Goal: Task Accomplishment & Management: Manage account settings

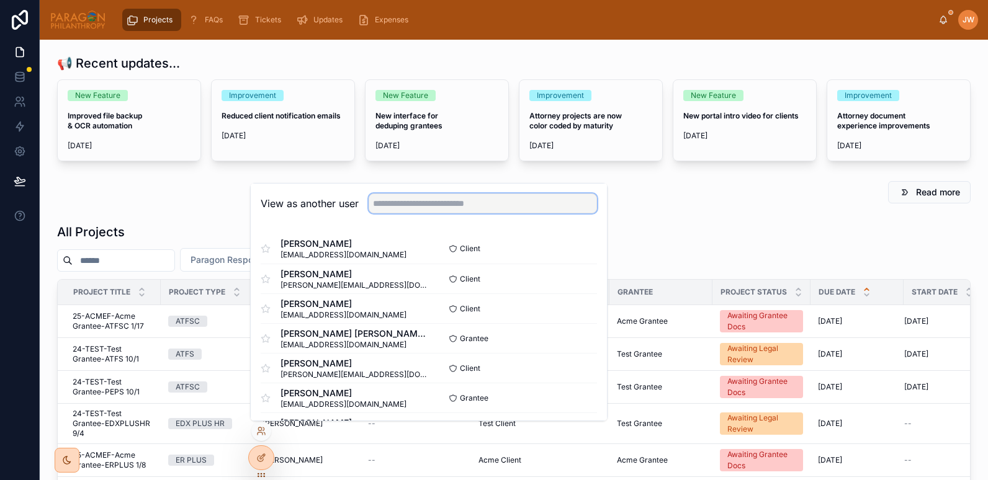
click at [395, 200] on input "text" at bounding box center [483, 204] width 228 height 20
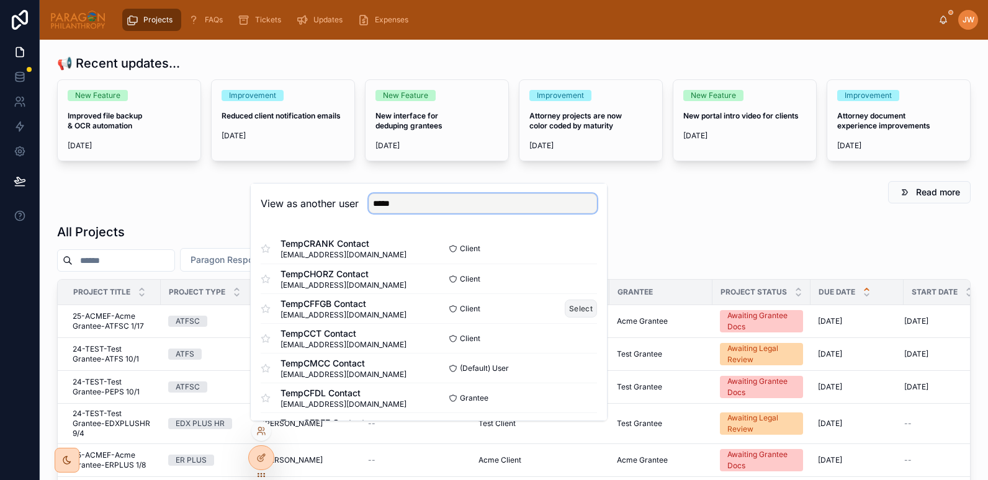
type input "*****"
click at [570, 307] on button "Select" at bounding box center [581, 309] width 32 height 18
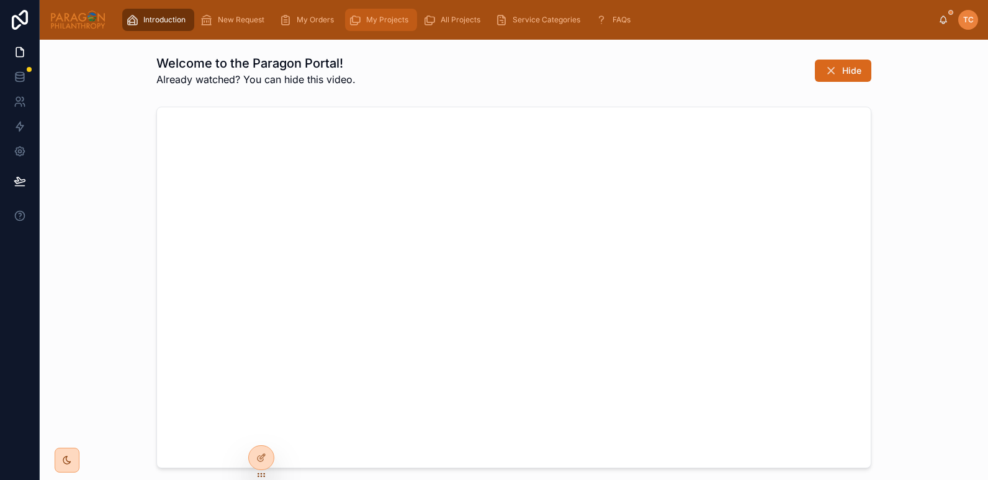
click at [362, 25] on div "My Projects" at bounding box center [381, 20] width 65 height 20
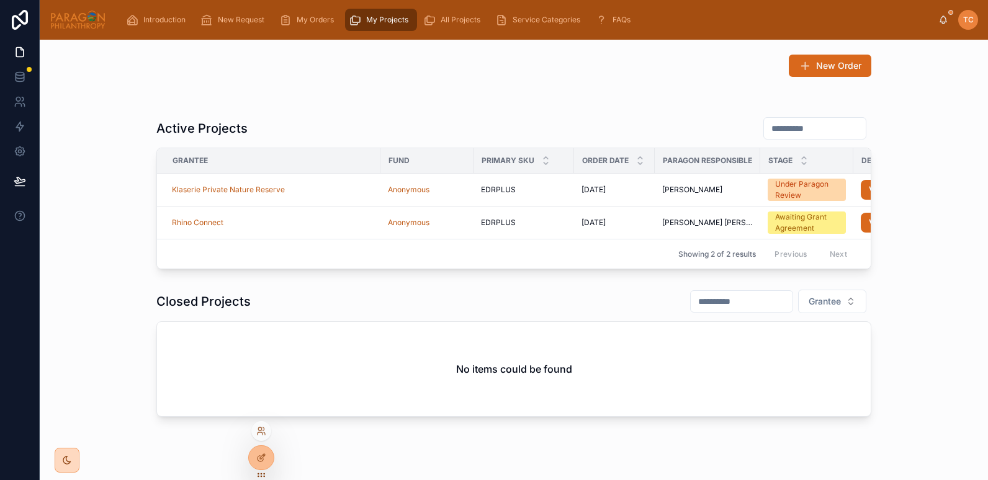
click at [262, 437] on div at bounding box center [261, 431] width 20 height 20
click at [264, 429] on icon at bounding box center [263, 429] width 1 height 3
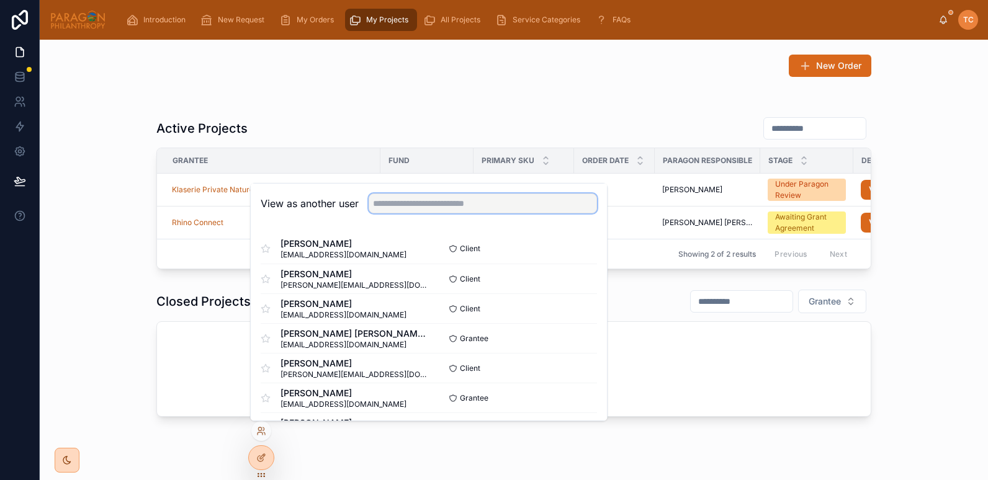
click at [416, 196] on input "text" at bounding box center [483, 204] width 228 height 20
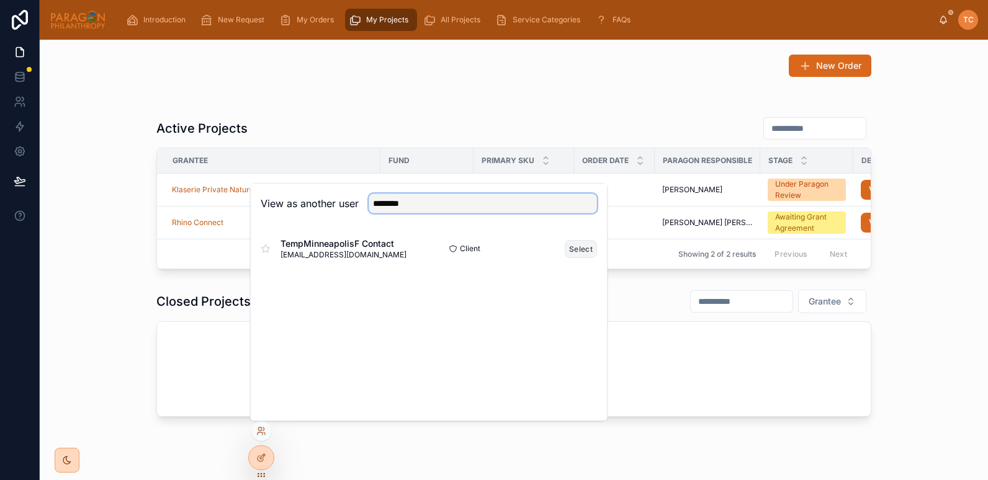
type input "********"
click at [582, 246] on button "Select" at bounding box center [581, 249] width 32 height 18
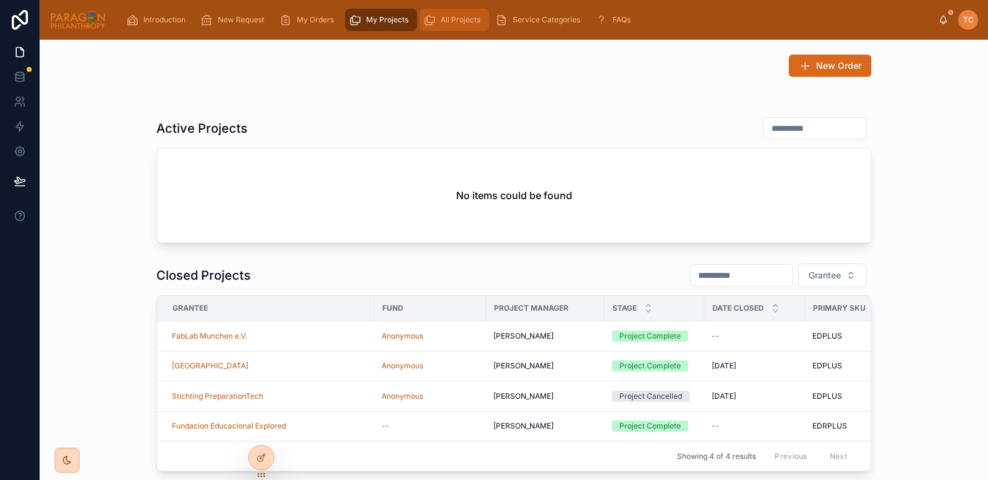
click at [443, 24] on span "All Projects" at bounding box center [461, 20] width 40 height 10
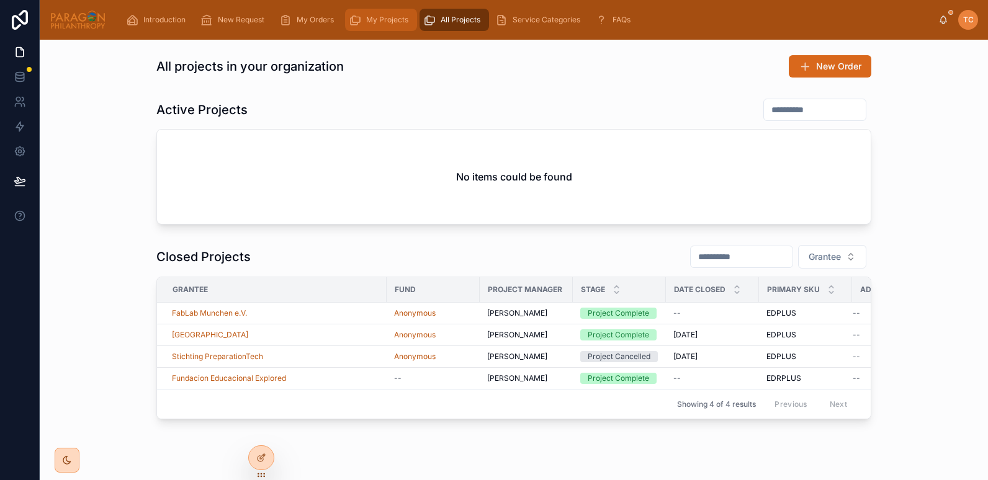
click at [386, 24] on span "My Projects" at bounding box center [387, 20] width 42 height 10
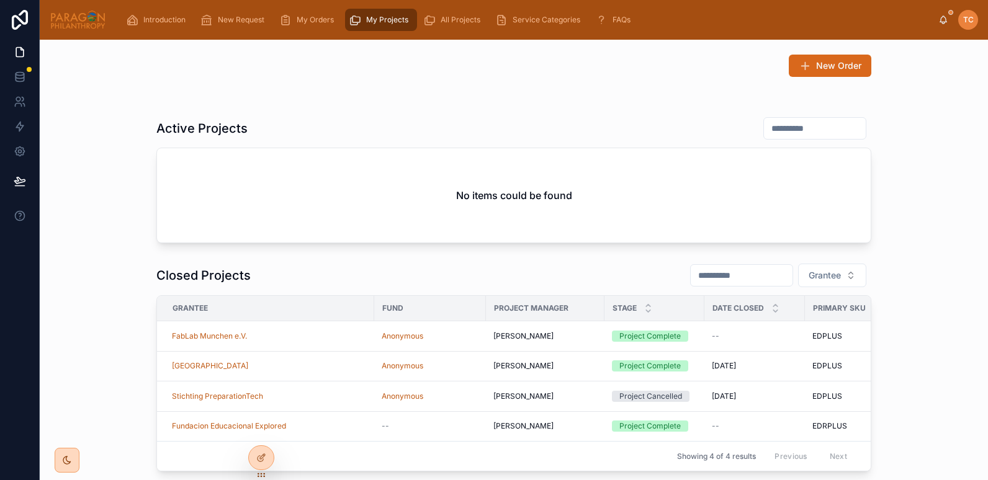
scroll to position [105, 0]
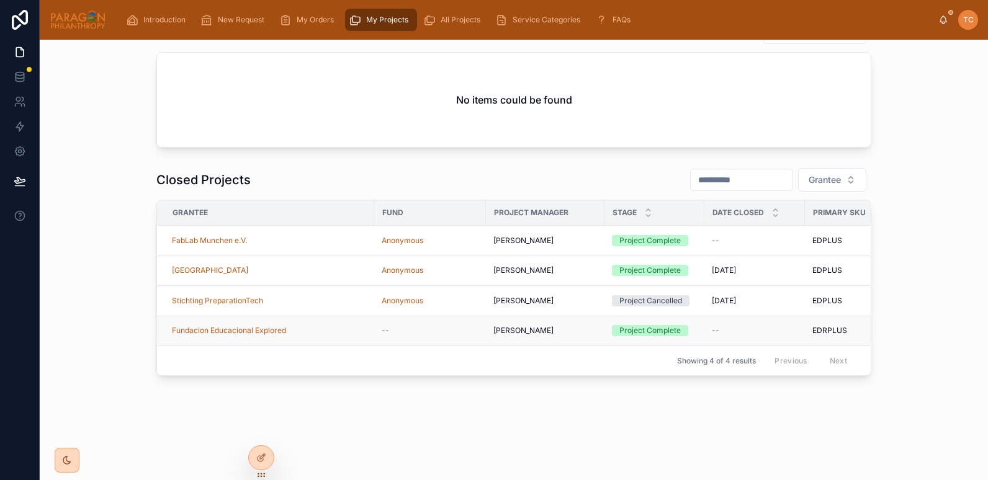
click at [329, 326] on div "Fundacion Educacional Explored" at bounding box center [269, 331] width 195 height 10
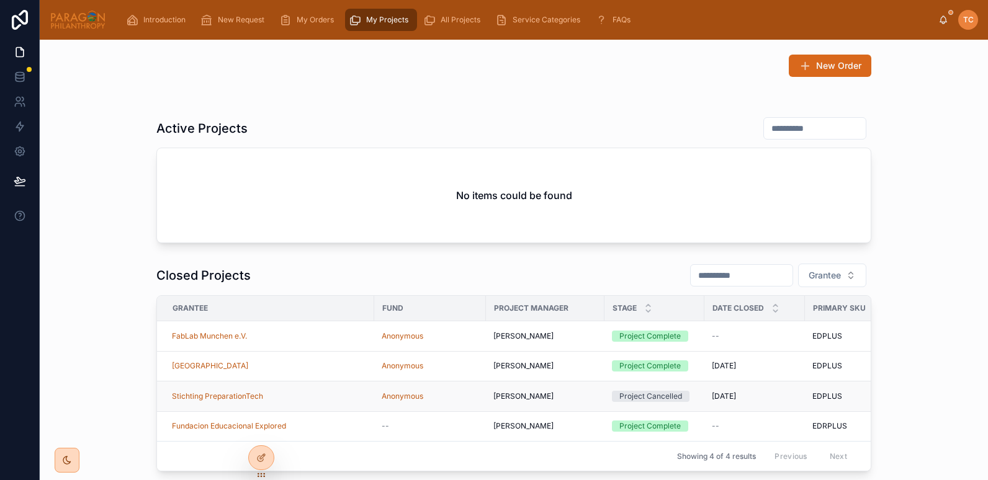
click at [312, 398] on div "Stichting PreparationTech" at bounding box center [269, 397] width 195 height 10
click at [282, 363] on div "Lilleshall Primary School" at bounding box center [269, 366] width 195 height 10
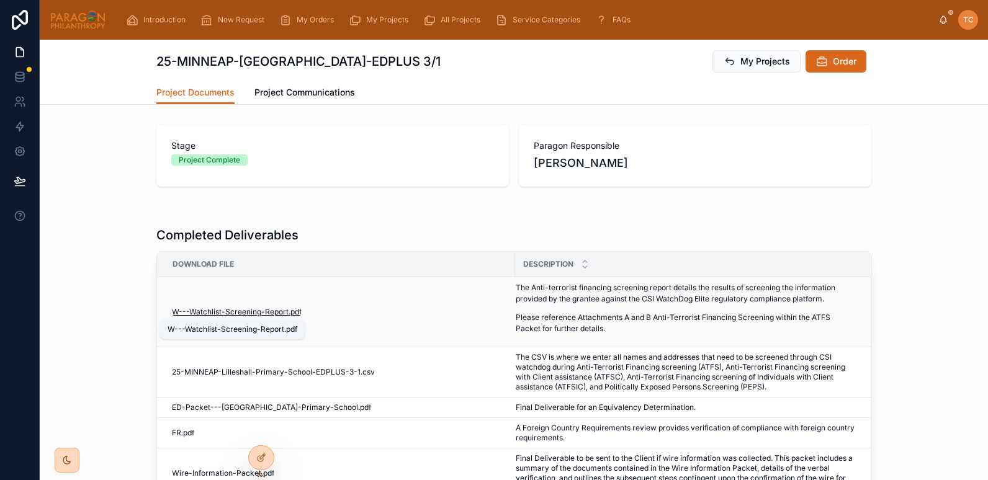
click at [236, 315] on span "W---Watchlist-Screening-Report" at bounding box center [230, 312] width 117 height 10
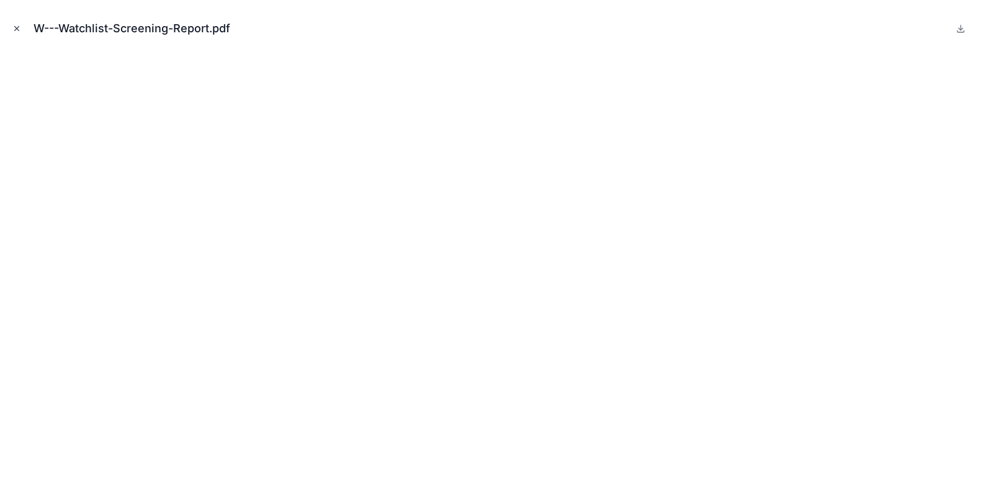
click at [19, 27] on icon "Close modal" at bounding box center [16, 28] width 9 height 9
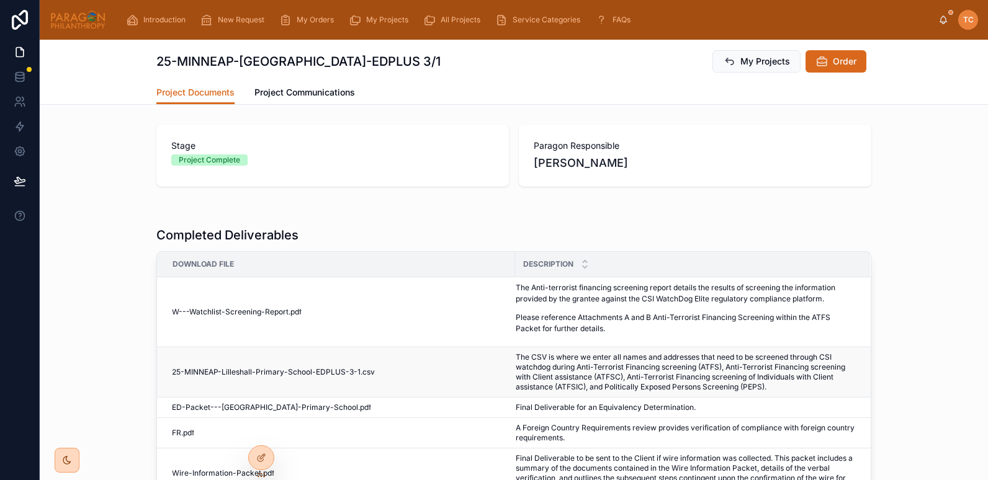
scroll to position [133, 0]
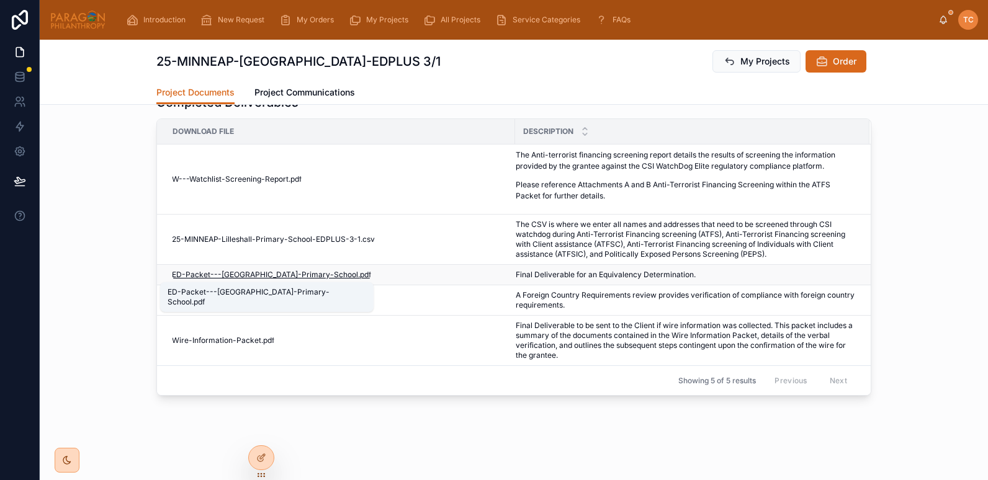
click at [237, 279] on span "ED-Packet---Lilleshall-Primary-School" at bounding box center [265, 275] width 186 height 10
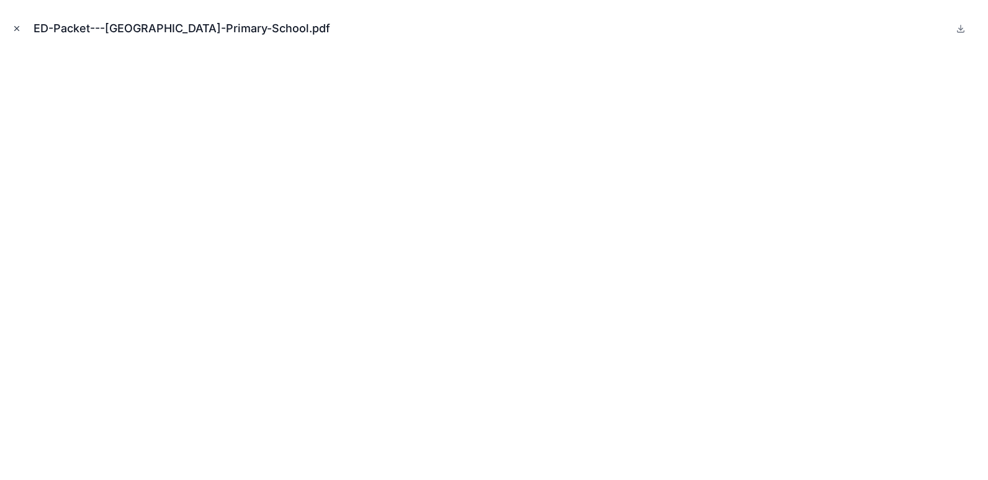
click at [19, 30] on icon "Close modal" at bounding box center [16, 28] width 9 height 9
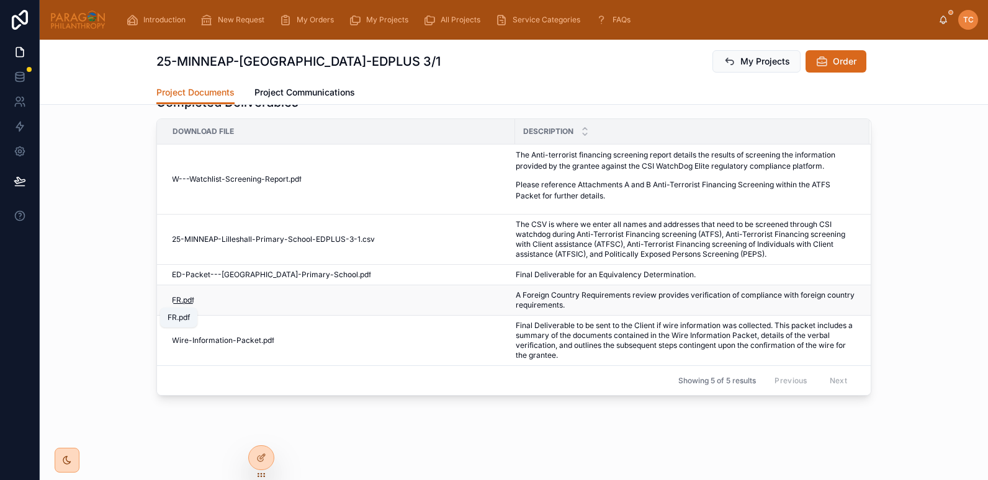
click at [183, 302] on span ".pdf" at bounding box center [187, 300] width 13 height 10
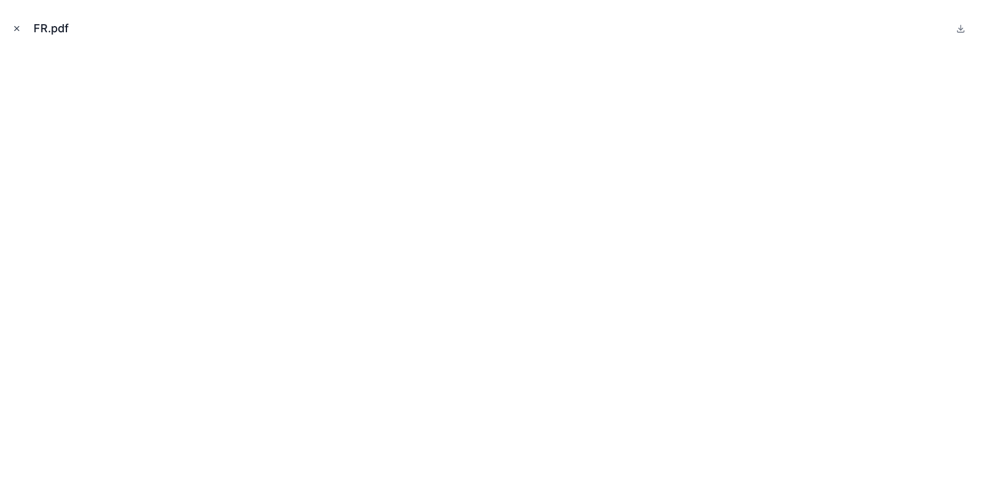
click at [16, 24] on icon "Close modal" at bounding box center [16, 28] width 9 height 9
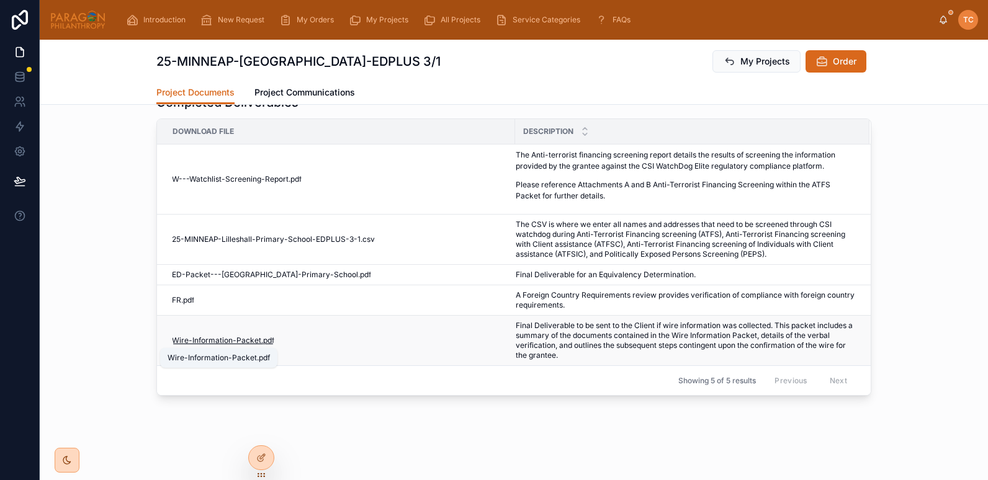
click at [223, 341] on span "Wire-Information-Packet" at bounding box center [216, 341] width 89 height 10
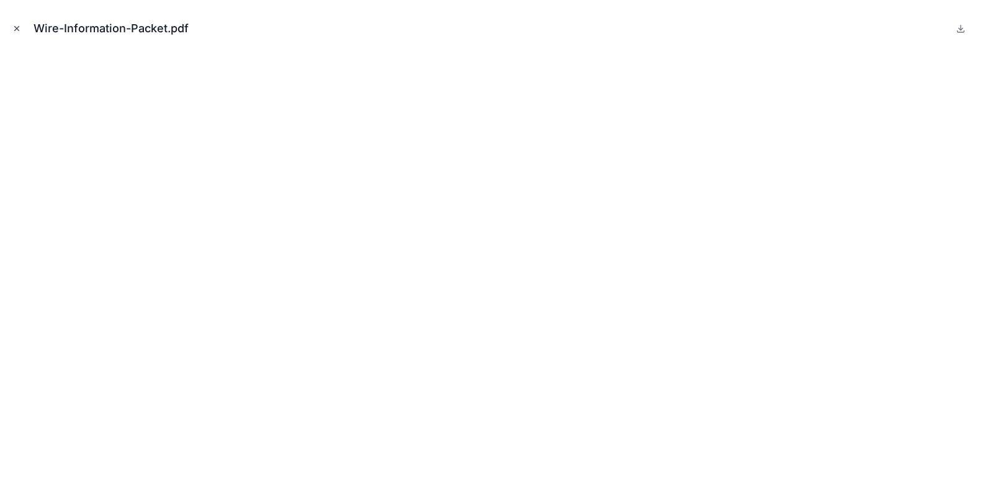
click at [15, 27] on icon "Close modal" at bounding box center [17, 29] width 4 height 4
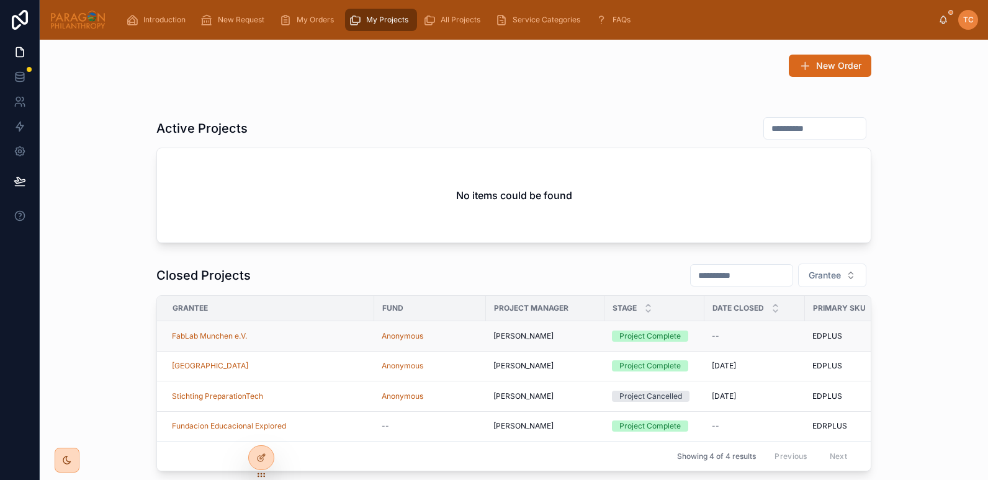
click at [276, 336] on div "FabLab Munchen e.V." at bounding box center [269, 336] width 195 height 10
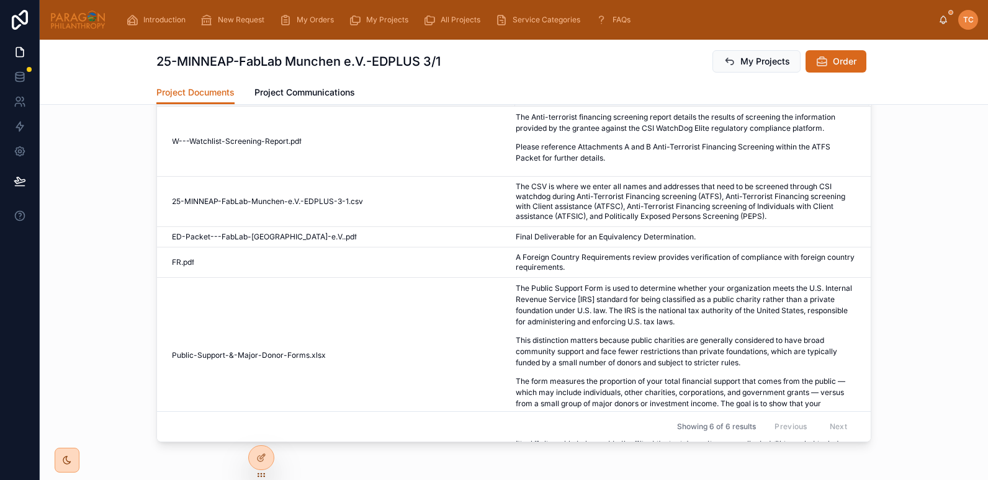
scroll to position [182, 0]
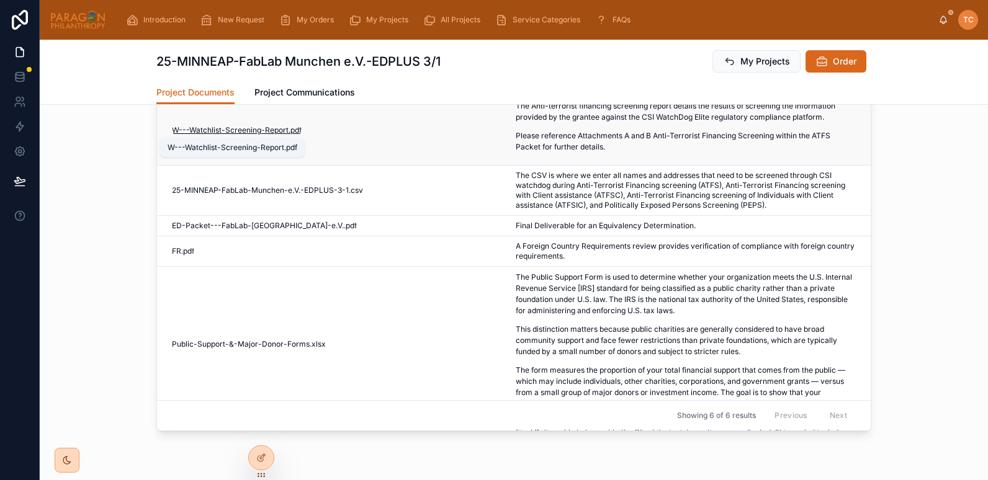
click at [222, 127] on span "W---Watchlist-Screening-Report" at bounding box center [230, 130] width 117 height 10
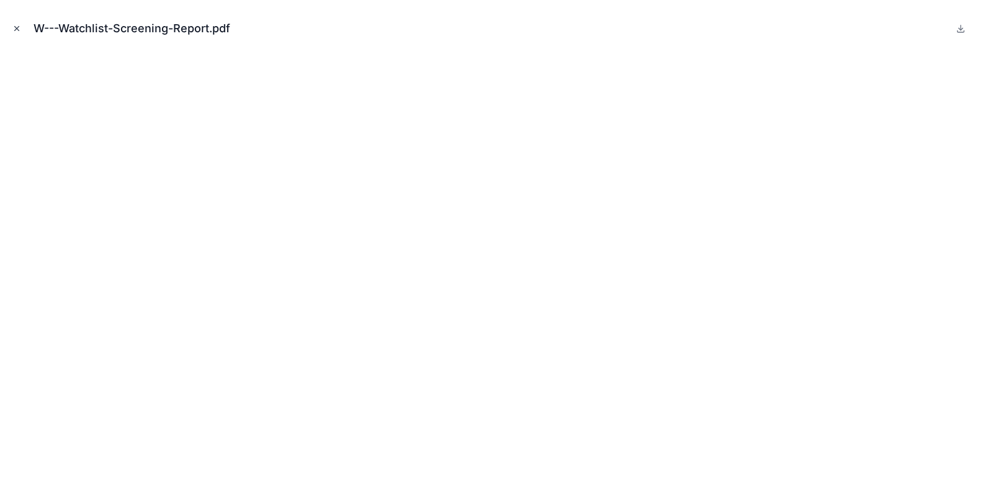
click at [17, 27] on icon "Close modal" at bounding box center [16, 28] width 9 height 9
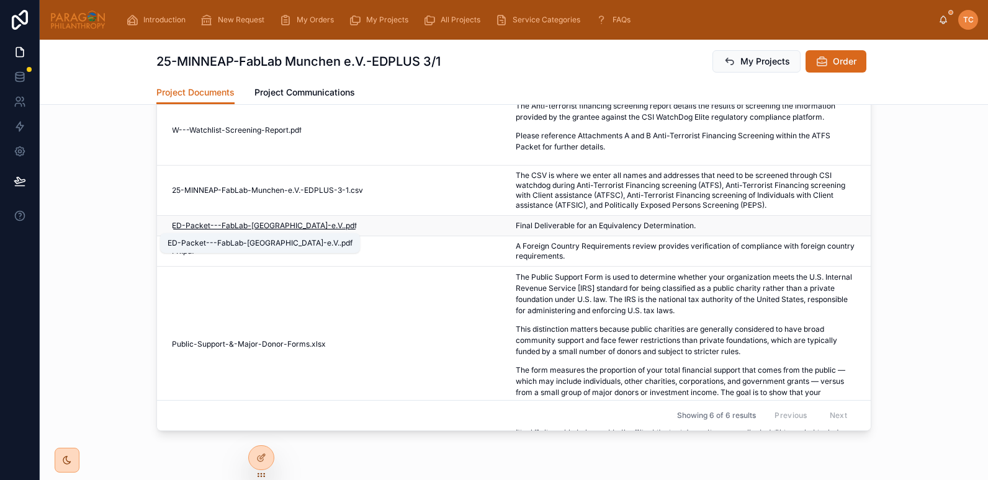
click at [233, 227] on span "ED-Packet---FabLab-Munich-e.V." at bounding box center [258, 226] width 172 height 10
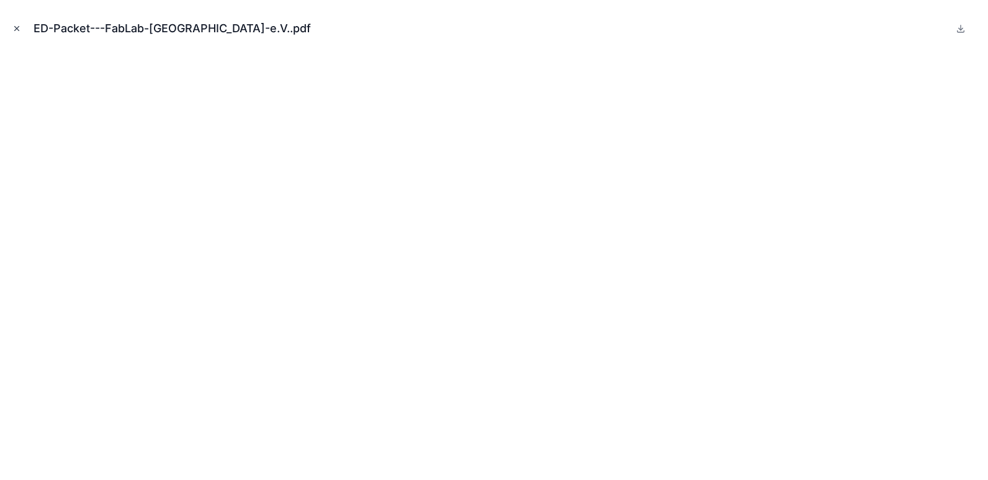
click at [15, 29] on icon "Close modal" at bounding box center [16, 28] width 9 height 9
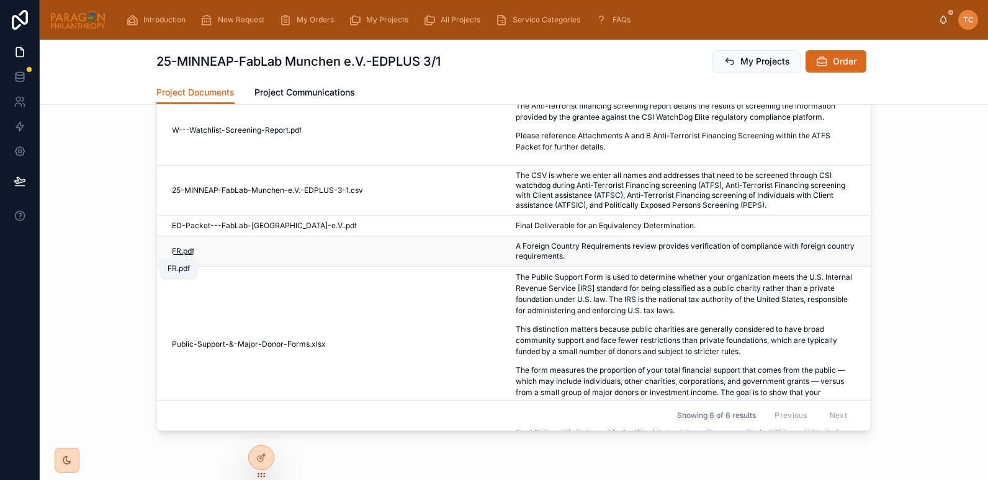
click at [181, 252] on span ".pdf" at bounding box center [187, 251] width 13 height 10
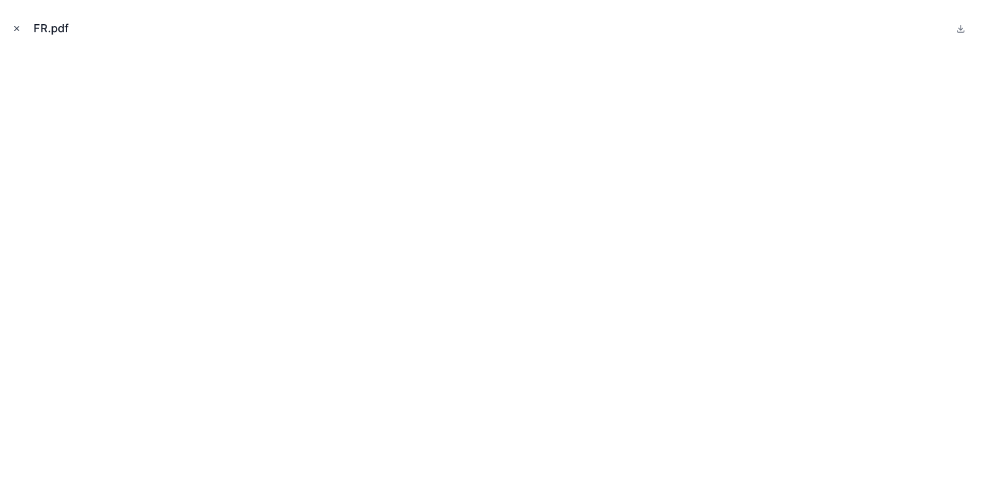
click at [14, 30] on icon "Close modal" at bounding box center [16, 28] width 9 height 9
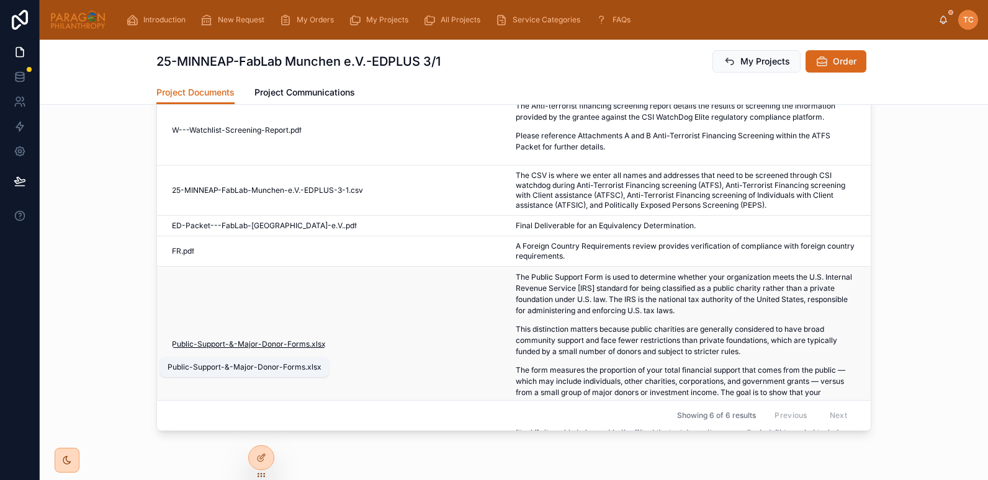
scroll to position [83, 0]
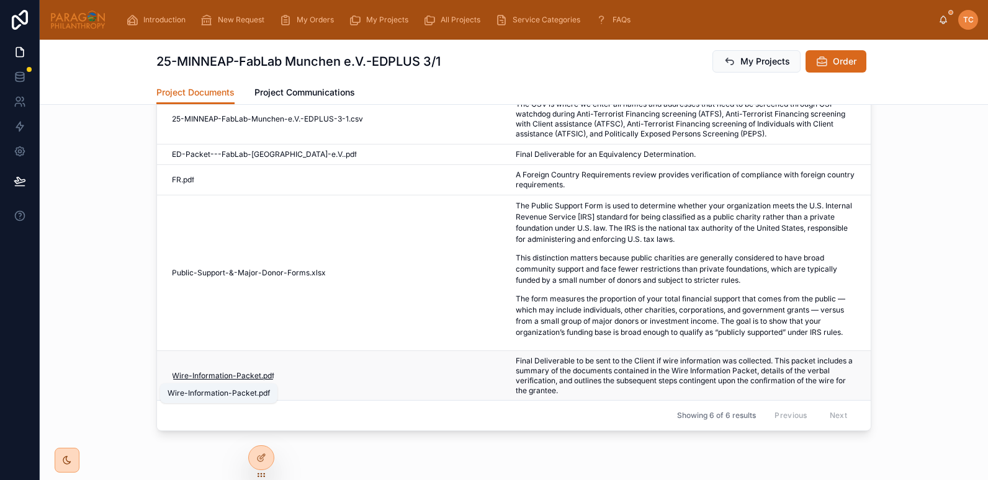
click at [205, 374] on span "Wire-Information-Packet" at bounding box center [216, 376] width 89 height 10
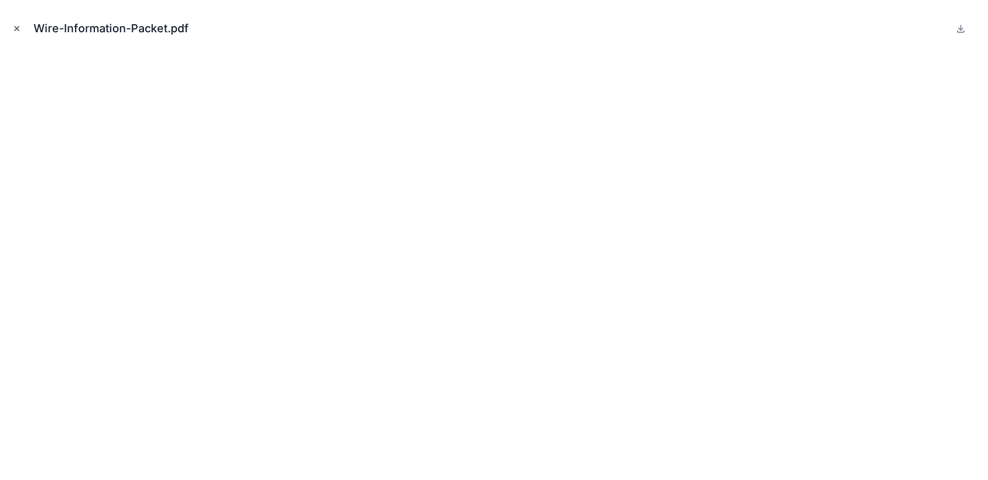
click at [14, 25] on icon "Close modal" at bounding box center [16, 28] width 9 height 9
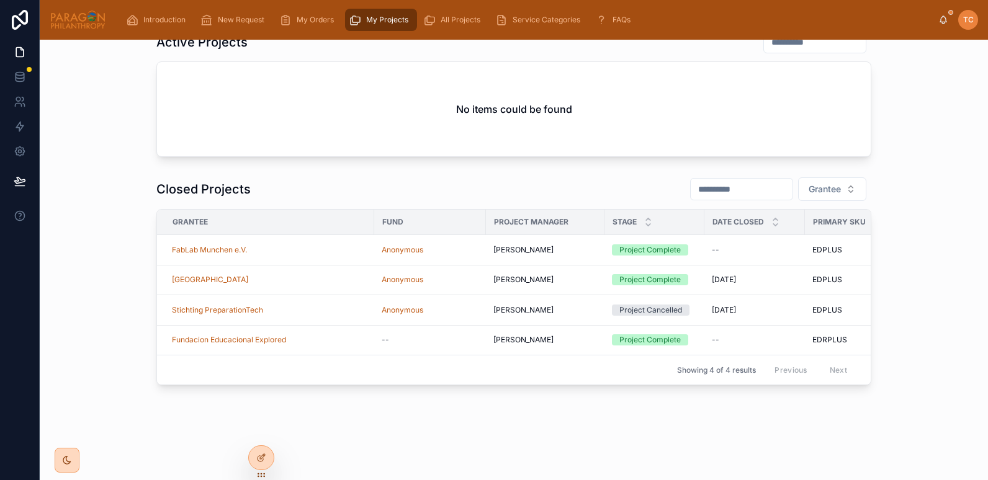
scroll to position [87, 0]
click at [257, 431] on icon at bounding box center [261, 431] width 10 height 10
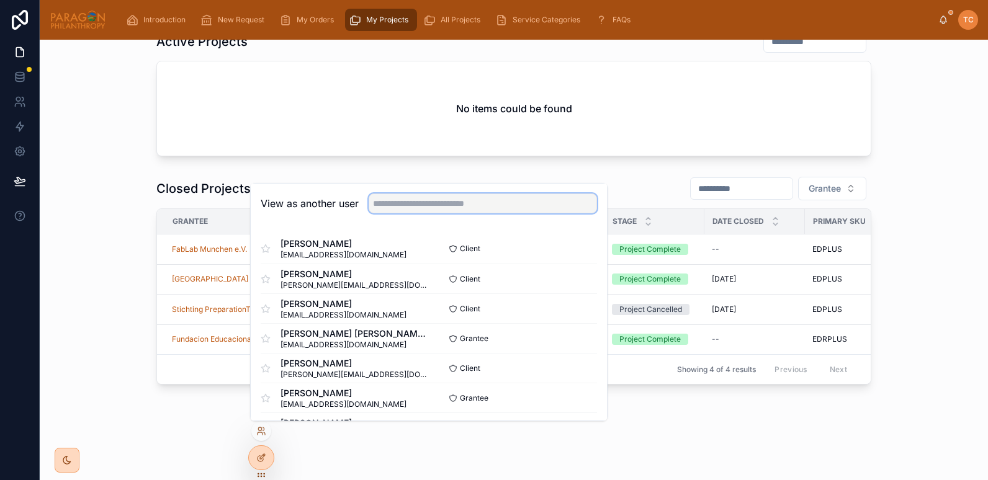
click at [433, 207] on input "text" at bounding box center [483, 204] width 228 height 20
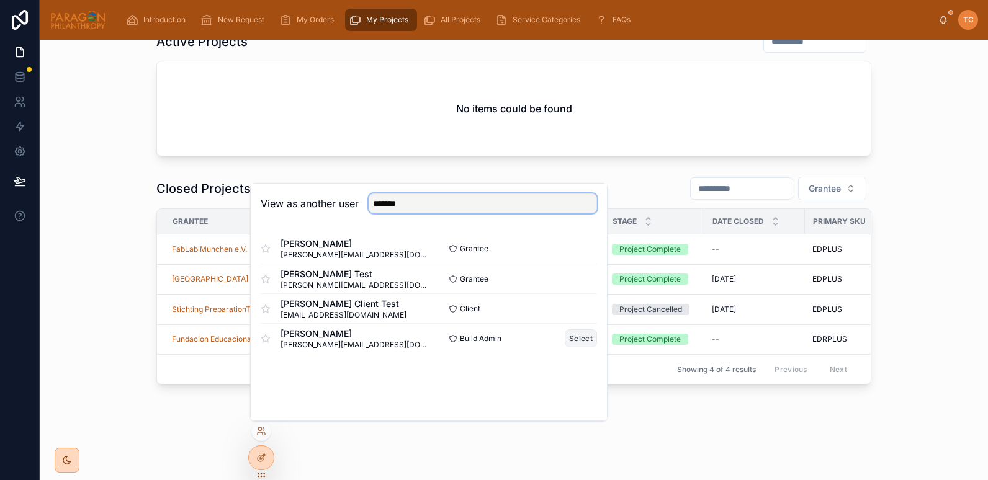
type input "*******"
click at [583, 338] on button "Select" at bounding box center [581, 339] width 32 height 18
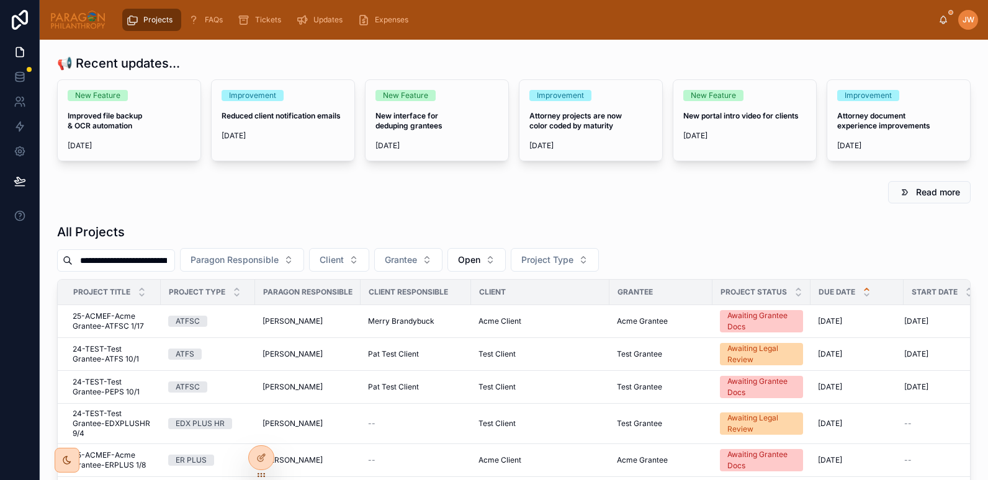
scroll to position [0, 29]
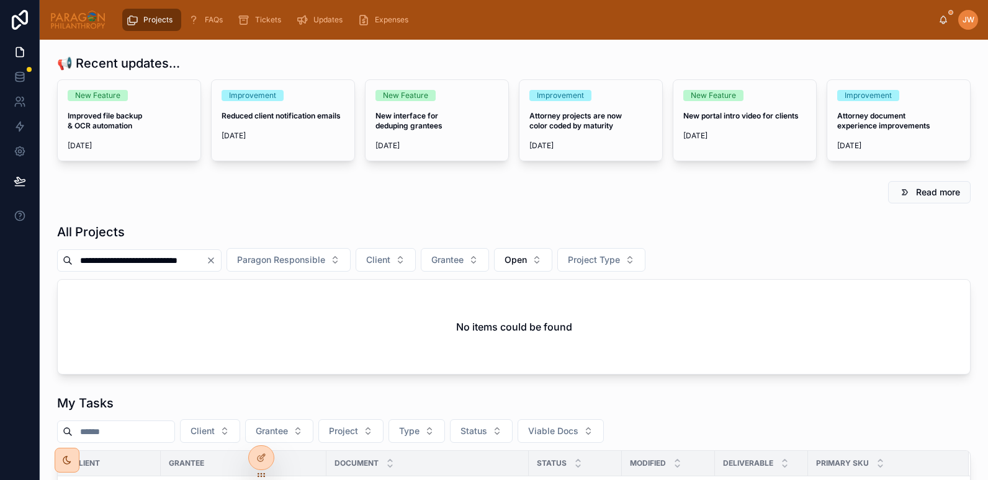
drag, startPoint x: 133, startPoint y: 263, endPoint x: 16, endPoint y: 257, distance: 117.4
click at [16, 257] on div "**********" at bounding box center [494, 240] width 988 height 480
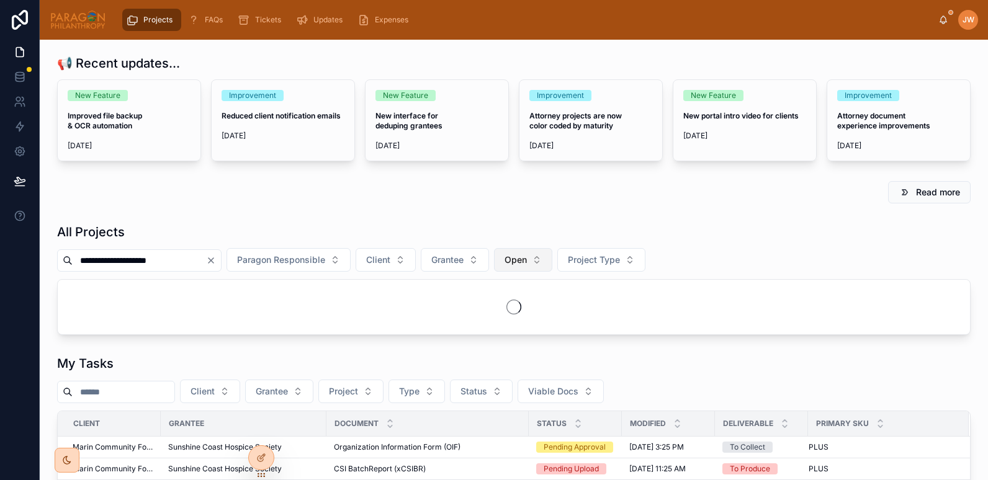
type input "**********"
click at [508, 263] on span "Open" at bounding box center [516, 260] width 22 height 12
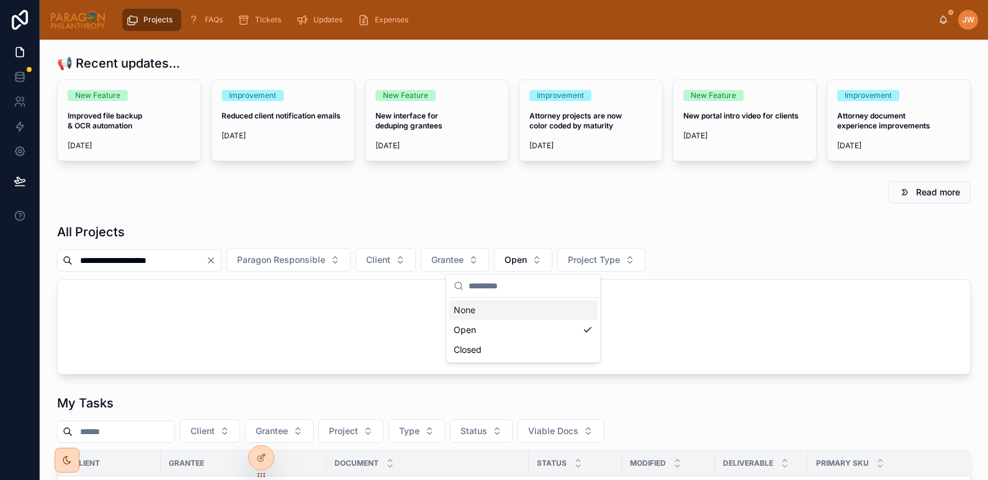
click at [473, 315] on div "None" at bounding box center [523, 310] width 149 height 20
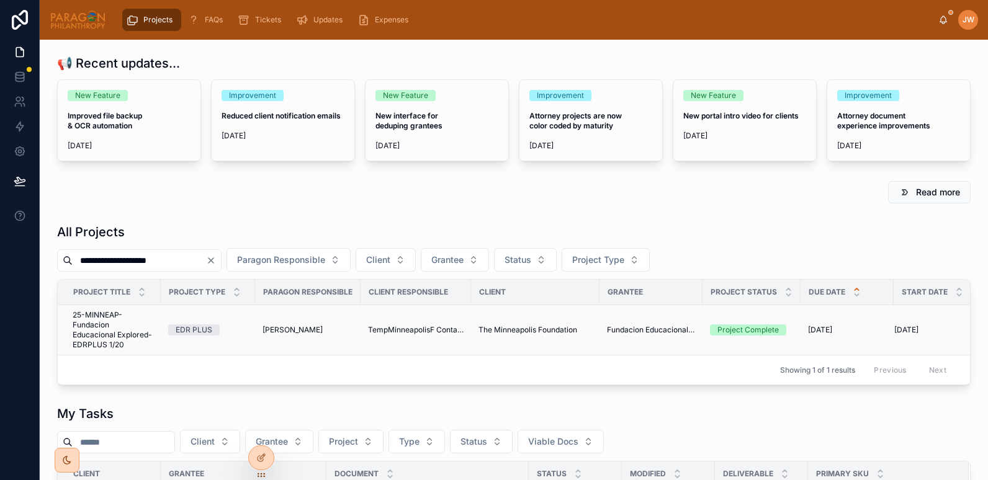
click at [111, 328] on span "25-MINNEAP-Fundacion Educacional Explored-EDRPLUS 1/20" at bounding box center [113, 330] width 81 height 40
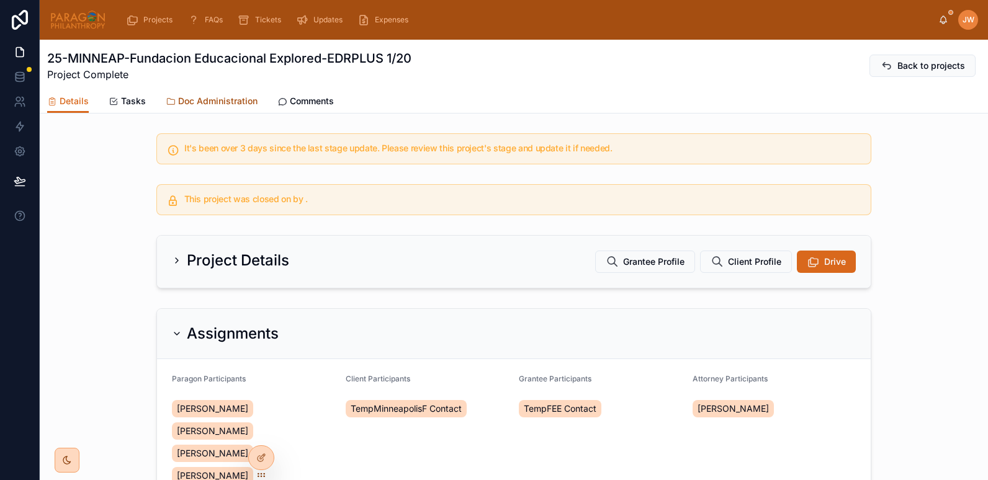
click at [199, 99] on span "Doc Administration" at bounding box center [217, 101] width 79 height 12
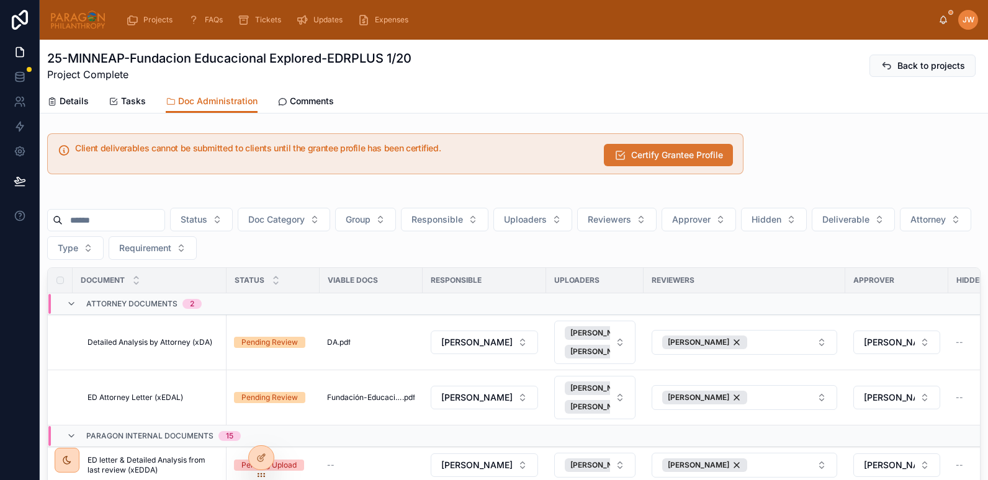
click at [656, 155] on span "Certify Grantee Profile" at bounding box center [677, 155] width 92 height 12
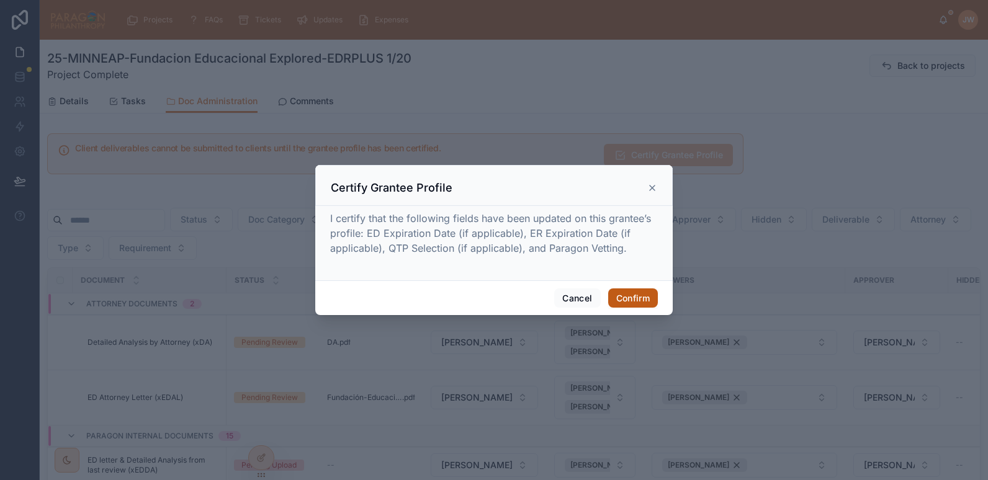
click at [623, 295] on button "Confirm" at bounding box center [633, 299] width 50 height 20
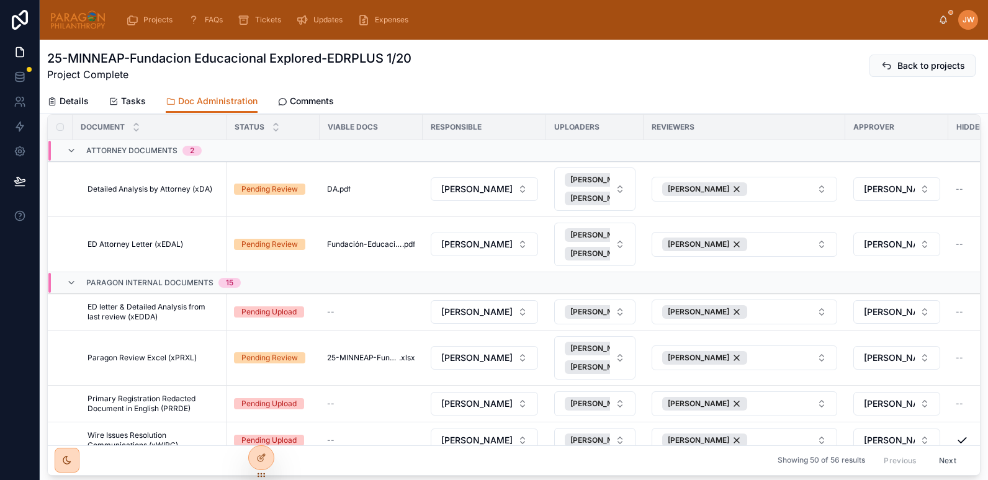
scroll to position [144, 0]
click at [192, 191] on span "Detailed Analysis by Attorney (xDA)" at bounding box center [150, 189] width 125 height 10
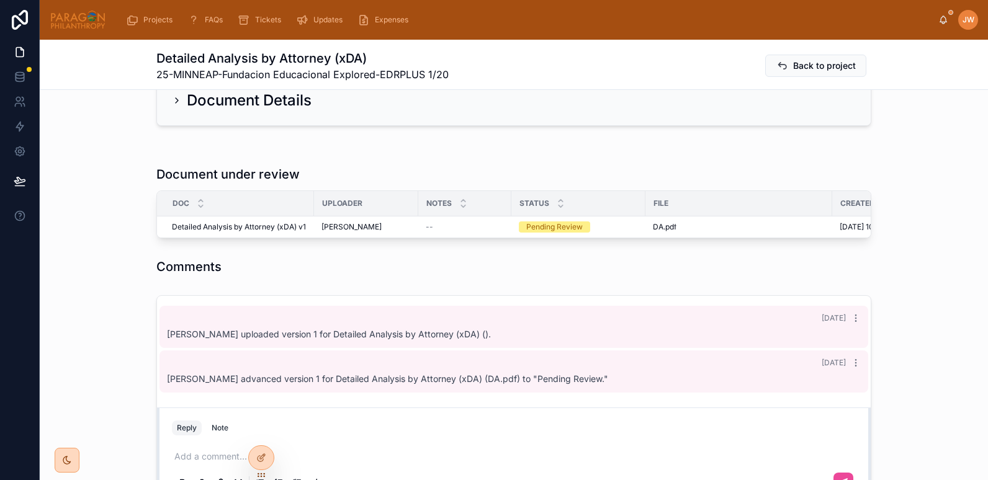
scroll to position [269, 0]
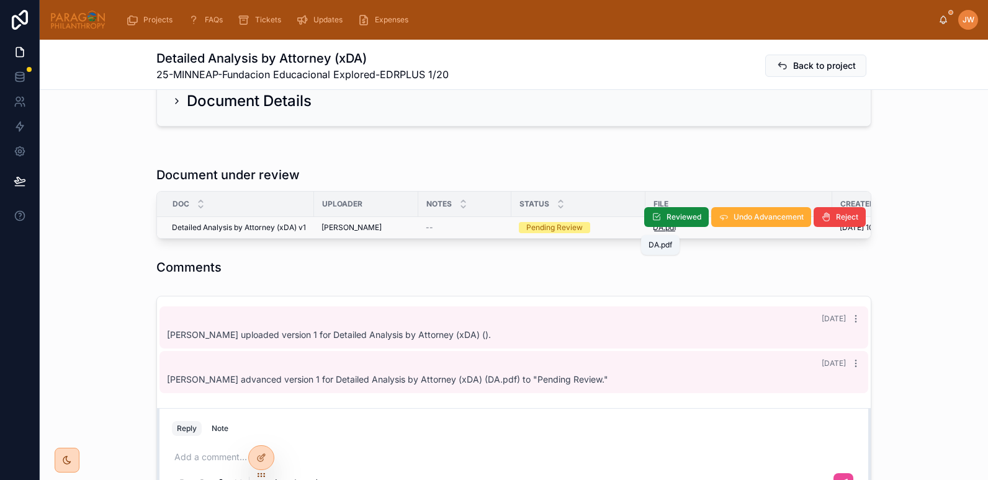
click at [653, 229] on span "DA" at bounding box center [658, 228] width 11 height 10
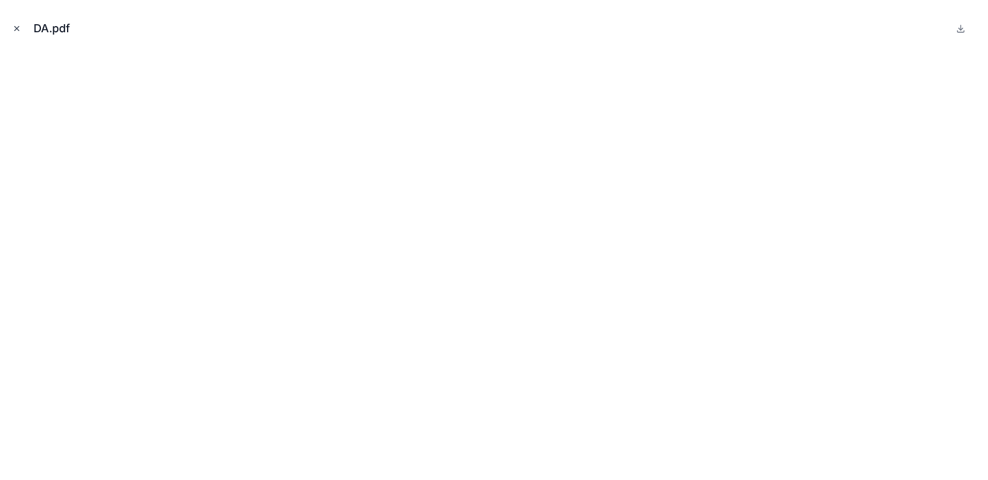
click at [14, 28] on icon "Close modal" at bounding box center [16, 28] width 9 height 9
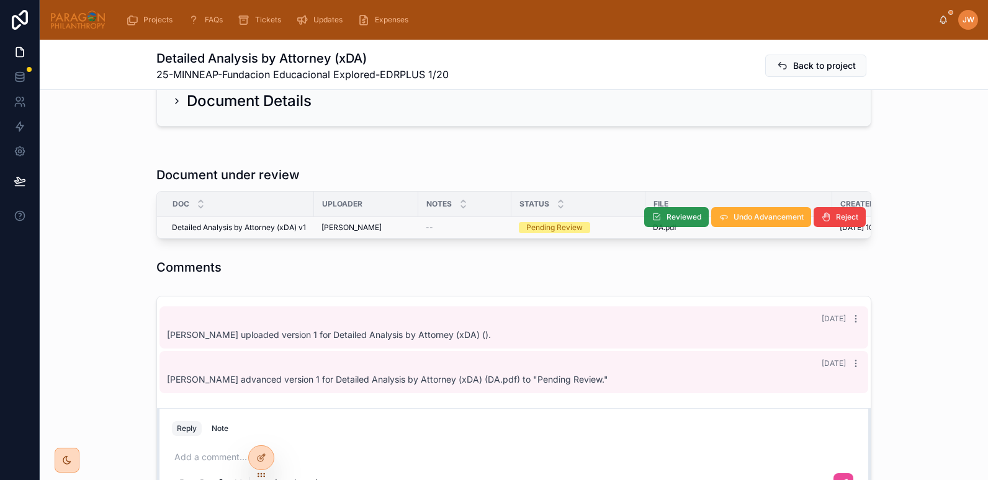
click at [672, 215] on span "Reviewed" at bounding box center [684, 217] width 35 height 10
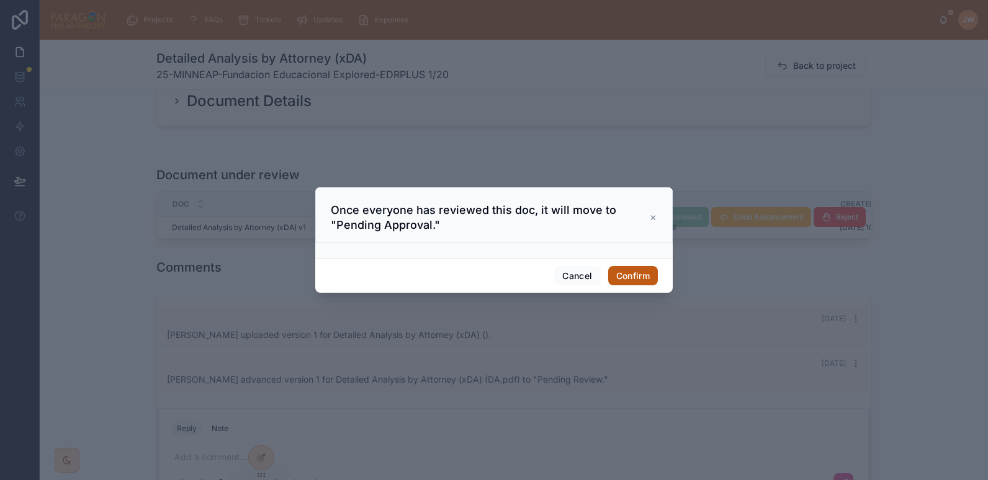
click at [634, 277] on button "Confirm" at bounding box center [633, 276] width 50 height 20
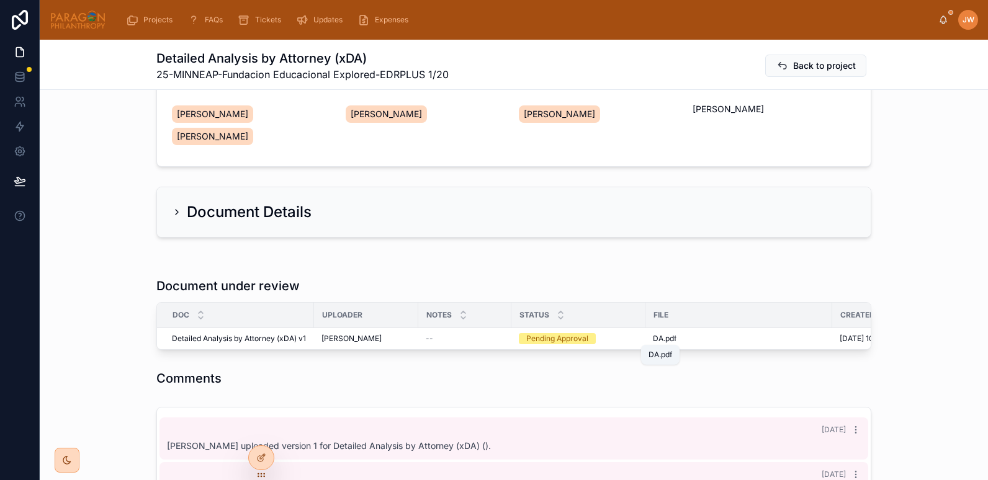
scroll to position [160, 0]
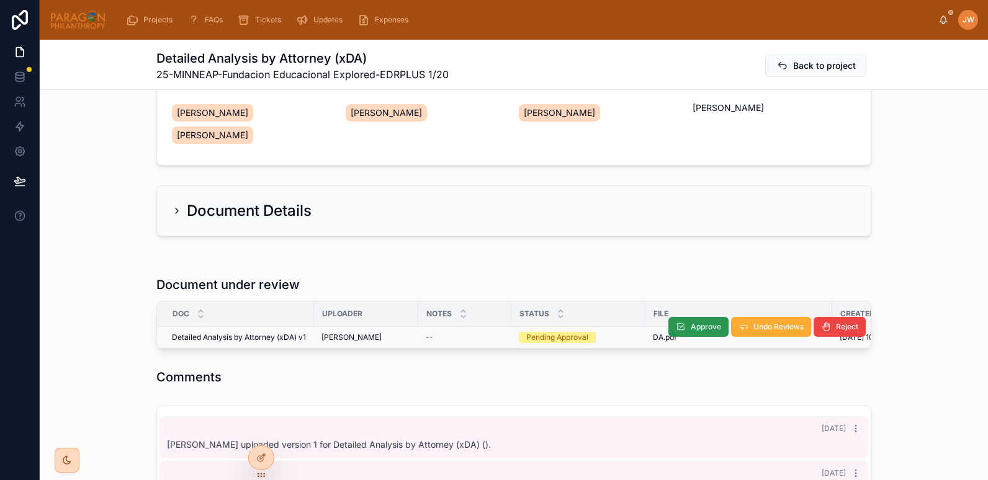
click at [677, 332] on span at bounding box center [681, 327] width 10 height 10
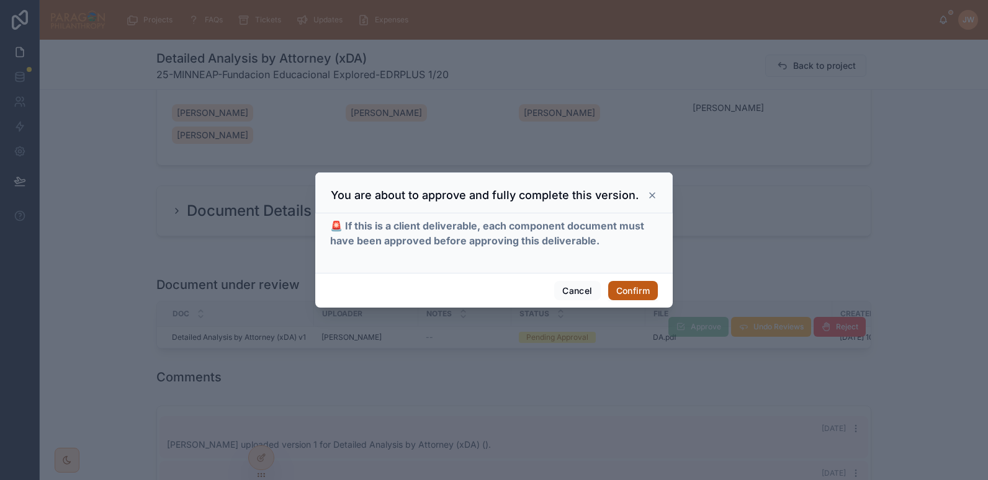
click at [633, 292] on button "Confirm" at bounding box center [633, 291] width 50 height 20
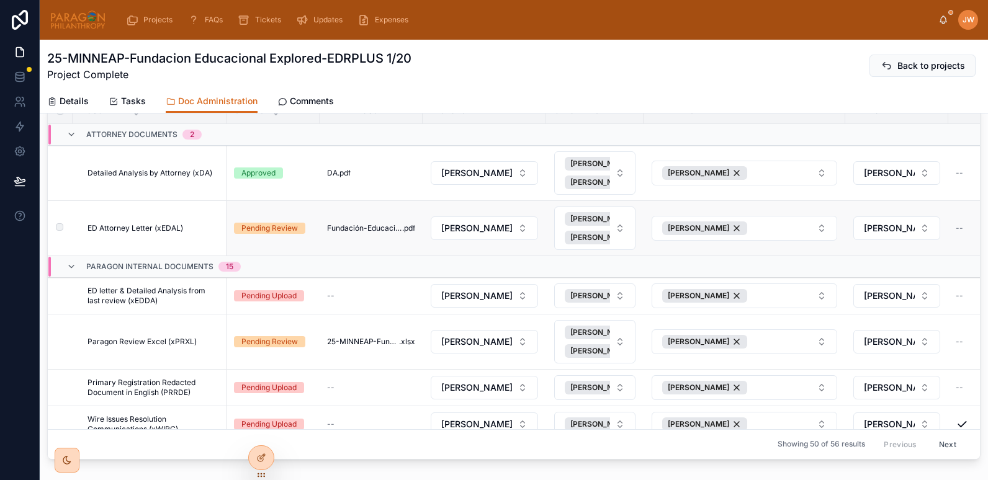
click at [155, 228] on span "ED Attorney Letter (xEDAL)" at bounding box center [136, 228] width 96 height 10
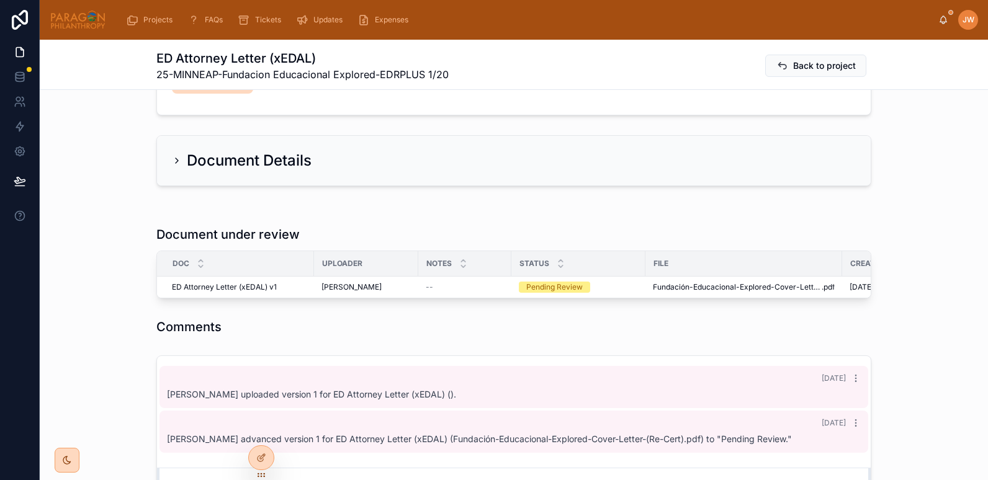
scroll to position [212, 0]
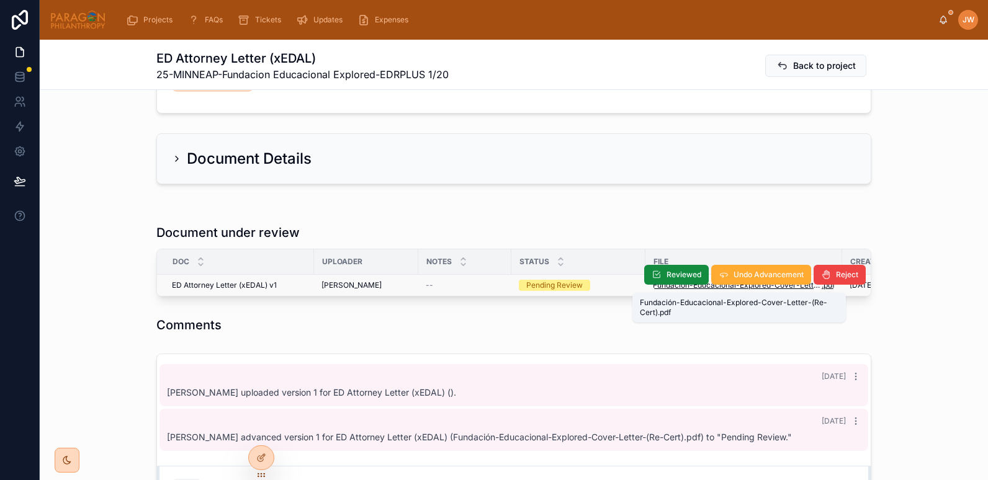
click at [664, 287] on span "Fundación-Educacional-Explored-Cover-Letter-(Re-Cert)" at bounding box center [737, 286] width 169 height 10
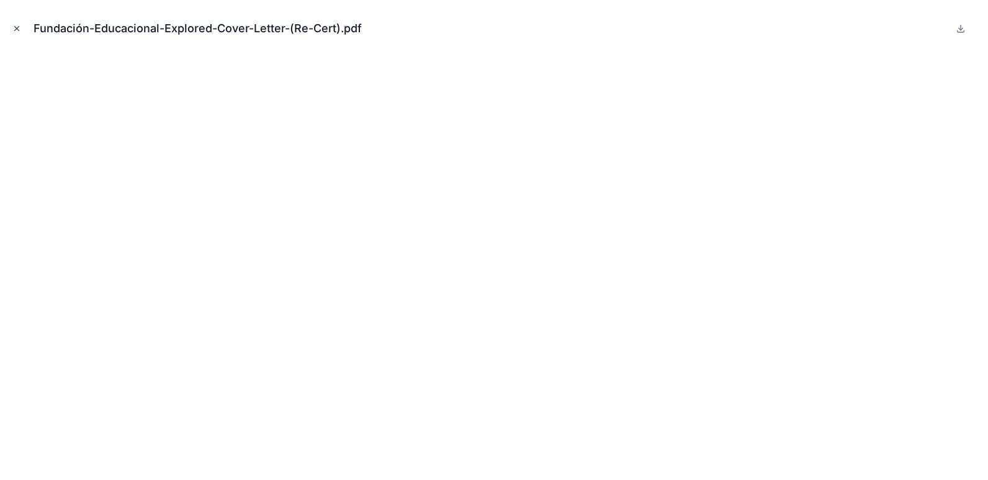
click at [16, 29] on icon "Close modal" at bounding box center [16, 28] width 9 height 9
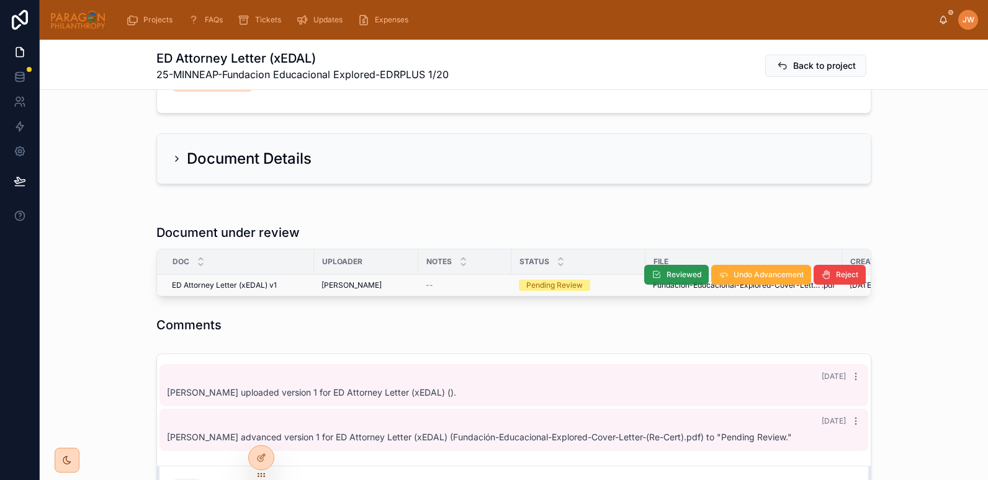
click at [670, 273] on span "Reviewed" at bounding box center [684, 275] width 35 height 10
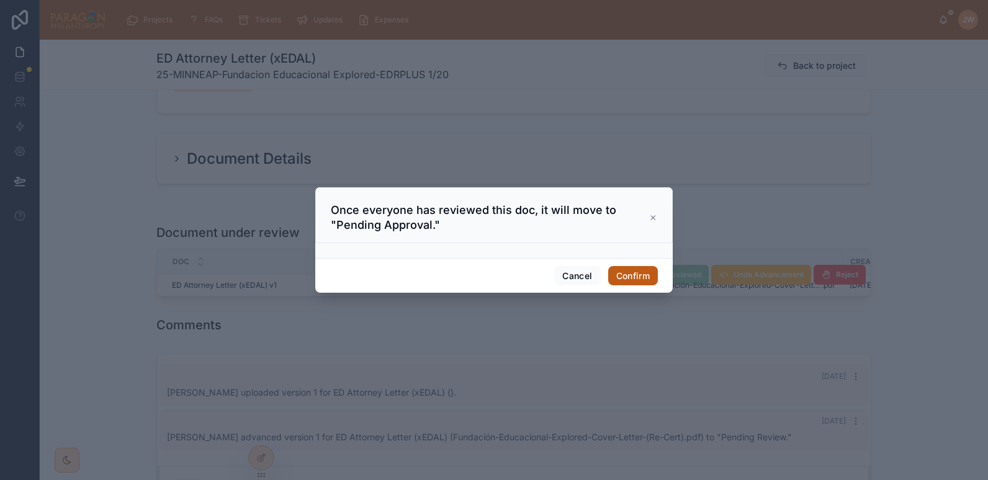
click at [636, 280] on button "Confirm" at bounding box center [633, 276] width 50 height 20
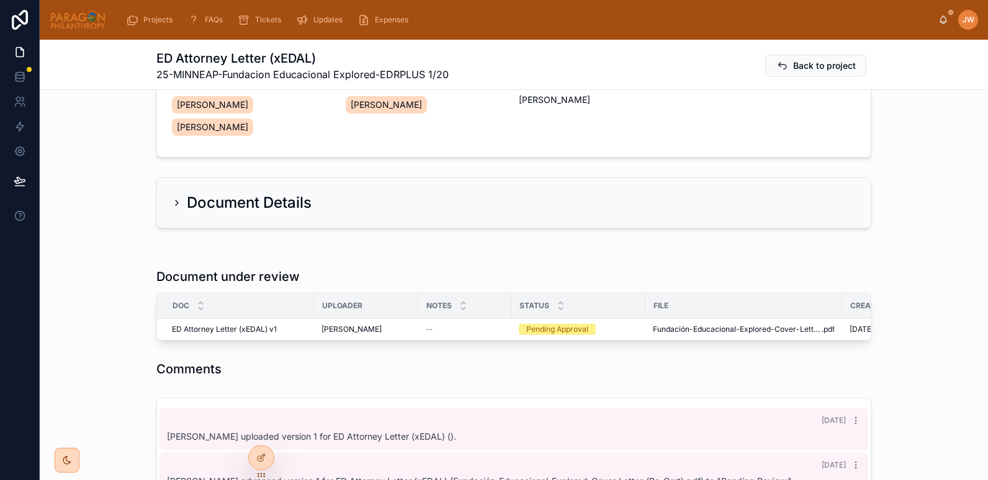
scroll to position [168, 0]
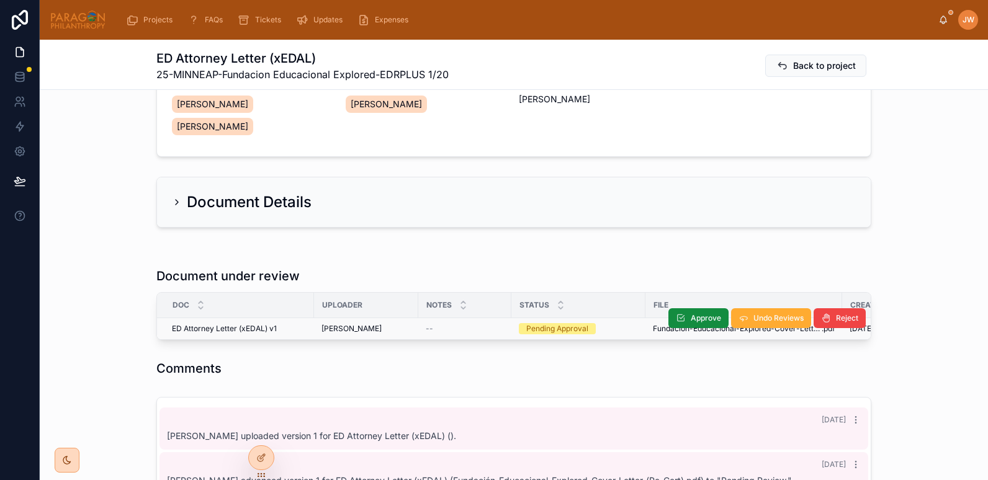
click at [693, 328] on div "Approve Undo Reviews Reject" at bounding box center [766, 318] width 197 height 21
click at [691, 318] on span "Approve" at bounding box center [706, 318] width 30 height 10
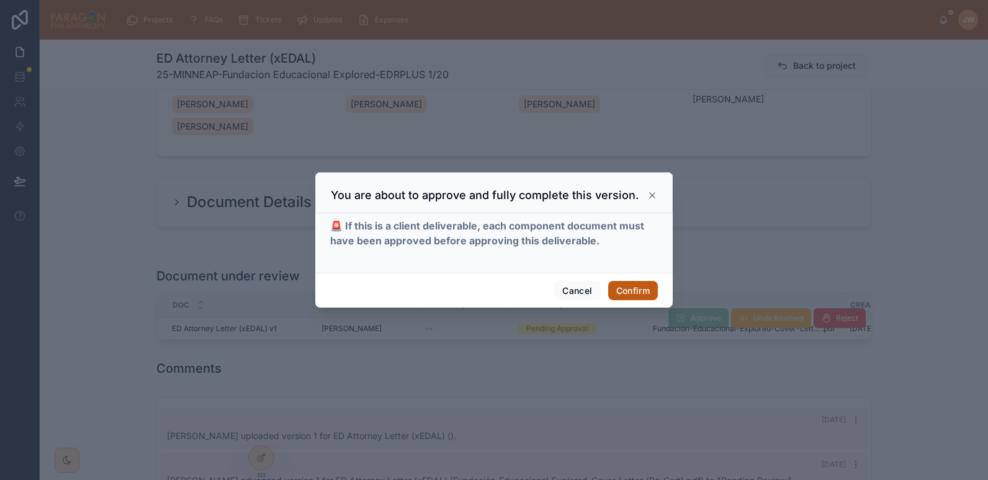
click at [628, 290] on button "Confirm" at bounding box center [633, 291] width 50 height 20
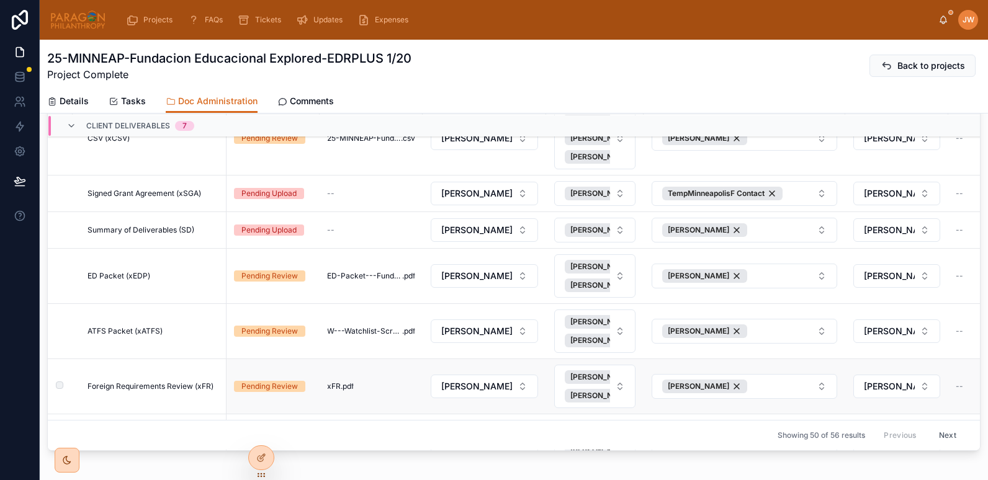
scroll to position [991, 0]
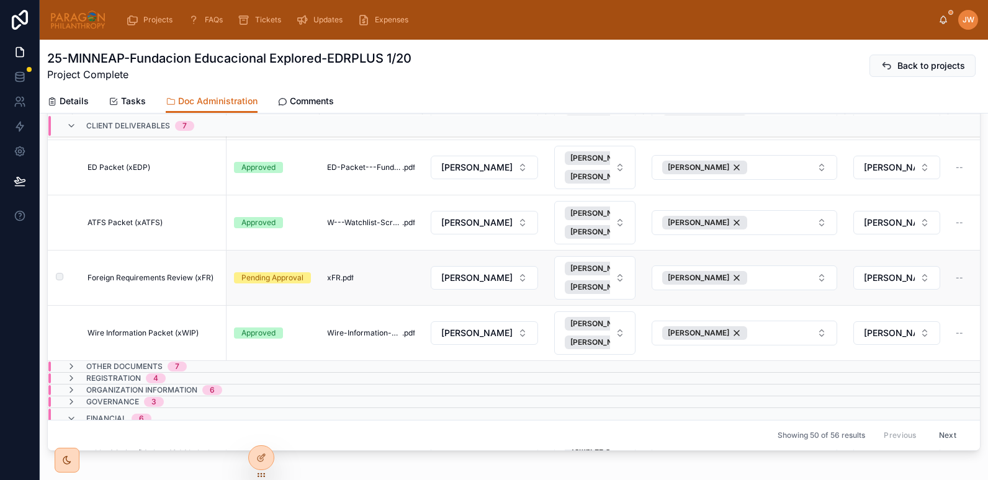
drag, startPoint x: 115, startPoint y: 214, endPoint x: 123, endPoint y: 279, distance: 65.7
drag, startPoint x: 123, startPoint y: 279, endPoint x: 101, endPoint y: 282, distance: 22.6
click at [101, 282] on span "Foreign Requirements Review (xFR)" at bounding box center [151, 278] width 126 height 10
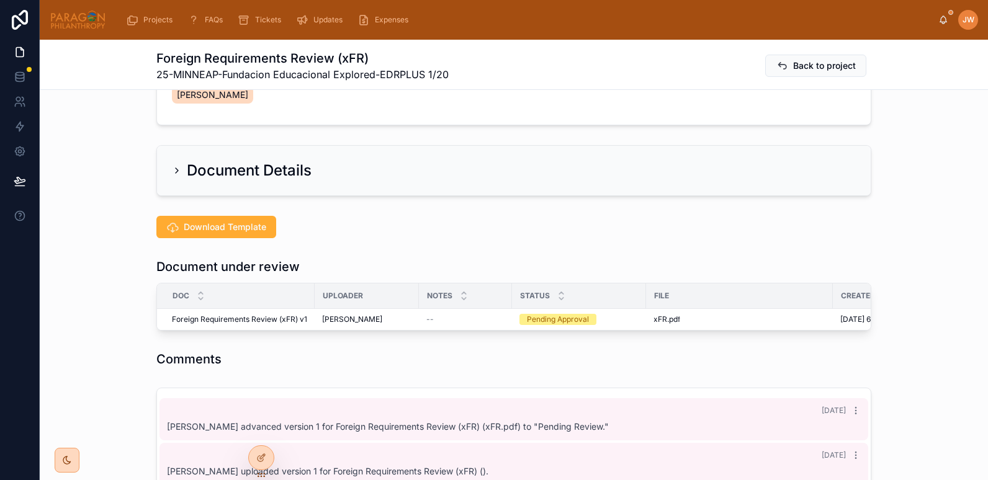
scroll to position [200, 0]
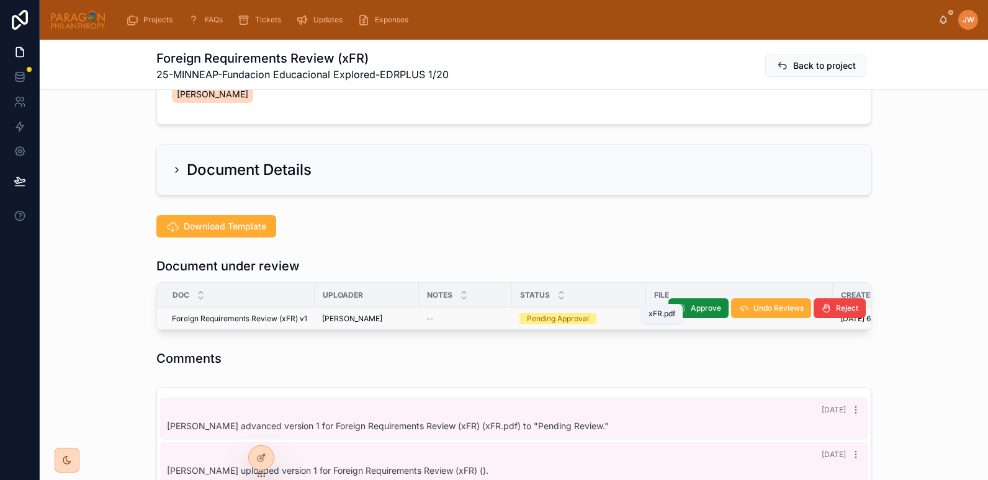
click at [655, 314] on span "xFR" at bounding box center [661, 319] width 14 height 10
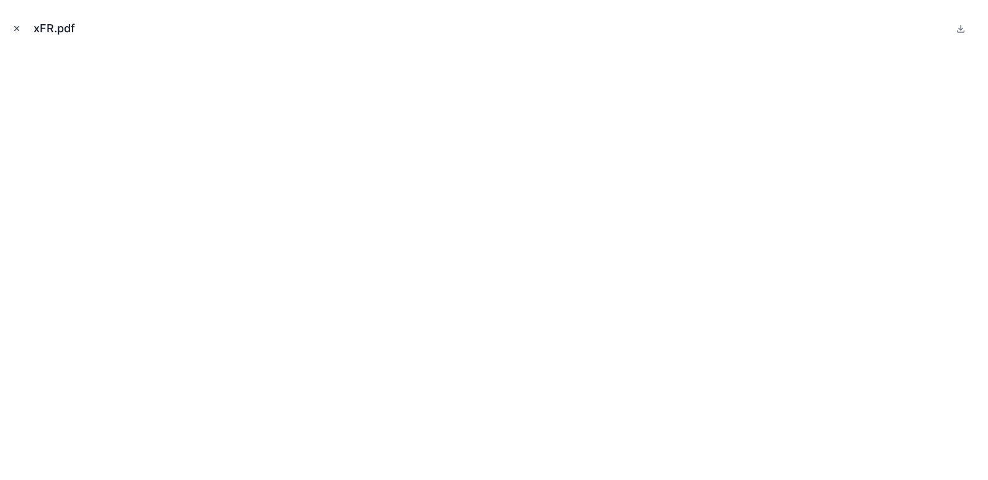
click at [13, 27] on icon "Close modal" at bounding box center [16, 28] width 9 height 9
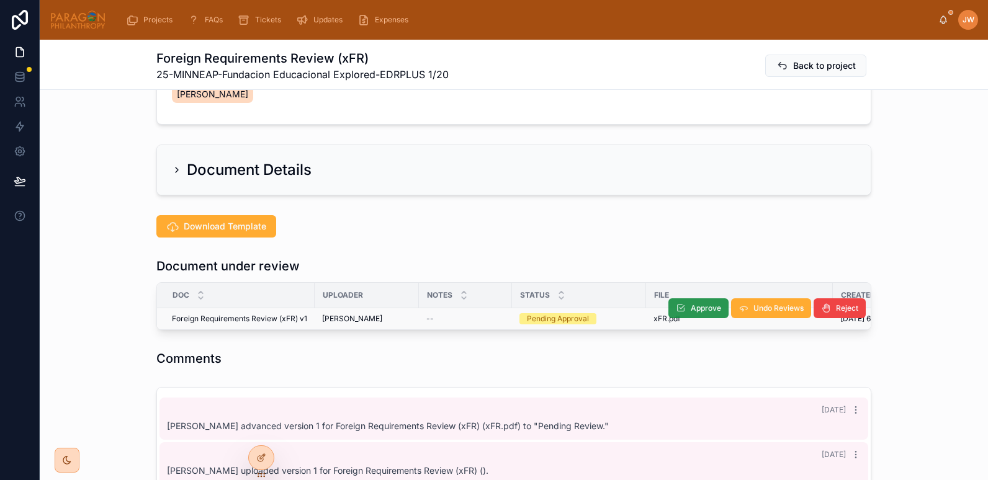
click at [691, 304] on span "Approve" at bounding box center [706, 309] width 30 height 10
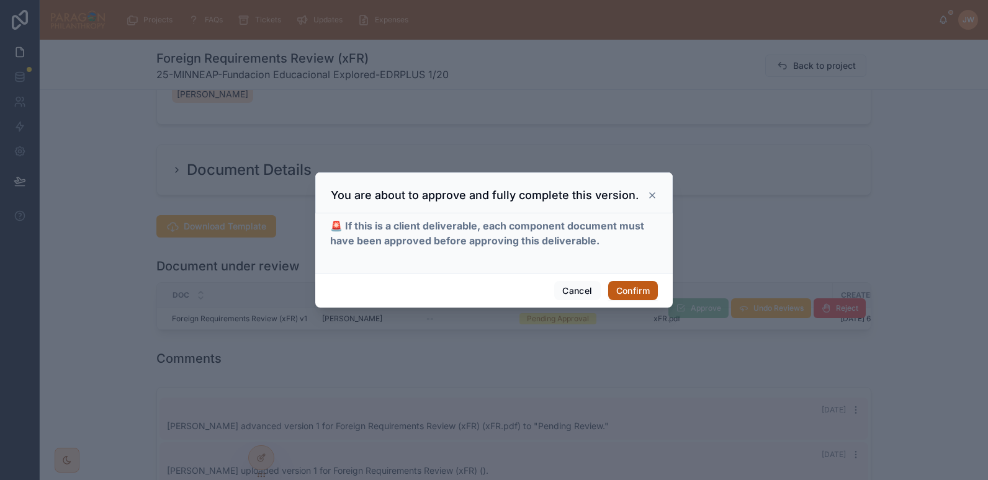
click at [642, 291] on button "Confirm" at bounding box center [633, 291] width 50 height 20
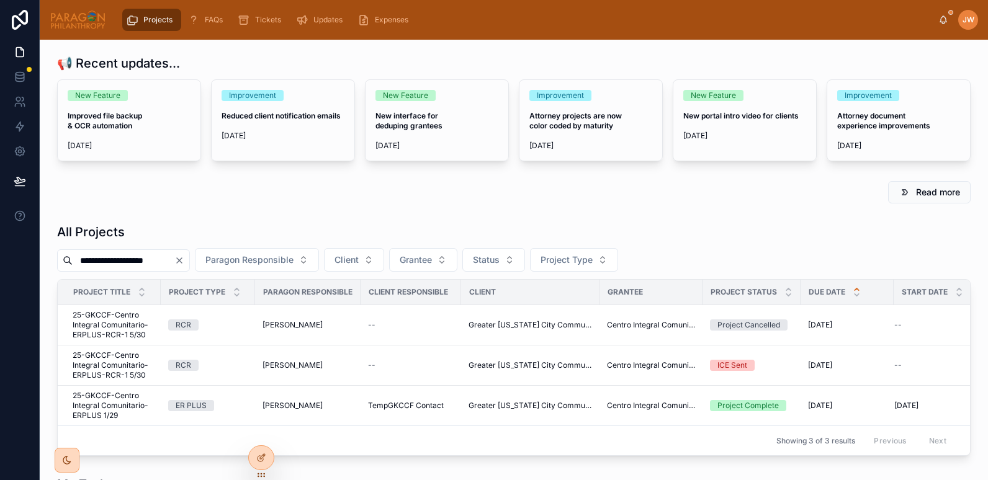
drag, startPoint x: 188, startPoint y: 258, endPoint x: 48, endPoint y: 256, distance: 139.7
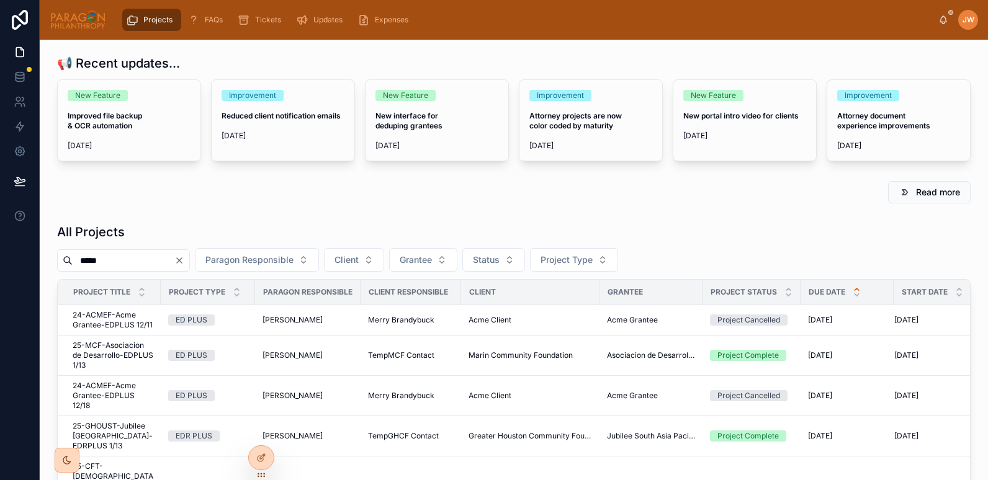
type input "******"
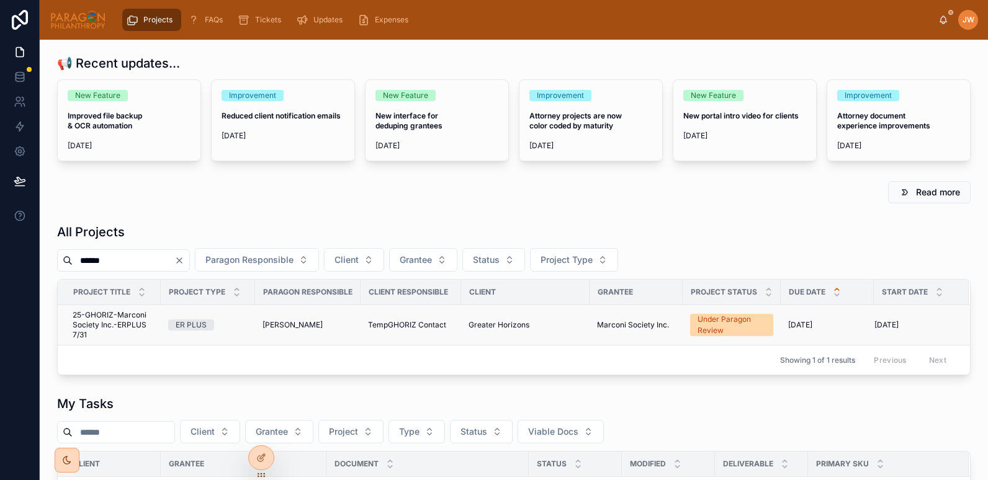
click at [109, 317] on span "25-GHORIZ-Marconi Society Inc.-ERPLUS 7/31" at bounding box center [113, 325] width 81 height 30
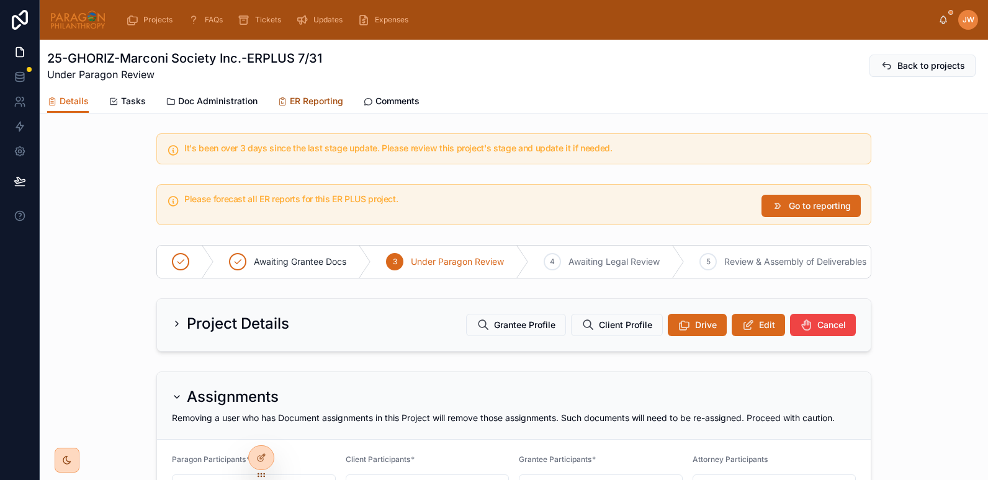
click at [309, 101] on span "ER Reporting" at bounding box center [316, 101] width 53 height 12
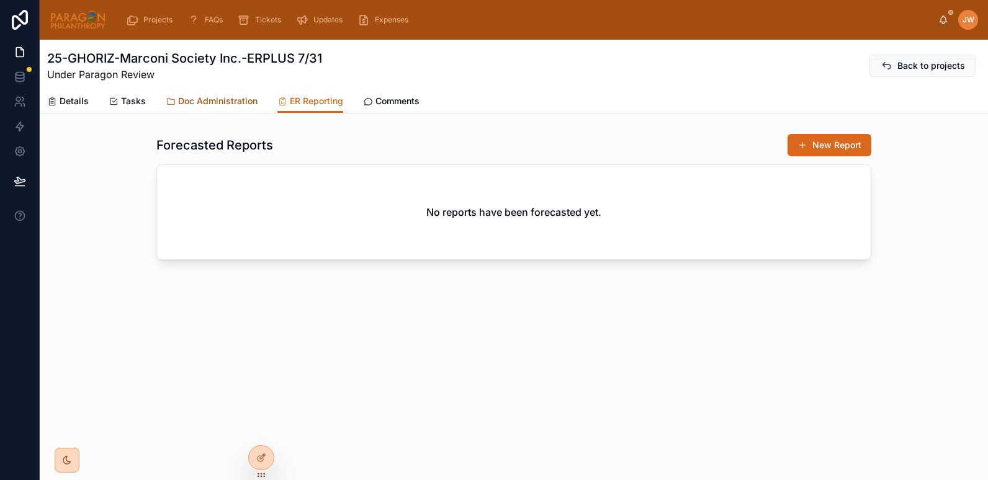
click at [217, 104] on span "Doc Administration" at bounding box center [217, 101] width 79 height 12
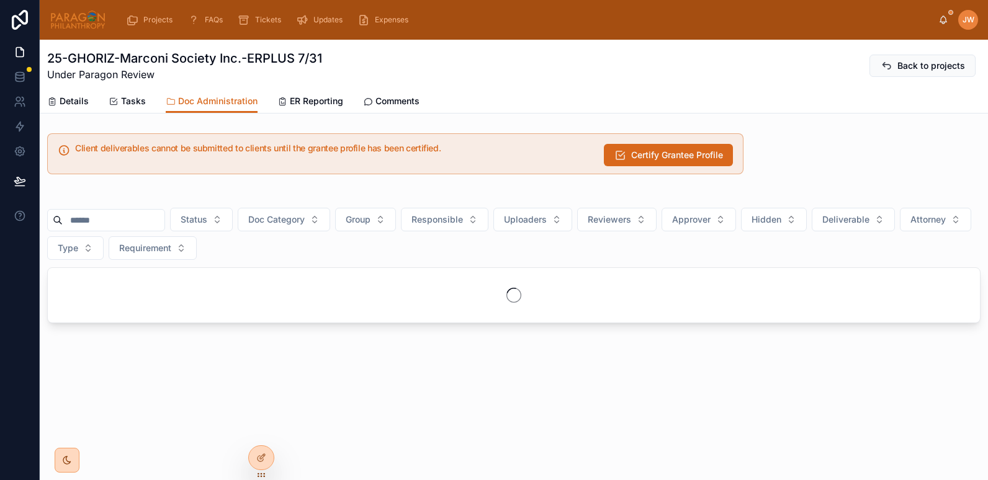
click at [89, 225] on input "text" at bounding box center [114, 220] width 102 height 17
paste input "**********"
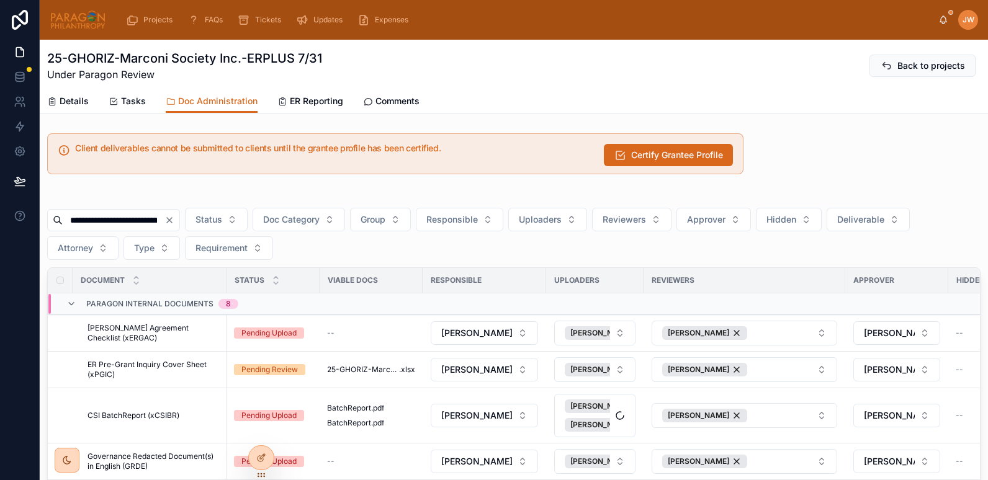
scroll to position [0, 6]
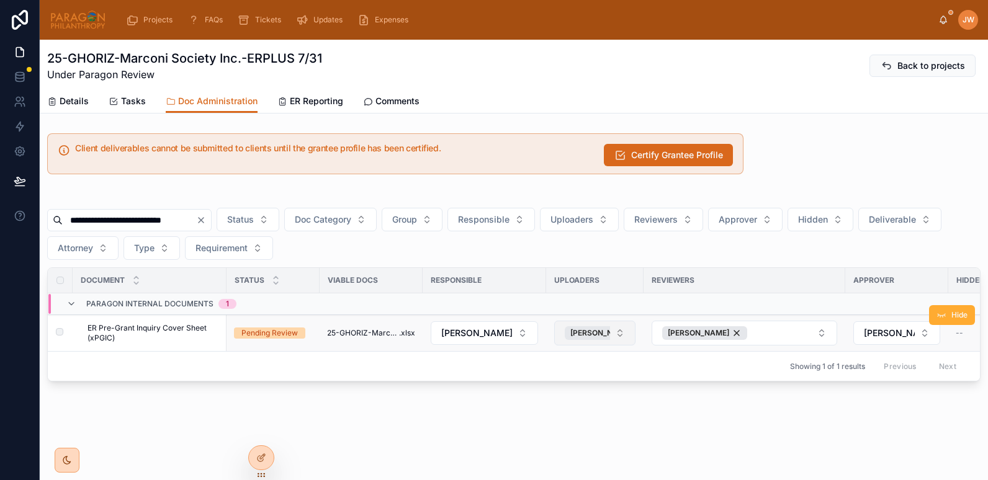
type input "**********"
click at [616, 333] on button "[PERSON_NAME]" at bounding box center [594, 333] width 81 height 25
type input "******"
click at [557, 385] on span "Brooke Barrera Sheldon" at bounding box center [583, 390] width 124 height 25
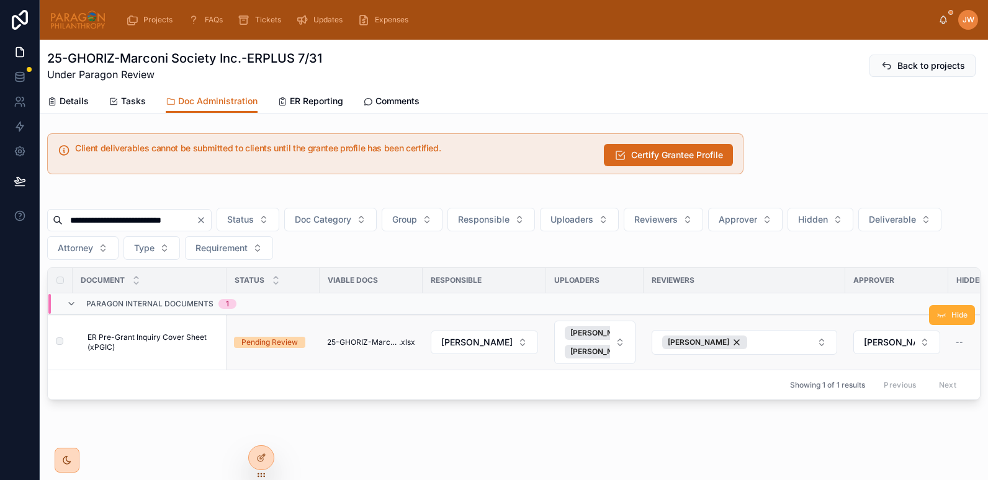
click at [178, 350] on span "ER Pre-Grant Inquiry Cover Sheet (xPGIC)" at bounding box center [154, 343] width 132 height 20
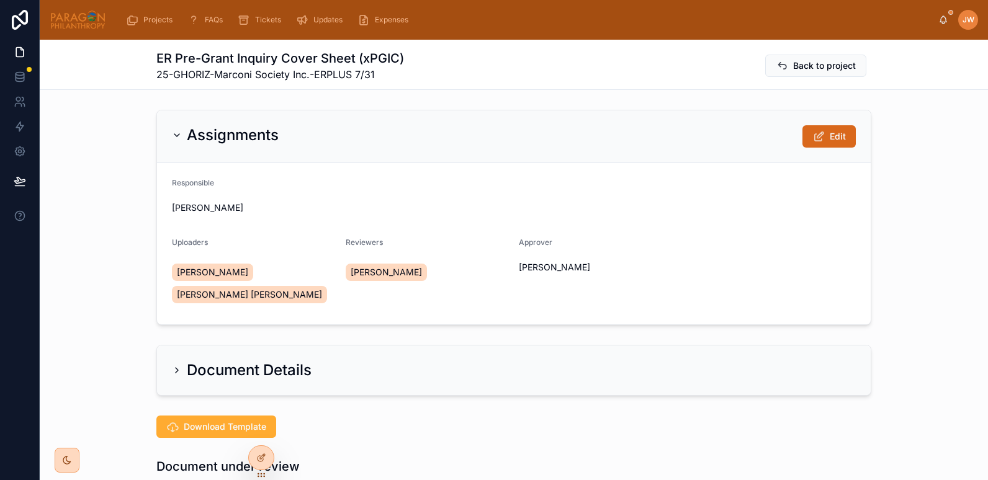
scroll to position [286, 0]
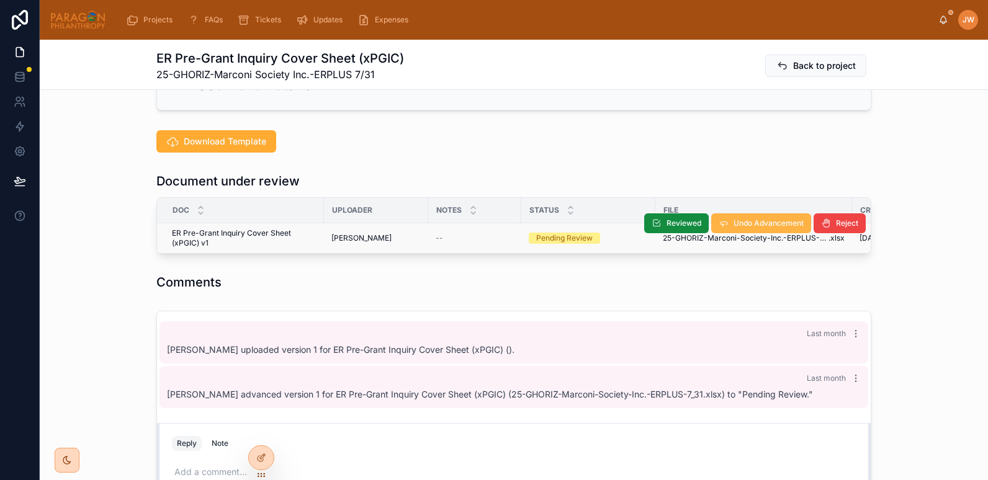
click at [727, 225] on button "Undo Advancement" at bounding box center [761, 224] width 100 height 20
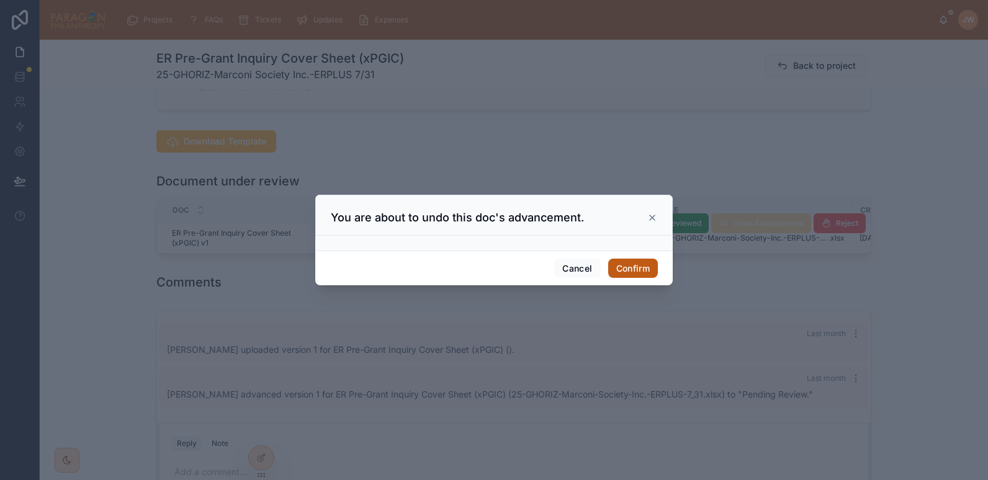
click at [629, 273] on button "Confirm" at bounding box center [633, 269] width 50 height 20
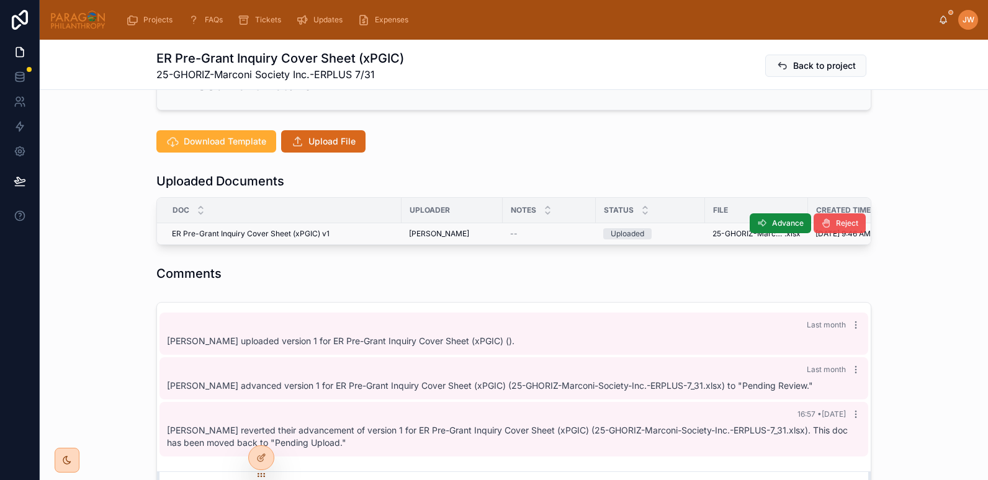
click at [836, 226] on span "Reject" at bounding box center [847, 223] width 22 height 10
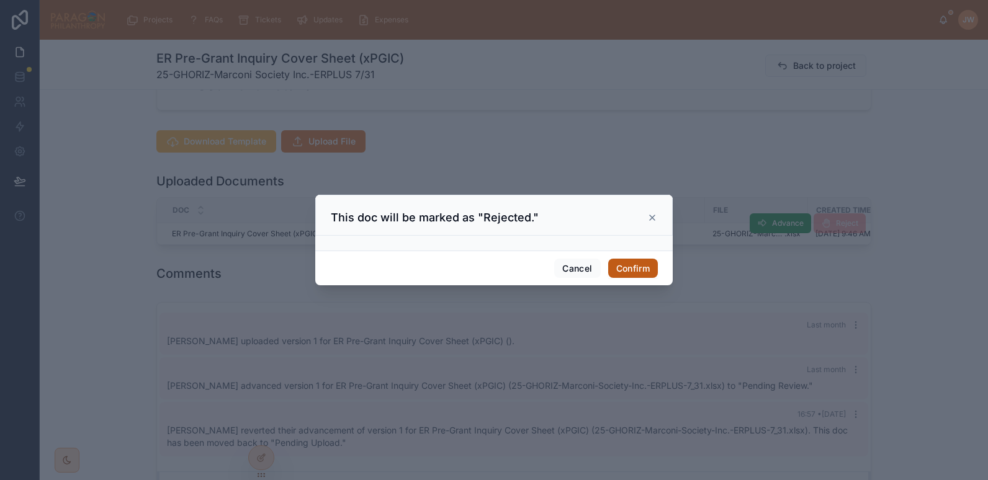
click at [640, 269] on button "Confirm" at bounding box center [633, 269] width 50 height 20
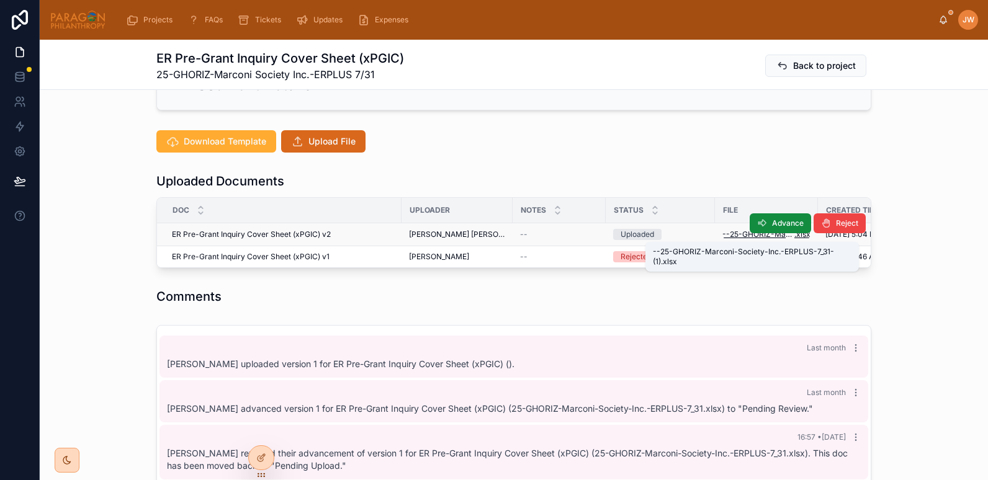
scroll to position [1, 0]
click at [722, 239] on span "--25-GHORIZ-Marconi-Society-Inc.-ERPLUS-7_31-(1)" at bounding box center [758, 235] width 72 height 10
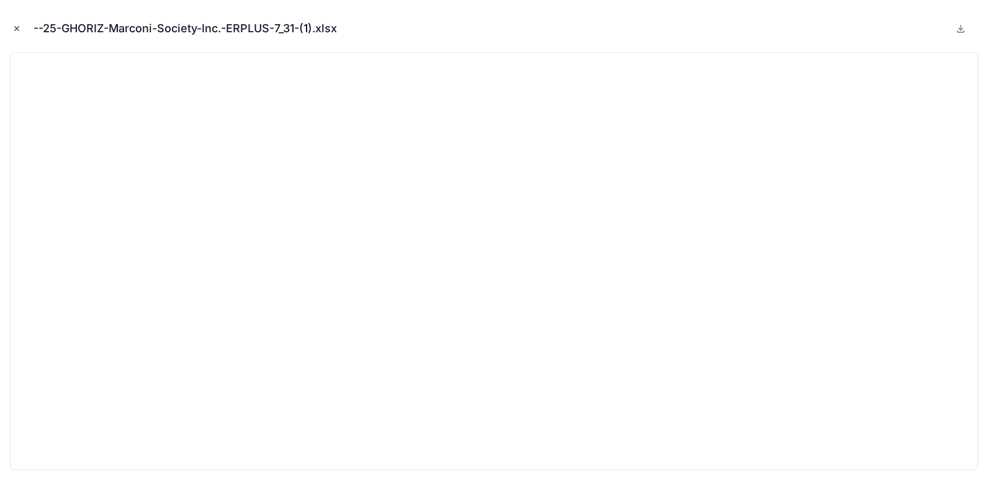
click at [13, 29] on icon "Close modal" at bounding box center [16, 28] width 9 height 9
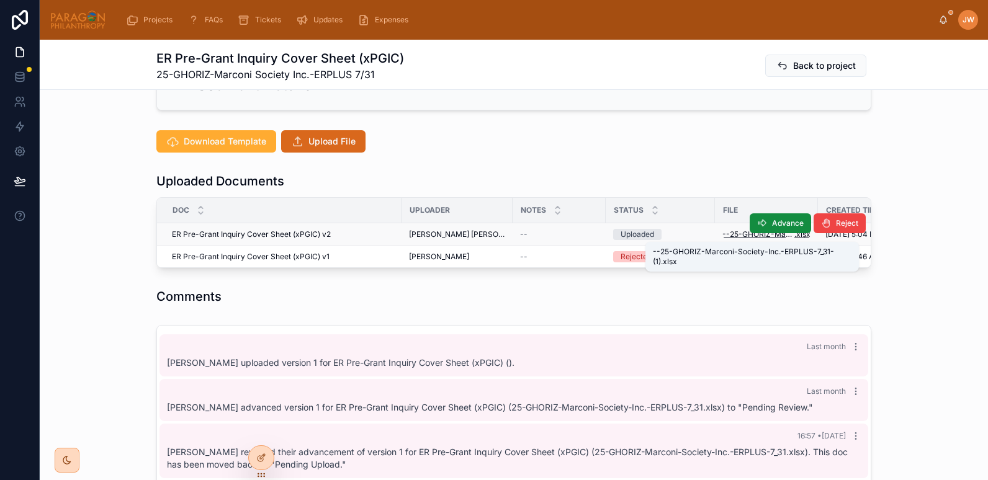
click at [726, 234] on span "--25-GHORIZ-Marconi-Society-Inc.-ERPLUS-7_31-(1)" at bounding box center [758, 235] width 72 height 10
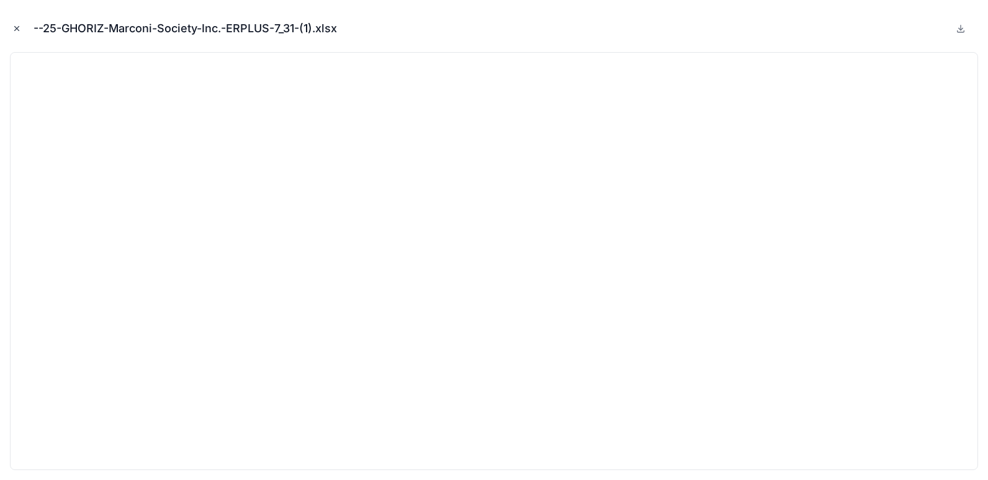
click at [13, 28] on icon "Close modal" at bounding box center [16, 28] width 9 height 9
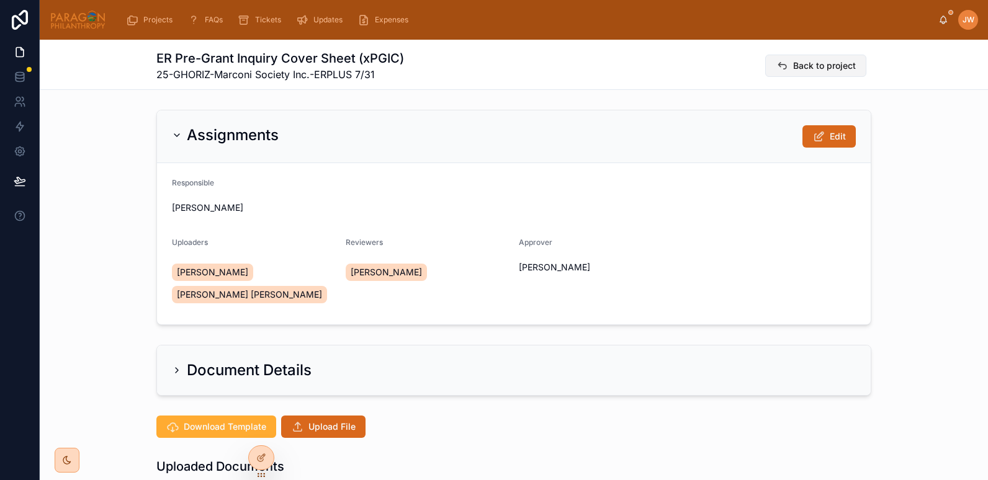
click at [797, 67] on span "Back to project" at bounding box center [824, 66] width 63 height 12
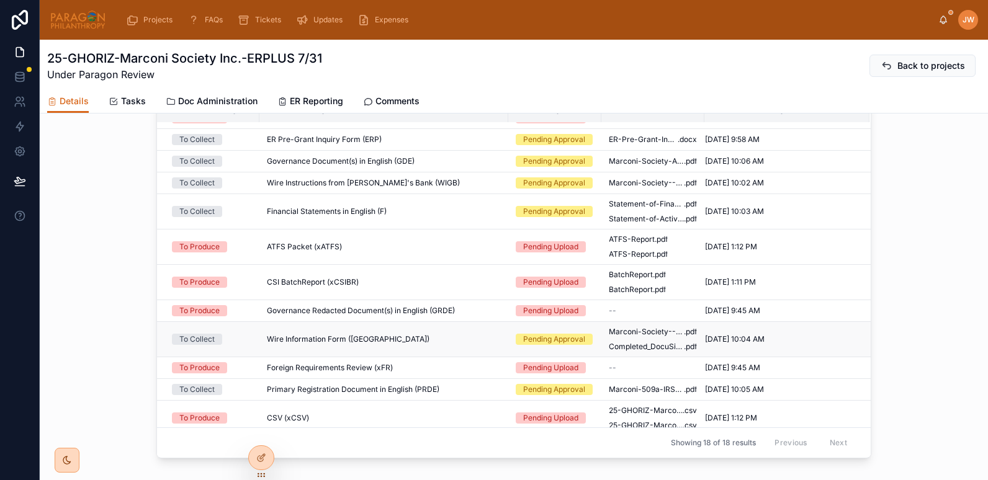
scroll to position [153, 0]
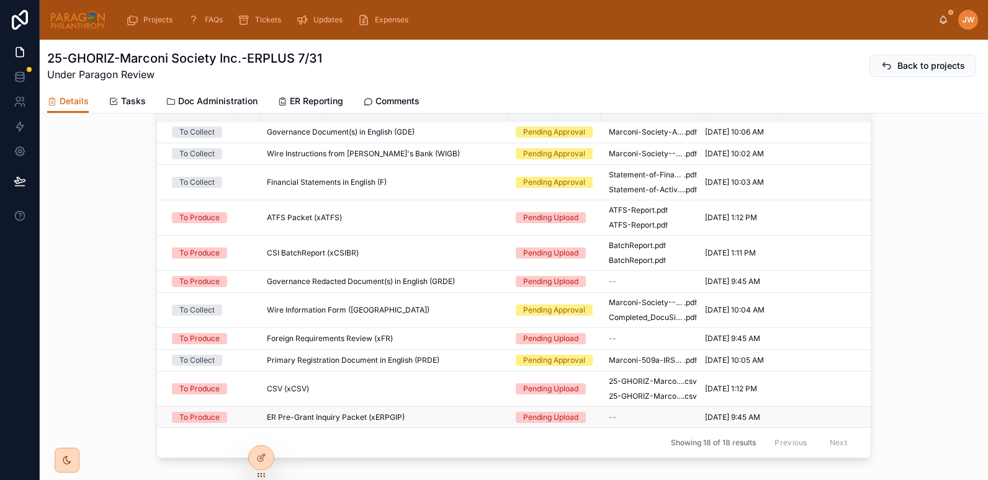
click at [327, 423] on span "ER Pre-Grant Inquiry Packet (xERPGIP)" at bounding box center [336, 418] width 138 height 10
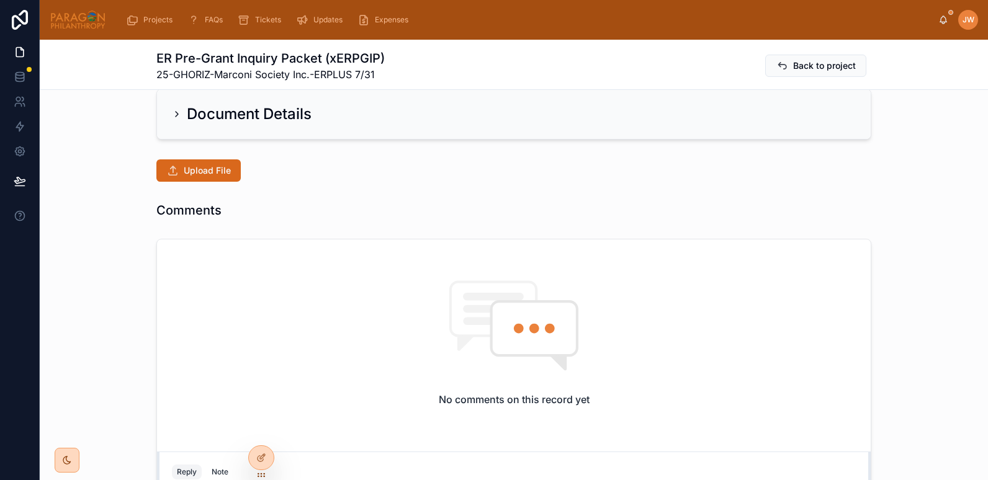
scroll to position [235, 0]
click at [202, 171] on span "Upload File" at bounding box center [207, 169] width 47 height 12
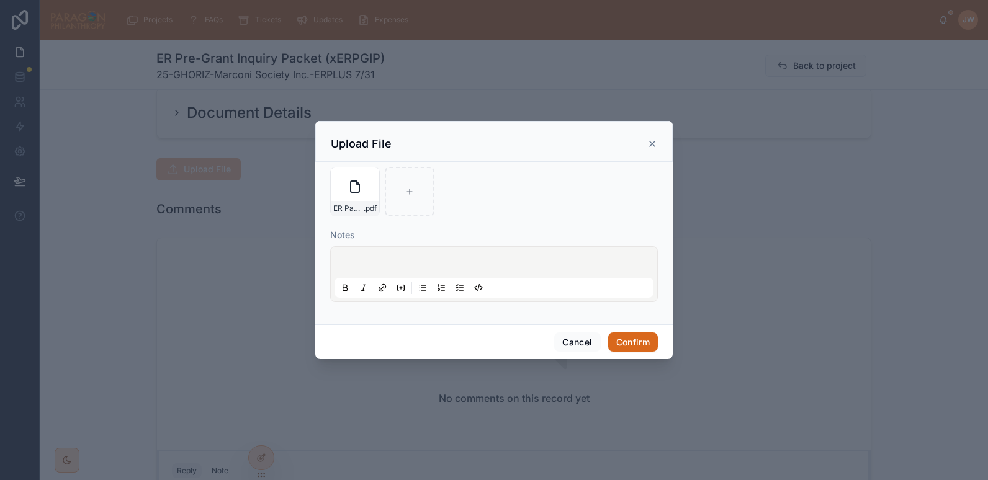
click at [526, 201] on div "ER Packet - Marconi Society Inc .pdf" at bounding box center [494, 192] width 328 height 50
click at [631, 346] on button "Confirm" at bounding box center [633, 343] width 50 height 20
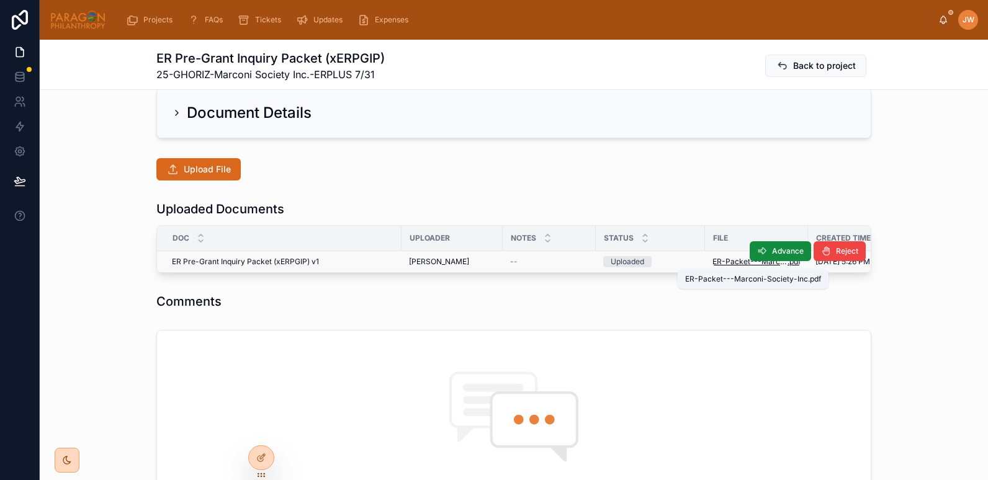
click at [732, 261] on span "ER-Packet---Marconi-Society-Inc" at bounding box center [750, 262] width 75 height 10
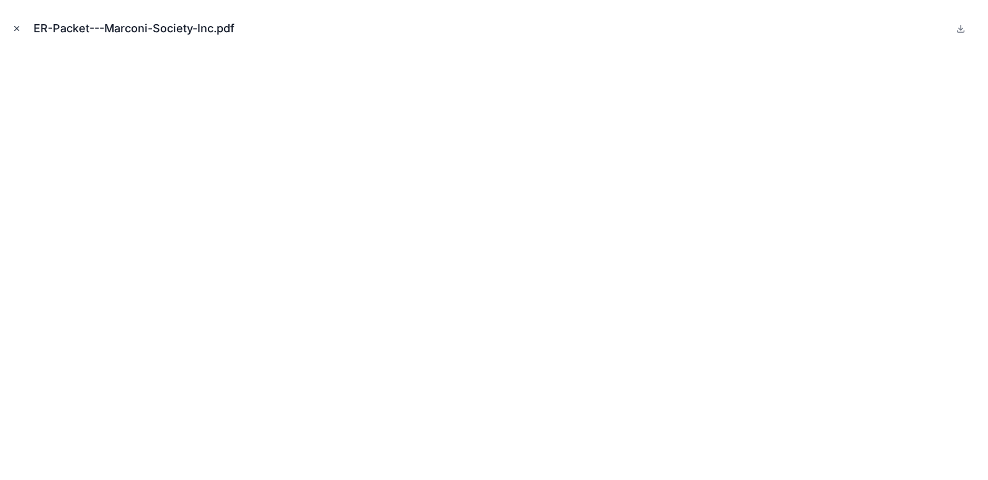
click at [12, 25] on button "Close modal" at bounding box center [17, 29] width 14 height 14
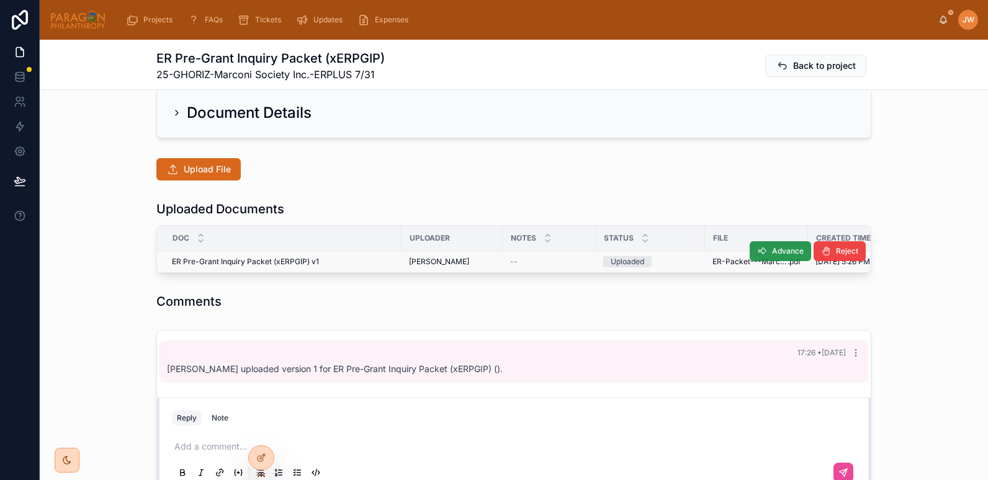
click at [757, 250] on icon at bounding box center [762, 251] width 10 height 10
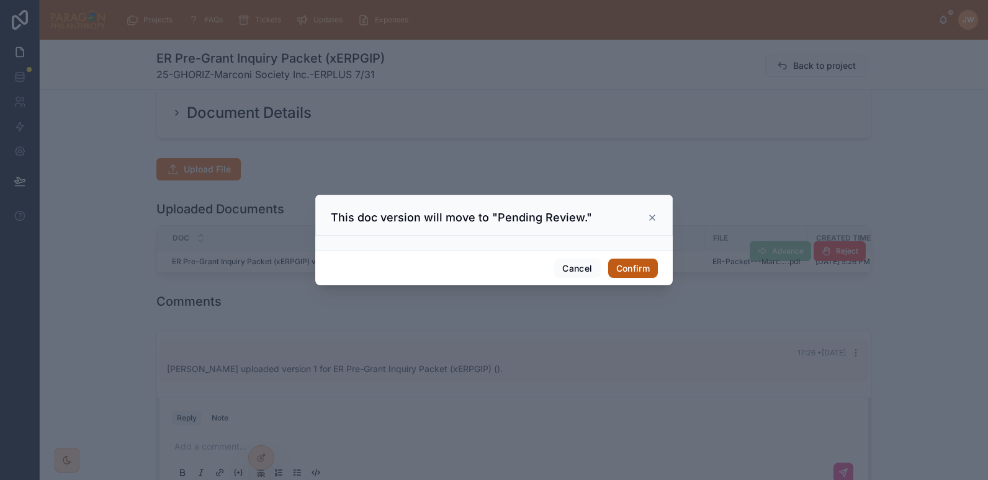
click at [623, 266] on button "Confirm" at bounding box center [633, 269] width 50 height 20
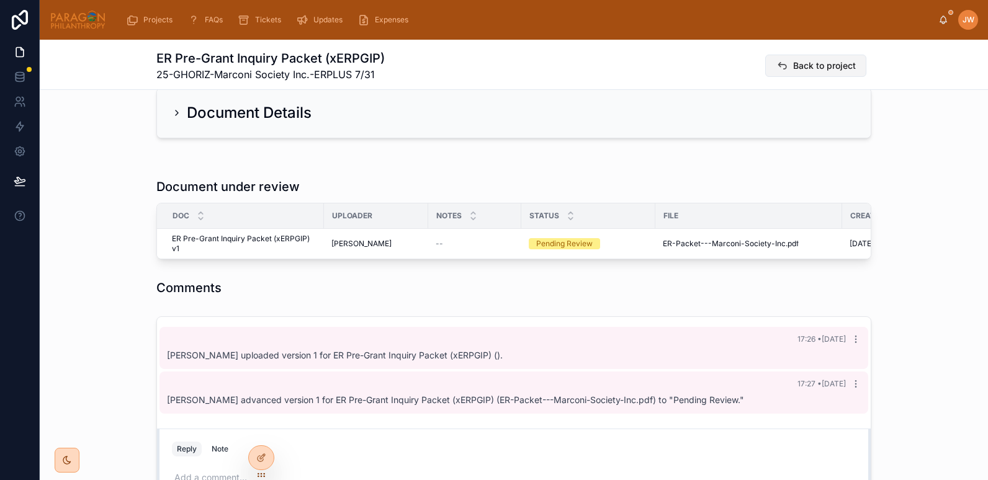
click at [796, 65] on span "Back to project" at bounding box center [824, 66] width 63 height 12
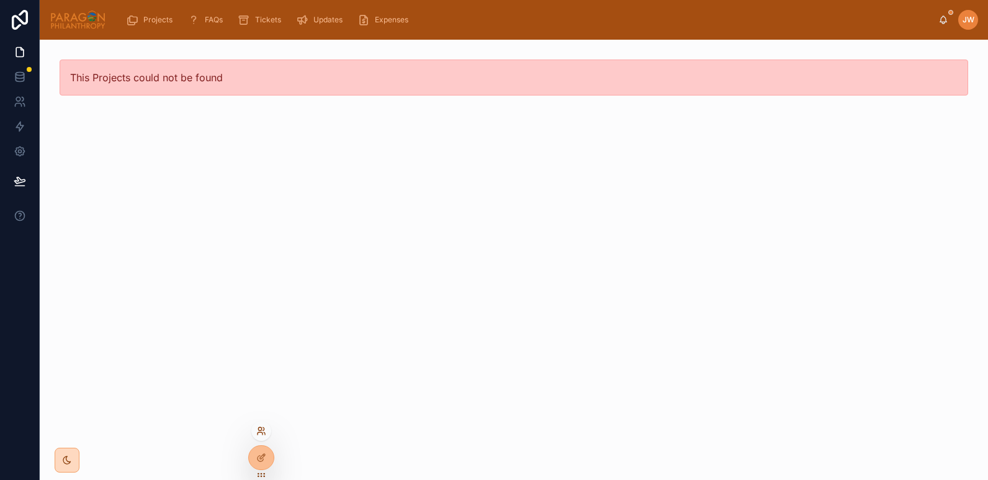
click at [259, 431] on icon at bounding box center [261, 431] width 10 height 10
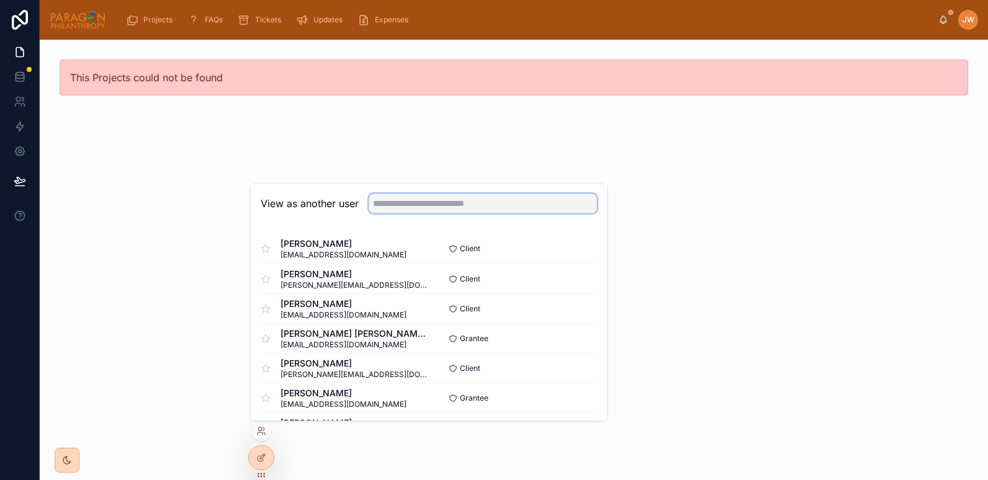
click at [389, 202] on input "text" at bounding box center [483, 204] width 228 height 20
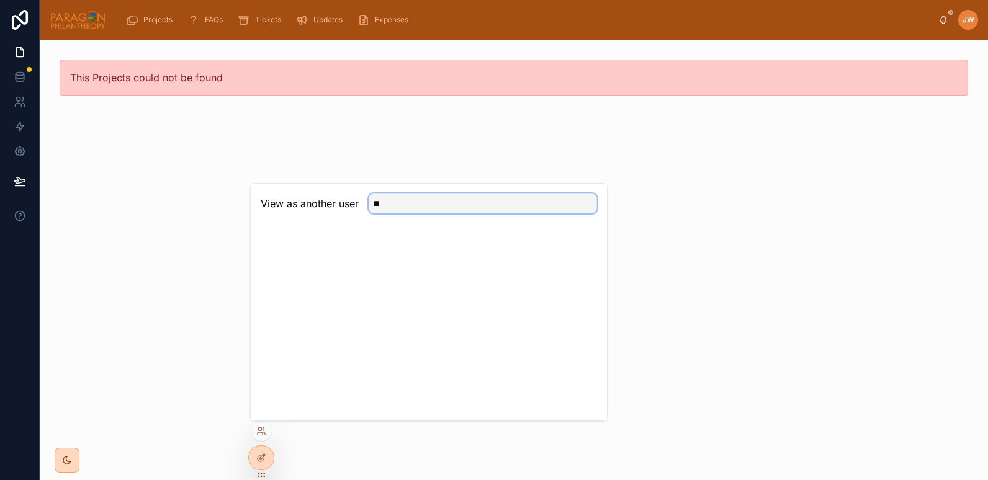
type input "*"
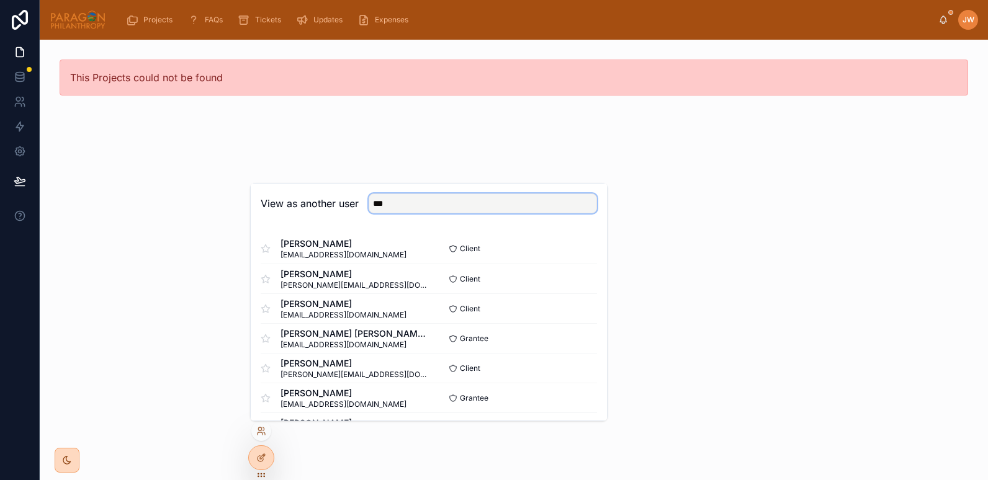
type input "****"
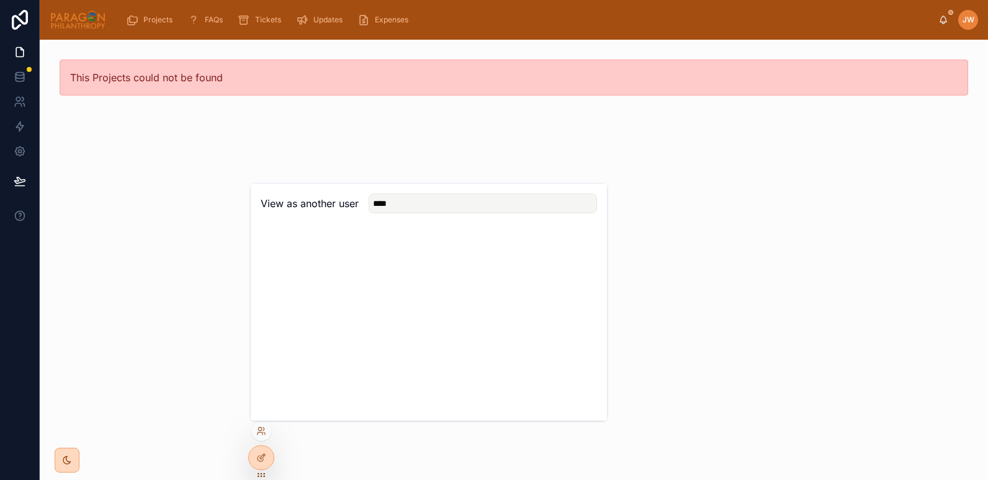
click at [102, 107] on div "This Projects could not be found" at bounding box center [514, 78] width 948 height 76
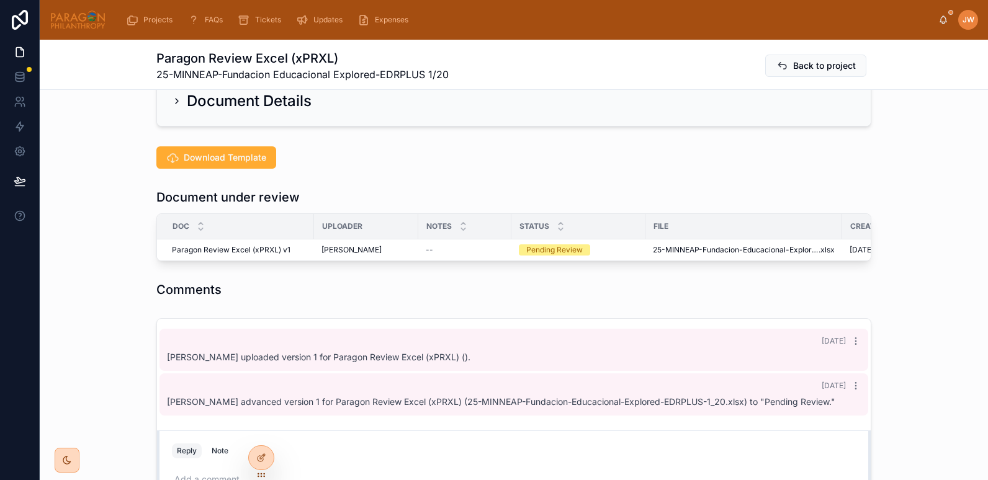
scroll to position [270, 0]
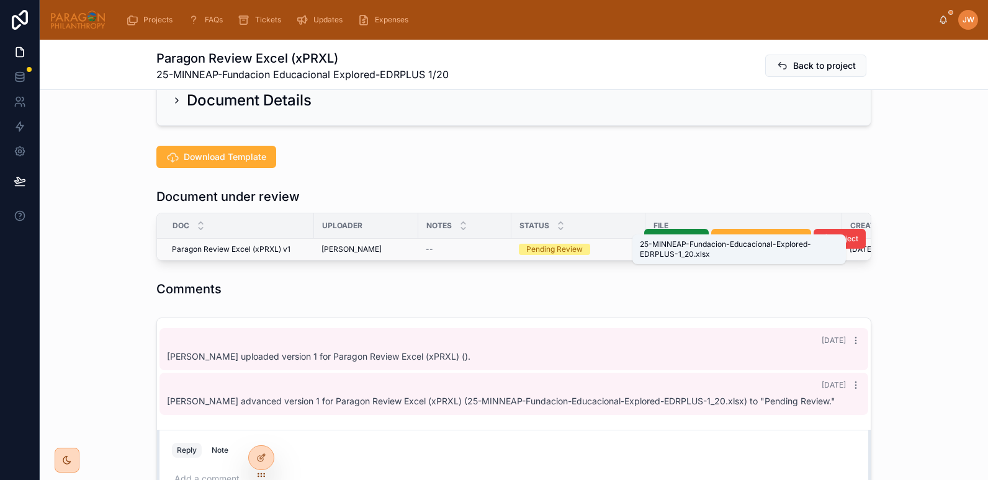
click at [680, 245] on span "25-MINNEAP-Fundacion-Educacional-Explored-EDRPLUS-1_20" at bounding box center [736, 250] width 166 height 10
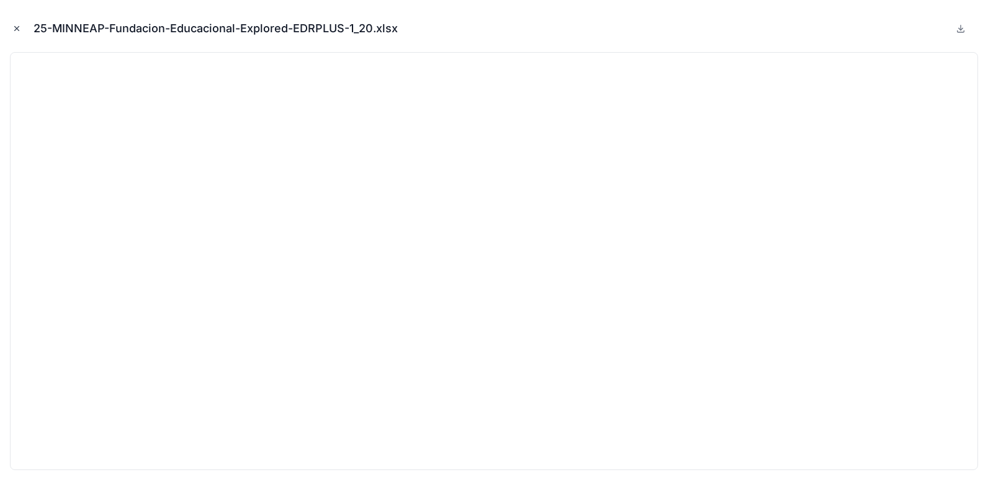
click at [17, 25] on icon "Close modal" at bounding box center [16, 28] width 9 height 9
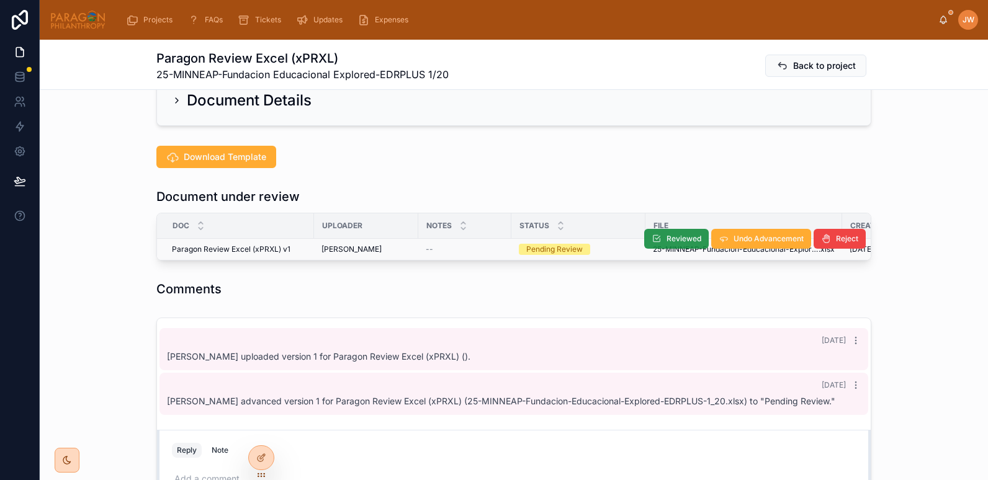
click at [667, 234] on span "Reviewed" at bounding box center [684, 239] width 35 height 10
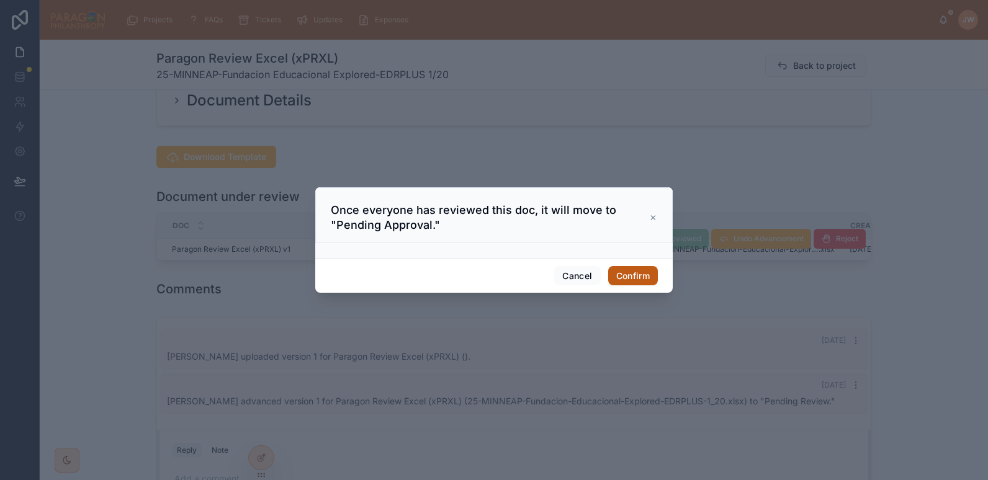
click at [640, 273] on button "Confirm" at bounding box center [633, 276] width 50 height 20
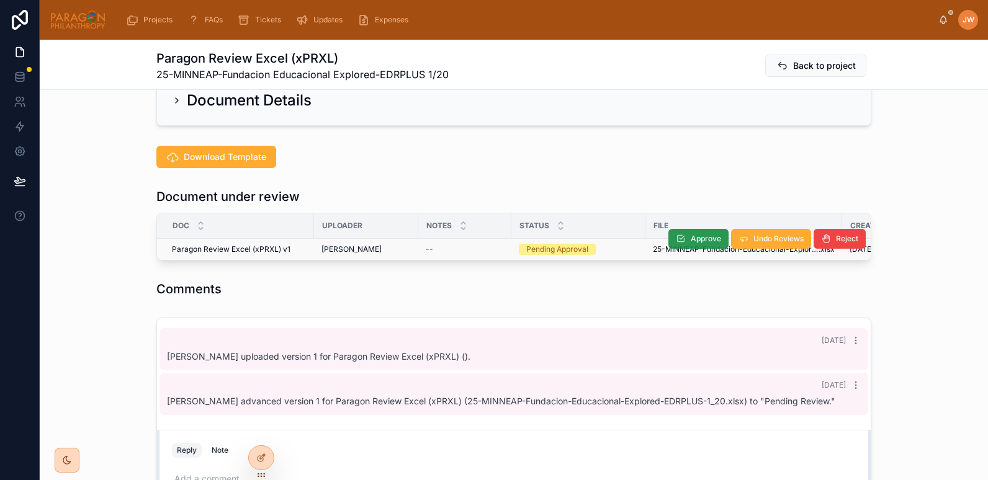
click at [676, 234] on icon at bounding box center [681, 239] width 10 height 10
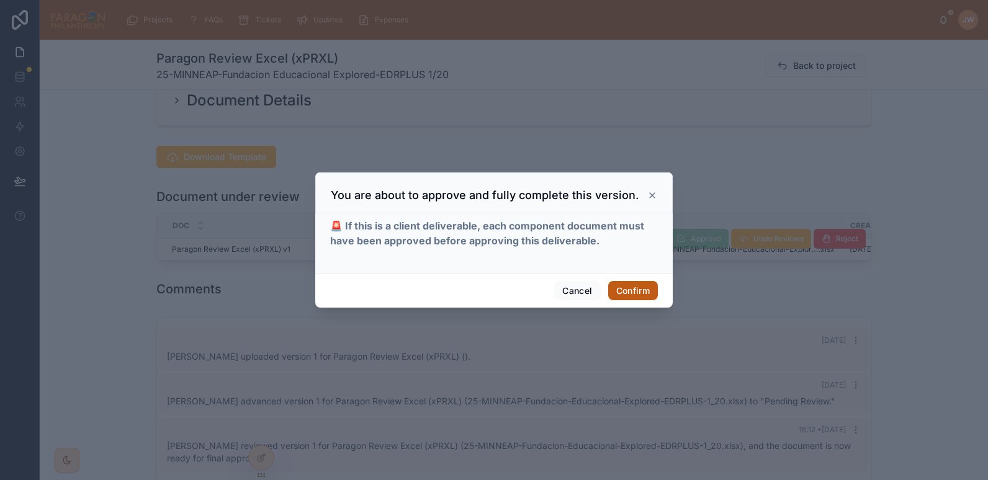
click at [634, 288] on button "Confirm" at bounding box center [633, 291] width 50 height 20
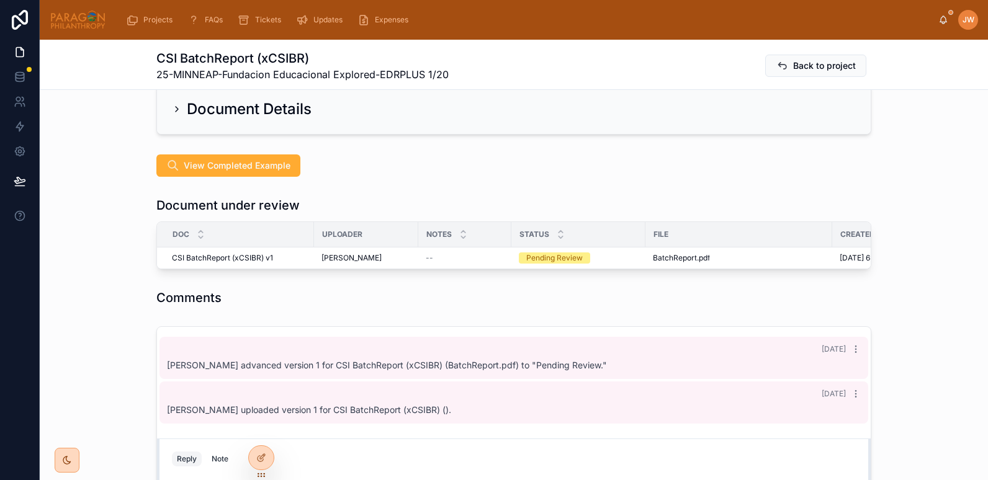
scroll to position [312, 0]
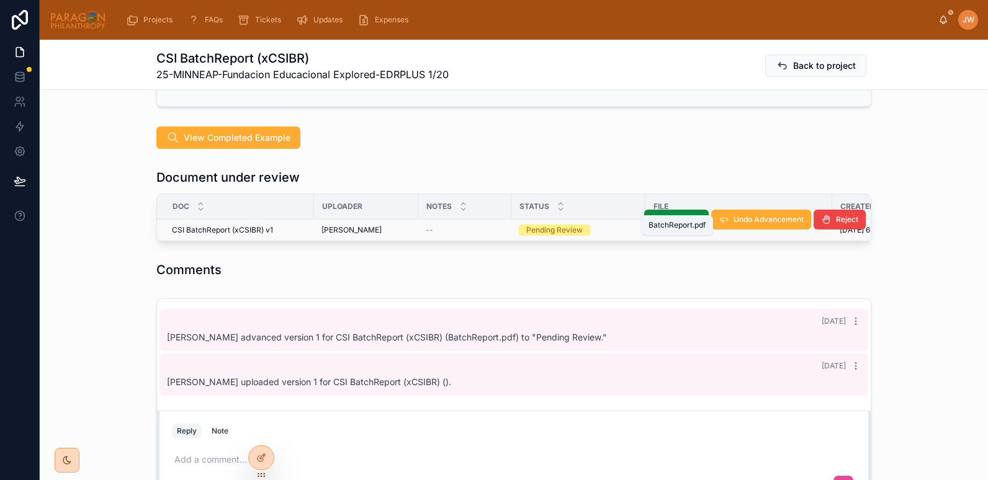
click at [657, 225] on span "BatchReport" at bounding box center [675, 230] width 44 height 10
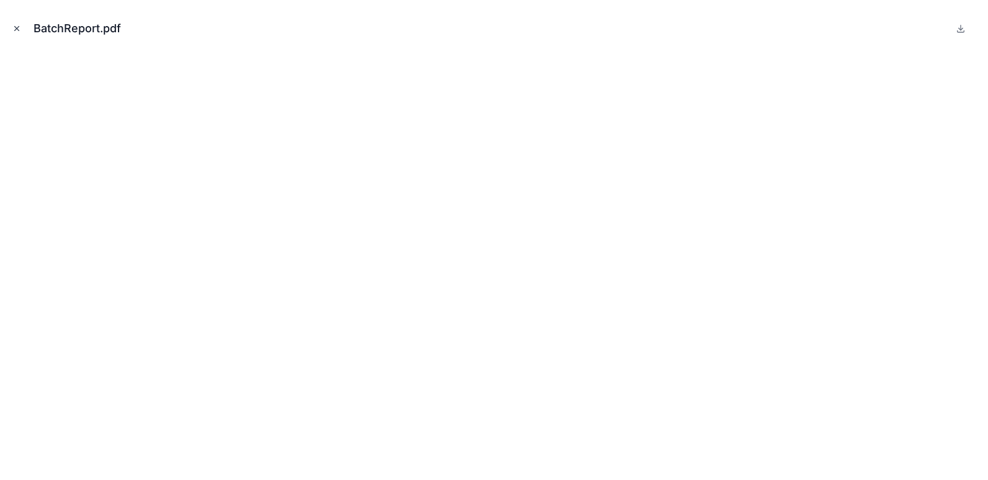
click at [17, 30] on icon "Close modal" at bounding box center [16, 28] width 9 height 9
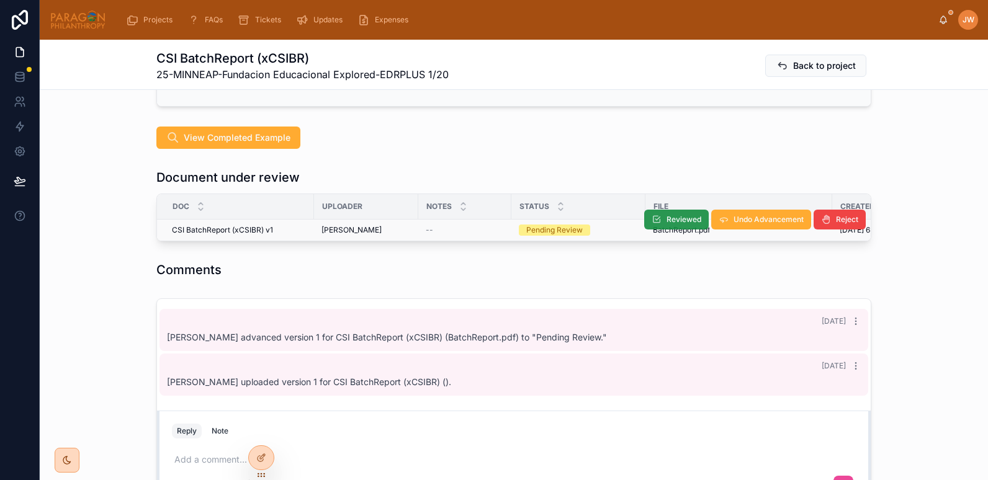
click at [673, 215] on span "Reviewed" at bounding box center [684, 220] width 35 height 10
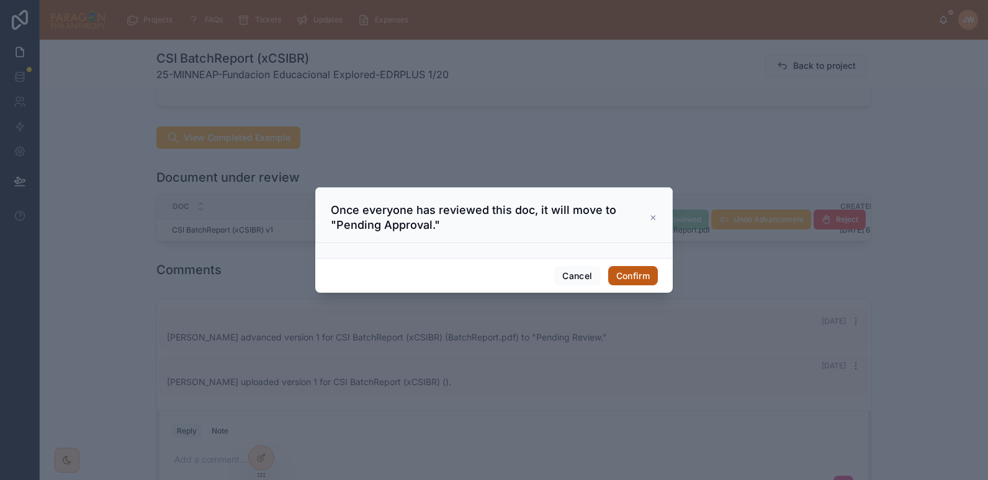
click at [624, 270] on button "Confirm" at bounding box center [633, 276] width 50 height 20
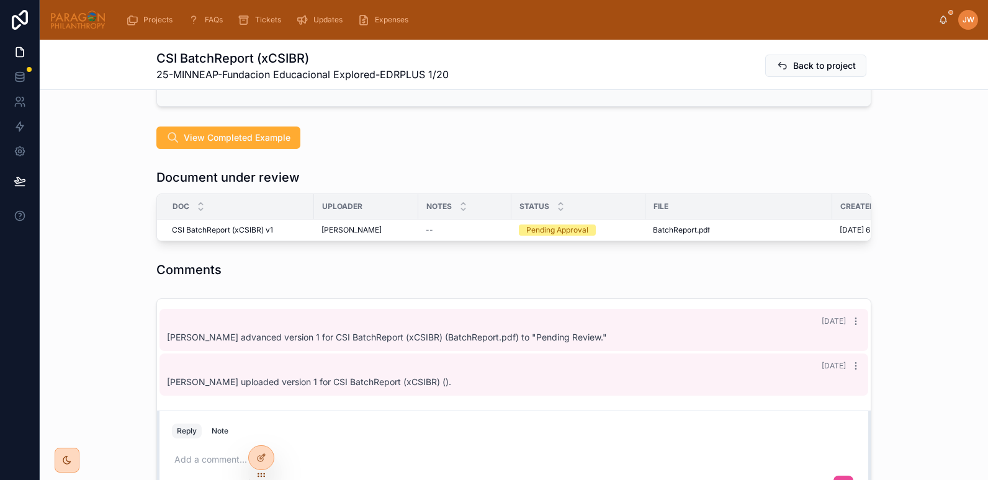
click at [0, 0] on span "Approve" at bounding box center [0, 0] width 0 height 0
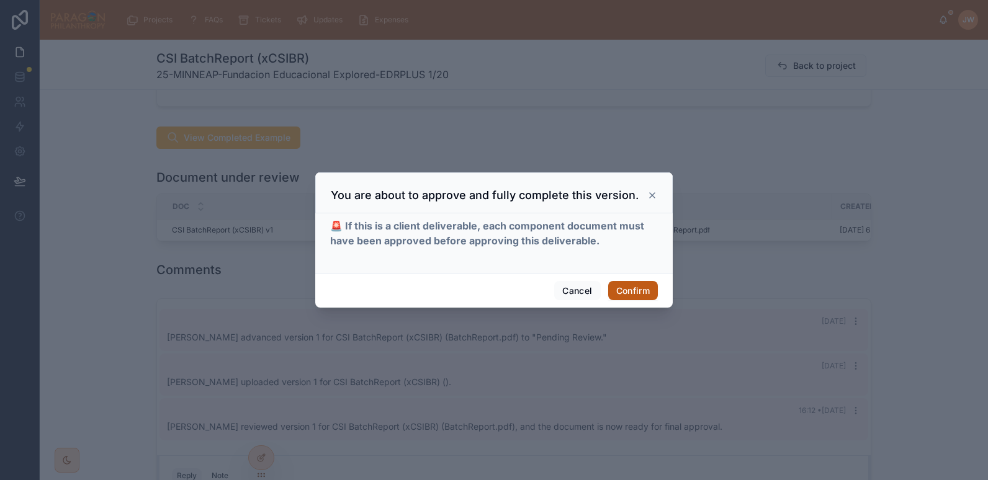
click at [640, 290] on button "Confirm" at bounding box center [633, 291] width 50 height 20
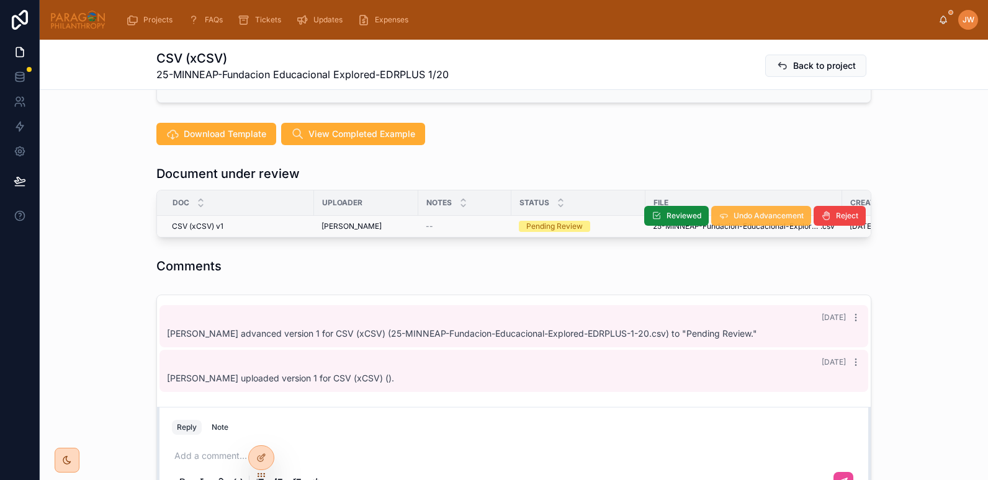
scroll to position [316, 0]
click at [687, 205] on button "Reviewed" at bounding box center [676, 215] width 65 height 20
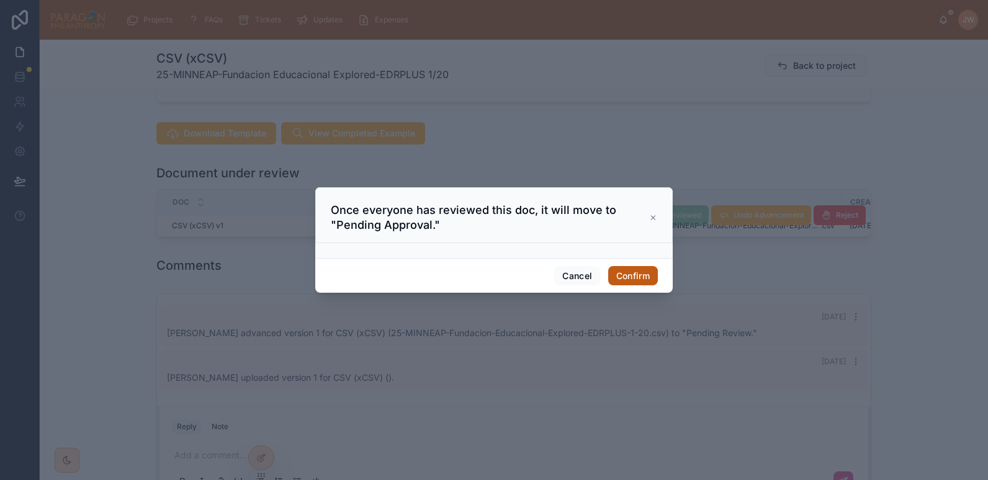
click at [618, 273] on button "Confirm" at bounding box center [633, 276] width 50 height 20
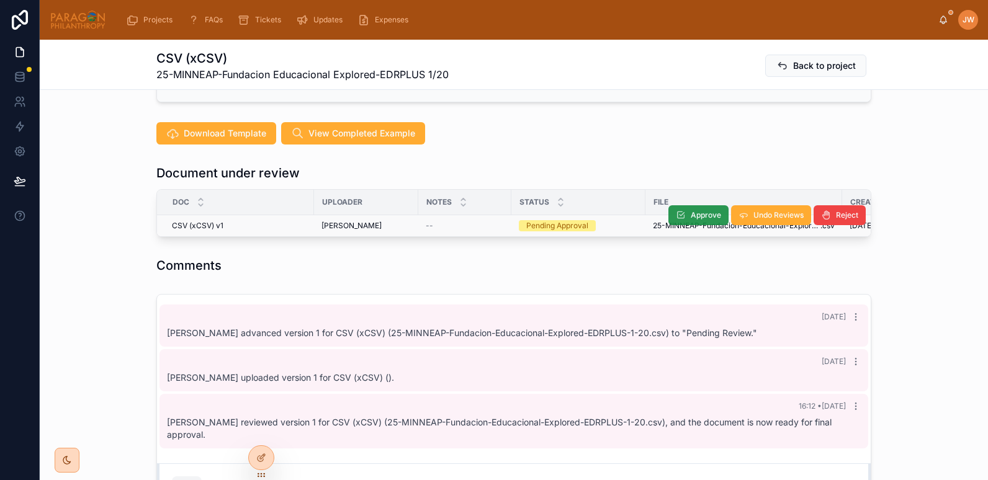
click at [684, 205] on button "Approve" at bounding box center [698, 215] width 60 height 20
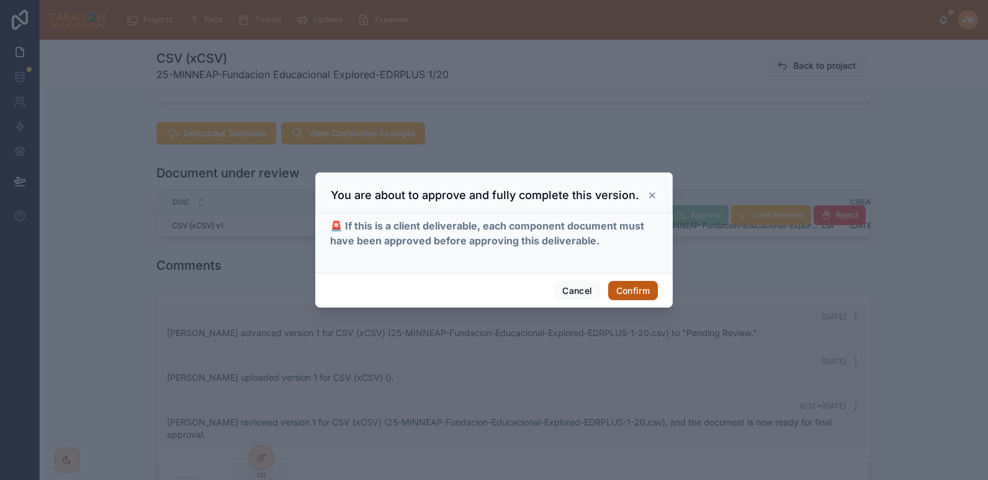
click at [623, 292] on button "Confirm" at bounding box center [633, 291] width 50 height 20
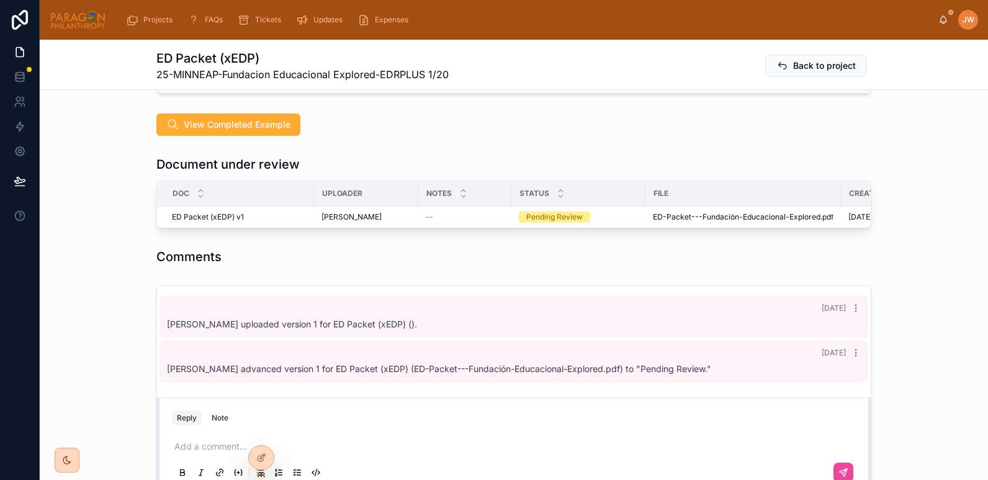
scroll to position [303, 0]
click at [689, 212] on span "ED-Packet---Fundación-Educacional-Explored" at bounding box center [737, 217] width 168 height 10
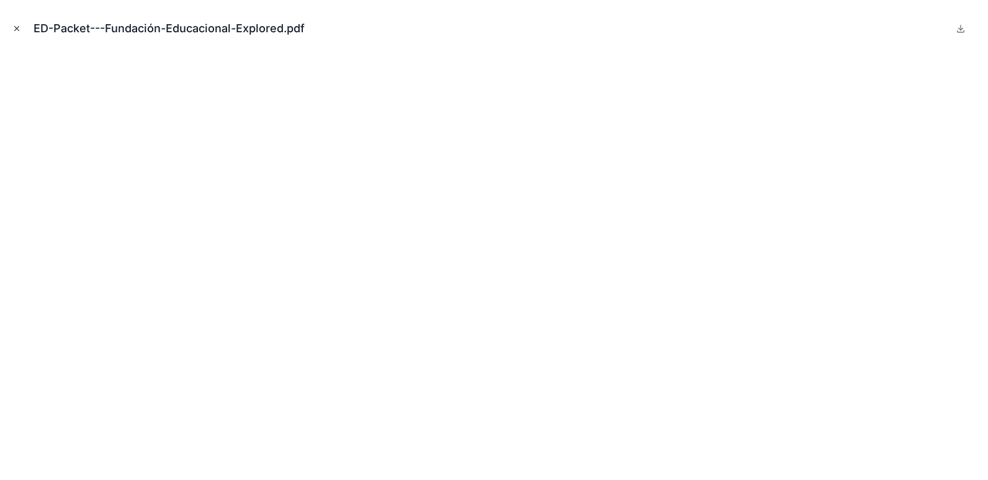
click at [16, 30] on icon "Close modal" at bounding box center [16, 28] width 9 height 9
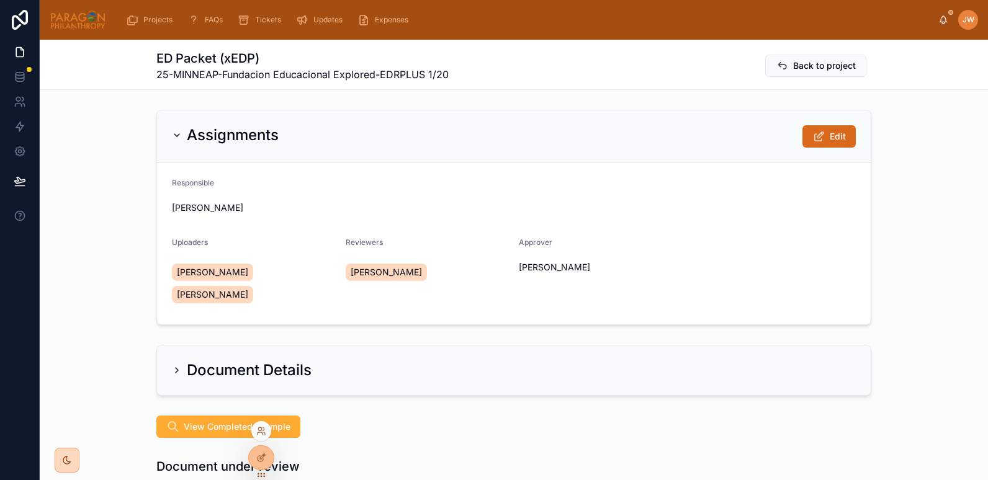
click at [259, 437] on div at bounding box center [261, 431] width 20 height 20
click at [263, 431] on icon at bounding box center [261, 431] width 10 height 10
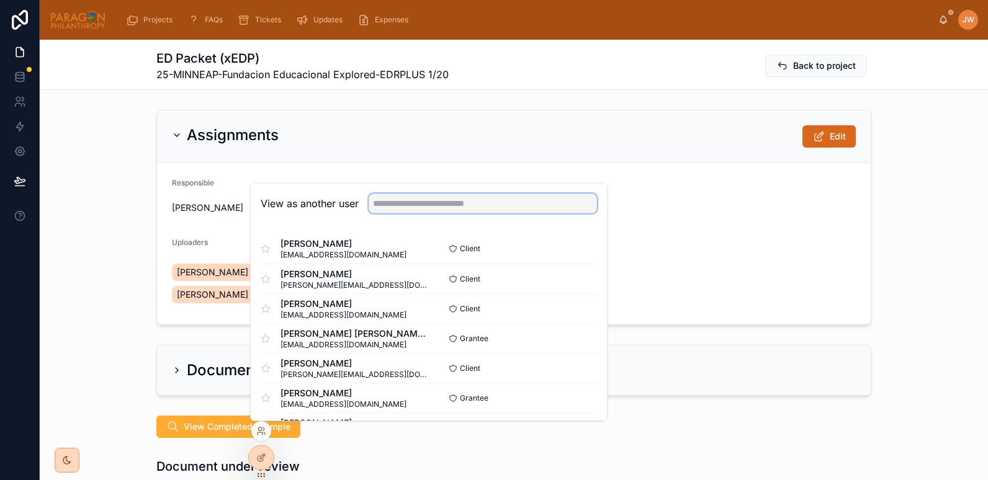
click at [438, 203] on input "text" at bounding box center [483, 204] width 228 height 20
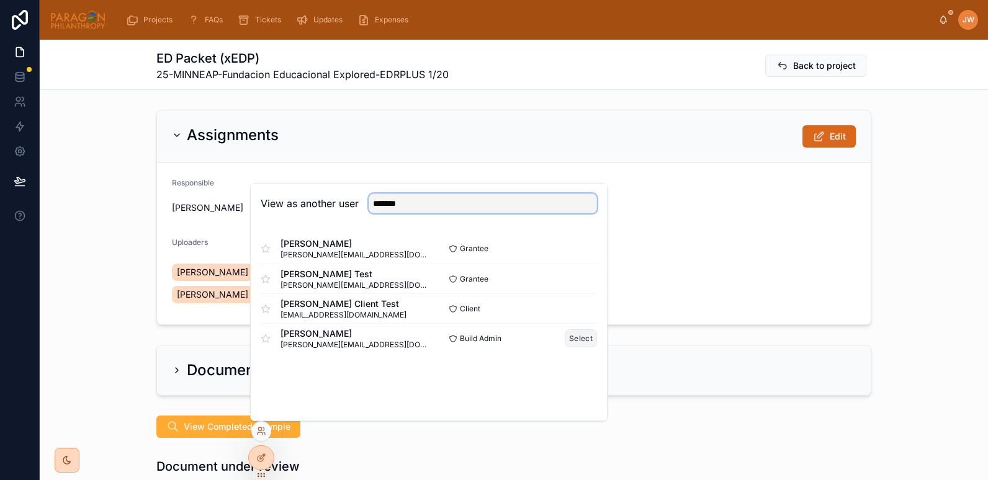
type input "*******"
click at [573, 338] on button "Select" at bounding box center [581, 339] width 32 height 18
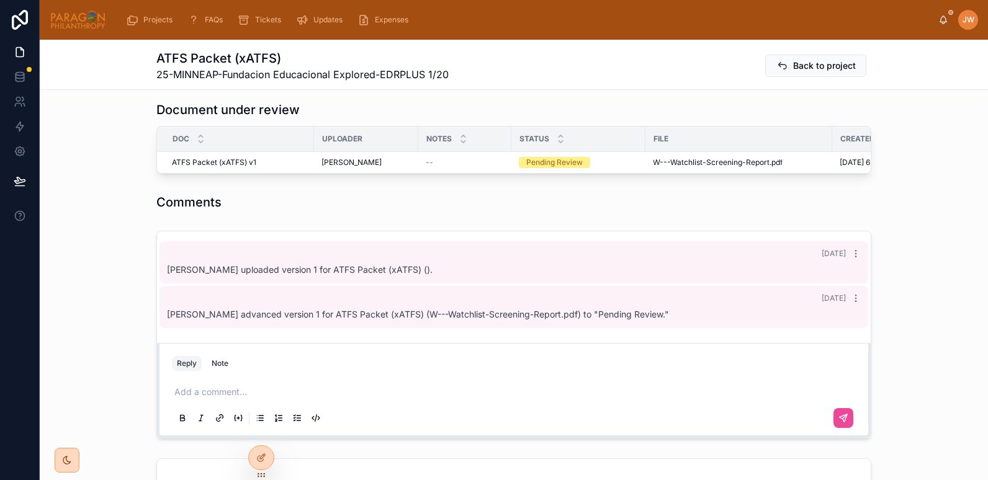
scroll to position [357, 0]
click at [258, 431] on icon at bounding box center [261, 431] width 10 height 10
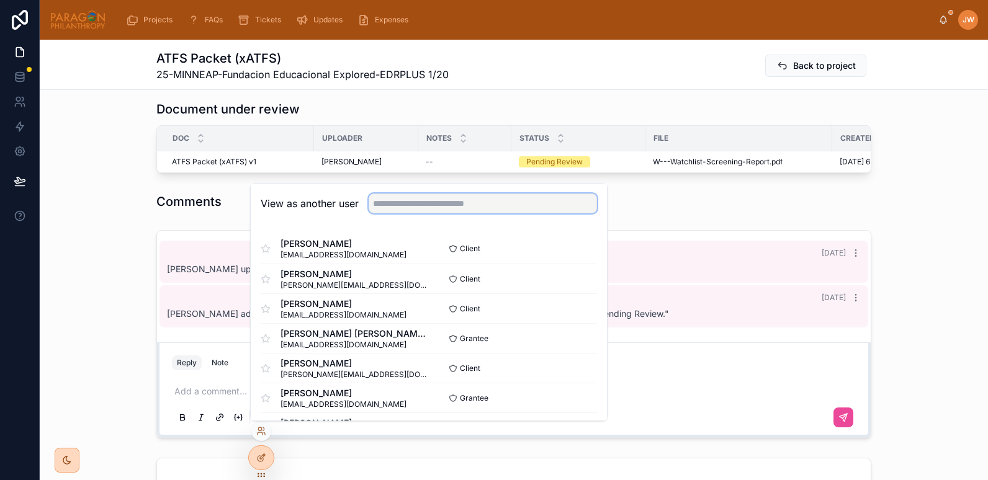
click at [426, 206] on input "text" at bounding box center [483, 204] width 228 height 20
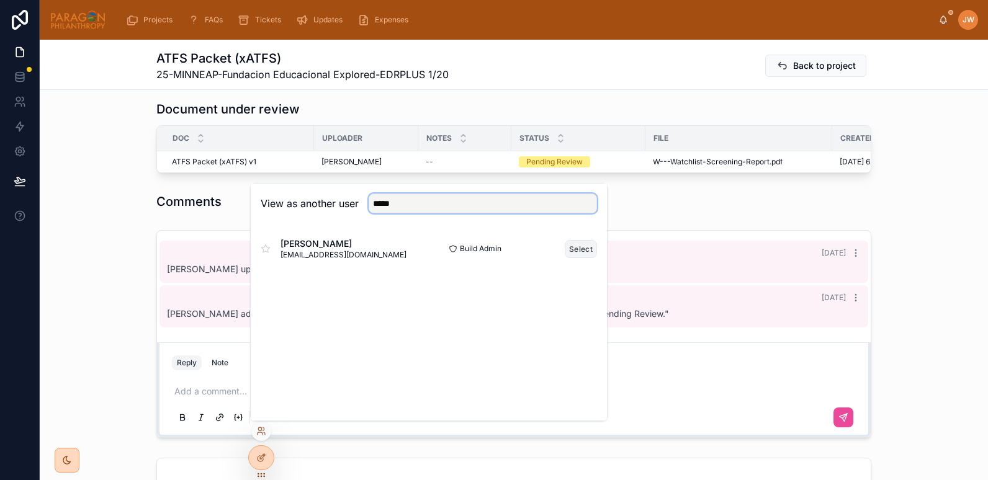
type input "*****"
click at [576, 251] on button "Select" at bounding box center [581, 249] width 32 height 18
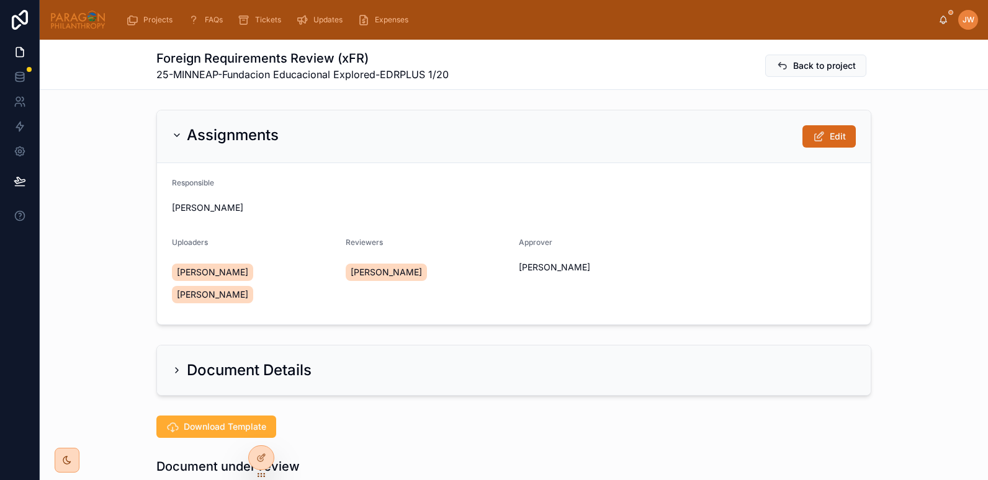
scroll to position [1, 0]
click at [259, 433] on icon at bounding box center [261, 431] width 10 height 10
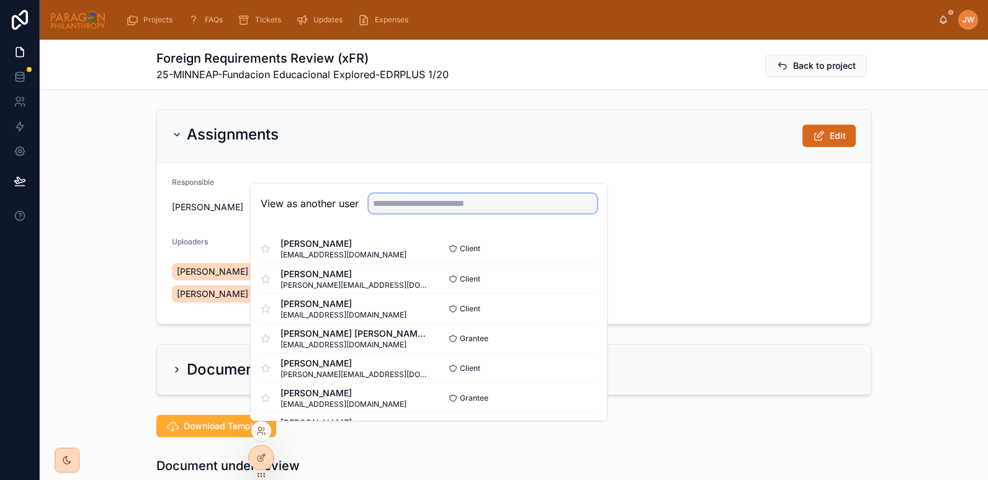
click at [395, 206] on input "text" at bounding box center [483, 204] width 228 height 20
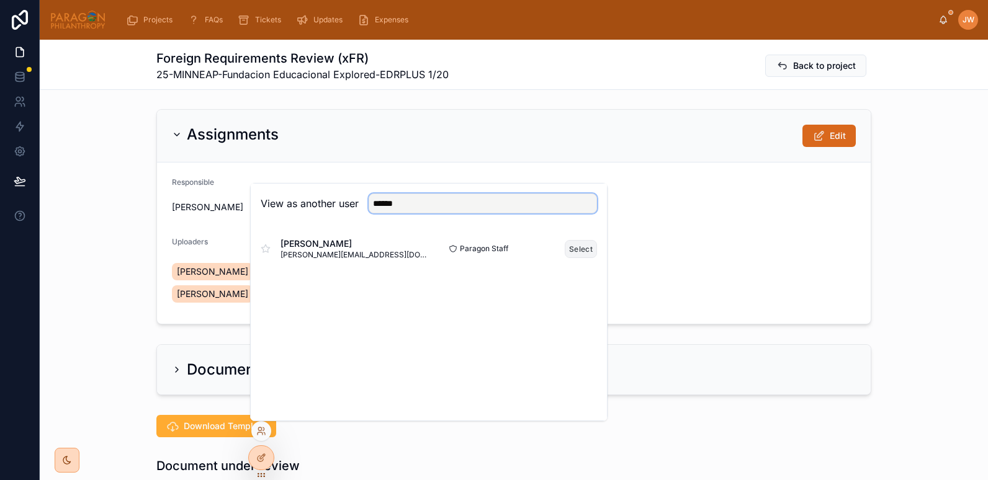
type input "******"
click at [578, 256] on button "Select" at bounding box center [581, 249] width 32 height 18
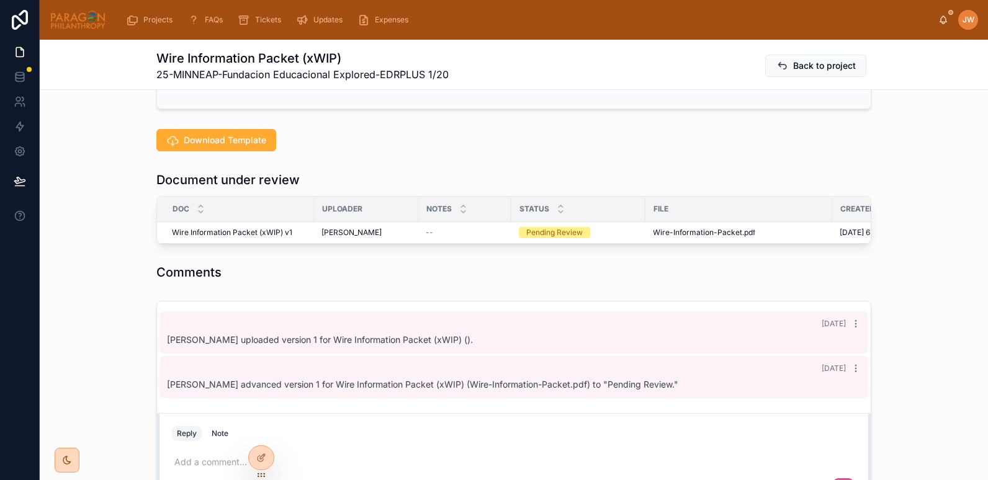
scroll to position [287, 0]
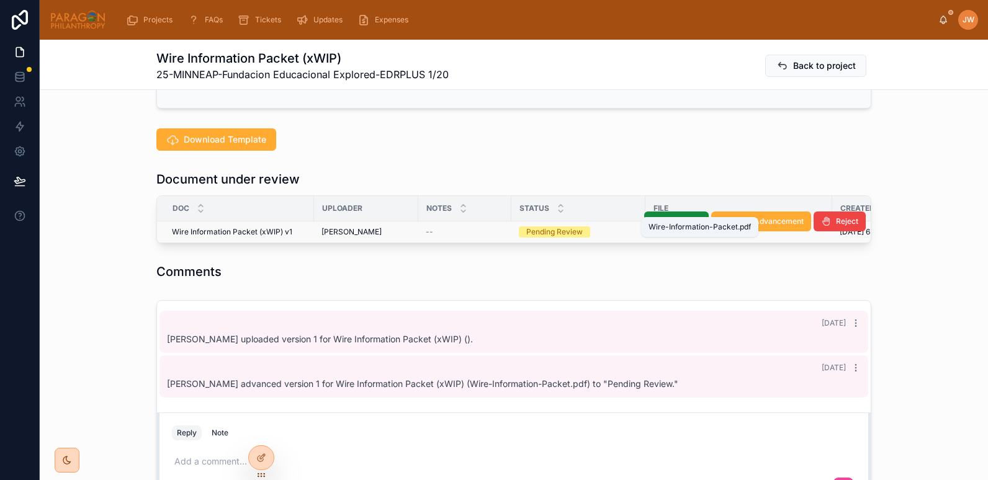
click at [668, 227] on span "Wire-Information-Packet" at bounding box center [697, 232] width 89 height 10
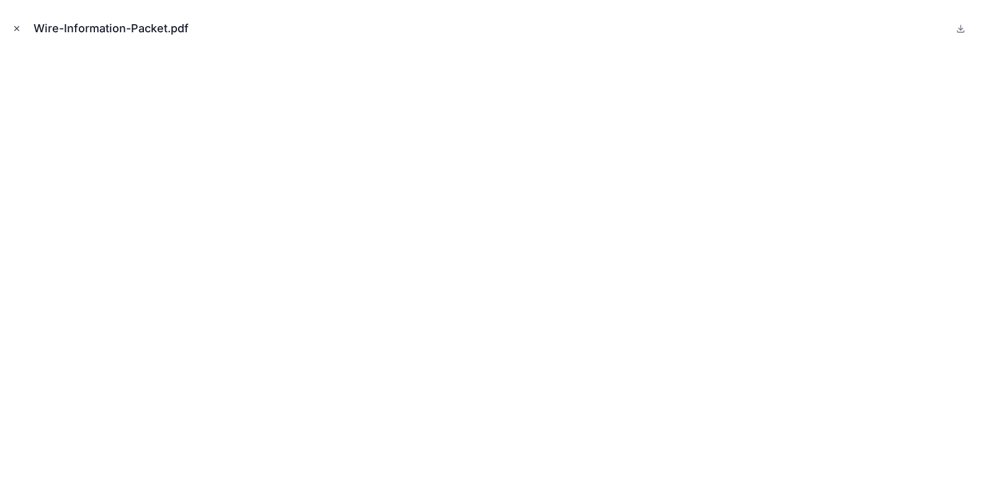
click at [17, 23] on button "Close modal" at bounding box center [17, 29] width 14 height 14
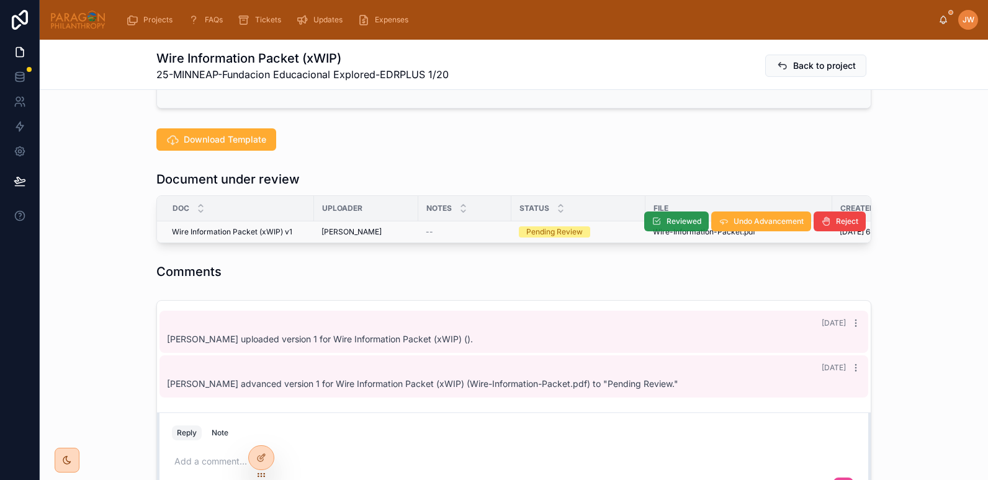
click at [655, 217] on icon at bounding box center [657, 222] width 10 height 10
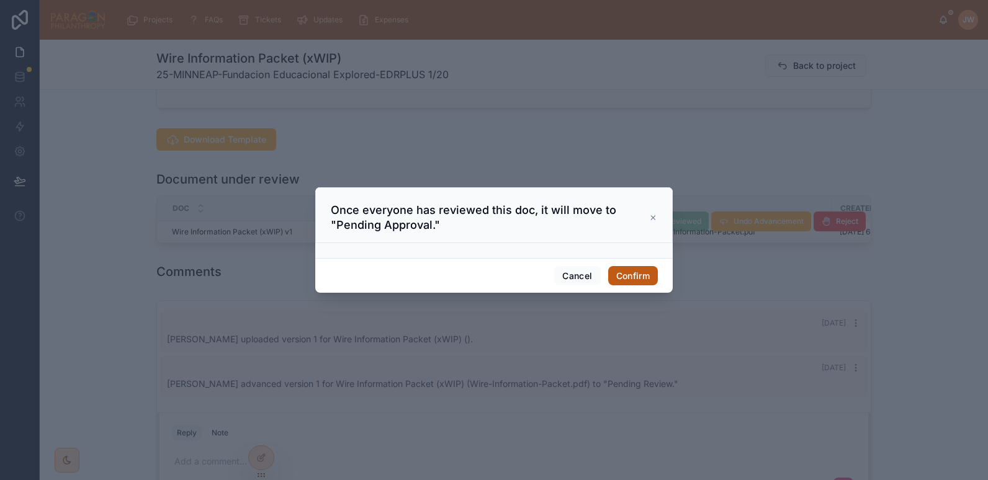
click at [636, 279] on button "Confirm" at bounding box center [633, 276] width 50 height 20
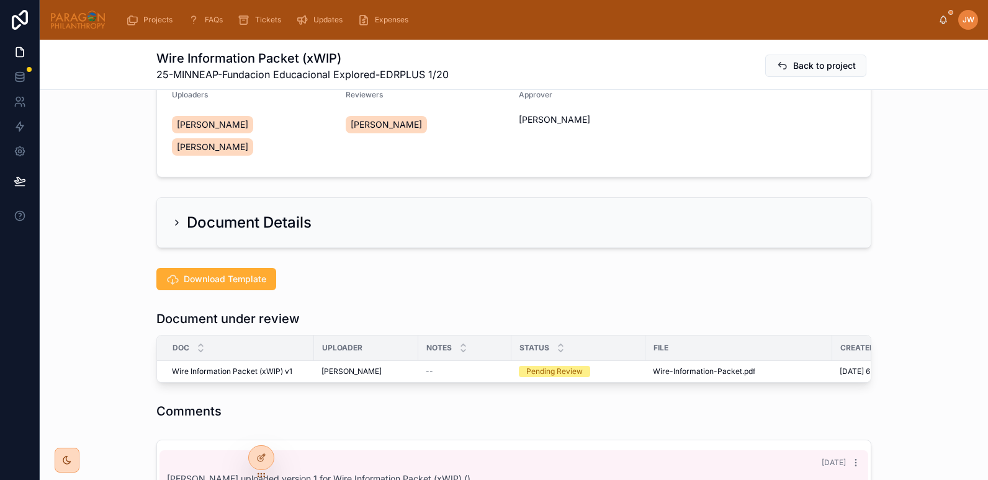
scroll to position [147, 0]
click at [627, 403] on div "Comments" at bounding box center [513, 411] width 715 height 17
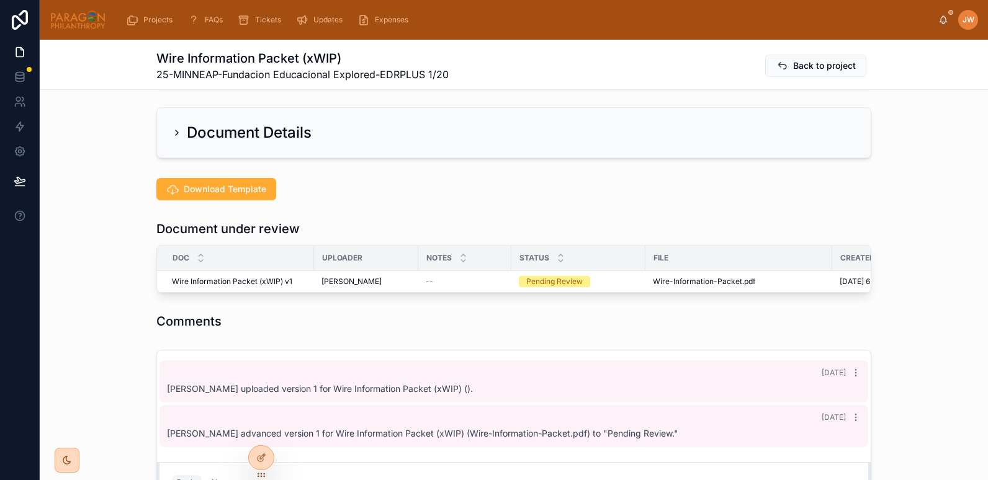
scroll to position [246, 0]
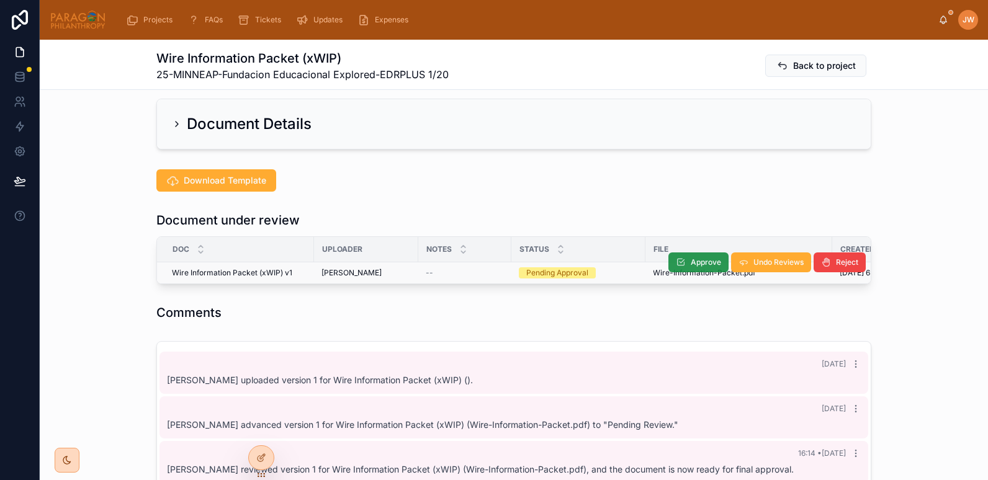
click at [678, 258] on icon at bounding box center [681, 263] width 10 height 10
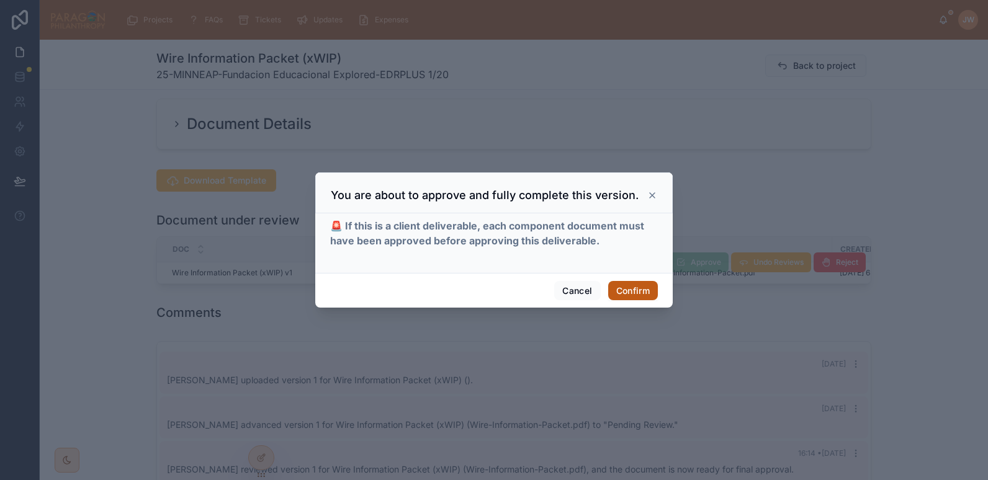
click at [632, 287] on button "Confirm" at bounding box center [633, 291] width 50 height 20
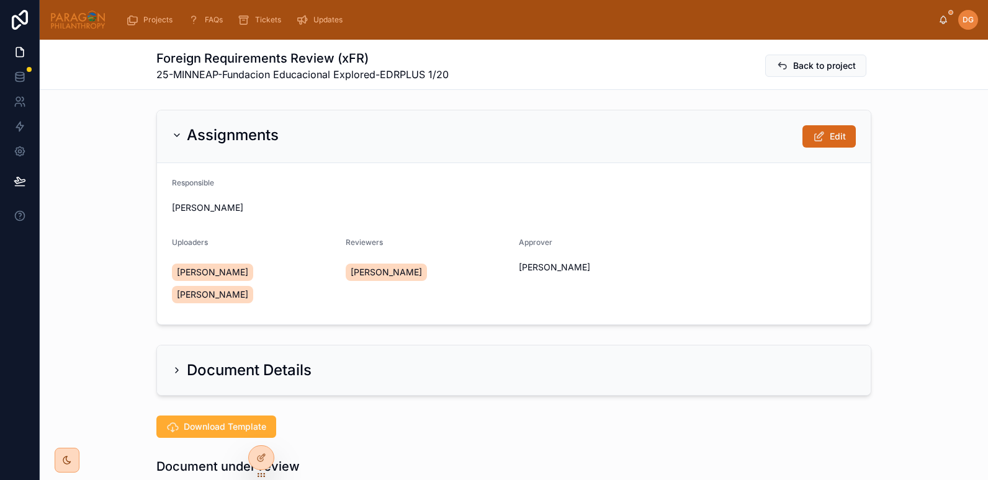
scroll to position [246, 0]
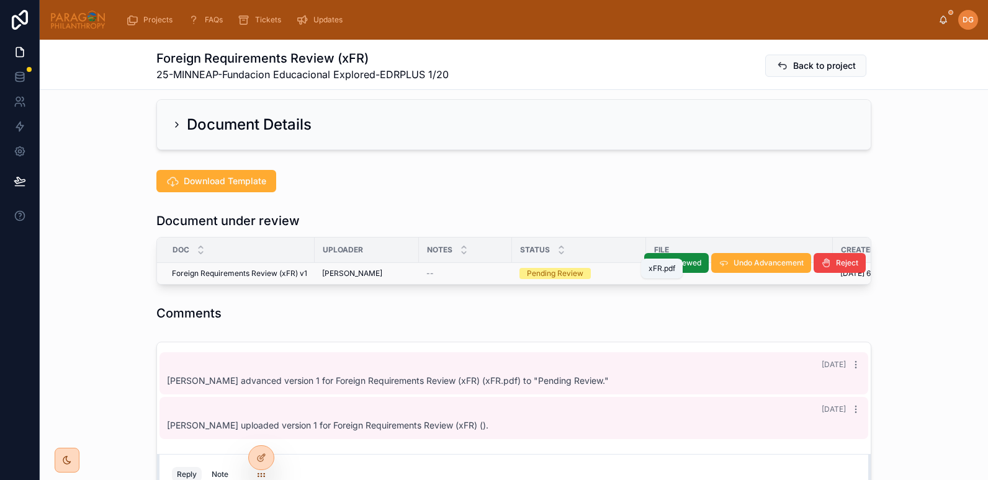
click at [659, 269] on span "xFR" at bounding box center [661, 274] width 14 height 10
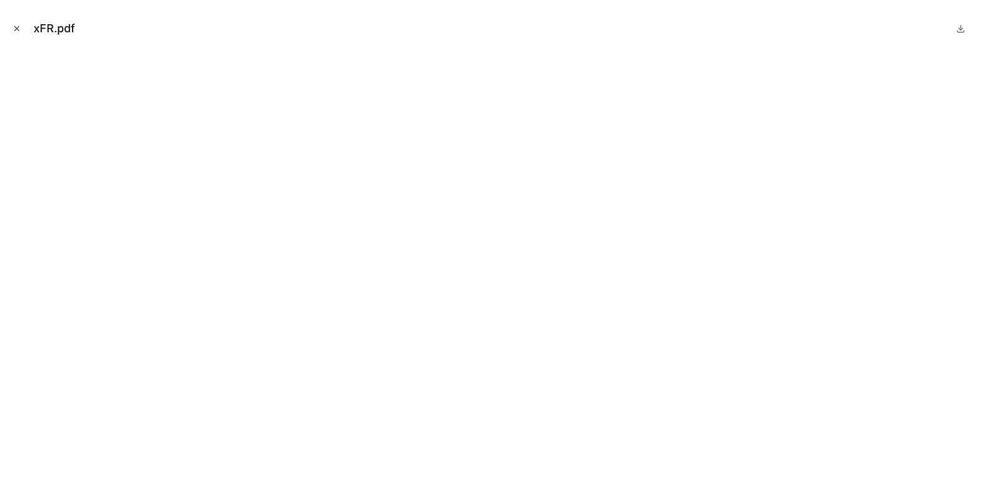
click at [17, 30] on icon "Close modal" at bounding box center [16, 28] width 9 height 9
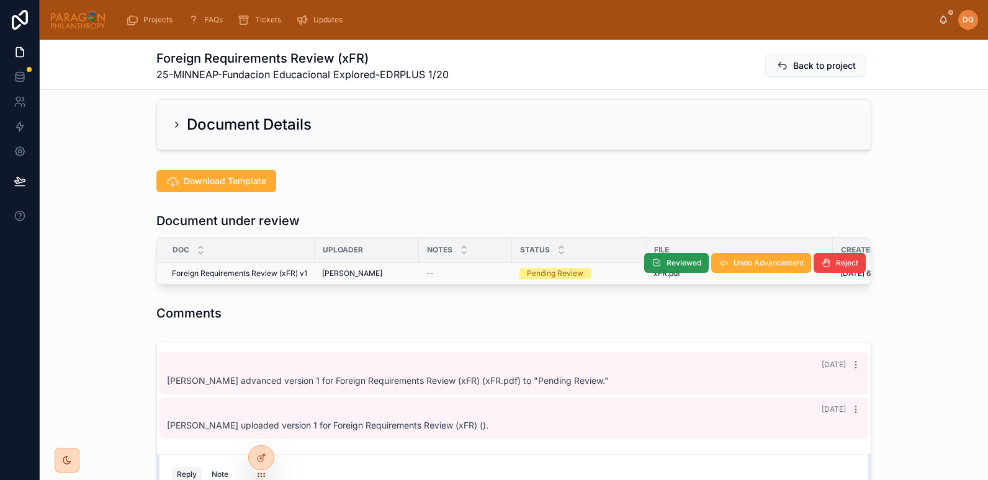
click at [675, 258] on span "Reviewed" at bounding box center [684, 263] width 35 height 10
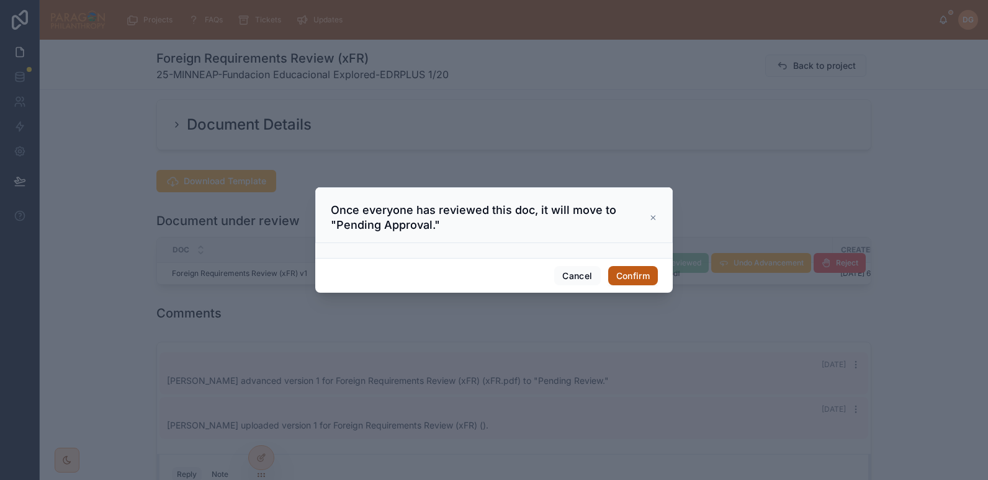
click at [634, 273] on button "Confirm" at bounding box center [633, 276] width 50 height 20
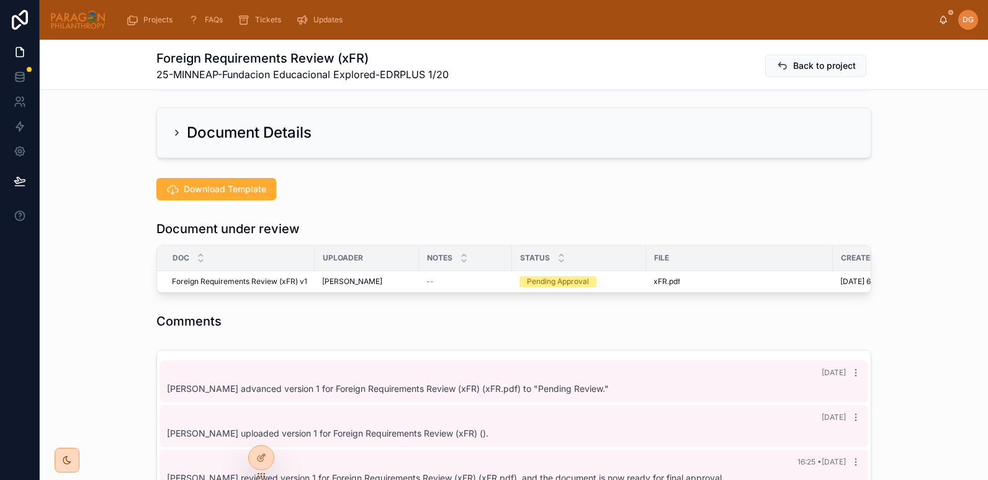
scroll to position [235, 0]
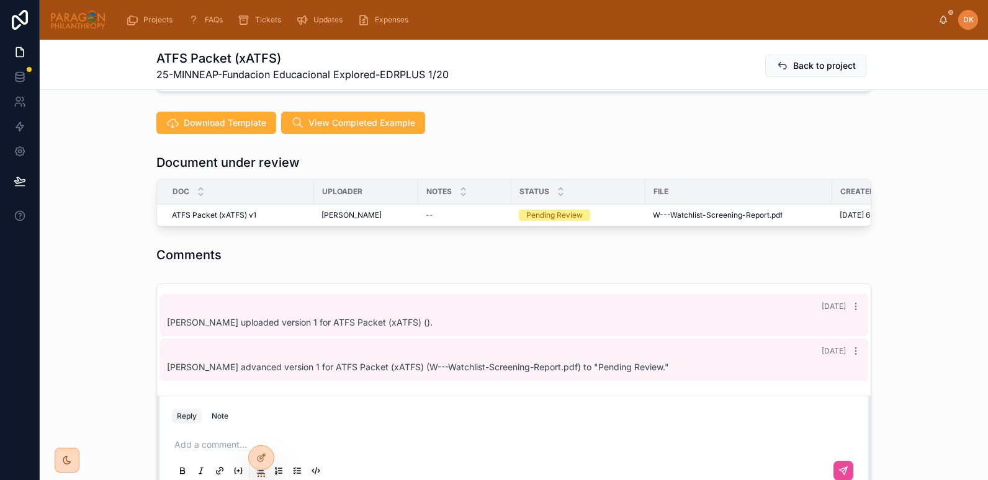
scroll to position [305, 0]
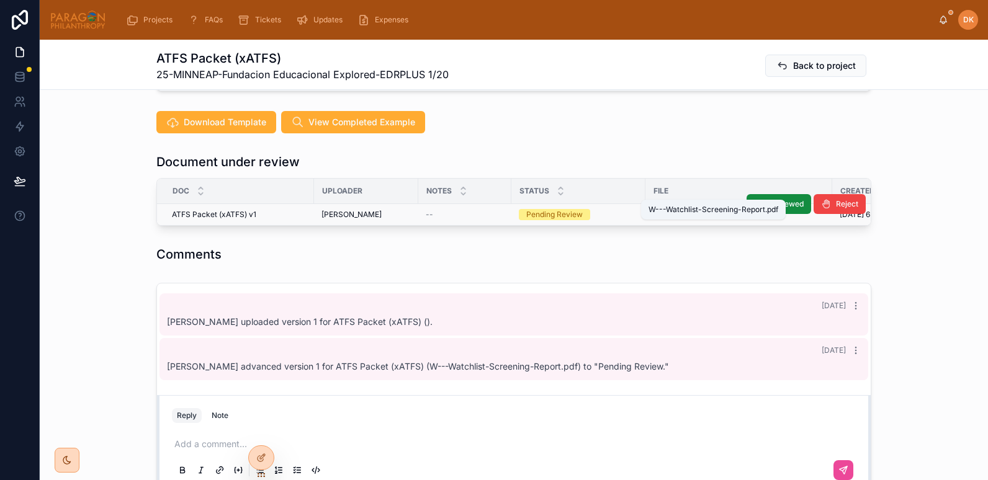
click at [714, 210] on span "W---Watchlist-Screening-Report" at bounding box center [711, 215] width 117 height 10
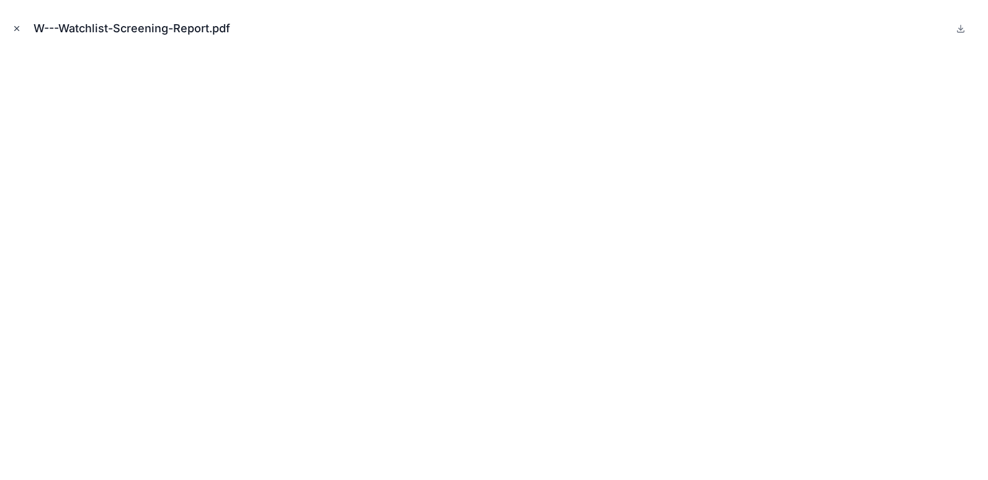
click at [15, 25] on icon "Close modal" at bounding box center [16, 28] width 9 height 9
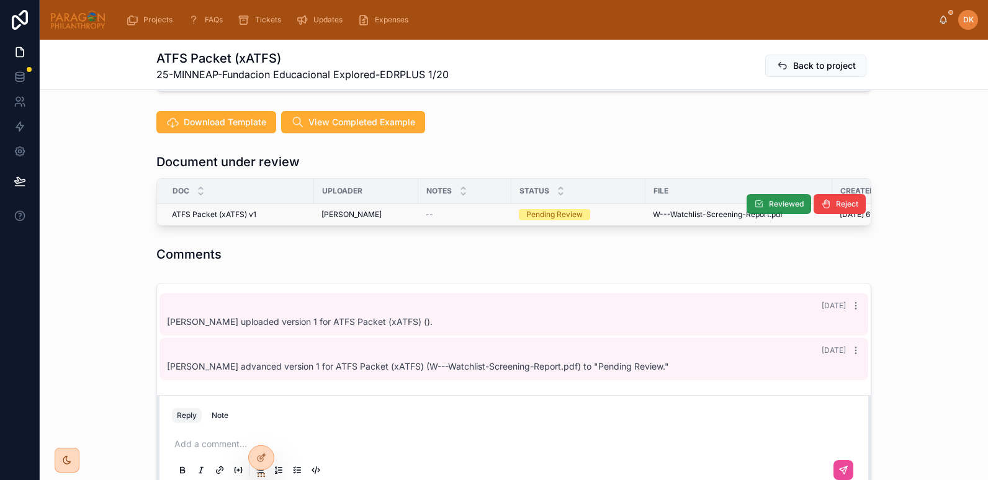
click at [755, 199] on icon at bounding box center [759, 204] width 10 height 10
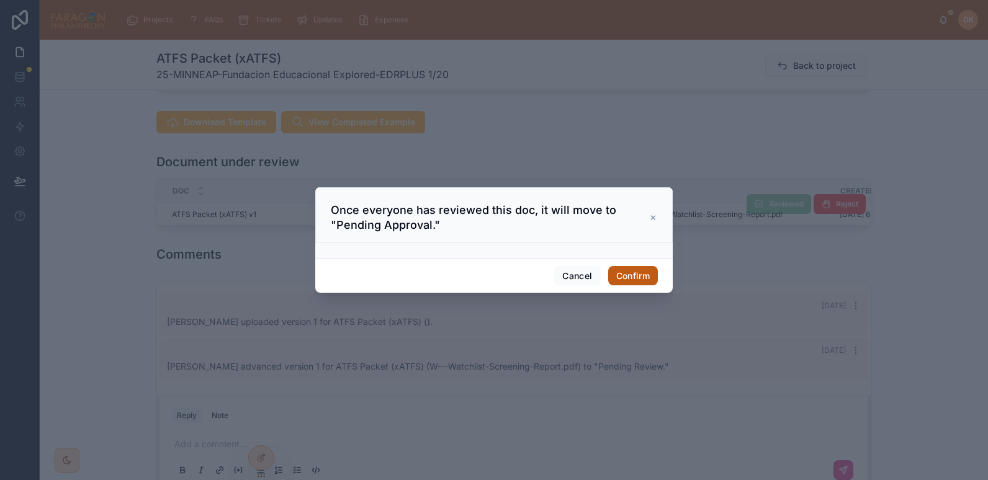
click at [643, 277] on button "Confirm" at bounding box center [633, 276] width 50 height 20
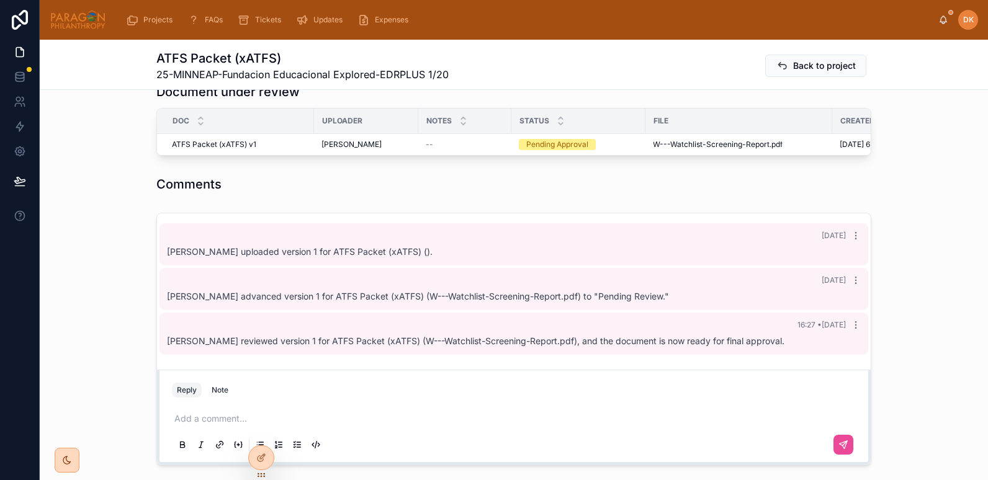
scroll to position [379, 0]
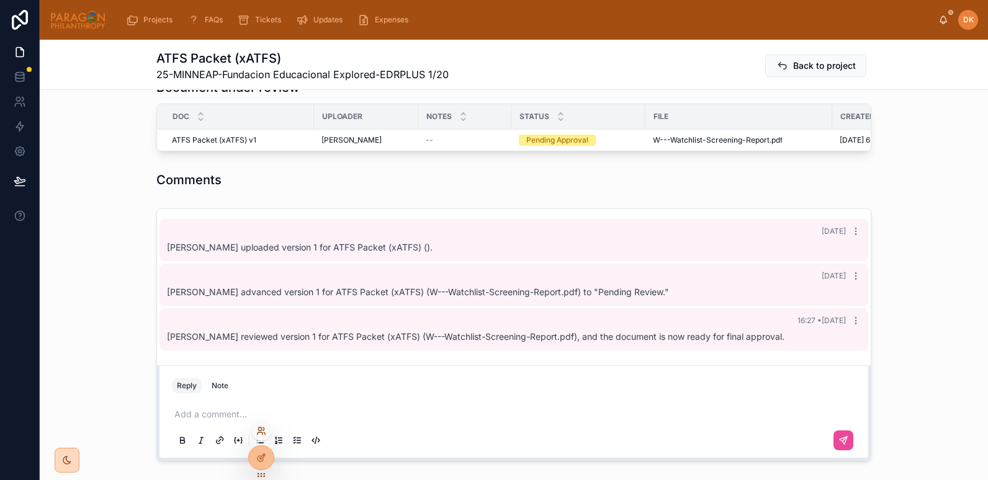
click at [259, 429] on icon at bounding box center [261, 431] width 10 height 10
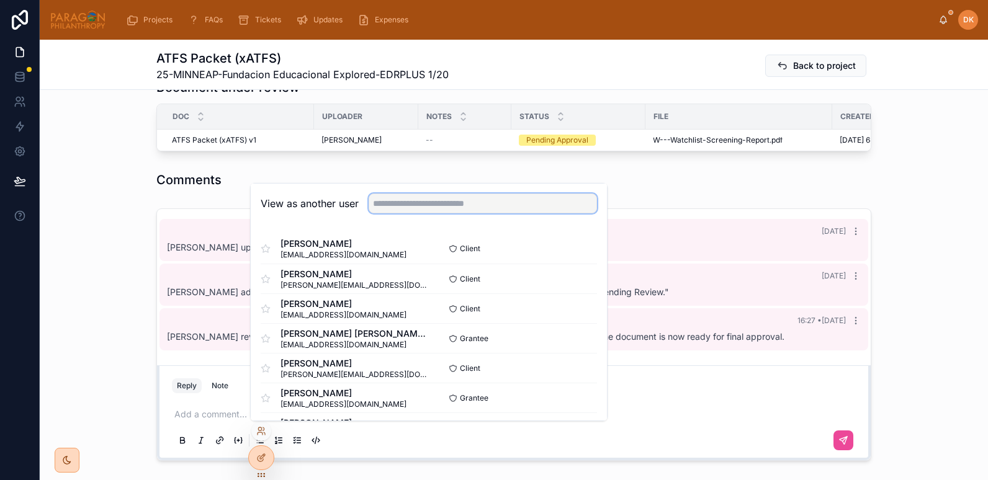
click at [407, 212] on input "text" at bounding box center [483, 204] width 228 height 20
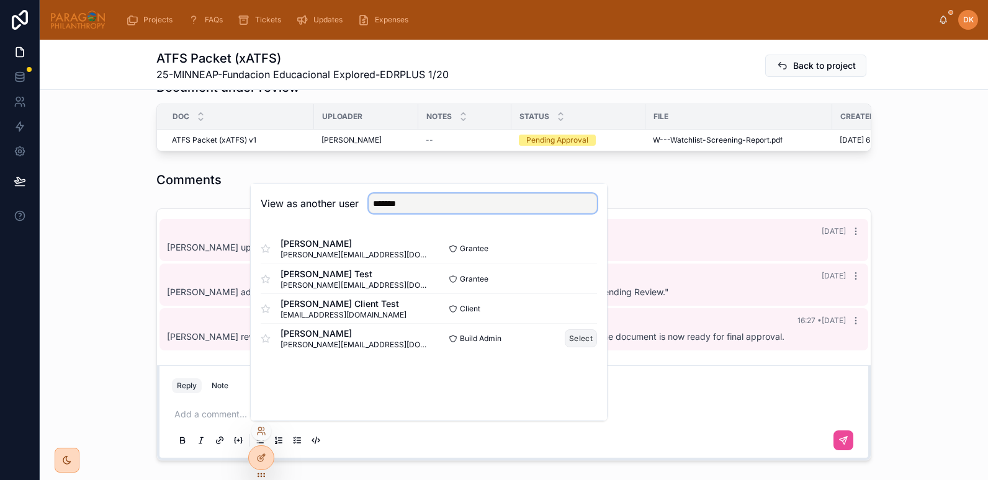
type input "*******"
click at [586, 340] on button "Select" at bounding box center [581, 339] width 32 height 18
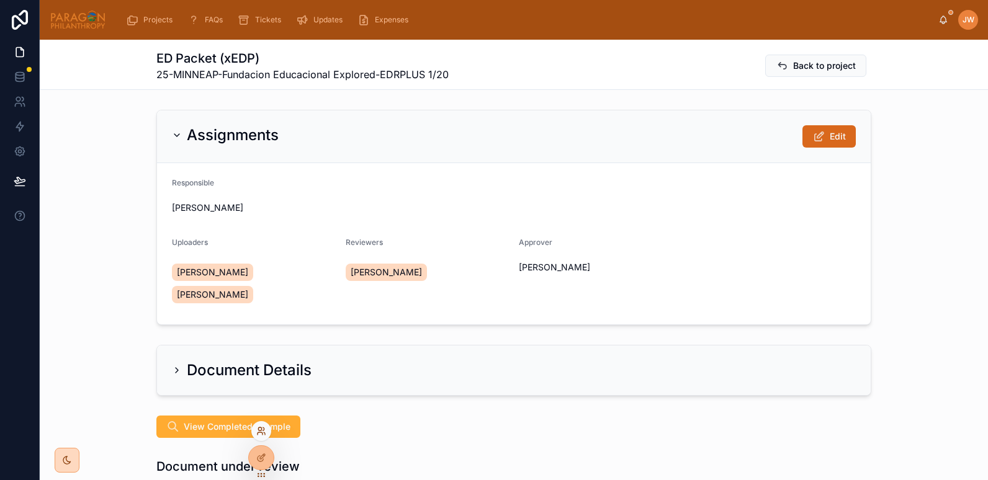
click at [261, 434] on icon at bounding box center [261, 431] width 10 height 10
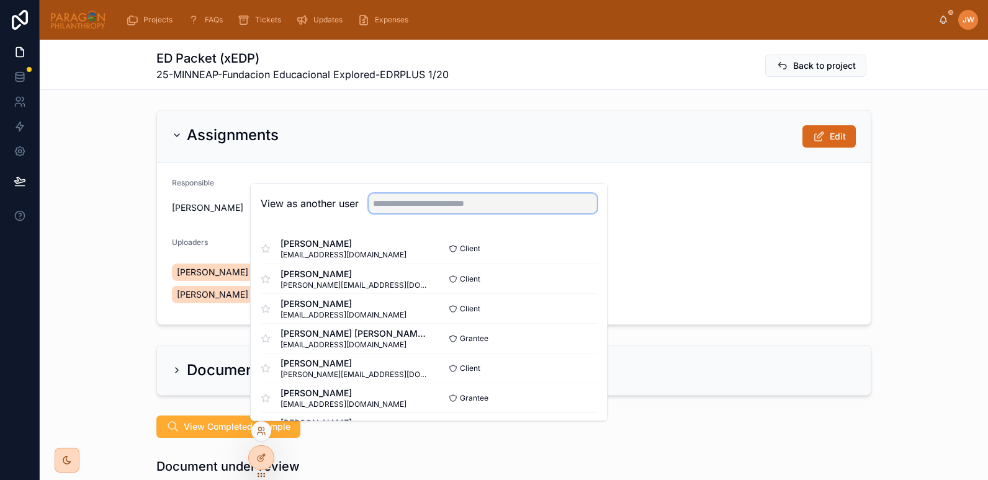
click at [402, 204] on input "text" at bounding box center [483, 204] width 228 height 20
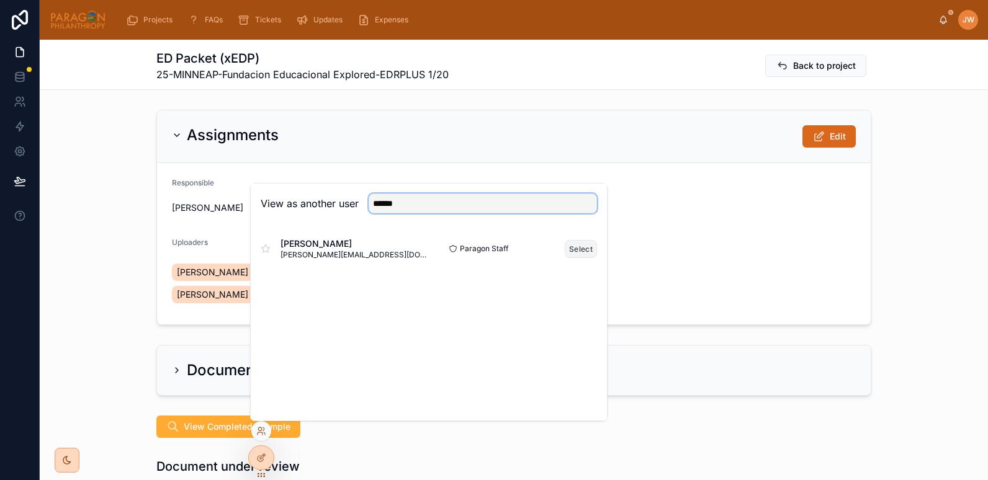
type input "******"
click at [581, 252] on button "Select" at bounding box center [581, 249] width 32 height 18
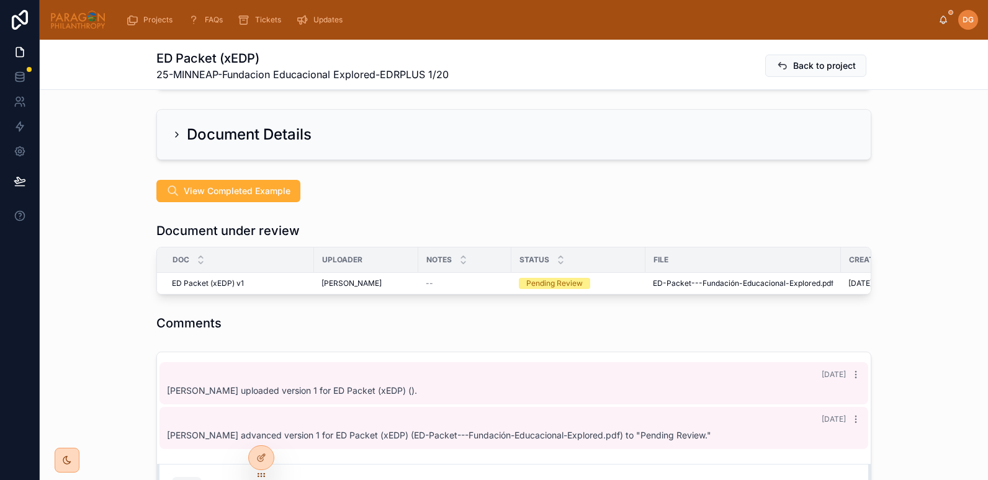
scroll to position [236, 0]
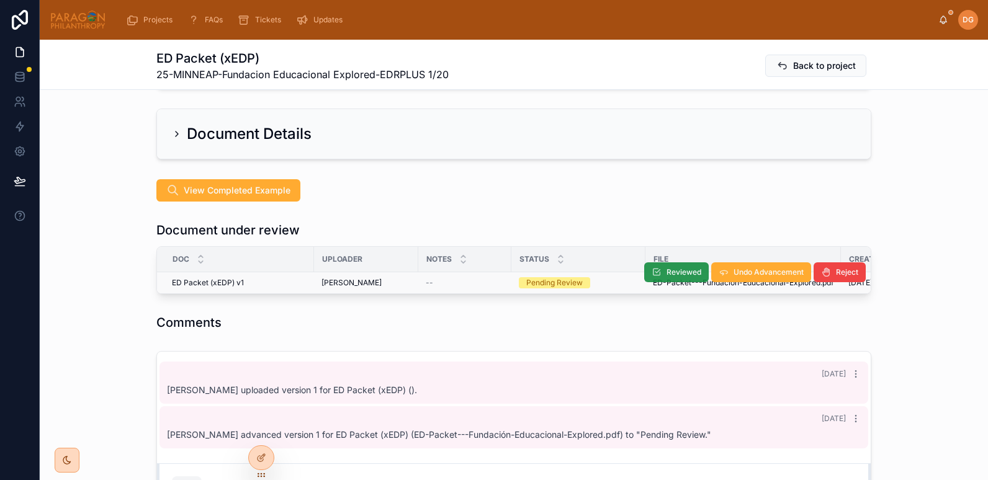
click at [679, 268] on span "Reviewed" at bounding box center [684, 273] width 35 height 10
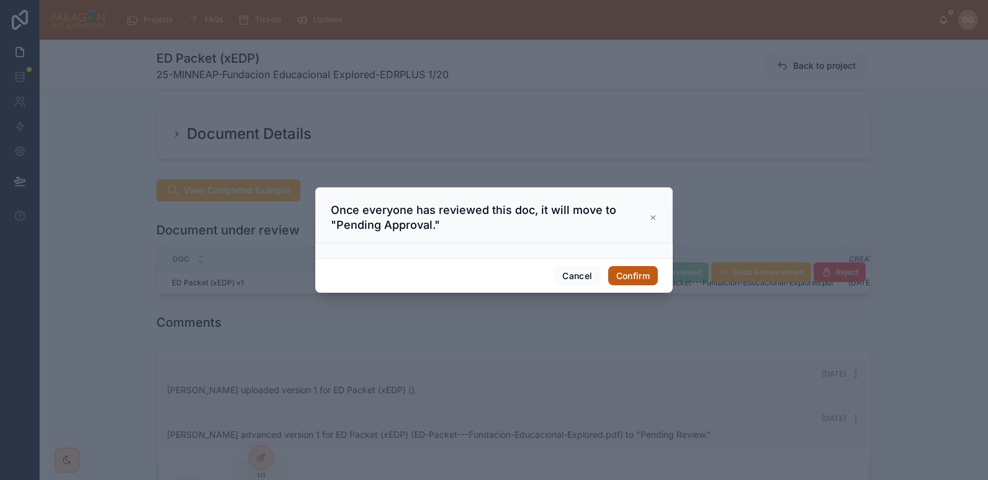
click at [641, 274] on button "Confirm" at bounding box center [633, 276] width 50 height 20
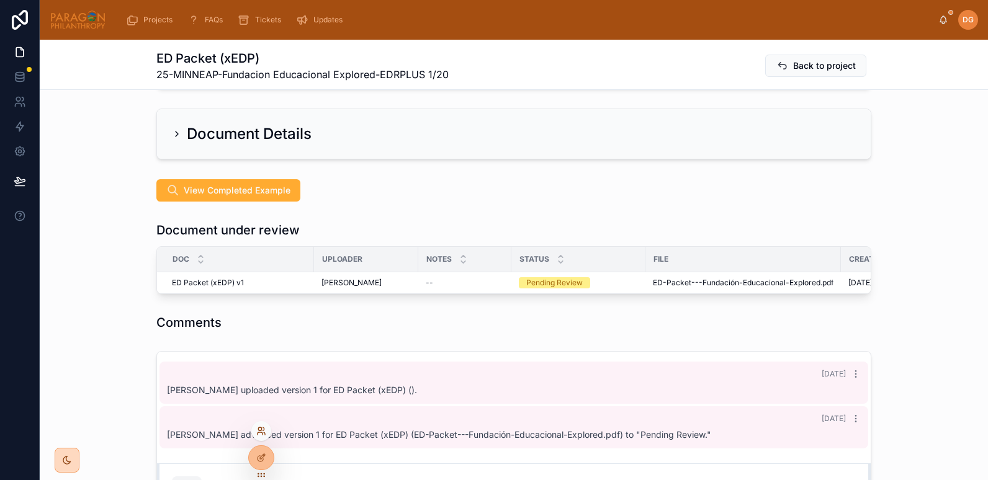
click at [261, 428] on icon at bounding box center [259, 429] width 3 height 3
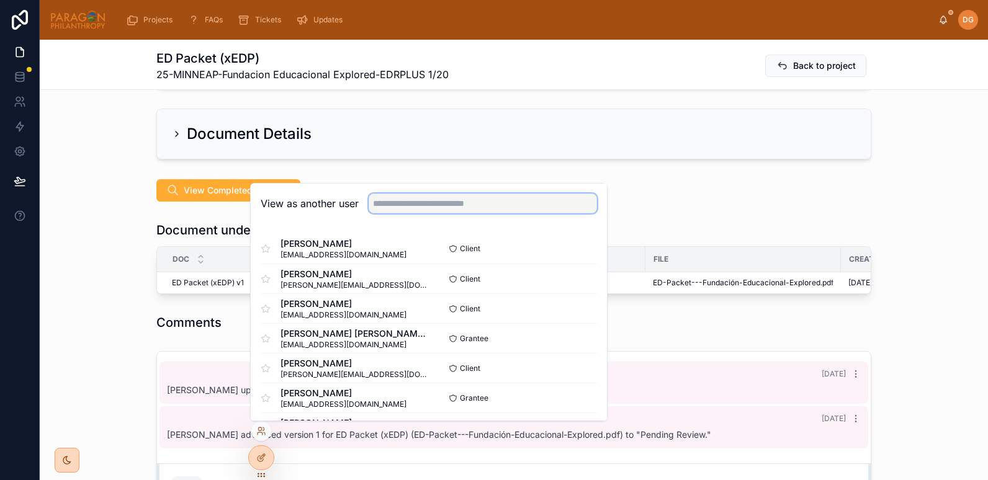
click at [439, 202] on input "text" at bounding box center [483, 204] width 228 height 20
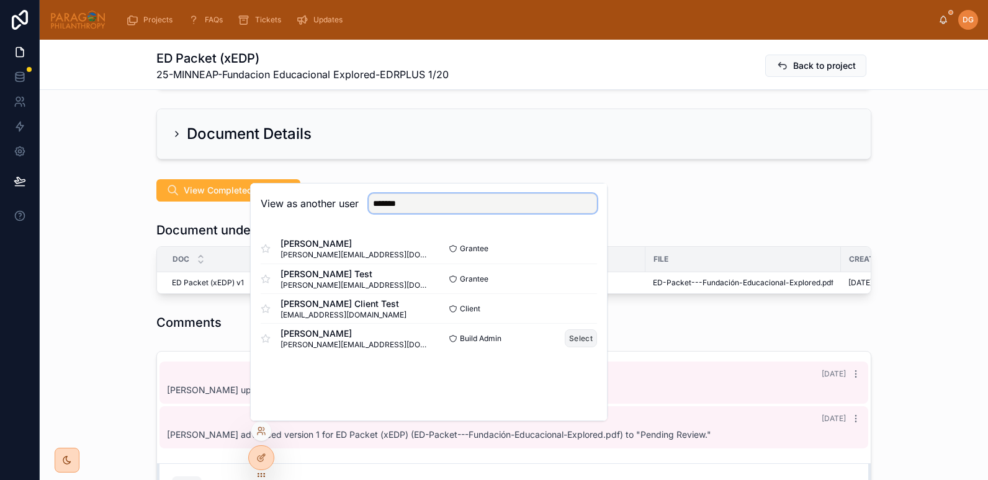
type input "*******"
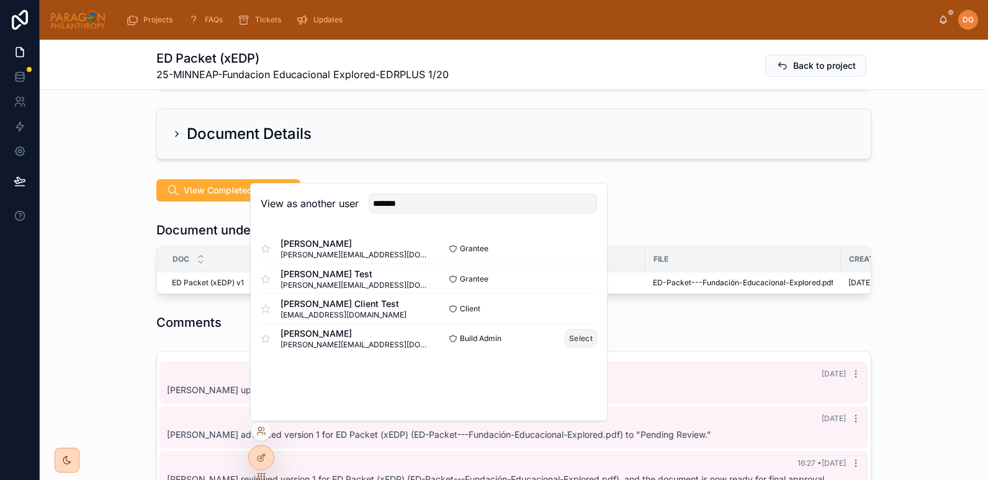
click at [571, 339] on button "Select" at bounding box center [581, 339] width 32 height 18
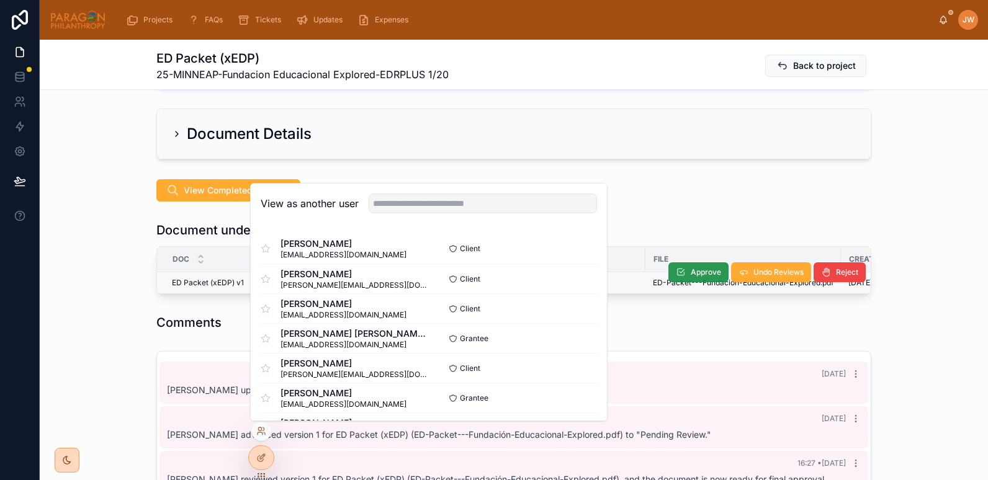
click at [668, 263] on button "Approve" at bounding box center [698, 273] width 60 height 20
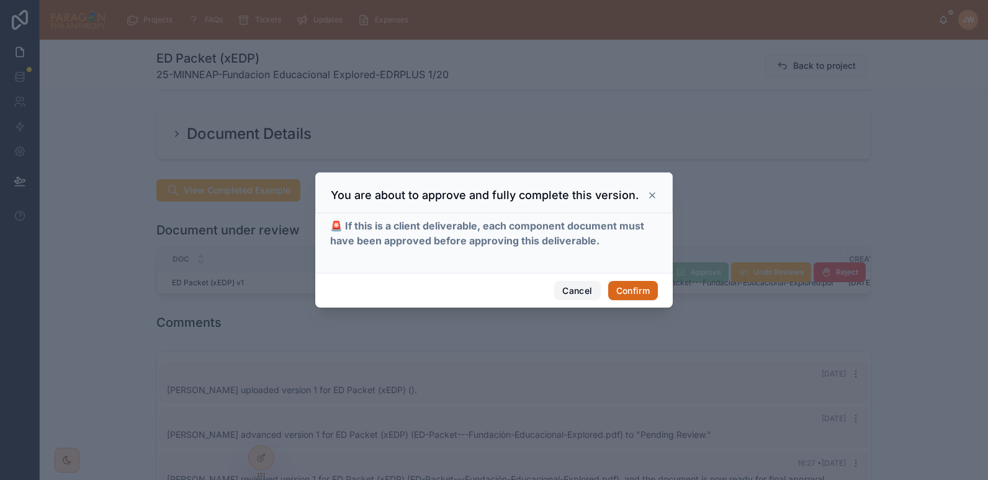
click at [573, 287] on button "Cancel" at bounding box center [577, 291] width 46 height 20
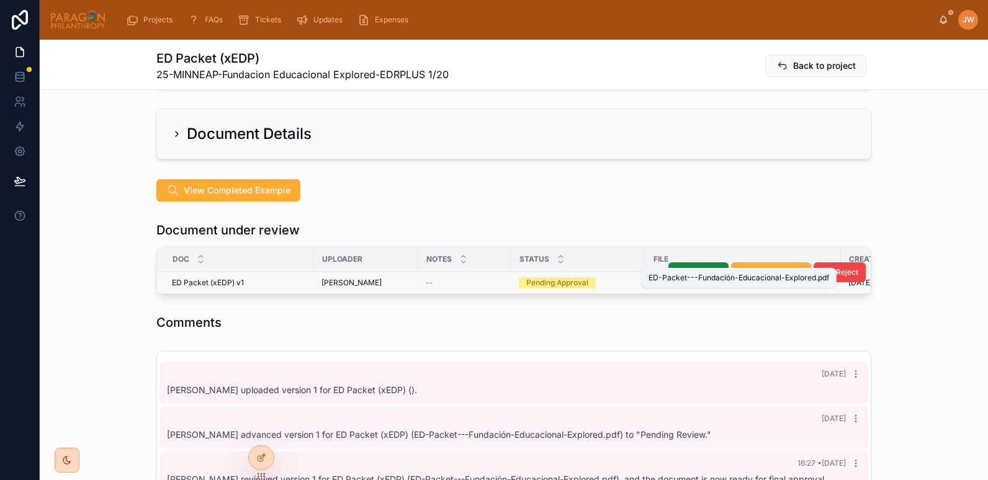
click at [653, 278] on span "ED-Packet---Fundación-Educacional-Explored" at bounding box center [737, 283] width 168 height 10
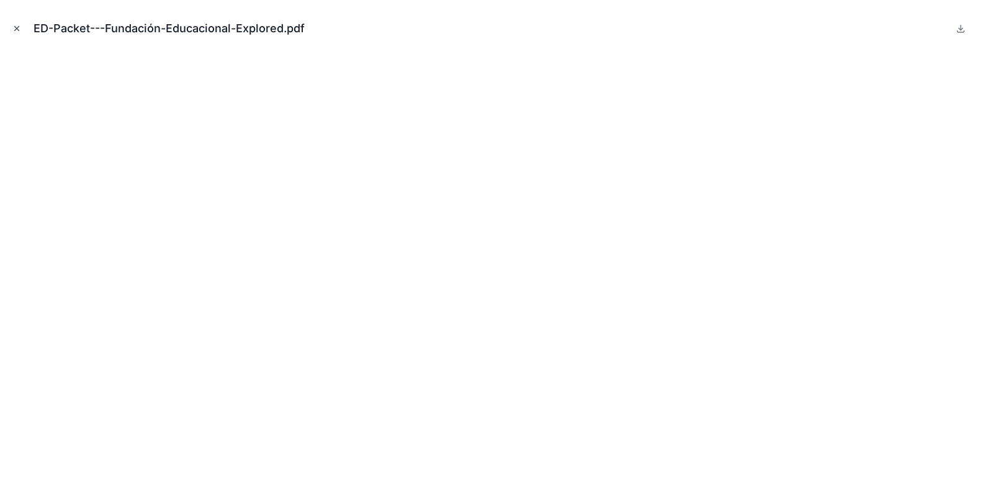
click at [20, 29] on icon "Close modal" at bounding box center [16, 28] width 9 height 9
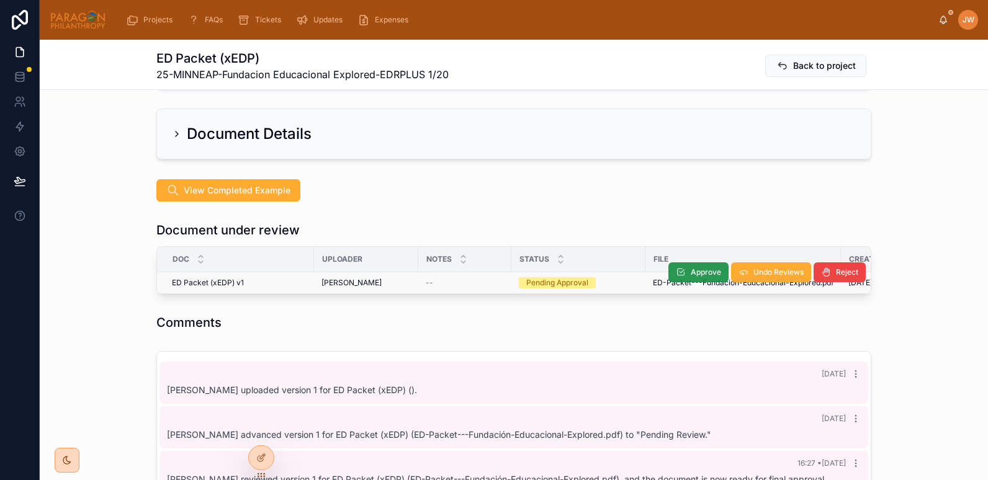
click at [676, 268] on icon at bounding box center [681, 273] width 10 height 10
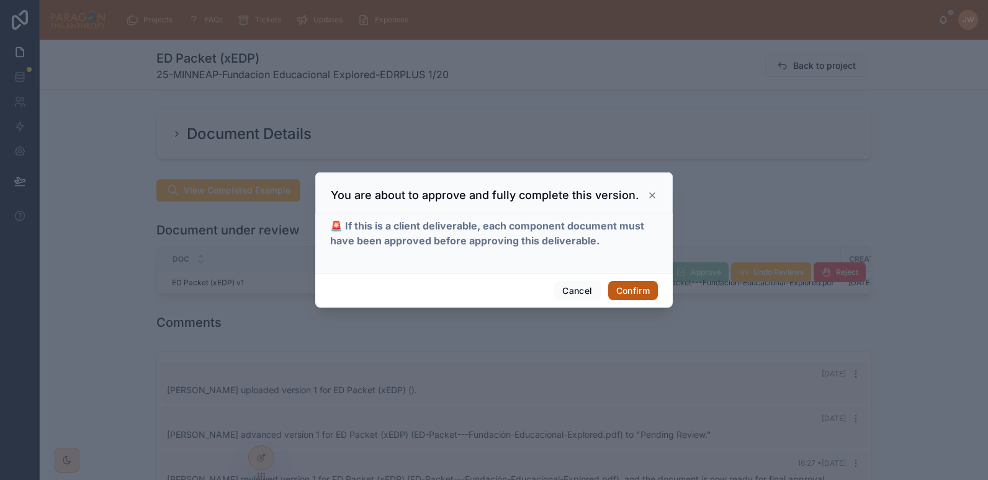
click at [618, 293] on button "Confirm" at bounding box center [633, 291] width 50 height 20
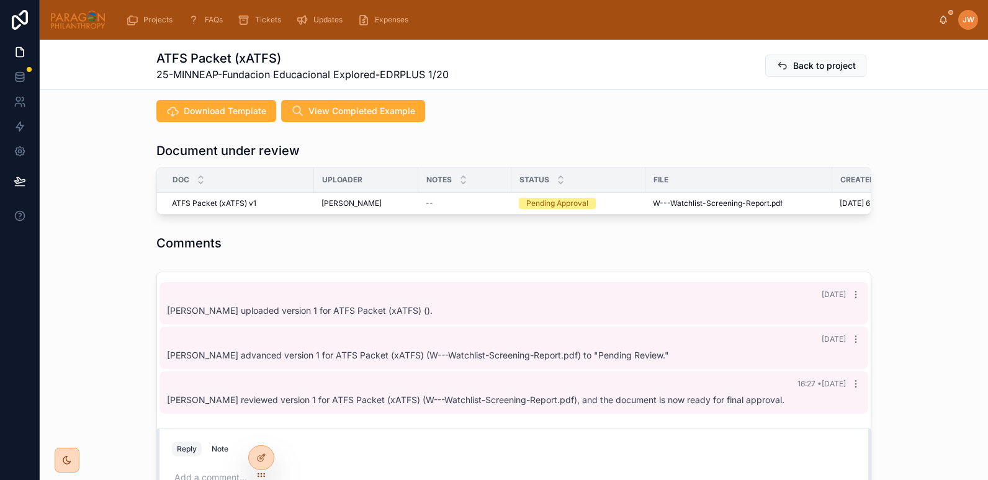
scroll to position [322, 0]
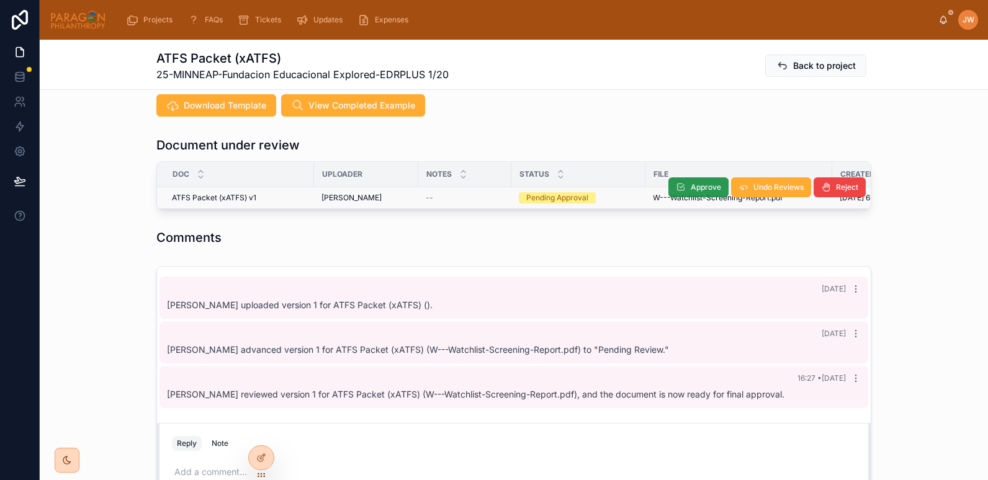
click at [681, 182] on icon at bounding box center [681, 187] width 10 height 10
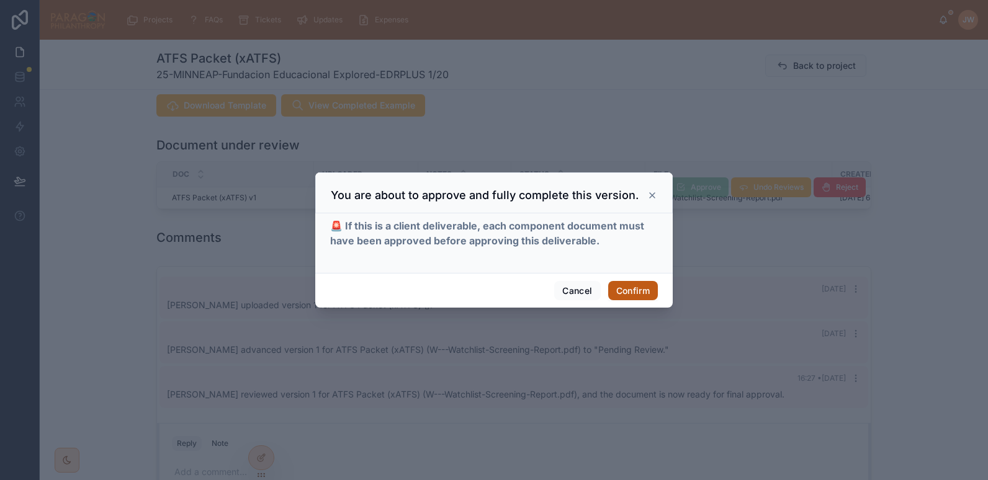
click at [631, 284] on button "Confirm" at bounding box center [633, 291] width 50 height 20
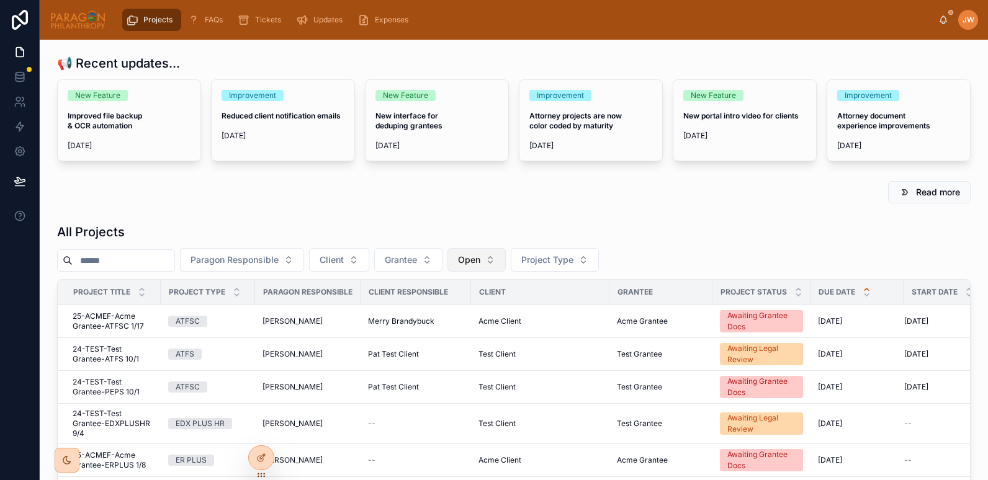
click at [506, 268] on button "Open" at bounding box center [476, 260] width 58 height 24
click at [458, 306] on div "None" at bounding box center [508, 310] width 149 height 20
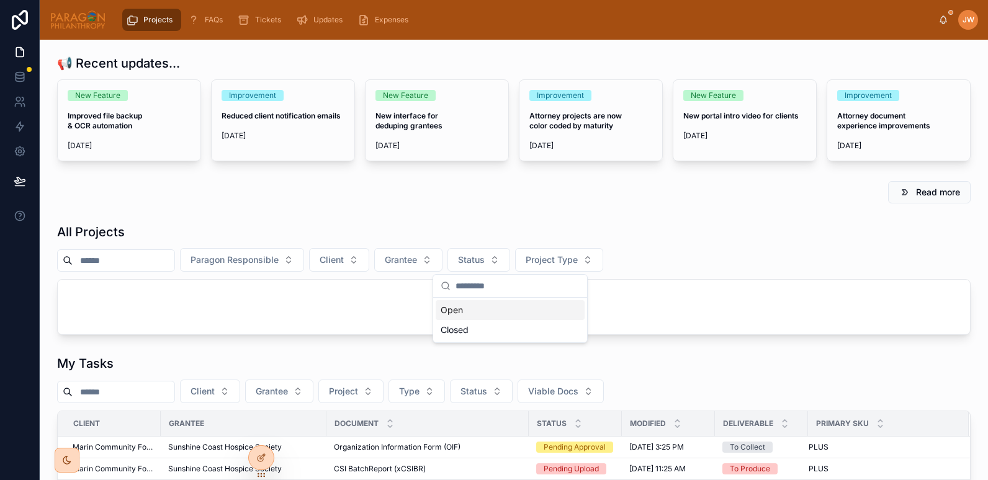
click at [174, 264] on input "text" at bounding box center [124, 260] width 102 height 17
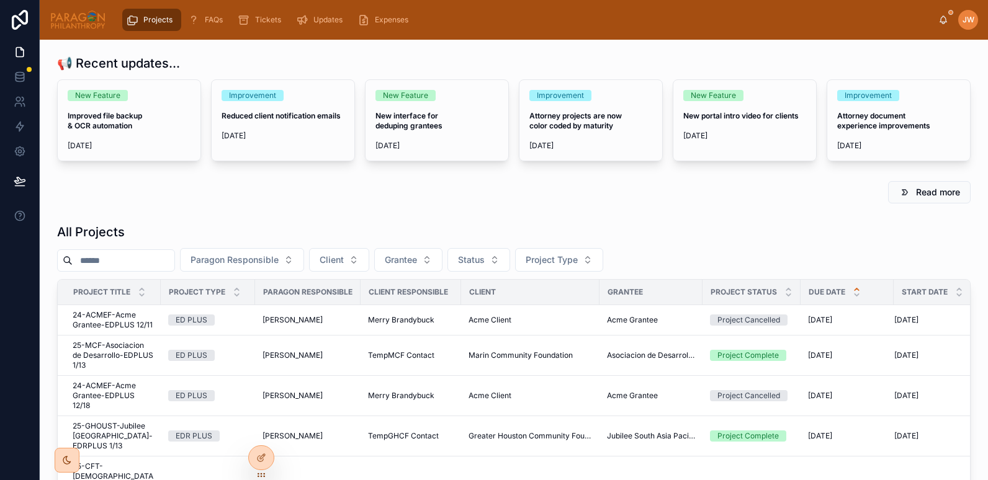
paste input "**********"
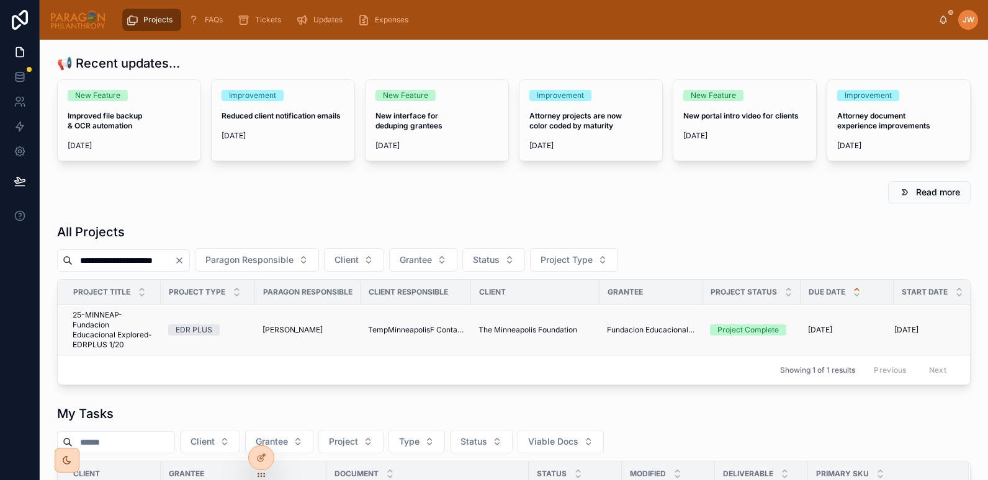
type input "**********"
click at [95, 319] on span "25-MINNEAP-Fundacion Educacional Explored-EDRPLUS 1/20" at bounding box center [113, 330] width 81 height 40
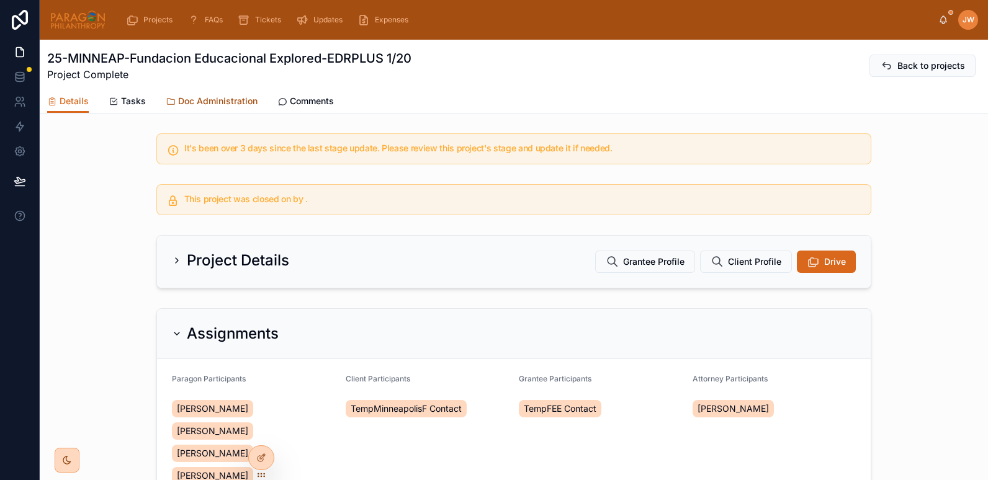
click at [222, 106] on span "Doc Administration" at bounding box center [217, 101] width 79 height 12
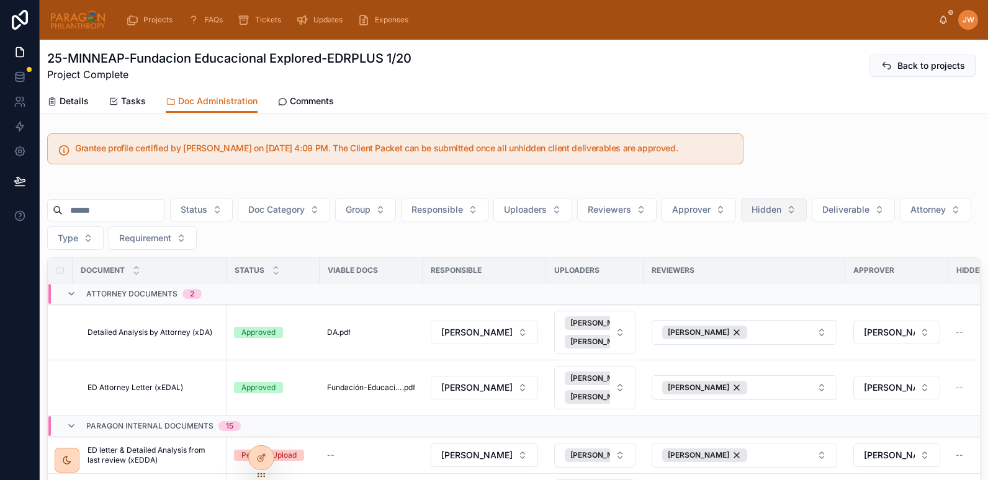
click at [781, 205] on span "Hidden" at bounding box center [767, 210] width 30 height 12
click at [744, 284] on div "No" at bounding box center [805, 280] width 149 height 20
click at [73, 295] on icon at bounding box center [71, 294] width 10 height 10
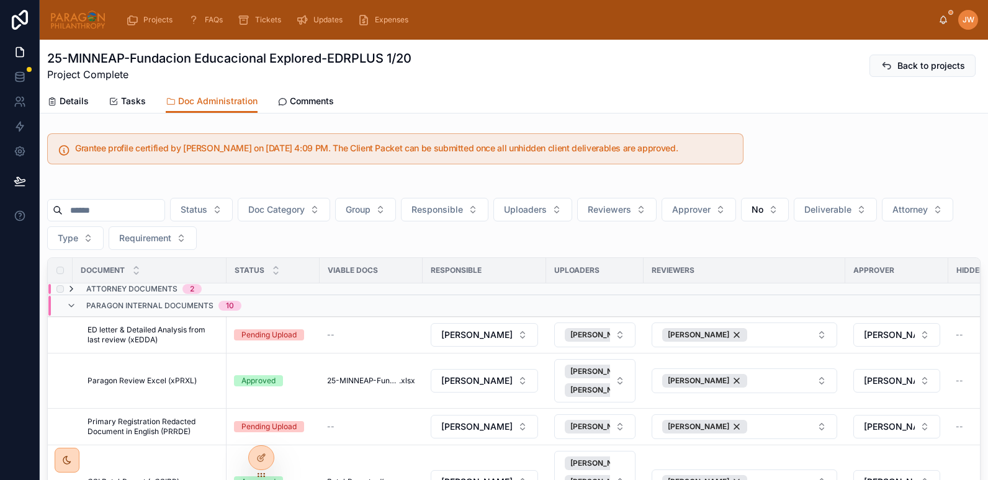
click at [67, 289] on icon at bounding box center [71, 289] width 10 height 10
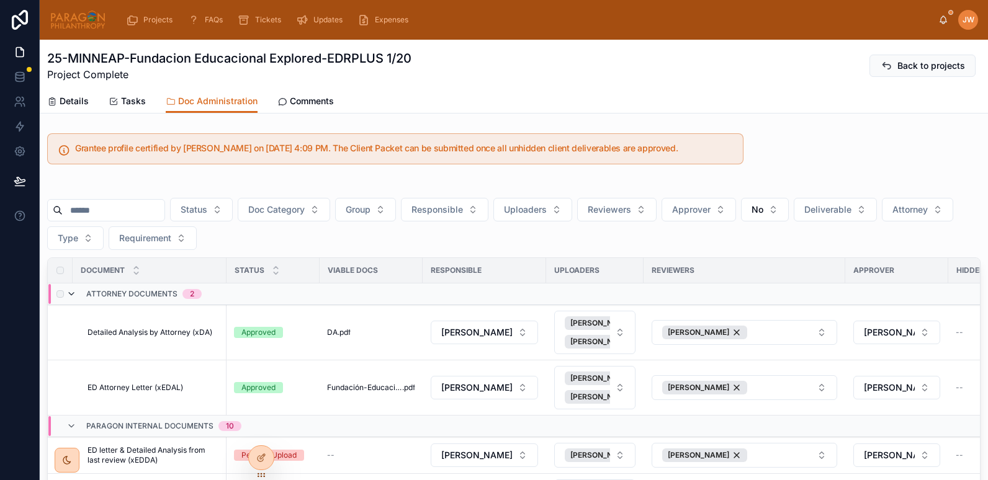
click at [71, 289] on icon at bounding box center [71, 294] width 10 height 10
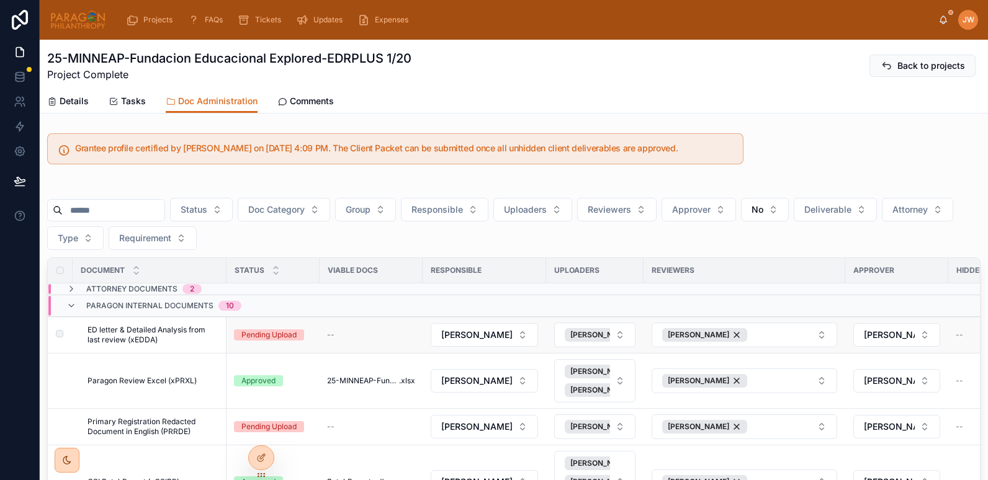
click at [207, 342] on span "ED letter & Detailed Analysis from last review (xEDDA)" at bounding box center [154, 335] width 132 height 20
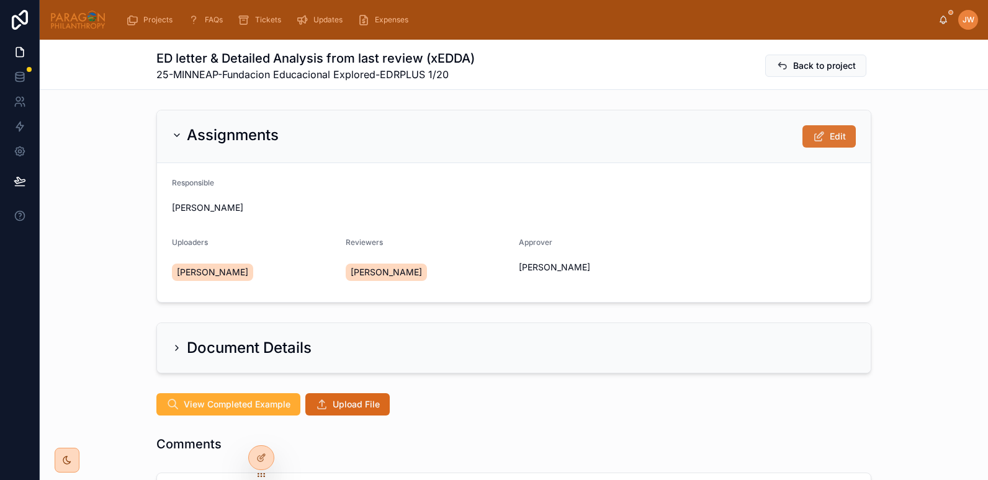
click at [847, 139] on button "Edit" at bounding box center [829, 136] width 53 height 22
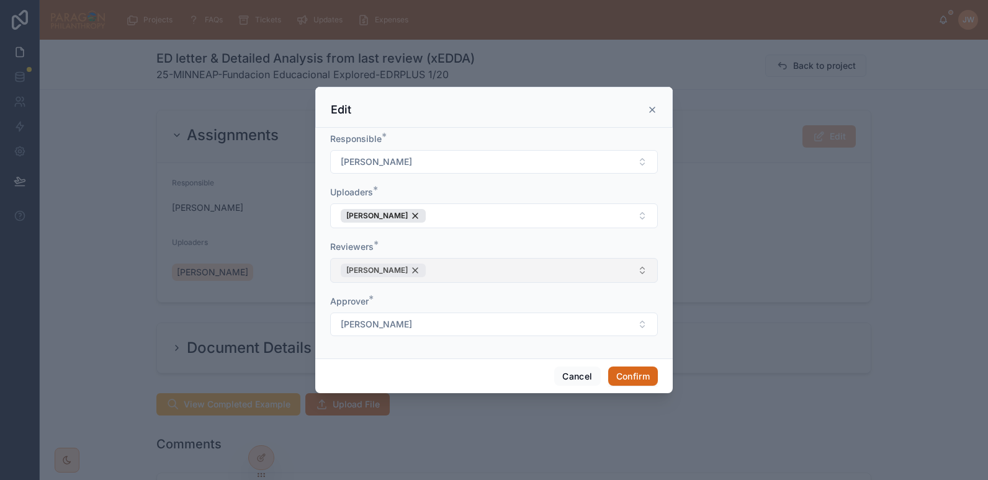
click at [420, 271] on div "Adam Hooberman" at bounding box center [383, 271] width 85 height 14
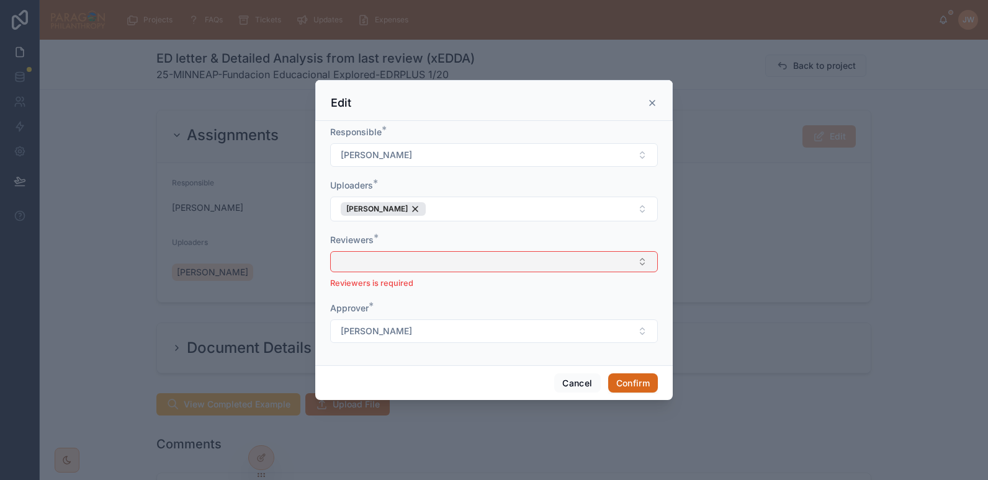
click at [391, 265] on button "Select Button" at bounding box center [494, 261] width 328 height 21
type input "*******"
click at [375, 308] on span "Jessica Watkins" at bounding box center [373, 311] width 71 height 12
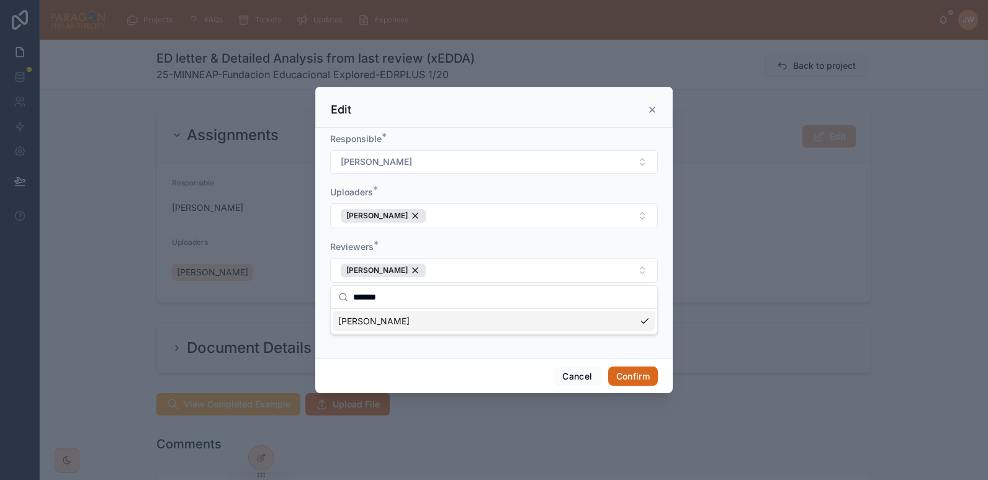
click at [416, 246] on div "Reviewers *" at bounding box center [494, 247] width 328 height 12
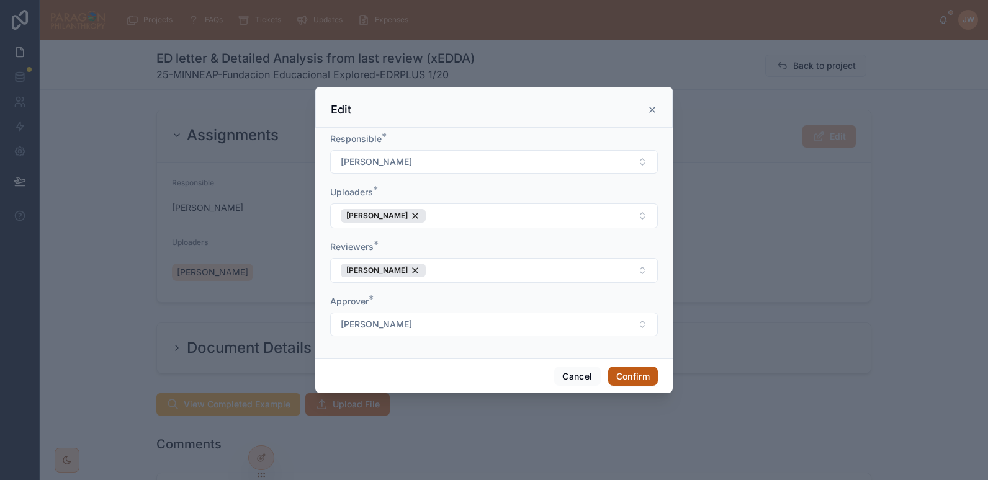
click at [645, 375] on button "Confirm" at bounding box center [633, 377] width 50 height 20
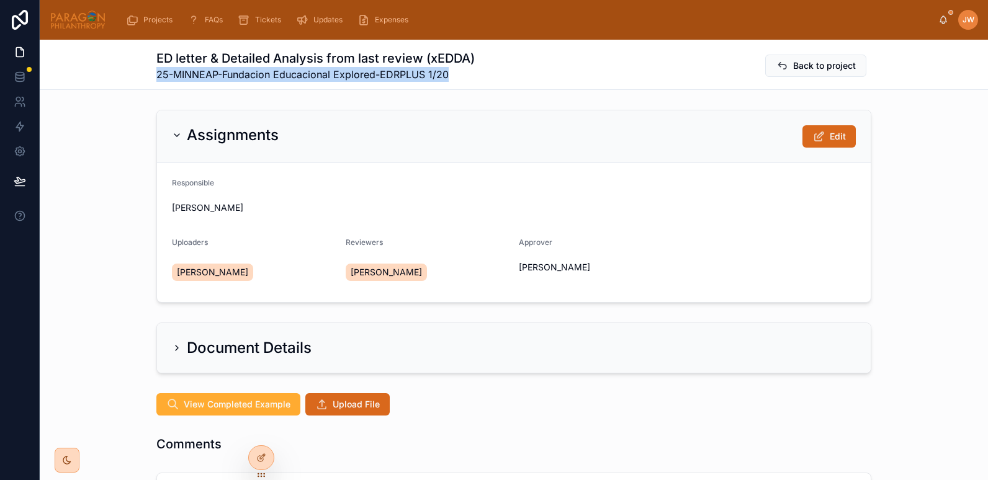
drag, startPoint x: 148, startPoint y: 71, endPoint x: 462, endPoint y: 73, distance: 314.1
click at [462, 73] on div "ED letter & Detailed Analysis from last review (xEDDA) 25-MINNEAP-Fundacion Edu…" at bounding box center [514, 65] width 948 height 50
copy span "25-MINNEAP-Fundacion Educacional Explored-EDRPLUS 1/20"
click at [84, 17] on img at bounding box center [78, 20] width 56 height 20
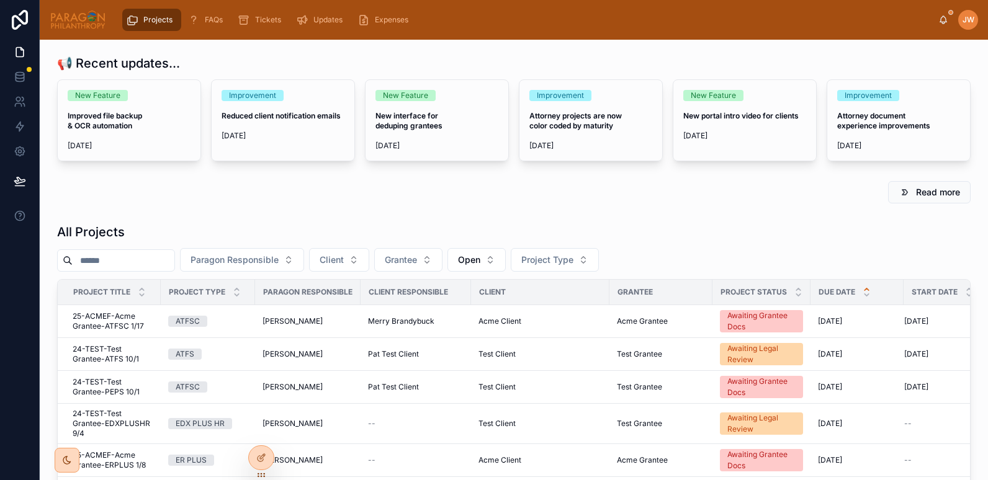
click at [117, 259] on input "text" at bounding box center [124, 260] width 102 height 17
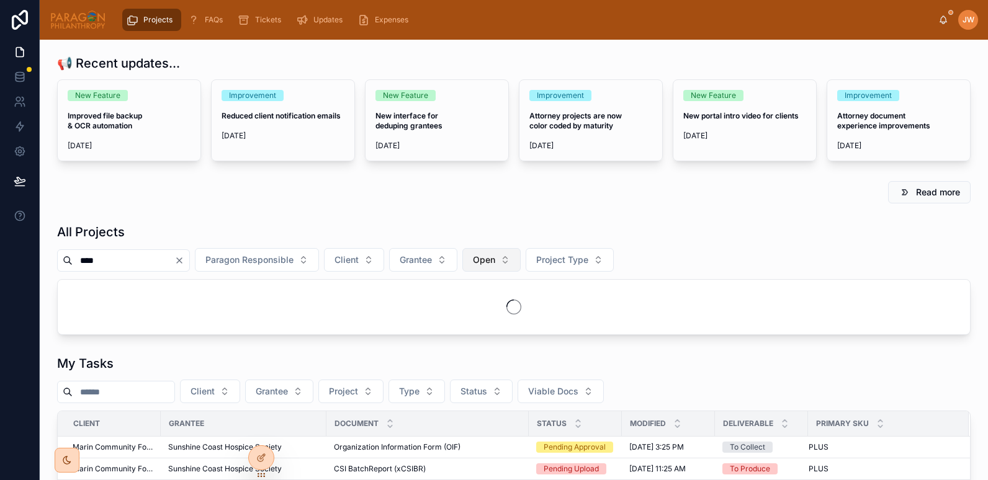
type input "****"
click at [495, 263] on button "Open" at bounding box center [491, 260] width 58 height 24
click at [503, 263] on button "Open" at bounding box center [491, 260] width 58 height 24
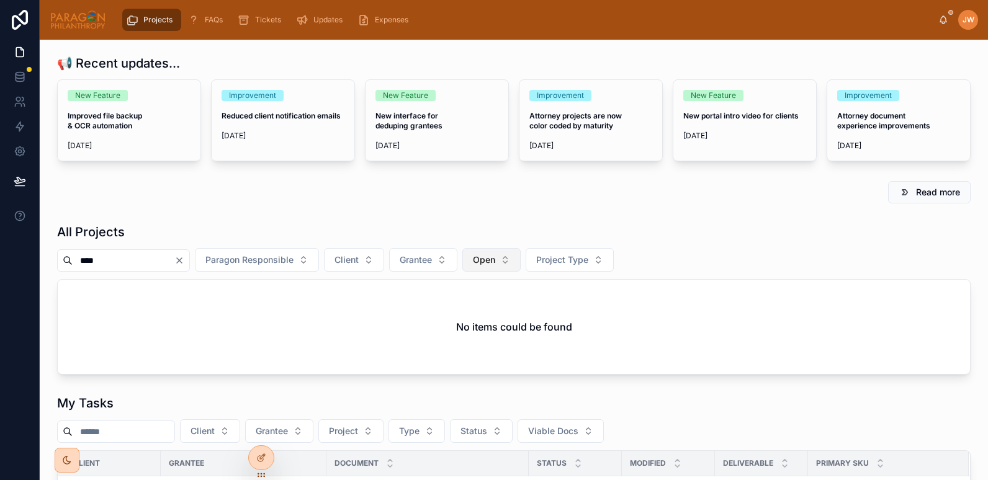
click at [495, 263] on span "Open" at bounding box center [484, 260] width 22 height 12
click at [472, 311] on div "None" at bounding box center [523, 310] width 149 height 20
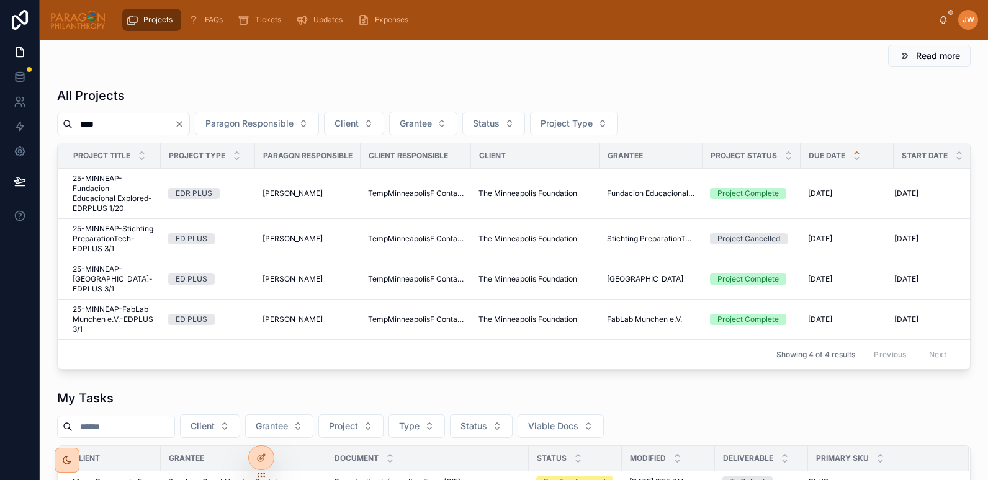
scroll to position [137, 0]
click at [109, 201] on span "25-MINNEAP-Fundacion Educacional Explored-EDRPLUS 1/20" at bounding box center [113, 193] width 81 height 40
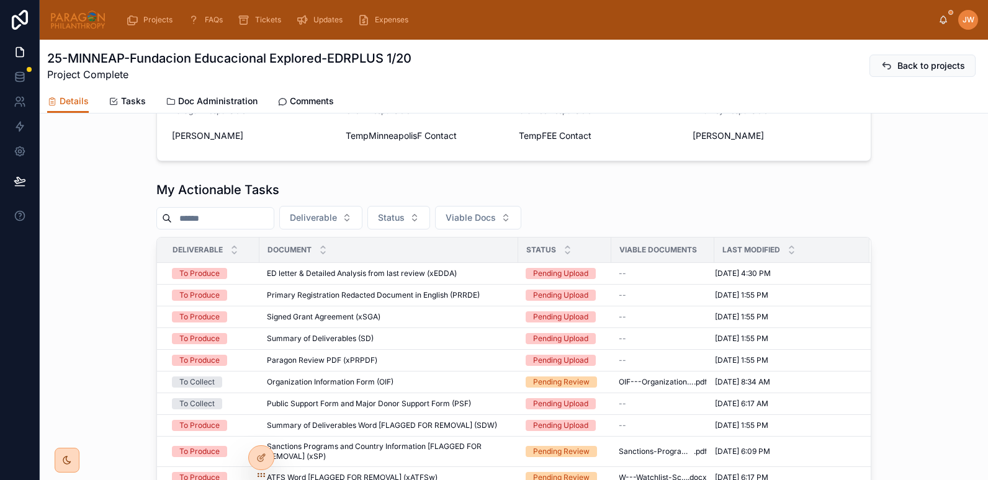
scroll to position [426, 0]
click at [202, 101] on span "Doc Administration" at bounding box center [217, 101] width 79 height 12
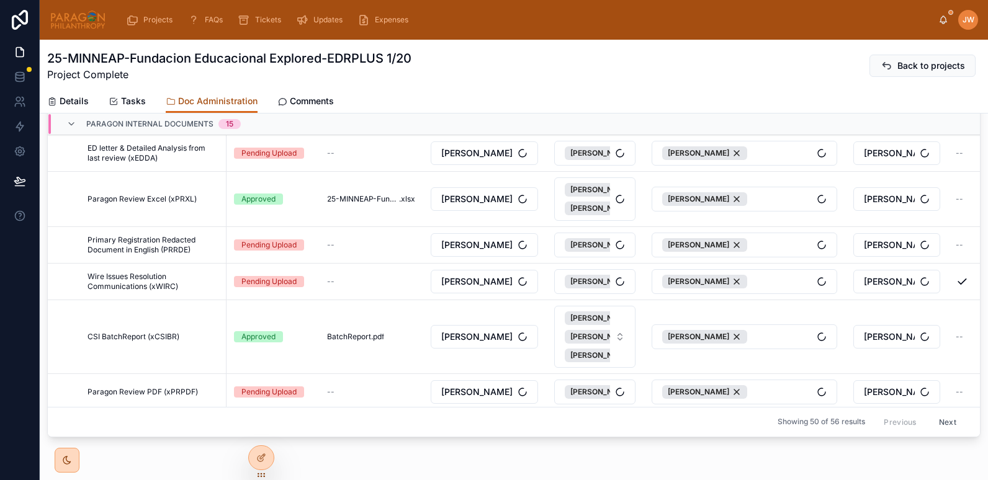
scroll to position [184, 0]
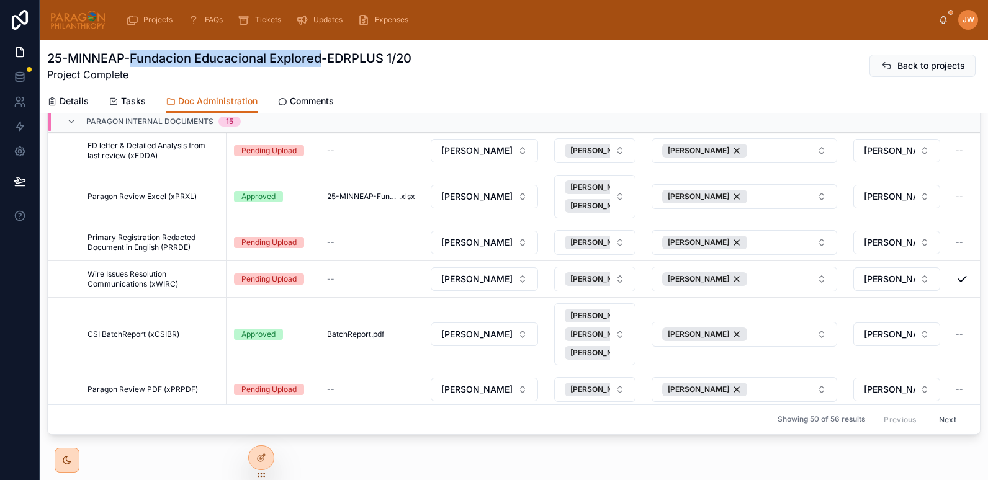
drag, startPoint x: 133, startPoint y: 58, endPoint x: 322, endPoint y: 61, distance: 189.3
click at [322, 61] on h1 "25-MINNEAP-Fundacion Educacional Explored-EDRPLUS 1/20" at bounding box center [229, 58] width 364 height 17
copy h1 "Fundacion Educacional Explored"
click at [81, 99] on span "Details" at bounding box center [74, 101] width 29 height 12
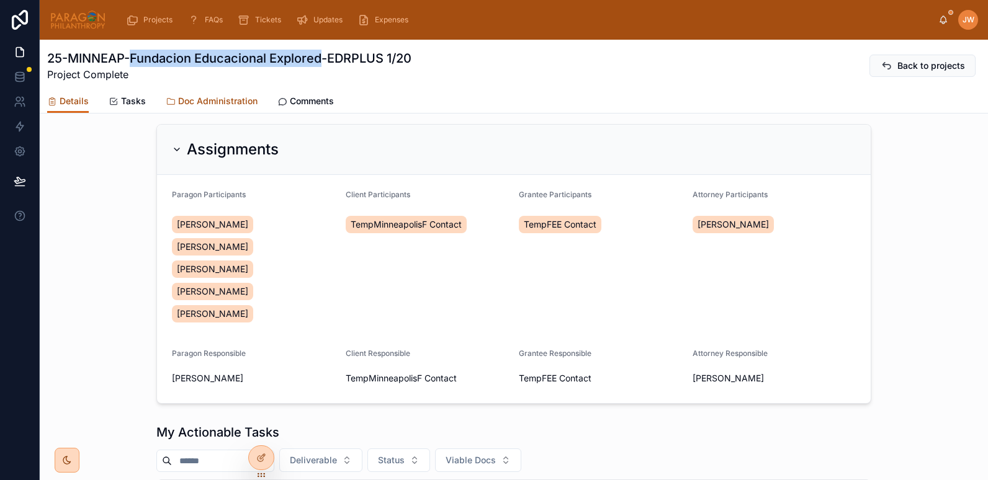
scroll to position [194, 0]
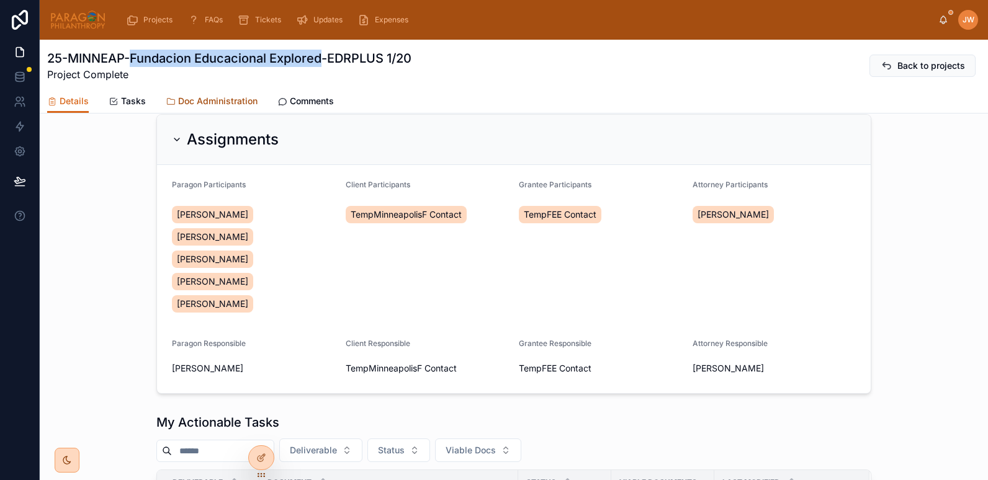
click at [209, 102] on span "Doc Administration" at bounding box center [217, 101] width 79 height 12
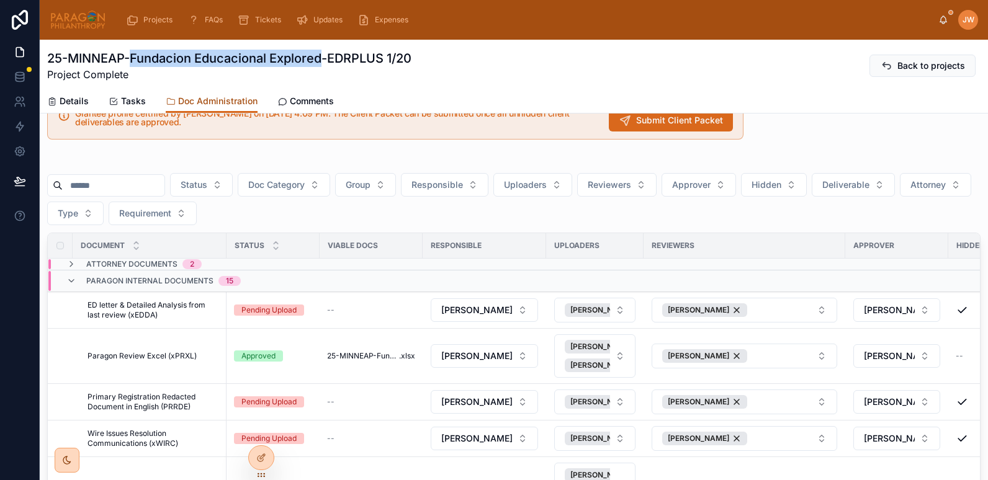
scroll to position [149, 0]
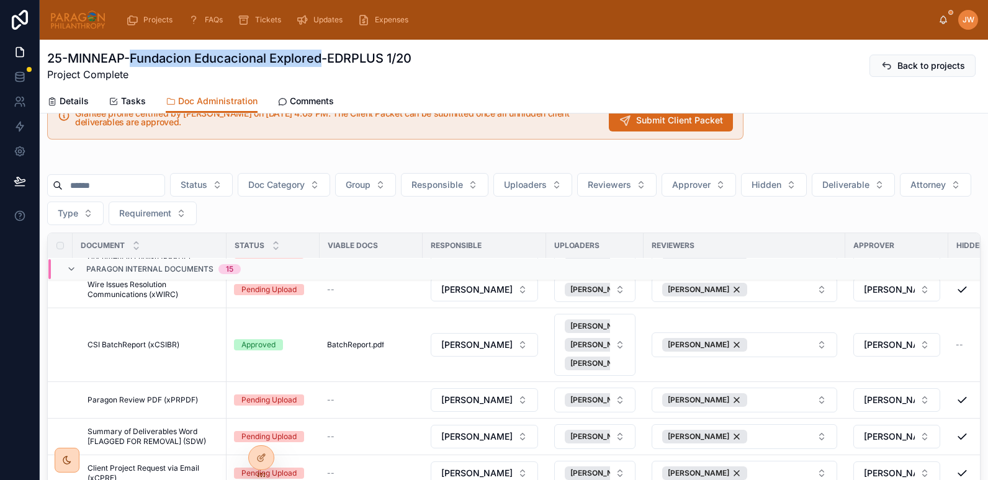
click at [146, 184] on input "text" at bounding box center [114, 185] width 102 height 17
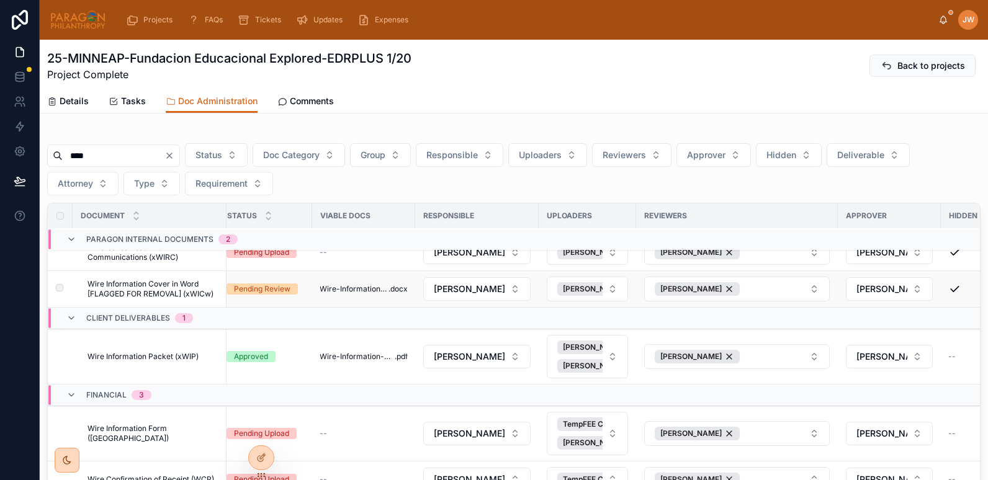
scroll to position [65, 0]
type input "****"
click at [161, 355] on td "Wire Information Packet (xWIP) Wire Information Packet (xWIP)" at bounding box center [150, 356] width 154 height 55
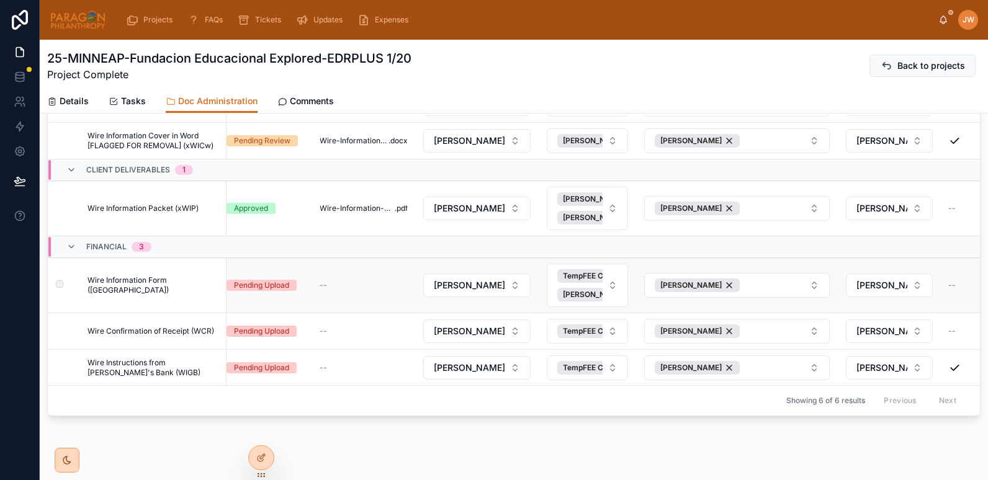
scroll to position [214, 0]
click at [137, 287] on td "Wire Information Form (WI) Wire Information Form (WI)" at bounding box center [150, 285] width 154 height 55
click at [129, 277] on span "Wire Information Form (WI)" at bounding box center [154, 285] width 132 height 20
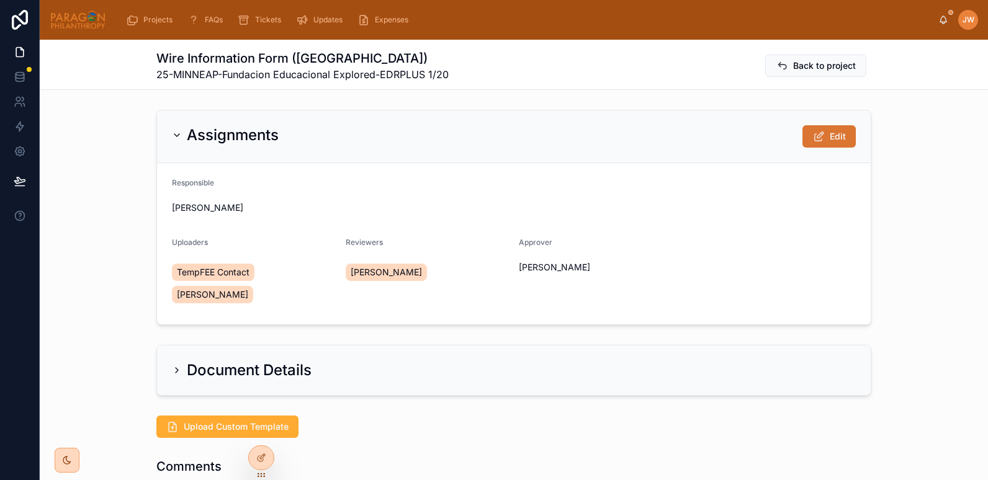
click at [831, 136] on span "Edit" at bounding box center [838, 136] width 16 height 12
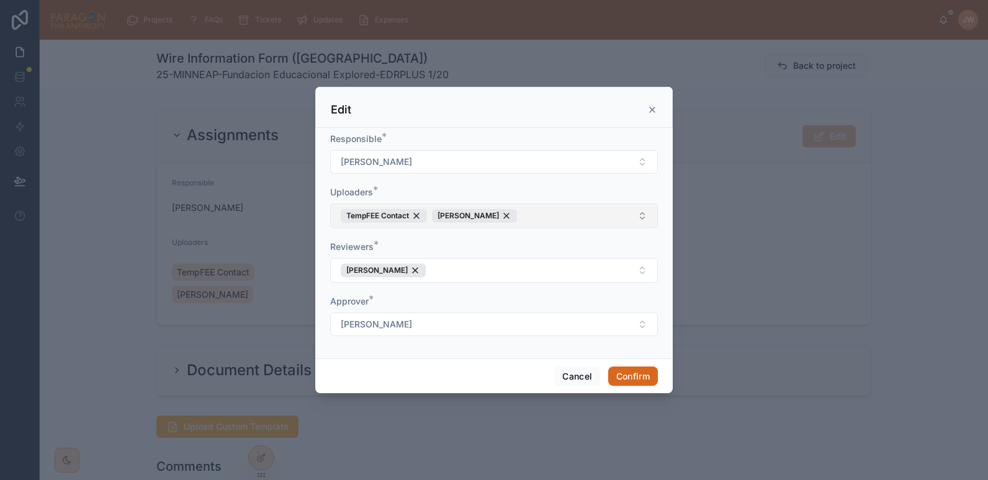
click at [542, 218] on button "TempFEE Contact Danilo Gonzalez" at bounding box center [494, 216] width 328 height 25
type input "*******"
click at [357, 272] on span "[PERSON_NAME]" at bounding box center [373, 267] width 71 height 12
click at [505, 294] on form "Responsible * Jessica Watkins Uploaders * Jessica Watkins Danilo Gonzalez TempF…" at bounding box center [494, 241] width 328 height 216
click at [624, 379] on button "Confirm" at bounding box center [633, 377] width 50 height 20
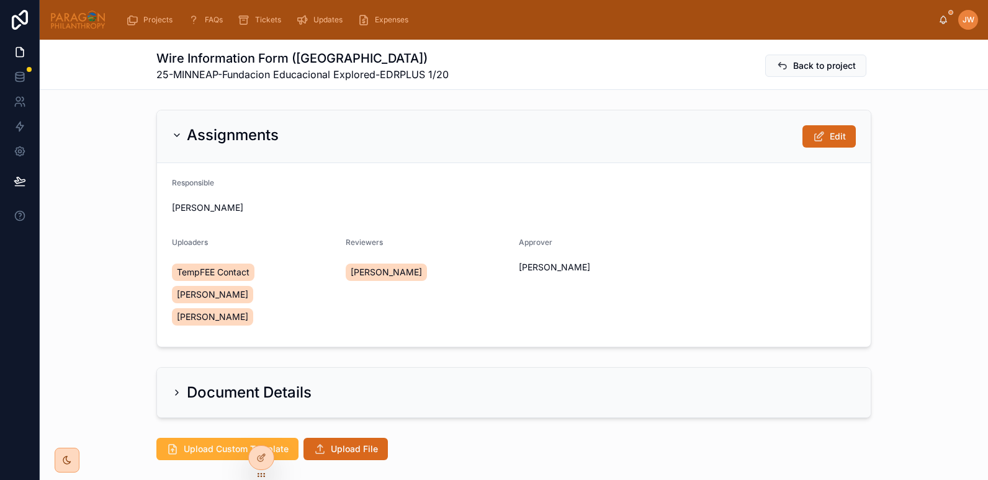
click at [86, 228] on div "Assignments Edit Responsible Jessica Watkins Uploaders TempFEE Contact Danilo G…" at bounding box center [514, 229] width 948 height 248
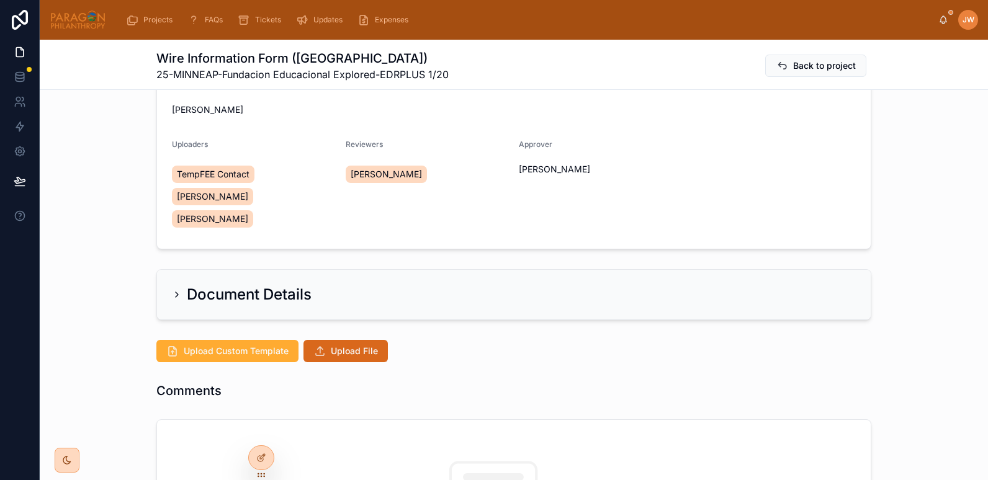
scroll to position [100, 0]
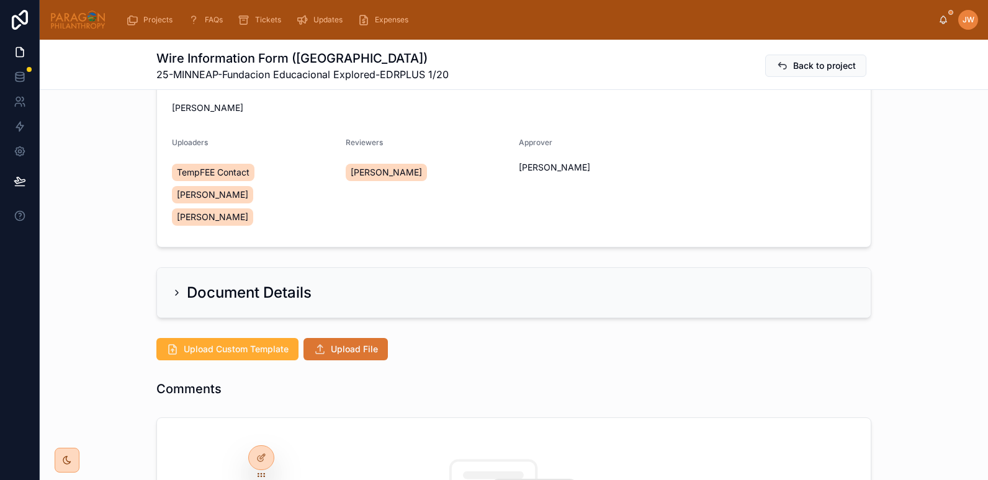
click at [338, 343] on span "Upload File" at bounding box center [354, 349] width 47 height 12
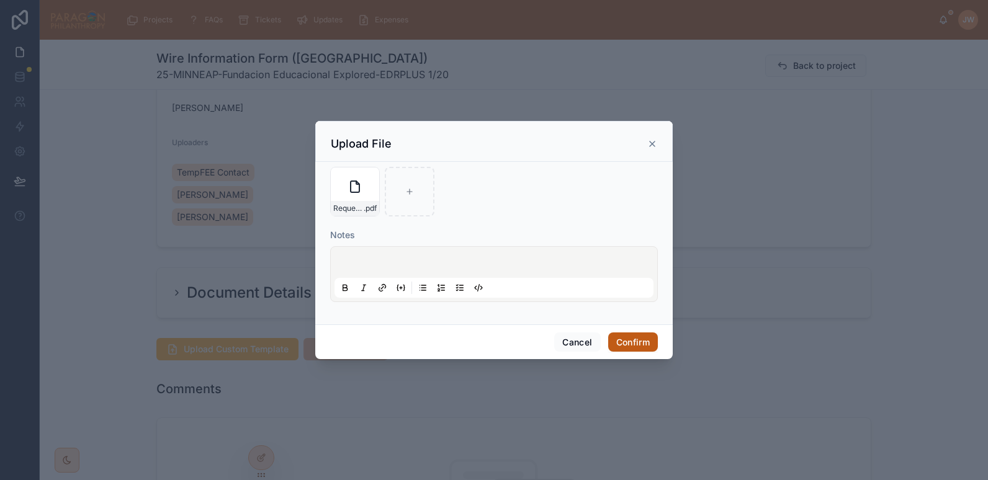
click at [631, 338] on button "Confirm" at bounding box center [633, 343] width 50 height 20
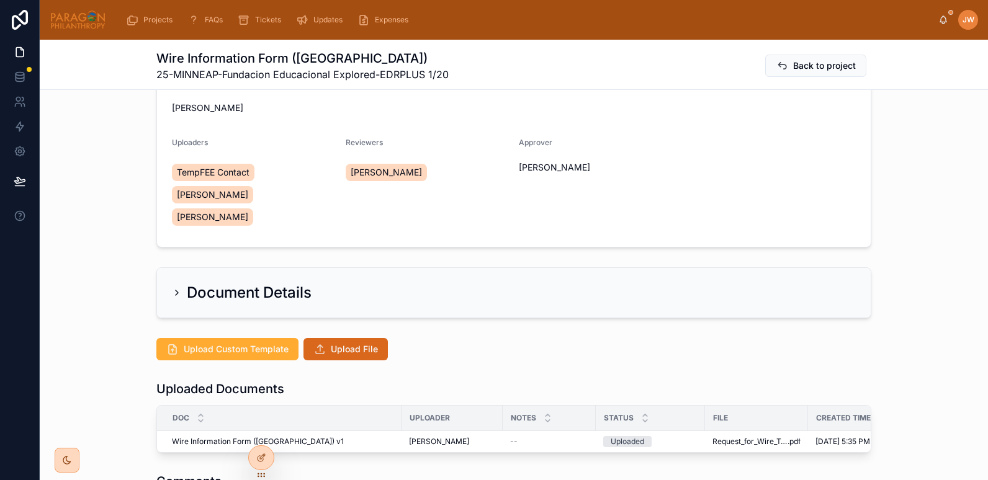
scroll to position [222, 0]
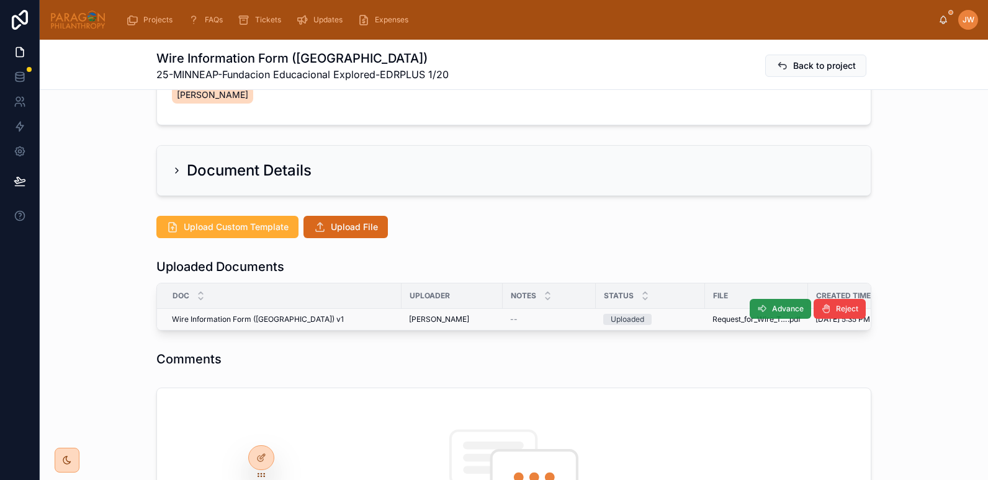
click at [765, 299] on button "Advance" at bounding box center [780, 309] width 61 height 20
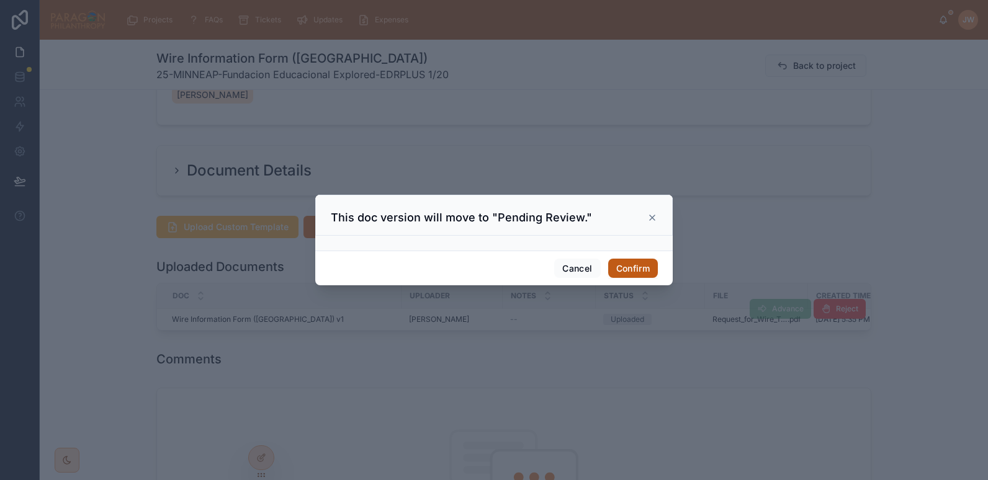
click at [638, 276] on button "Confirm" at bounding box center [633, 269] width 50 height 20
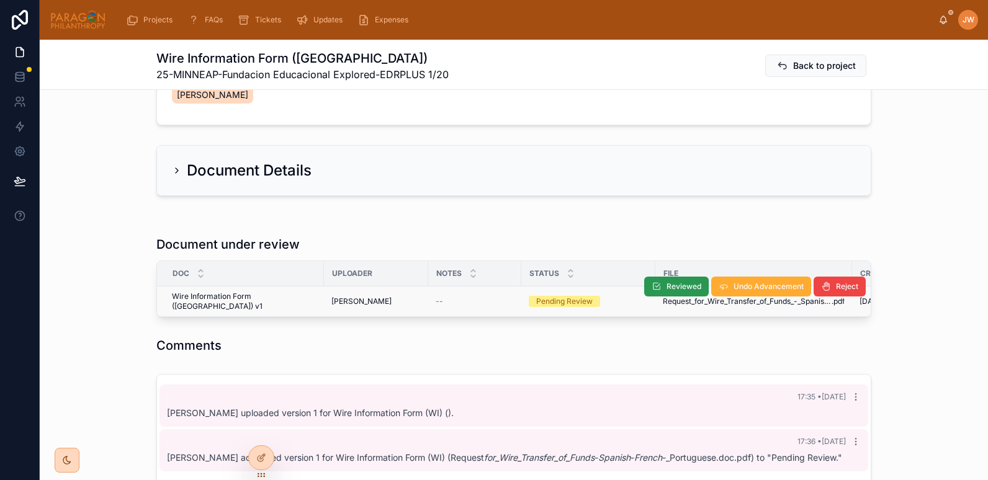
click at [667, 282] on span "Reviewed" at bounding box center [684, 287] width 35 height 10
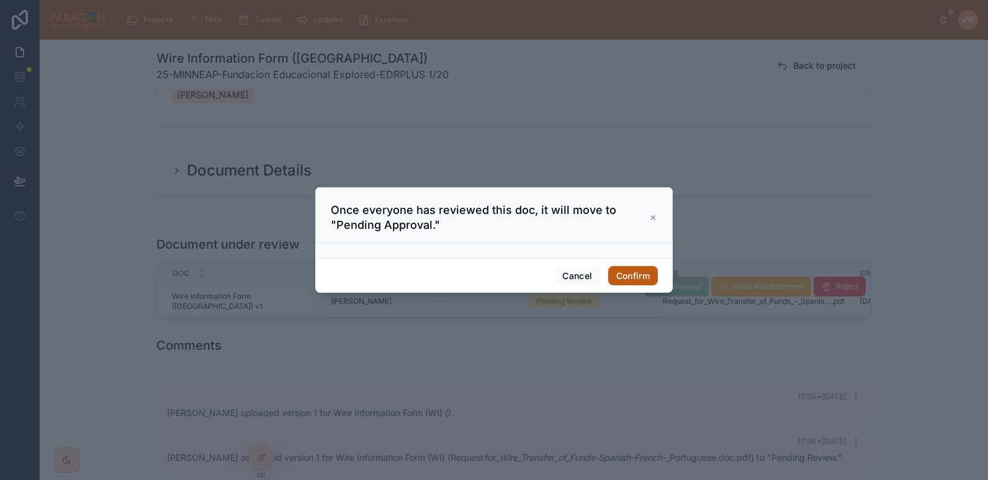
click at [639, 282] on button "Confirm" at bounding box center [633, 276] width 50 height 20
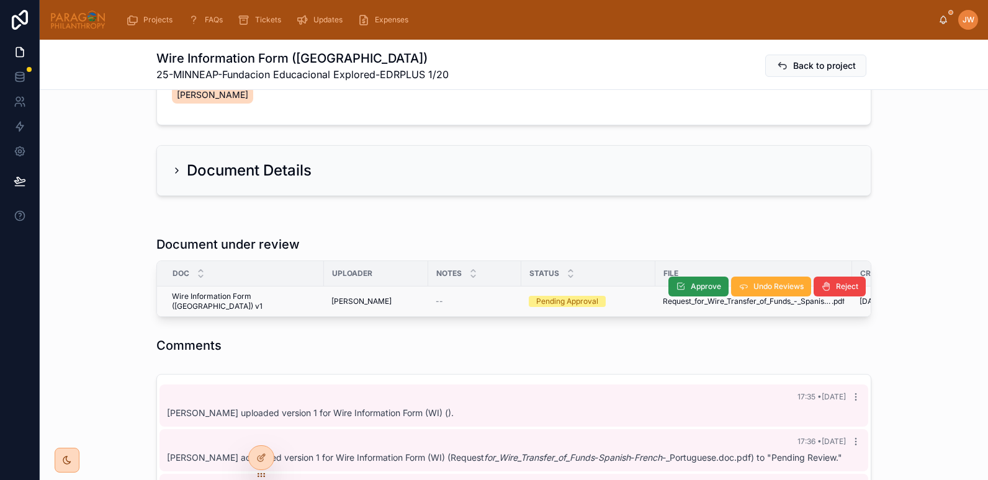
click at [694, 277] on button "Approve" at bounding box center [698, 287] width 60 height 20
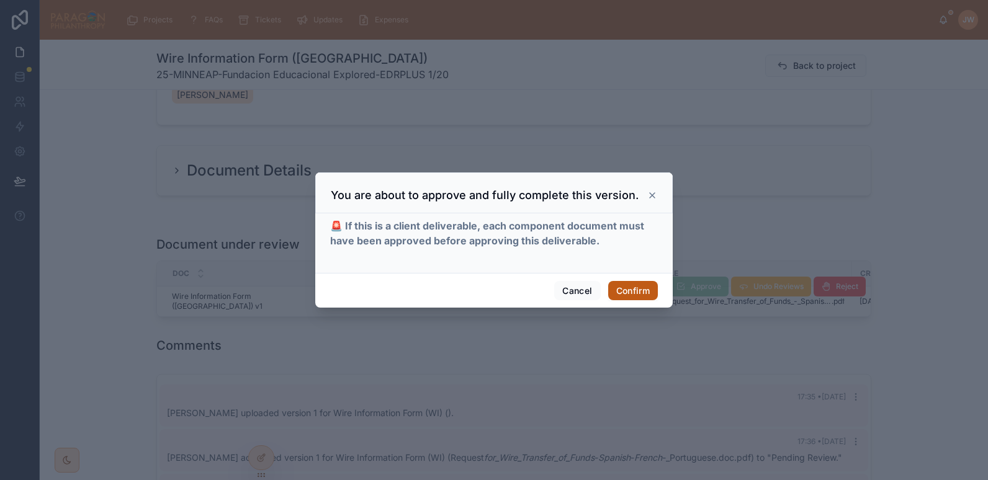
click at [623, 294] on button "Confirm" at bounding box center [633, 291] width 50 height 20
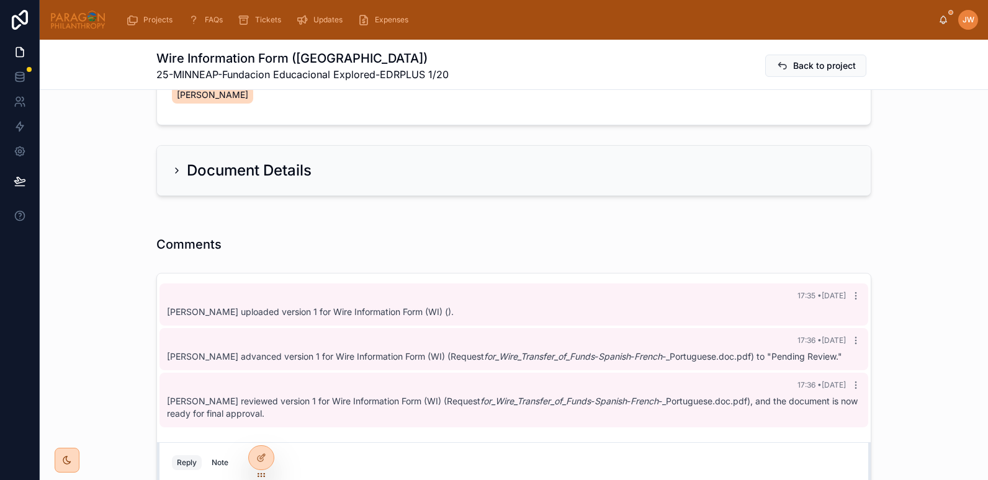
click at [315, 211] on div at bounding box center [514, 216] width 948 height 10
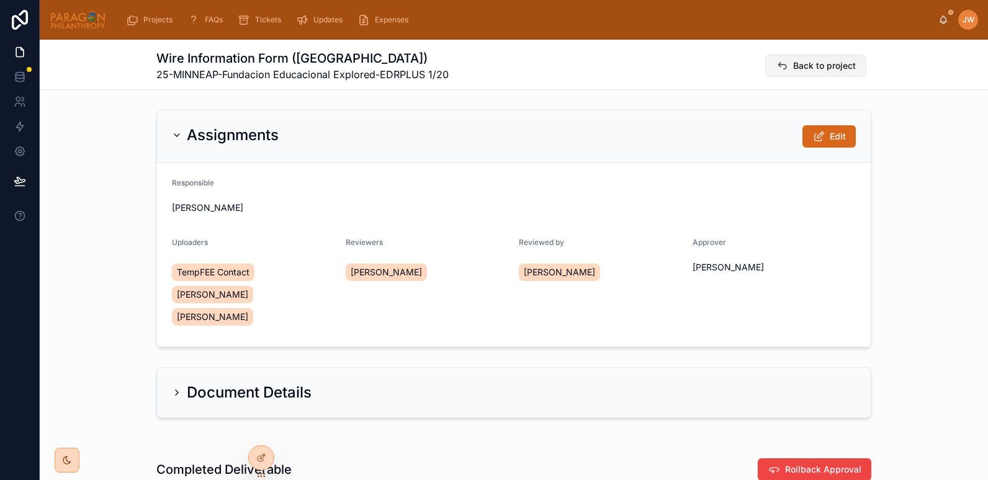
click at [793, 69] on span "Back to project" at bounding box center [824, 66] width 63 height 12
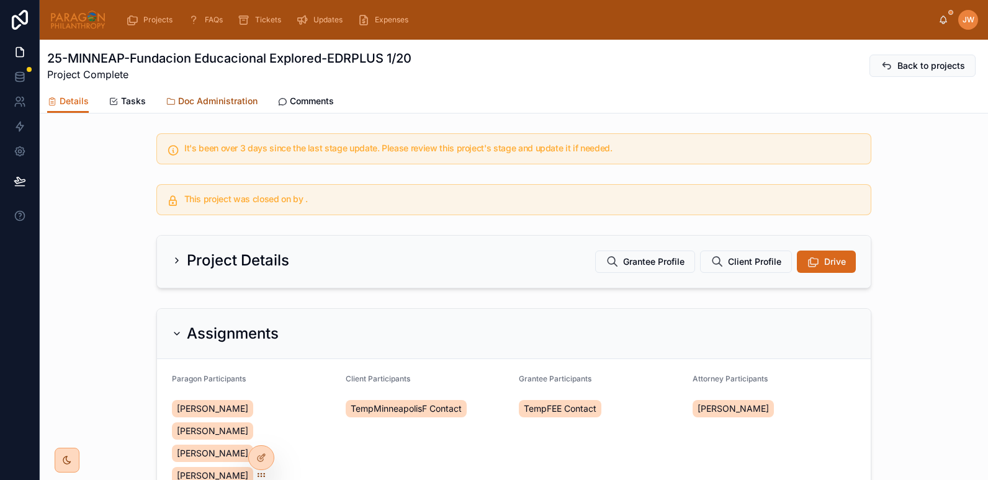
click at [215, 99] on span "Doc Administration" at bounding box center [217, 101] width 79 height 12
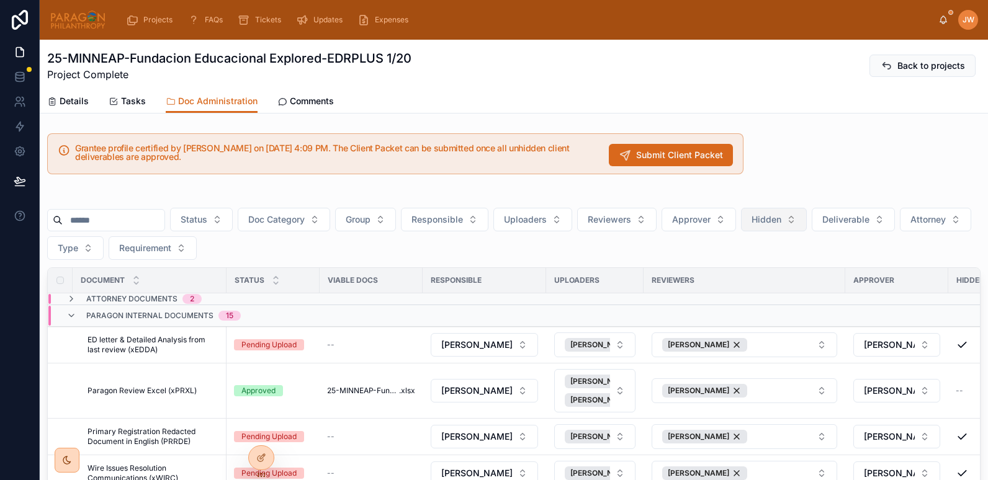
click at [781, 217] on span "Hidden" at bounding box center [767, 220] width 30 height 12
click at [742, 294] on div "No" at bounding box center [805, 290] width 149 height 20
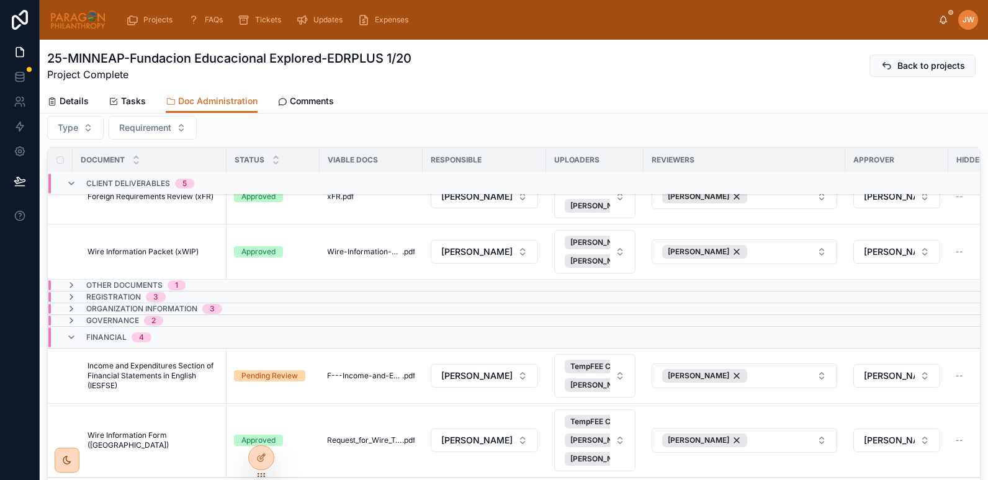
scroll to position [528, 0]
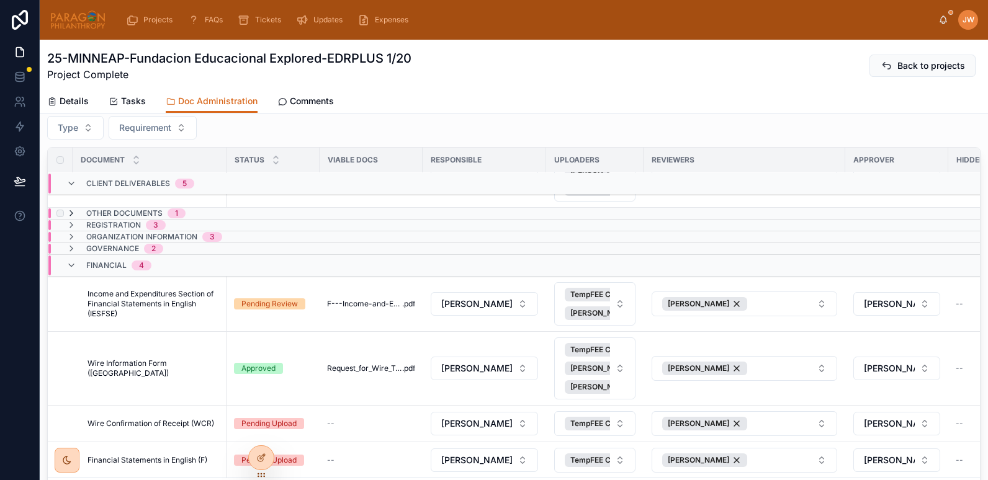
click at [70, 209] on icon at bounding box center [71, 214] width 10 height 10
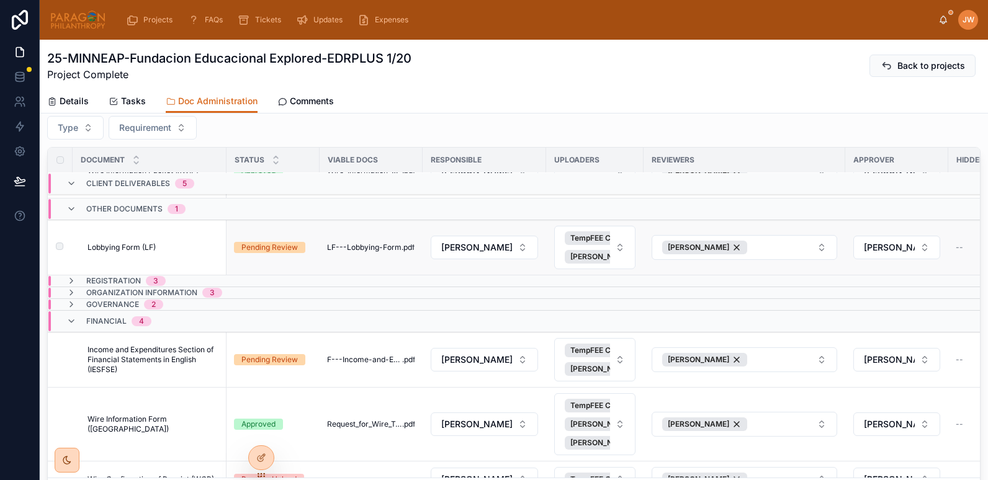
click at [143, 250] on span "Lobbying Form (LF)" at bounding box center [122, 248] width 68 height 10
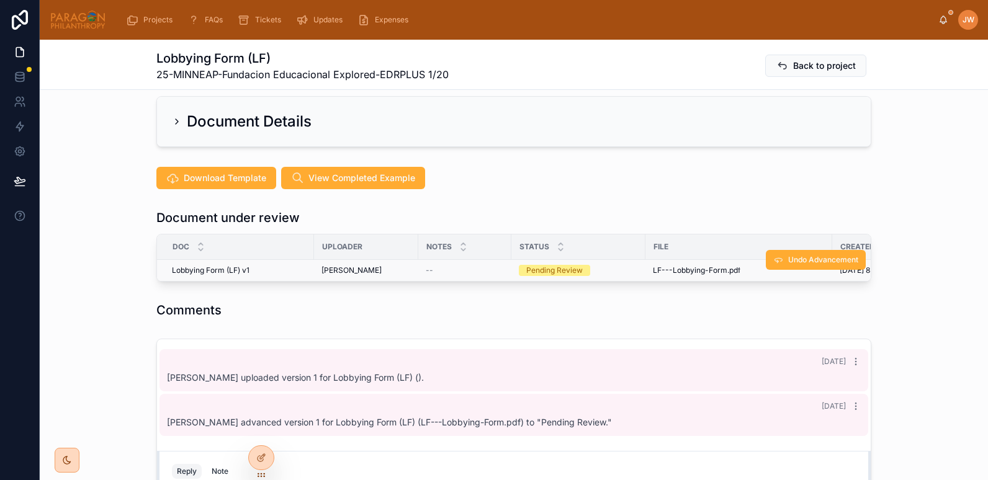
scroll to position [250, 0]
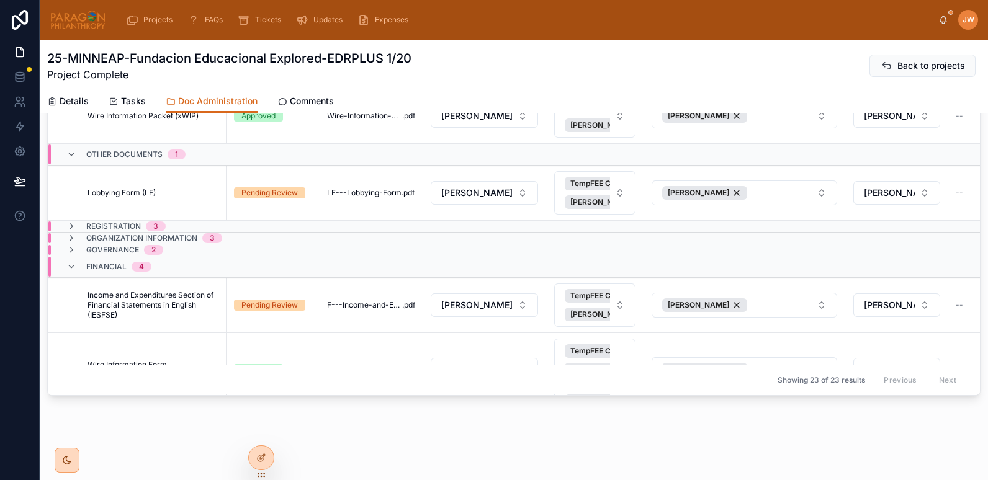
scroll to position [616, 0]
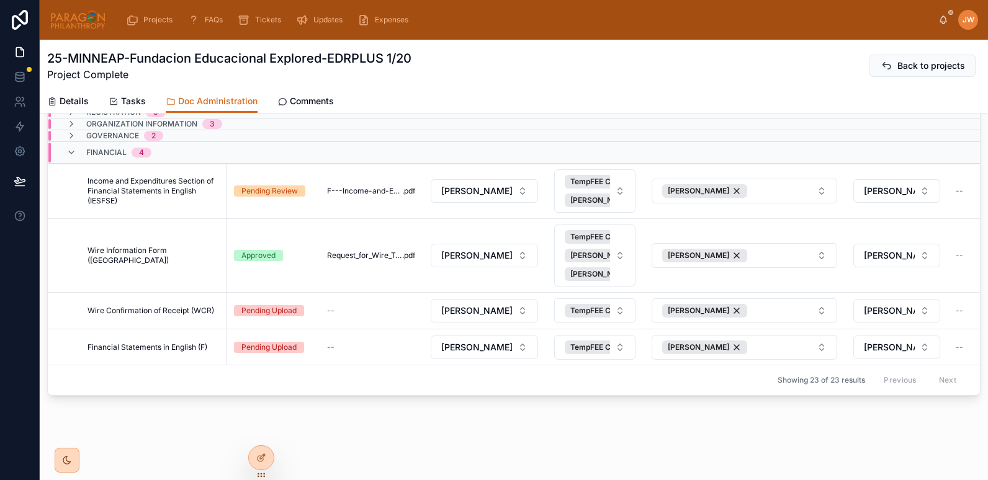
click at [323, 444] on div "25-MINNEAP-Fundacion Educacional Explored-EDRPLUS 1/20 Project Complete Back to…" at bounding box center [514, 143] width 948 height 674
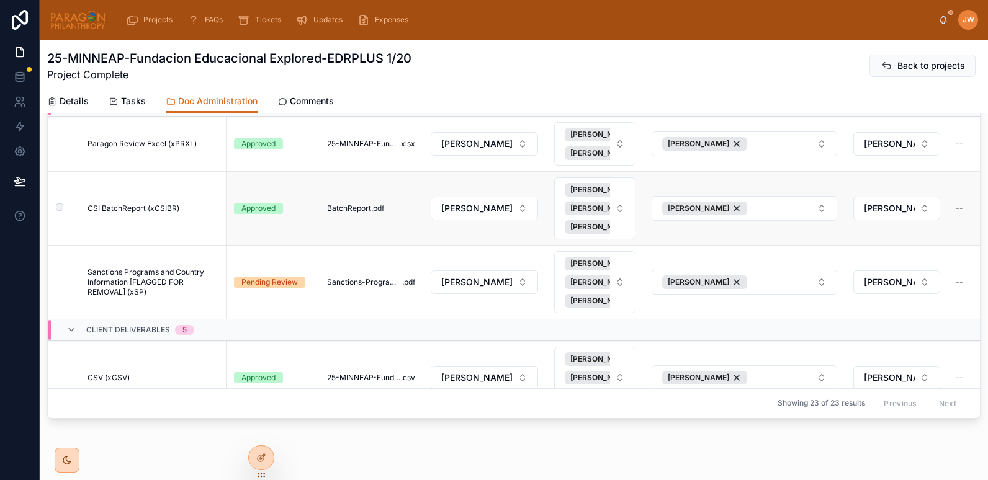
scroll to position [0, 0]
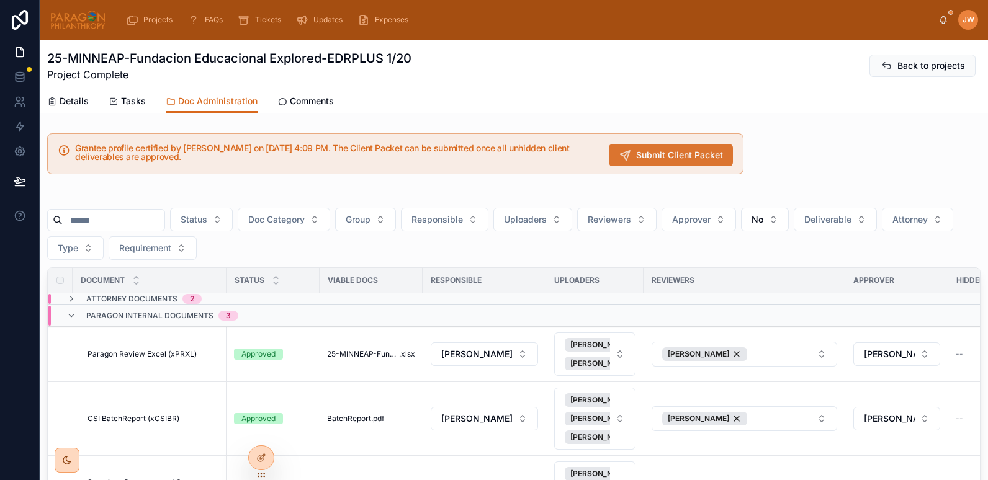
click at [636, 160] on span "Submit Client Packet" at bounding box center [679, 155] width 87 height 12
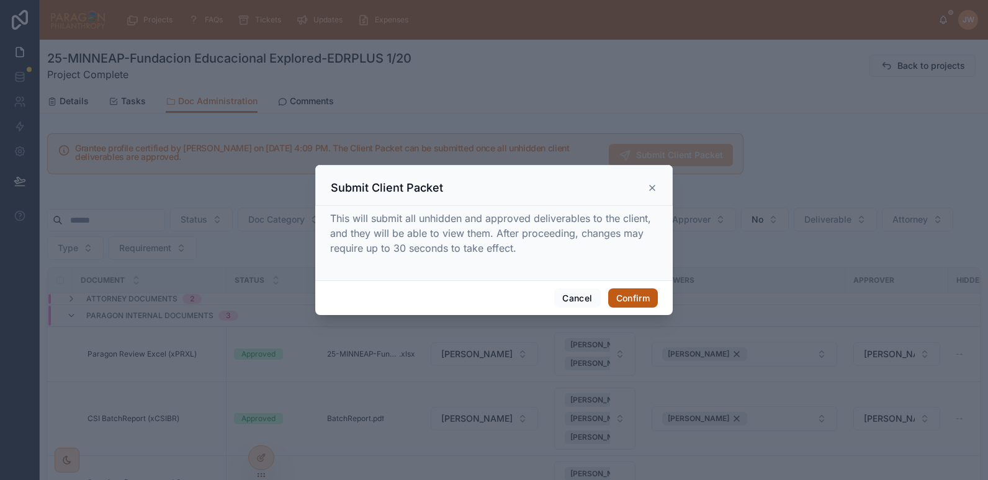
click at [632, 295] on button "Confirm" at bounding box center [633, 299] width 50 height 20
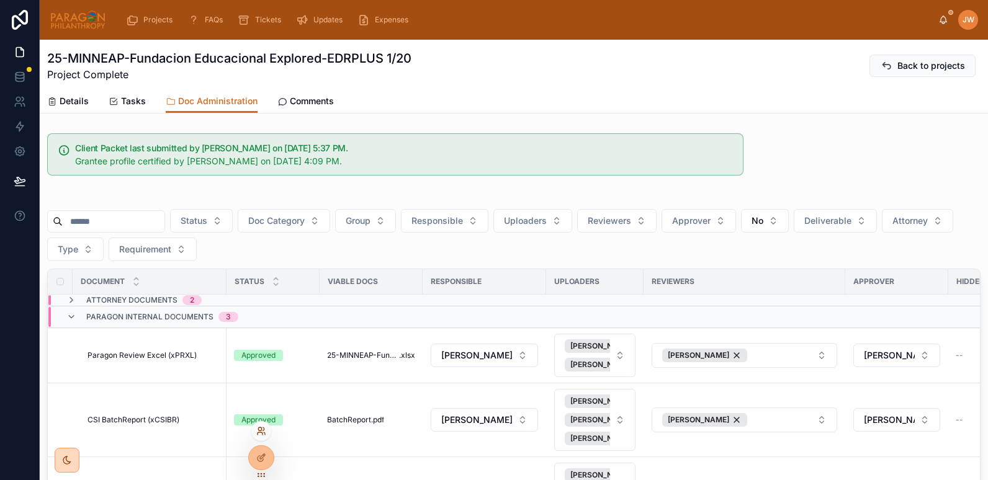
click at [261, 431] on icon at bounding box center [259, 429] width 3 height 3
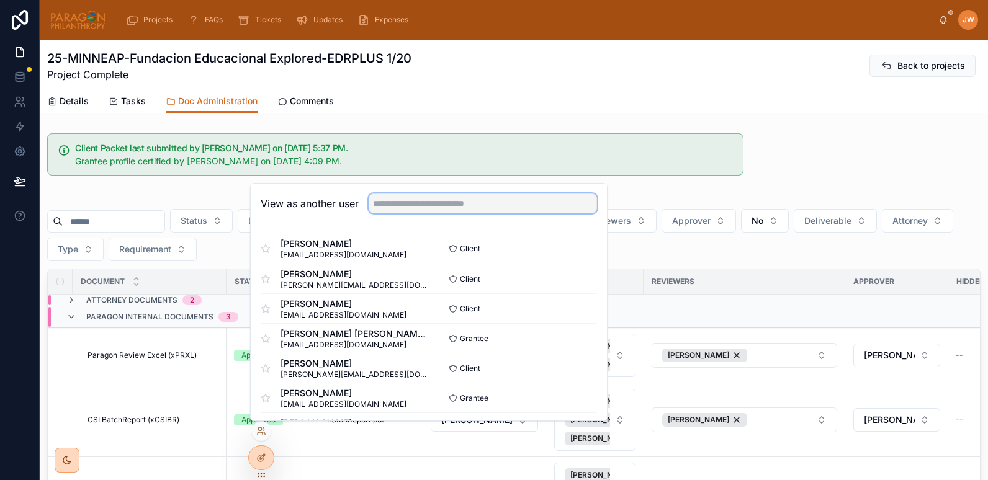
click at [410, 209] on input "text" at bounding box center [483, 204] width 228 height 20
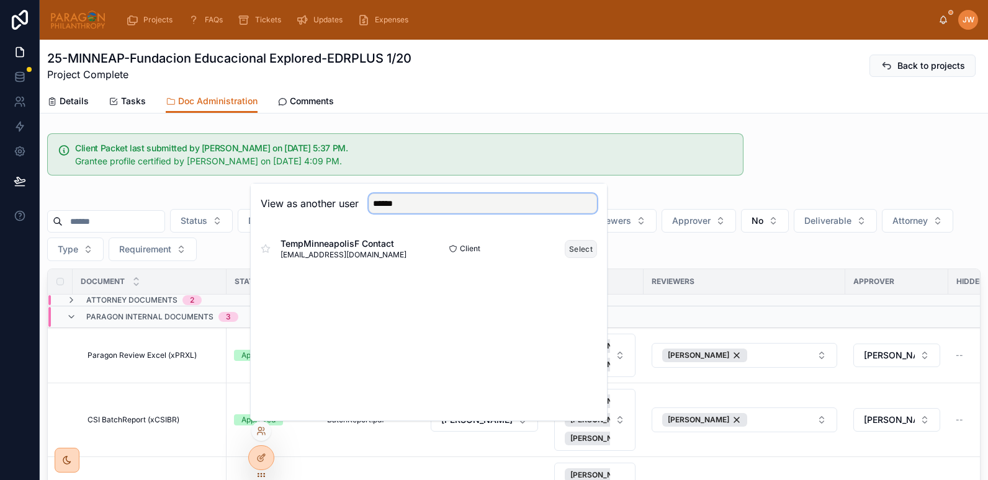
type input "******"
click at [585, 248] on button "Select" at bounding box center [581, 249] width 32 height 18
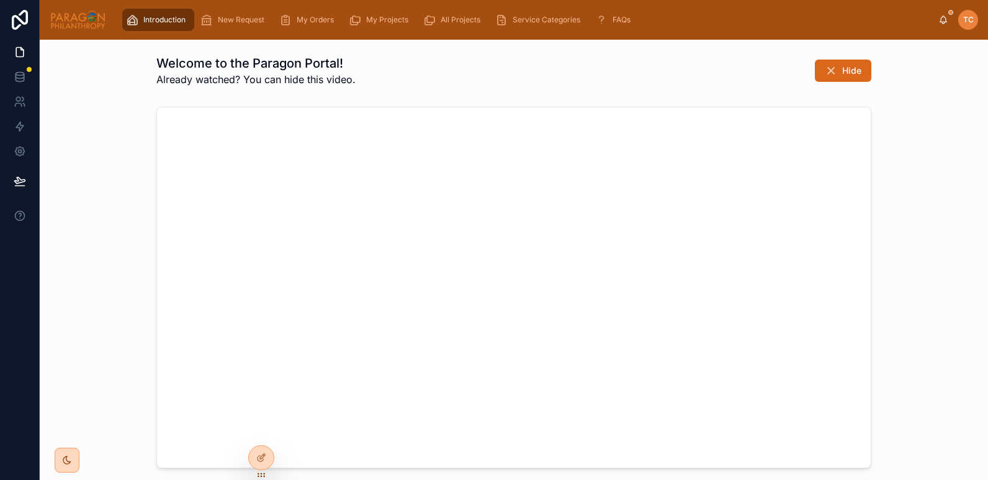
click at [381, 17] on span "My Projects" at bounding box center [387, 20] width 42 height 10
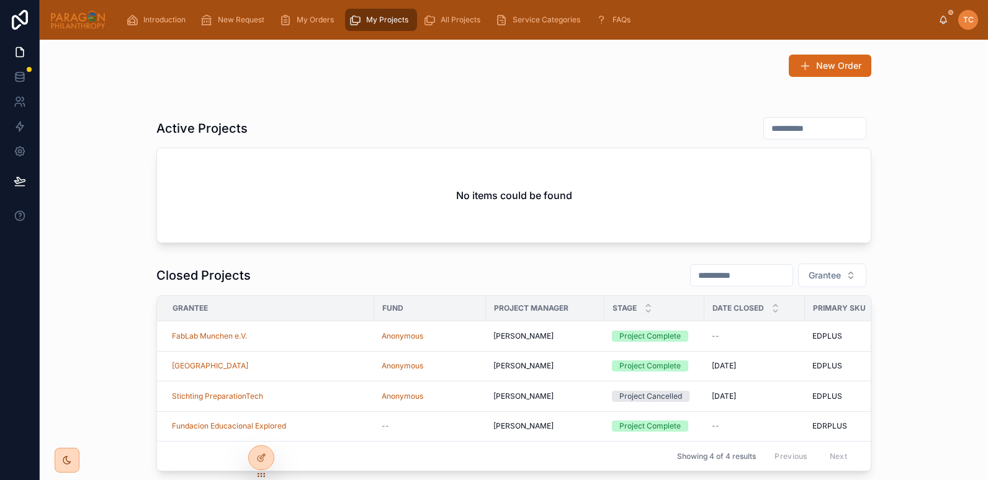
scroll to position [105, 0]
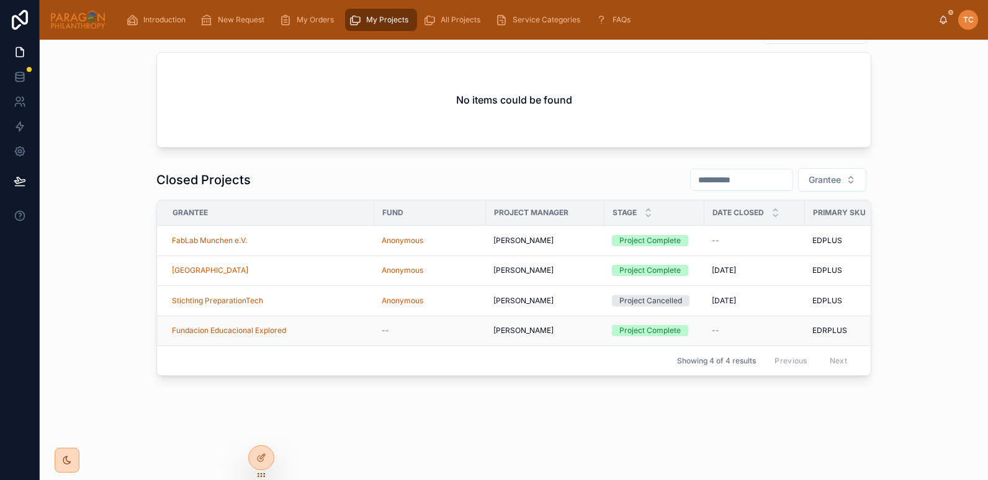
click at [300, 326] on div "Fundacion Educacional Explored" at bounding box center [269, 331] width 195 height 10
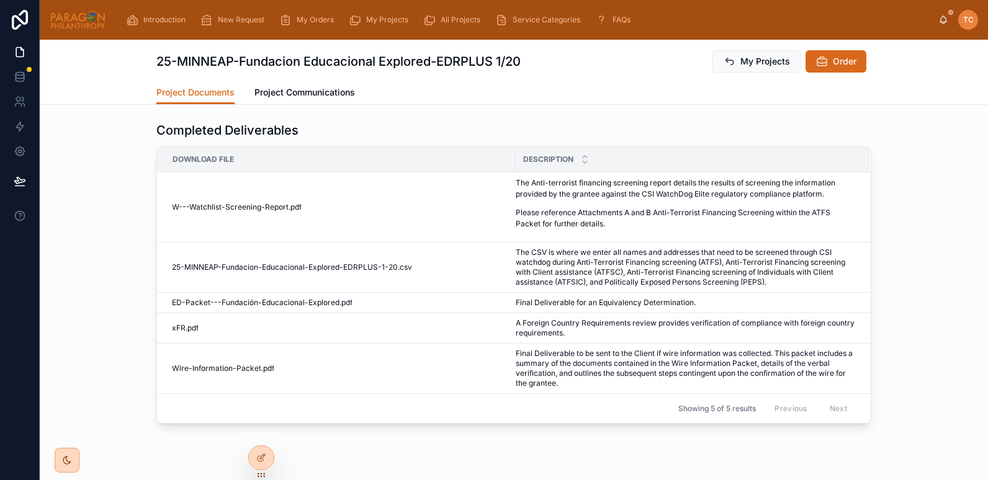
scroll to position [109, 0]
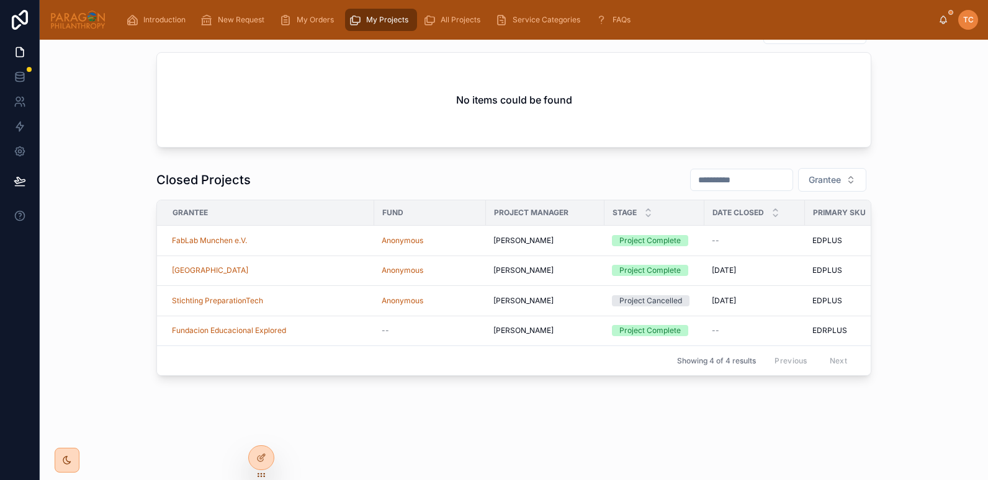
scroll to position [15, 0]
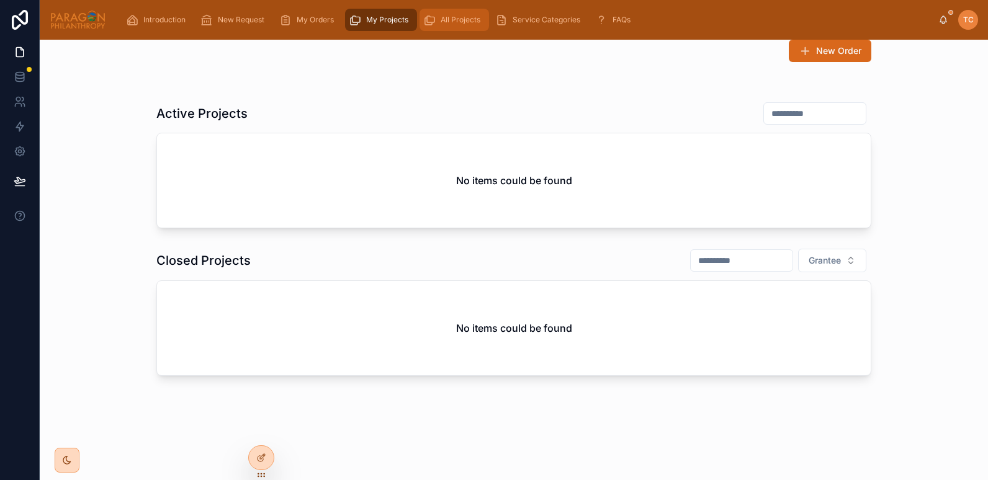
click at [454, 12] on div "All Projects" at bounding box center [454, 20] width 62 height 20
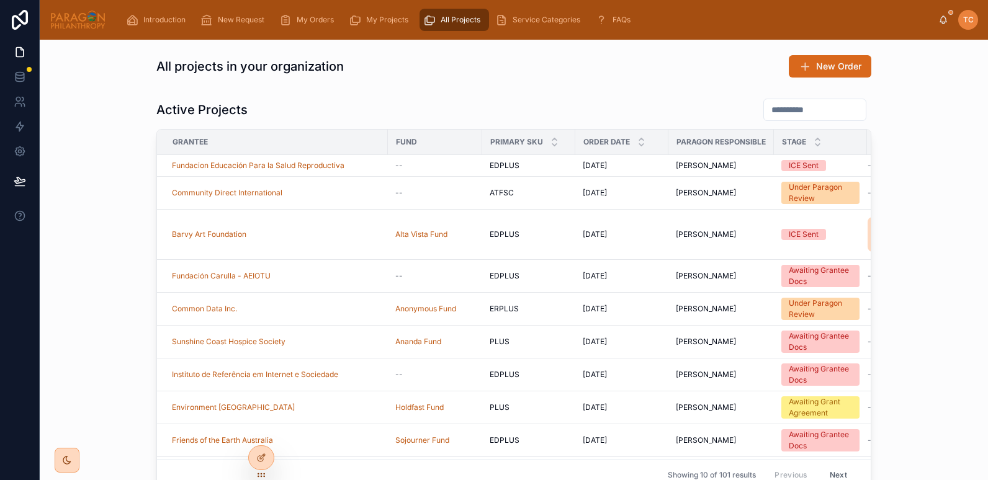
click at [968, 20] on span "TC" at bounding box center [968, 20] width 11 height 10
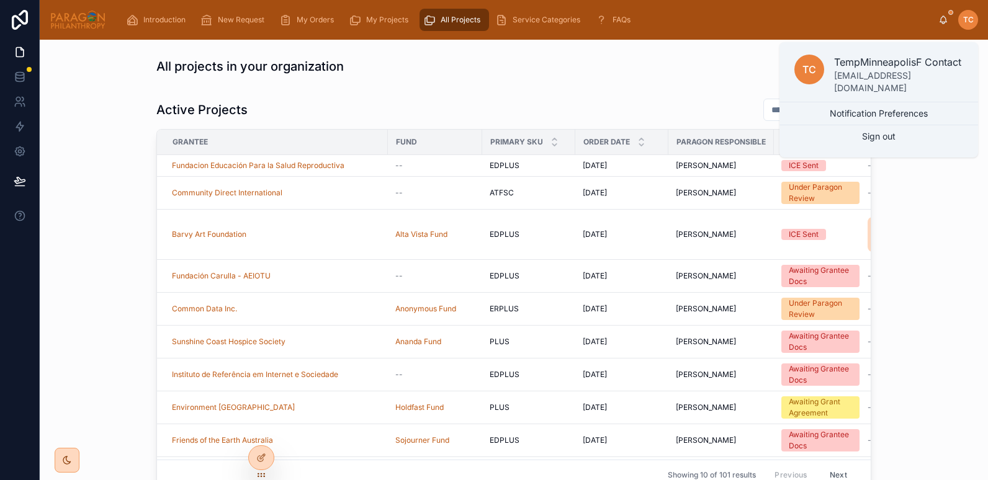
click at [713, 15] on div "Introduction New Request My Orders My Projects All Projects Service Categories …" at bounding box center [527, 19] width 822 height 27
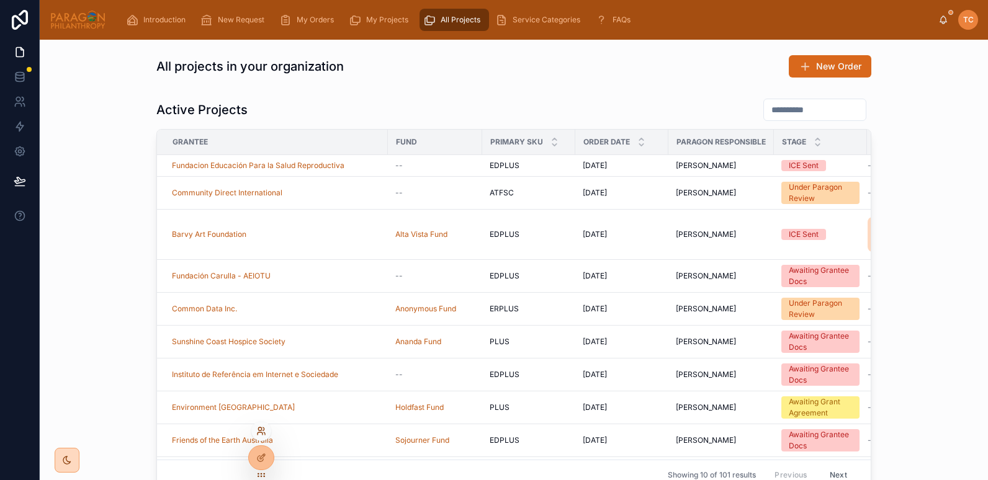
click at [260, 427] on icon at bounding box center [261, 431] width 10 height 10
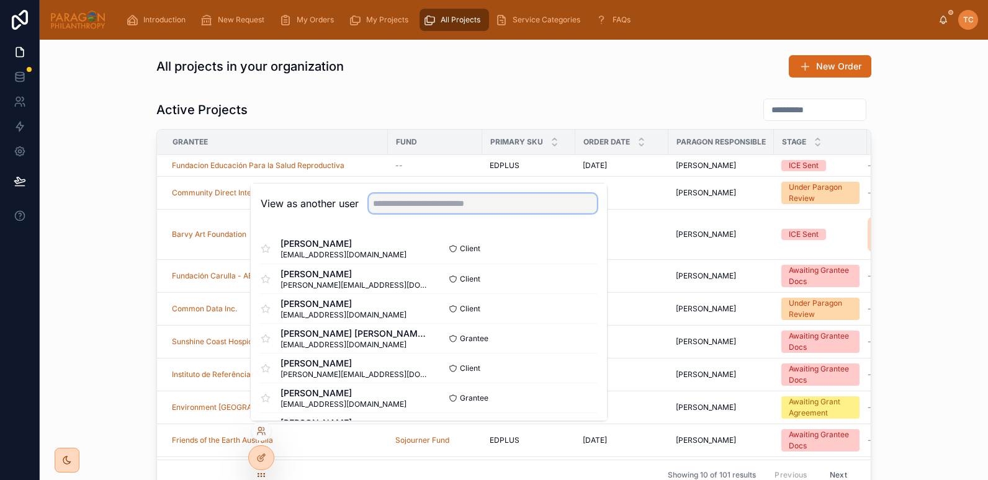
click at [410, 205] on input "text" at bounding box center [483, 204] width 228 height 20
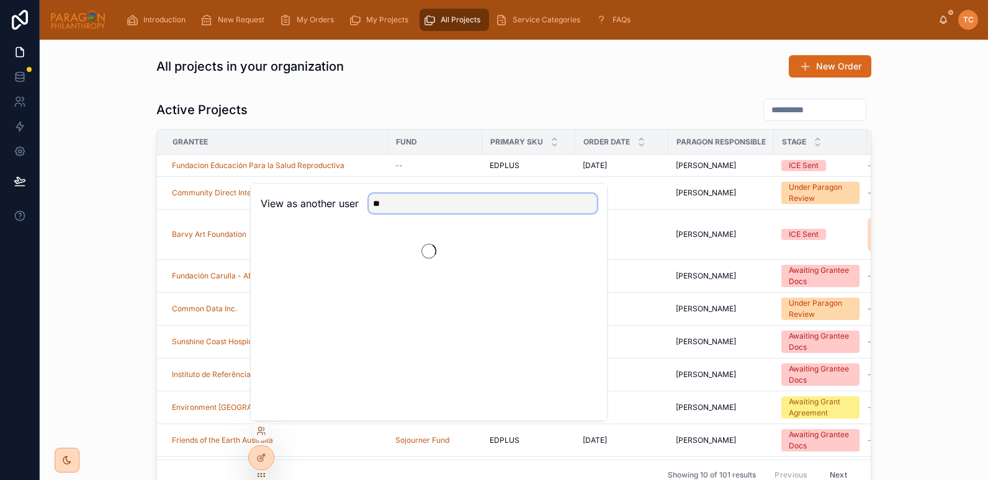
type input "*"
type input "****"
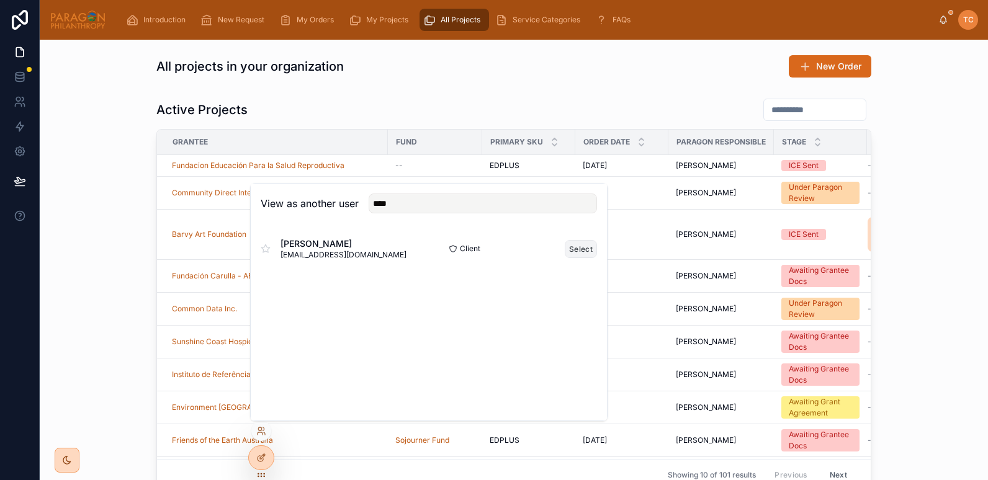
click at [569, 246] on button "Select" at bounding box center [581, 249] width 32 height 18
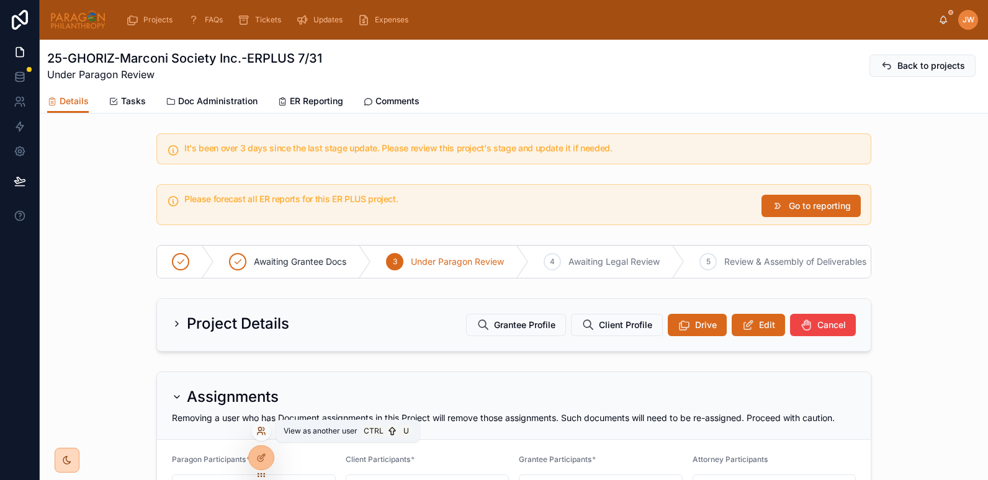
click at [261, 431] on icon at bounding box center [259, 429] width 3 height 3
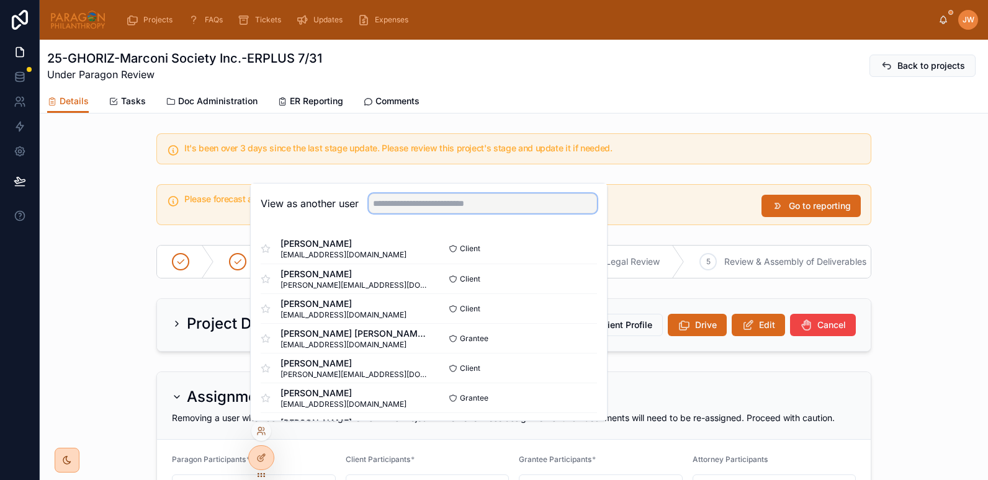
click at [385, 199] on input "text" at bounding box center [483, 204] width 228 height 20
type input "****"
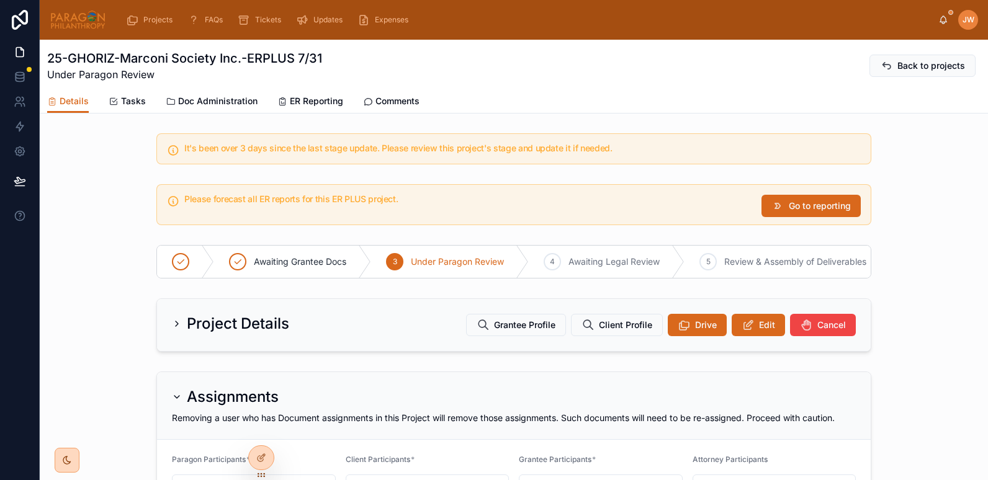
click at [542, 106] on div "Details Tasks Doc Administration ER Reporting Comments" at bounding box center [513, 101] width 933 height 24
click at [258, 432] on icon at bounding box center [261, 431] width 10 height 10
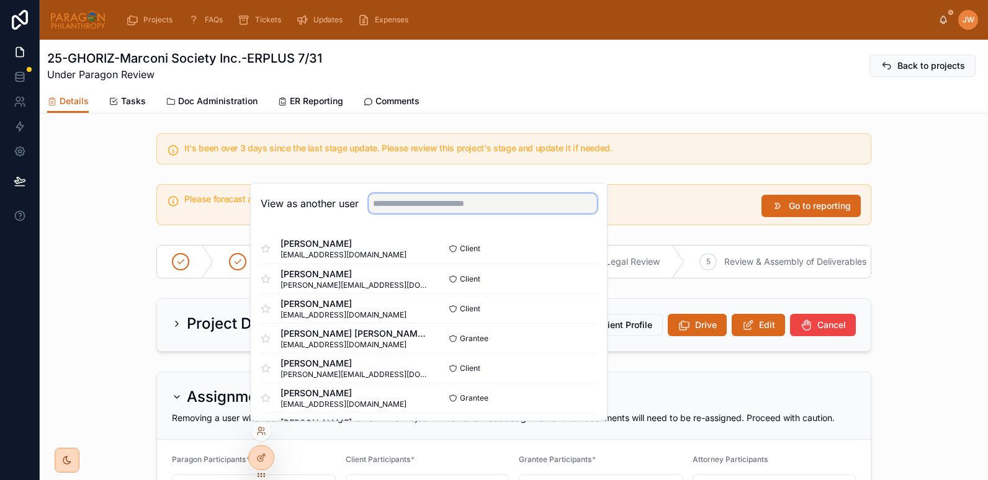
click at [385, 201] on input "text" at bounding box center [483, 204] width 228 height 20
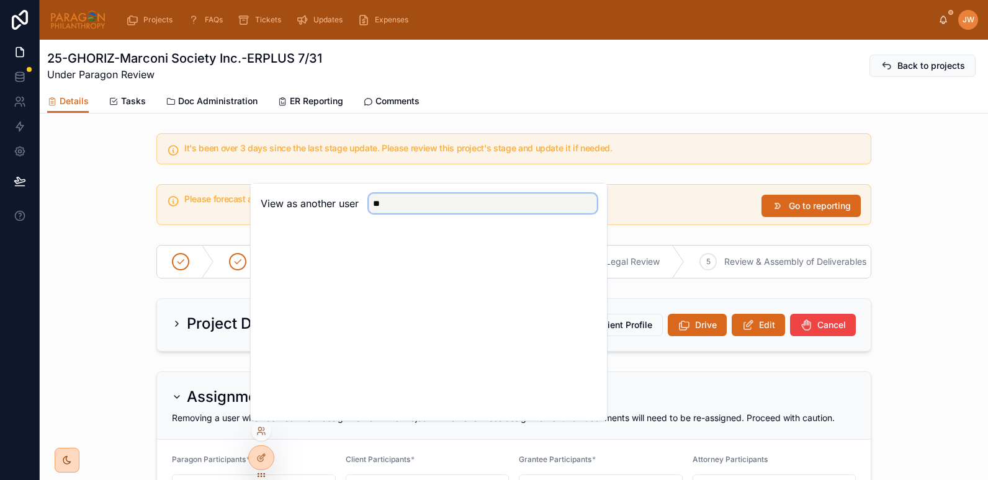
type input "*"
type input "*****"
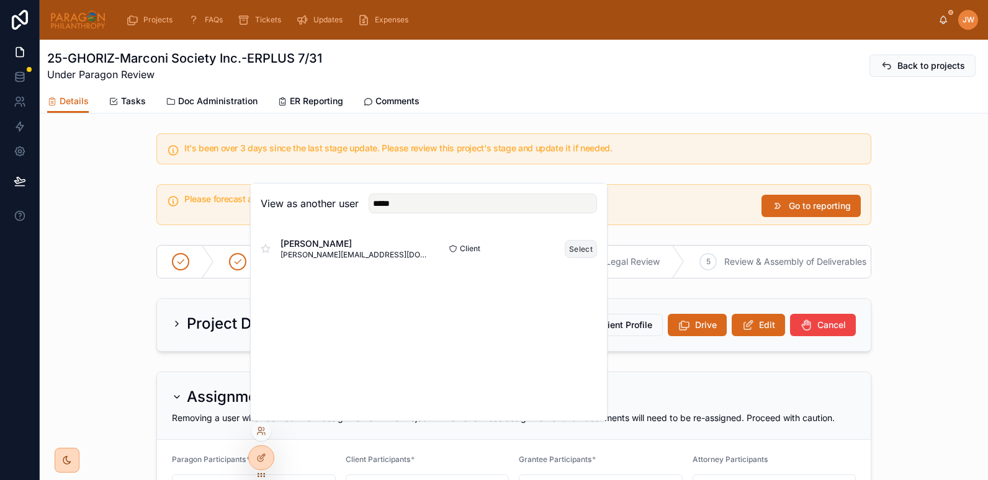
click at [579, 246] on button "Select" at bounding box center [581, 249] width 32 height 18
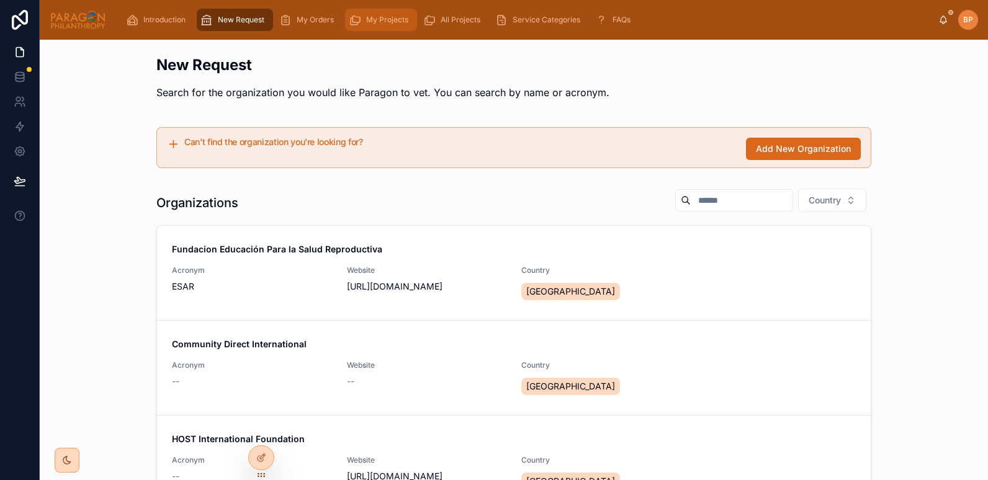
click at [393, 18] on span "My Projects" at bounding box center [387, 20] width 42 height 10
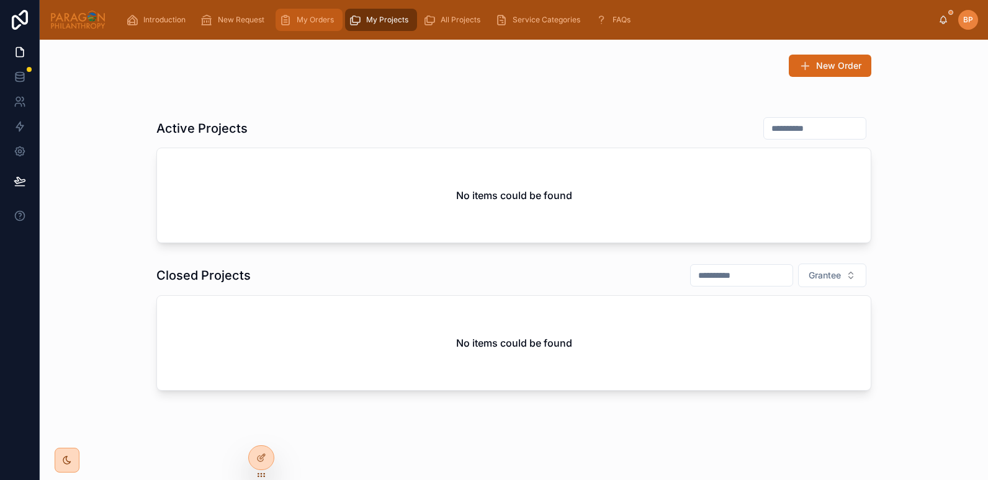
click at [304, 21] on span "My Orders" at bounding box center [315, 20] width 37 height 10
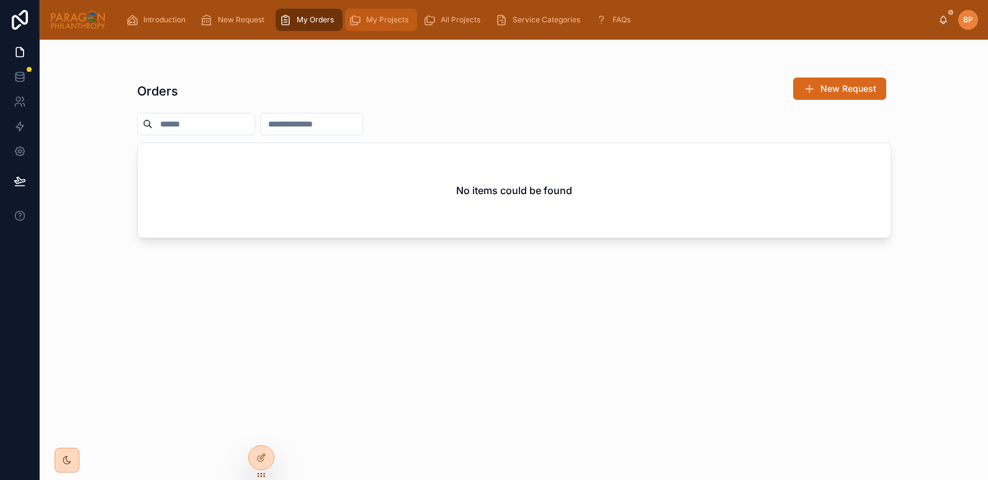
click at [379, 17] on span "My Projects" at bounding box center [387, 20] width 42 height 10
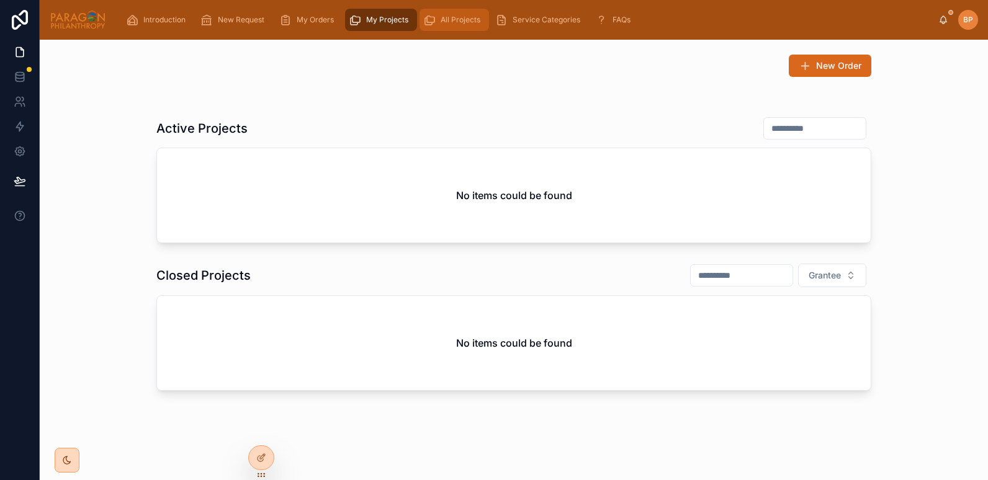
click at [475, 15] on span "All Projects" at bounding box center [461, 20] width 40 height 10
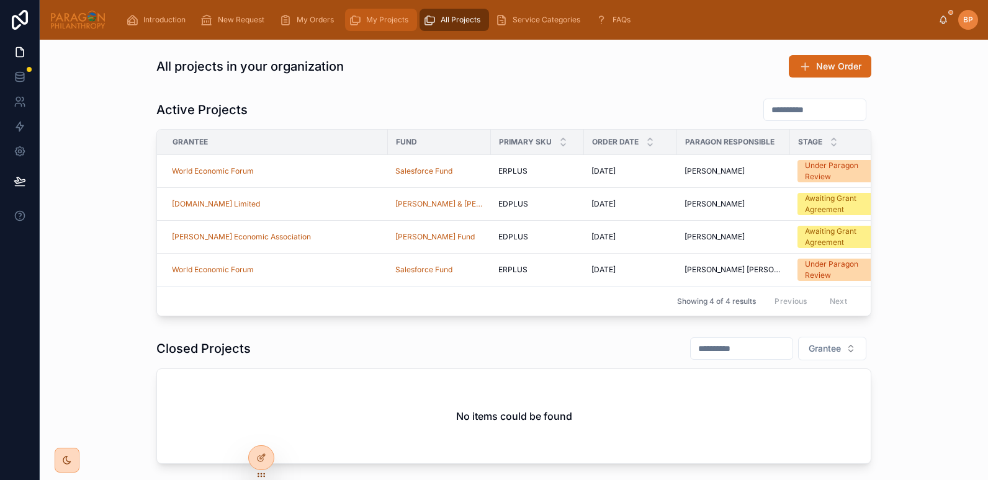
click at [388, 24] on span "My Projects" at bounding box center [387, 20] width 42 height 10
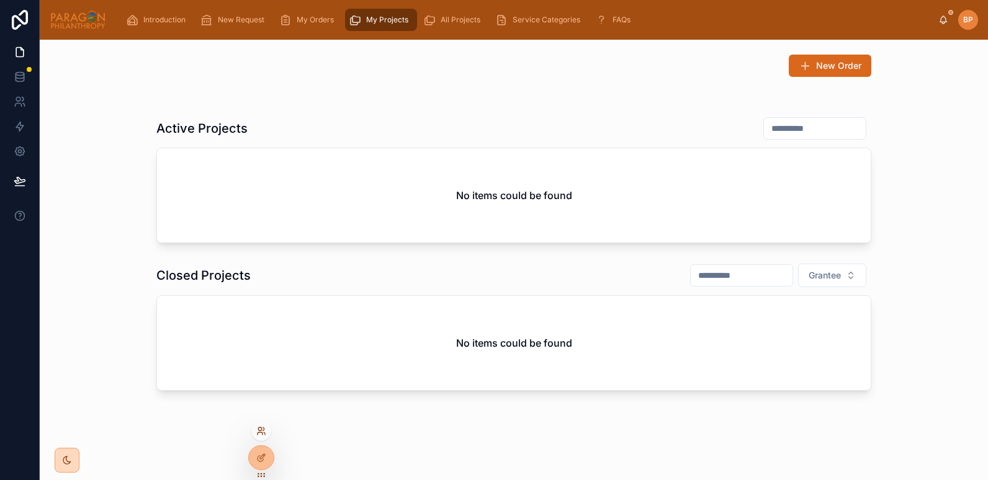
click at [261, 430] on icon at bounding box center [259, 429] width 3 height 3
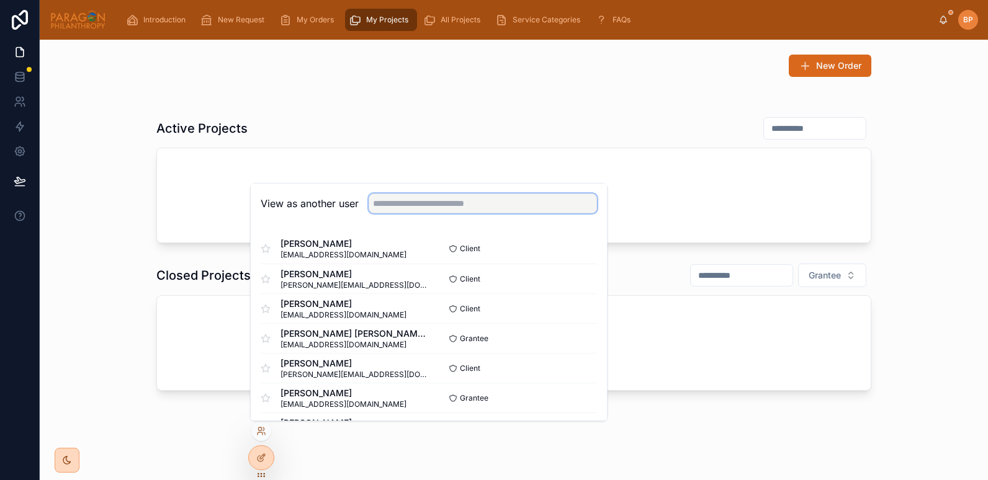
click at [393, 202] on input "text" at bounding box center [483, 204] width 228 height 20
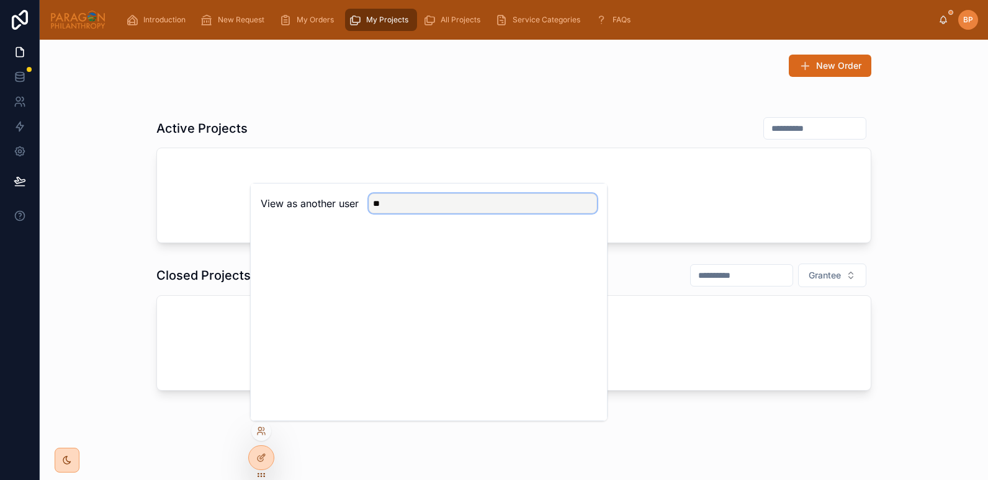
type input "*"
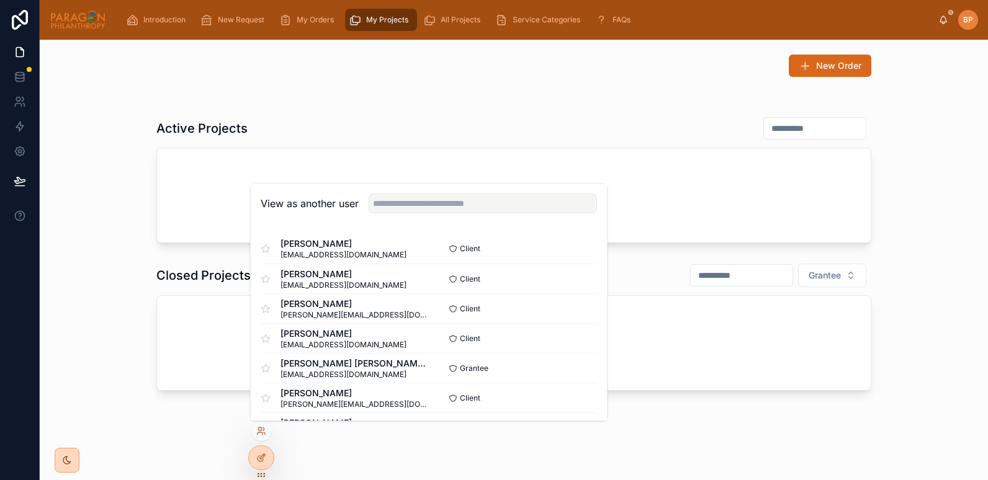
click at [107, 71] on div "New Order" at bounding box center [514, 66] width 929 height 32
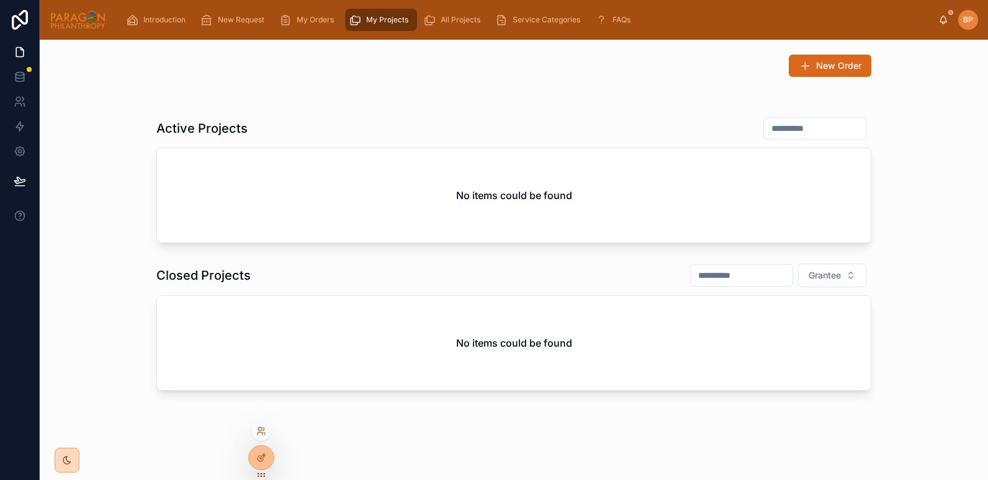
click at [261, 422] on div at bounding box center [261, 431] width 20 height 20
click at [261, 427] on icon at bounding box center [261, 431] width 10 height 10
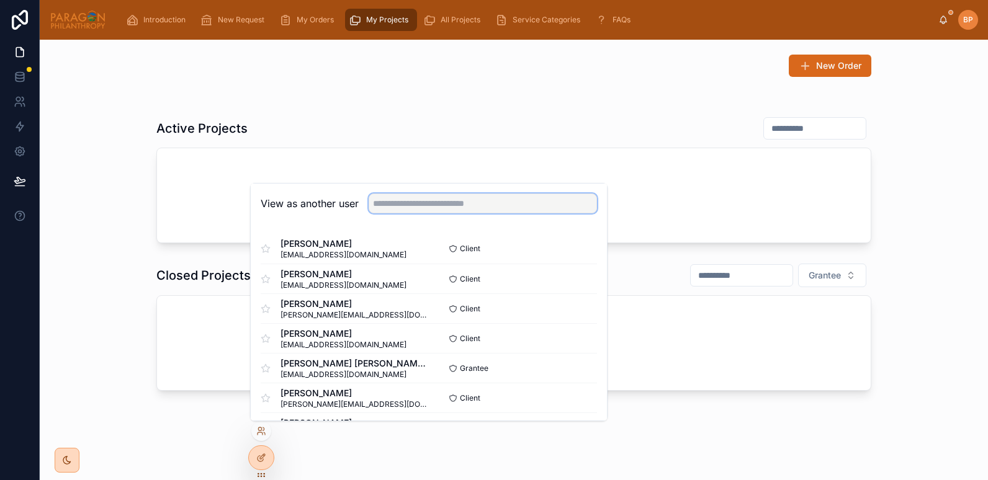
click at [398, 204] on input "text" at bounding box center [483, 204] width 228 height 20
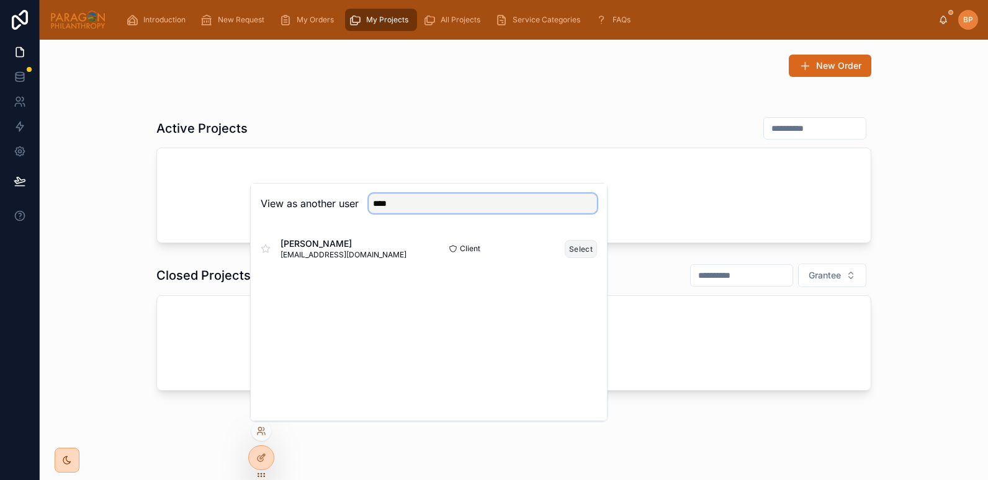
type input "****"
click at [587, 249] on button "Select" at bounding box center [581, 249] width 32 height 18
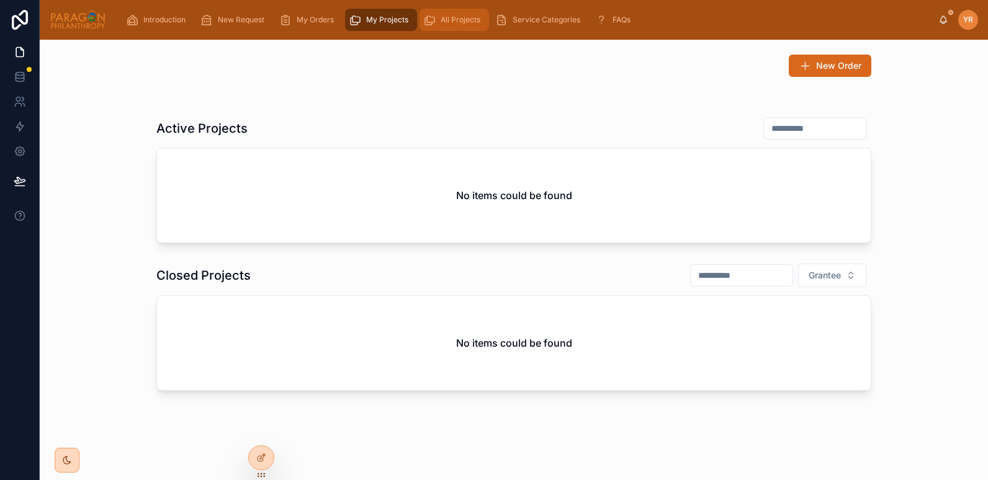
click at [434, 19] on icon "scrollable content" at bounding box center [429, 20] width 12 height 12
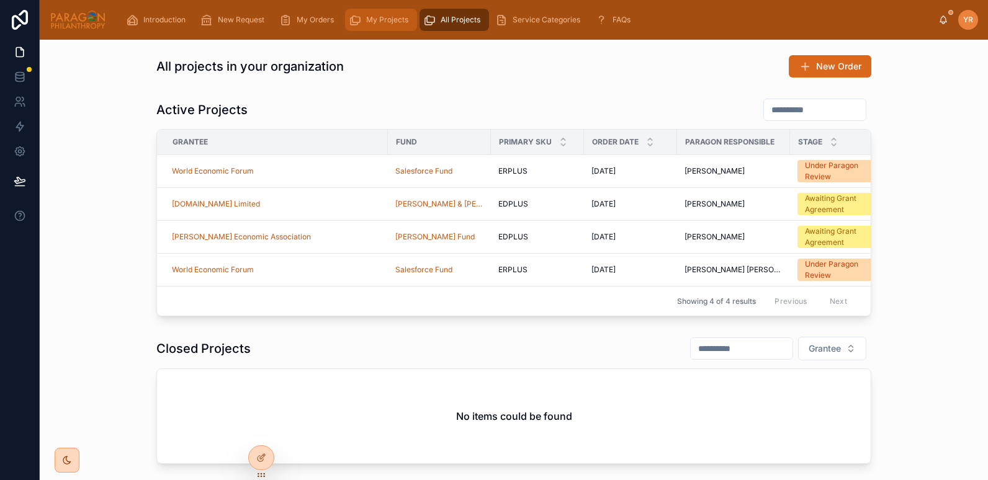
click at [387, 19] on span "My Projects" at bounding box center [387, 20] width 42 height 10
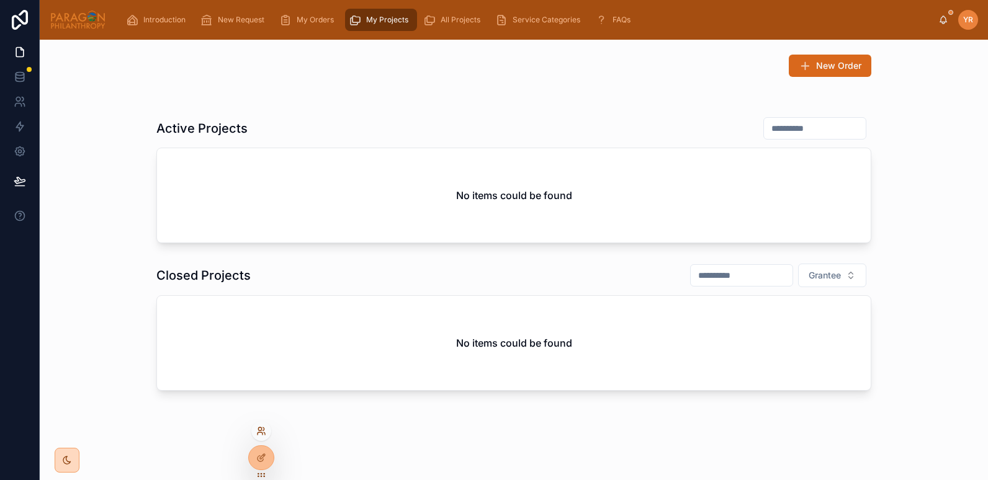
click at [259, 431] on icon at bounding box center [261, 431] width 10 height 10
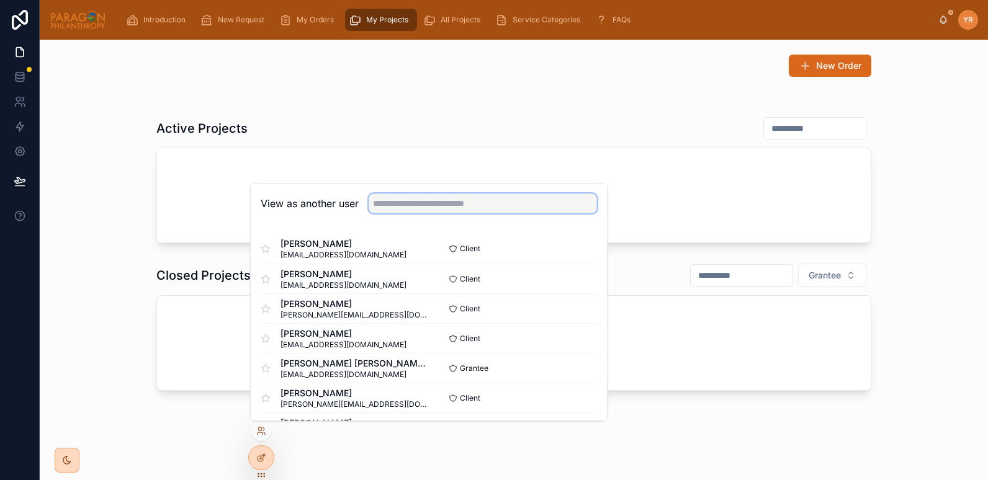
click at [393, 198] on input "text" at bounding box center [483, 204] width 228 height 20
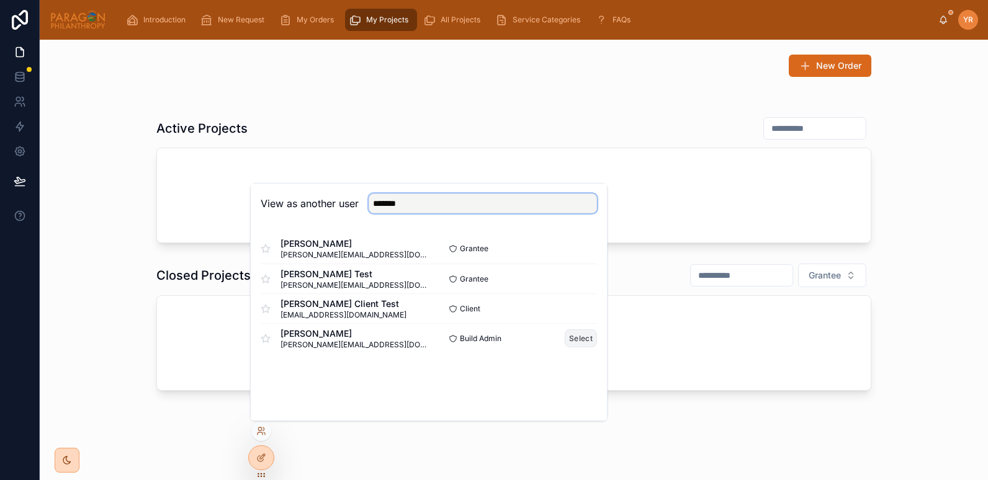
type input "*******"
click at [576, 338] on button "Select" at bounding box center [581, 339] width 32 height 18
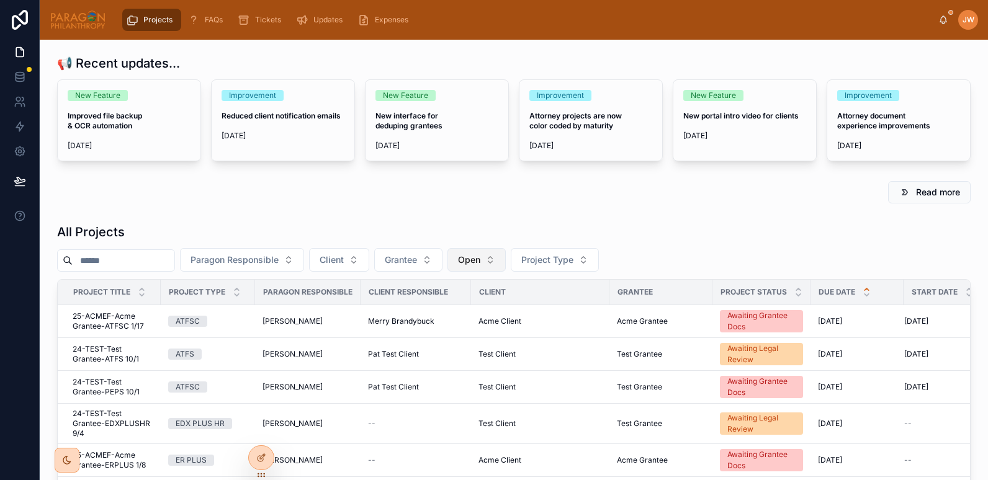
click at [480, 258] on span "Open" at bounding box center [469, 260] width 22 height 12
click at [480, 308] on div "None" at bounding box center [508, 310] width 149 height 20
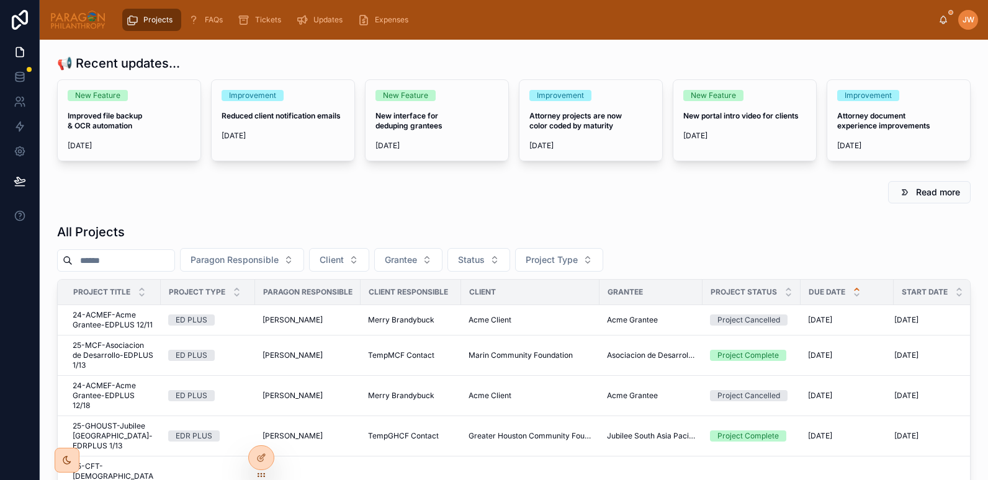
click at [124, 260] on input "text" at bounding box center [124, 260] width 102 height 17
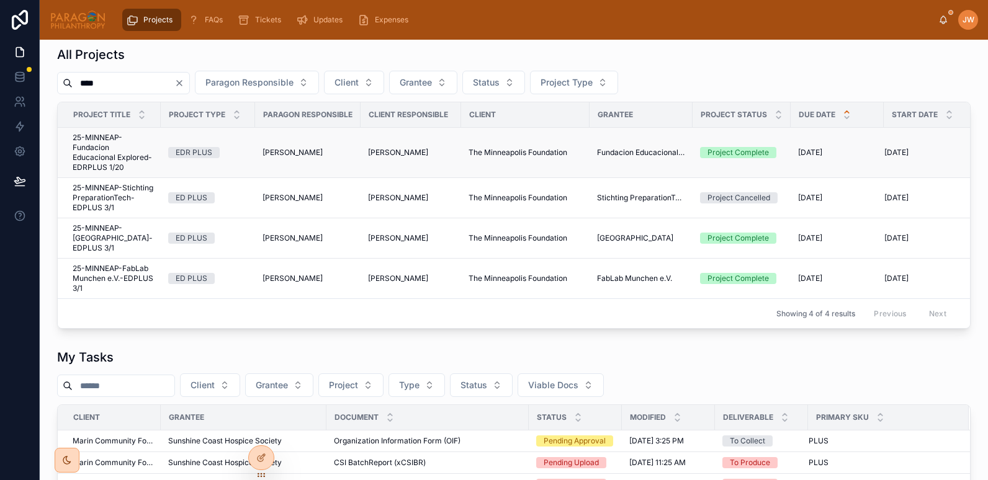
type input "****"
click at [121, 164] on span "25-MINNEAP-Fundacion Educacional Explored-EDRPLUS 1/20" at bounding box center [113, 153] width 81 height 40
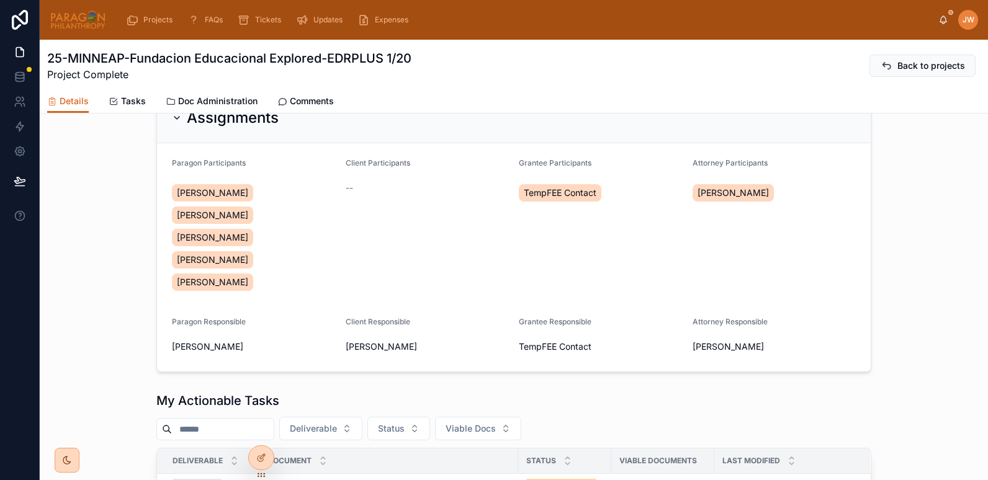
scroll to position [217, 0]
click at [398, 184] on div "--" at bounding box center [428, 187] width 164 height 12
click at [361, 191] on div "--" at bounding box center [428, 187] width 164 height 12
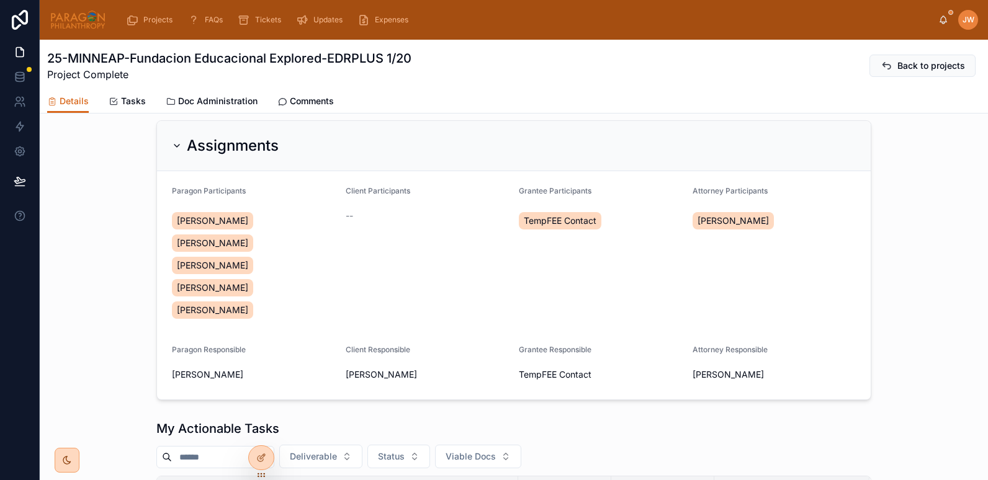
scroll to position [189, 0]
click at [364, 210] on div "--" at bounding box center [428, 215] width 164 height 12
click at [353, 221] on div "--" at bounding box center [428, 215] width 164 height 12
click at [347, 213] on span "--" at bounding box center [349, 215] width 7 height 12
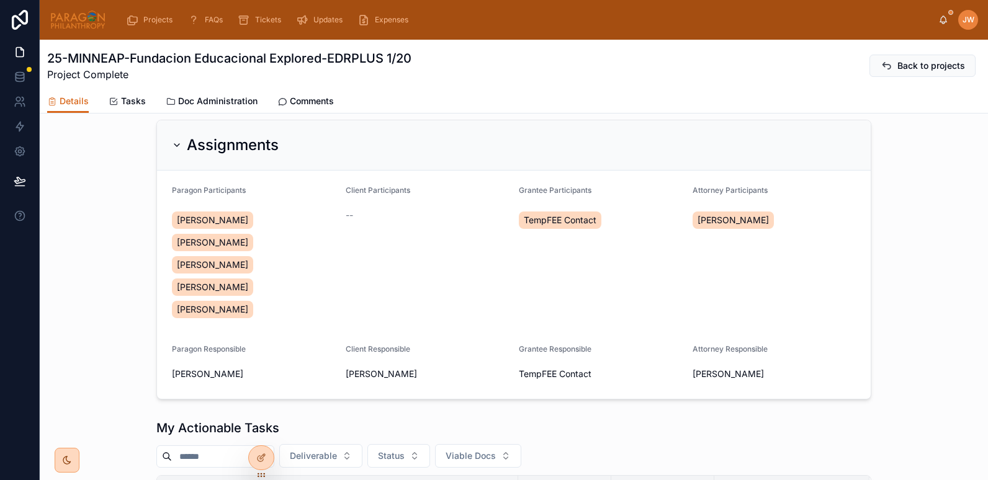
click at [361, 215] on div "--" at bounding box center [428, 215] width 164 height 12
click at [451, 211] on div "--" at bounding box center [428, 215] width 164 height 12
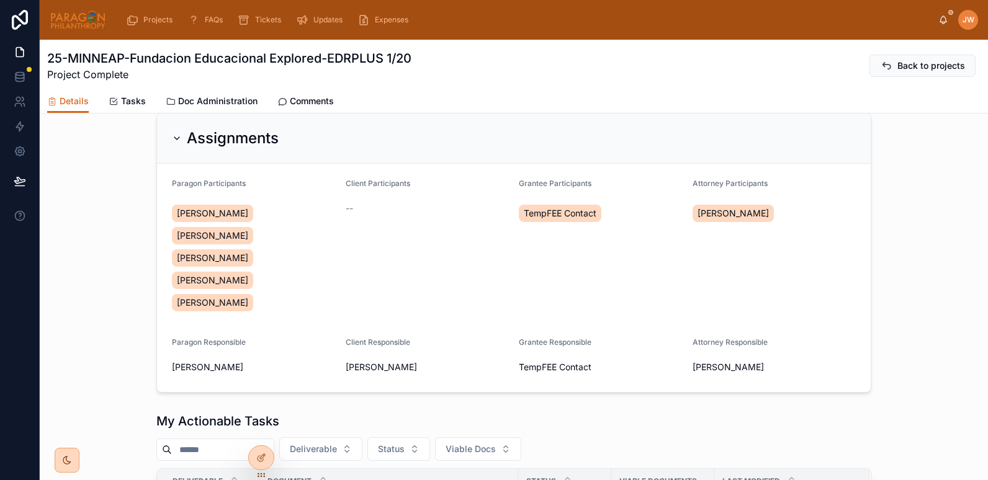
scroll to position [197, 0]
click at [355, 205] on div "--" at bounding box center [428, 207] width 164 height 12
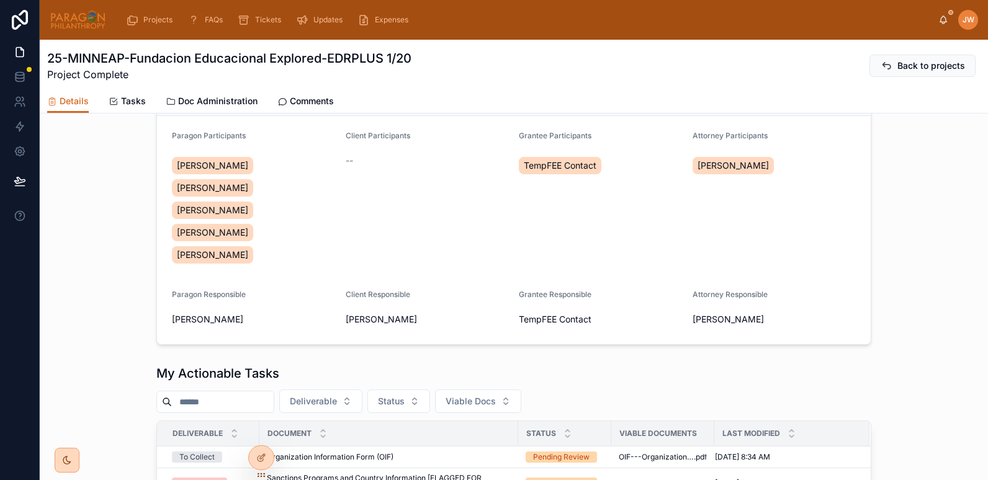
scroll to position [243, 0]
click at [351, 164] on div "--" at bounding box center [428, 161] width 164 height 12
click at [263, 431] on icon at bounding box center [261, 431] width 10 height 10
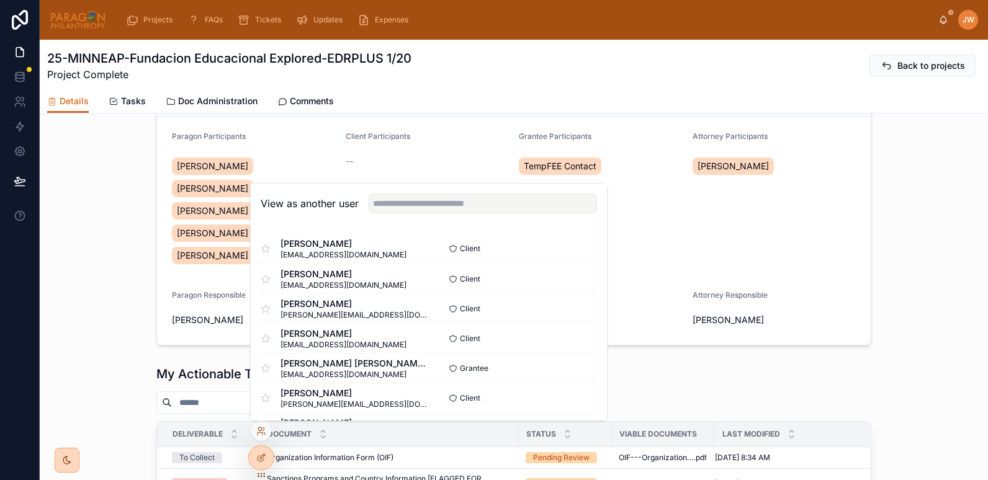
click at [99, 212] on div "Assignments Paragon Participants Ash Froelich-MacMillan Jessica Watkins Daria K…" at bounding box center [514, 206] width 948 height 290
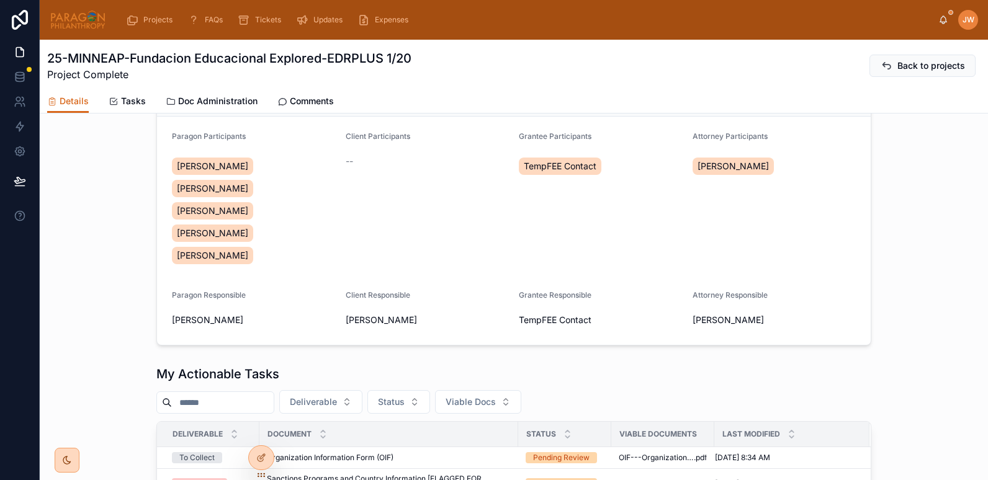
click at [71, 25] on img at bounding box center [78, 20] width 56 height 20
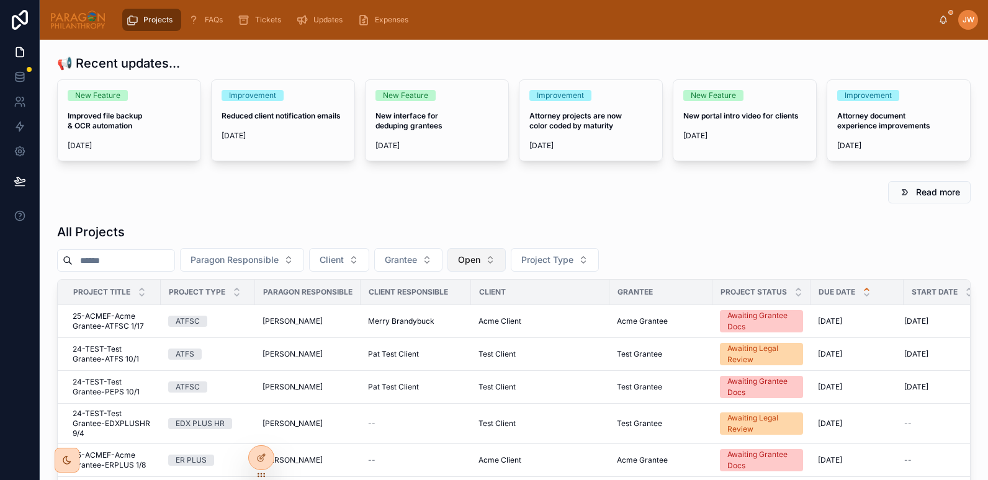
click at [480, 254] on span "Open" at bounding box center [469, 260] width 22 height 12
click at [454, 310] on div "None" at bounding box center [508, 310] width 149 height 20
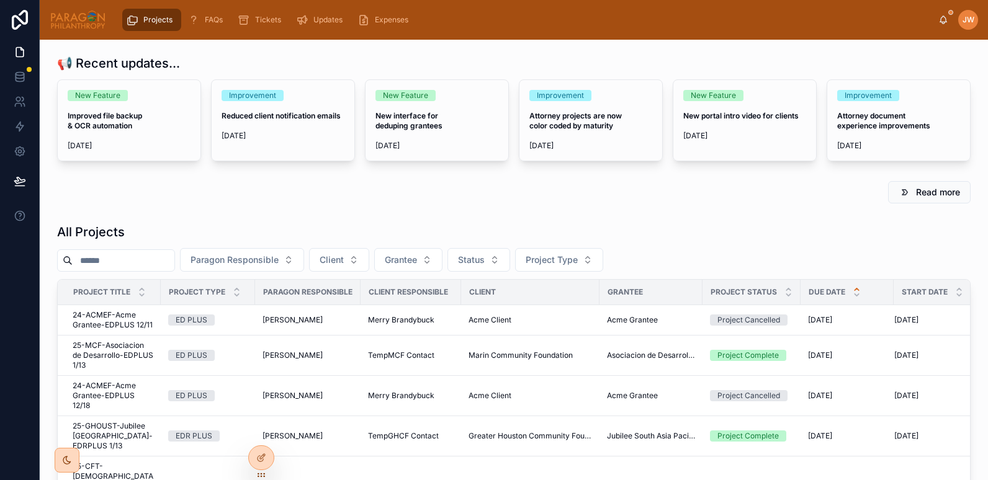
click at [170, 261] on input "text" at bounding box center [124, 260] width 102 height 17
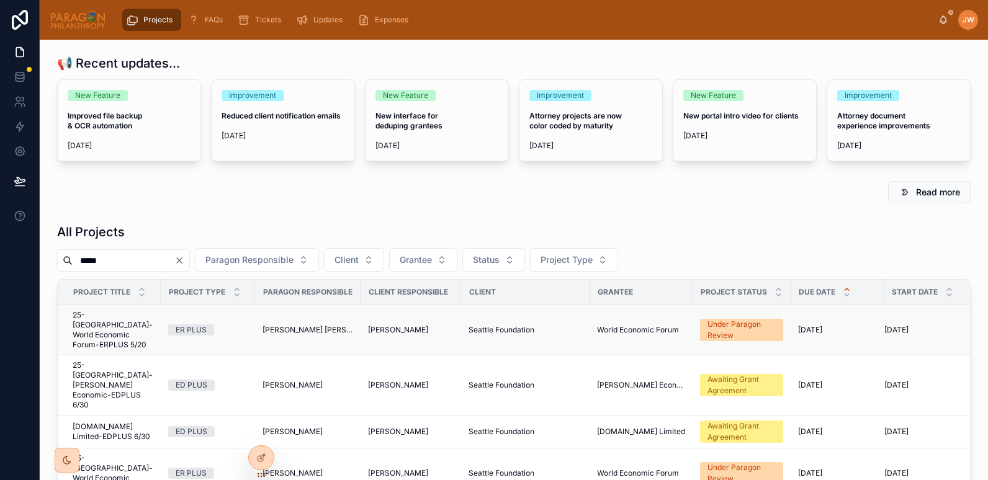
type input "*****"
click at [92, 323] on span "25-SEATTLE-World Economic Forum-ERPLUS 5/20" at bounding box center [113, 330] width 81 height 40
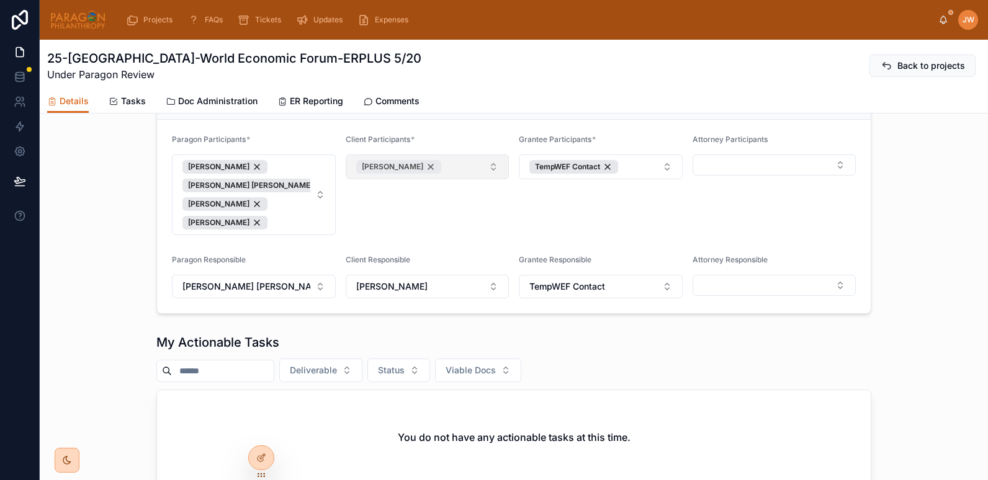
scroll to position [321, 0]
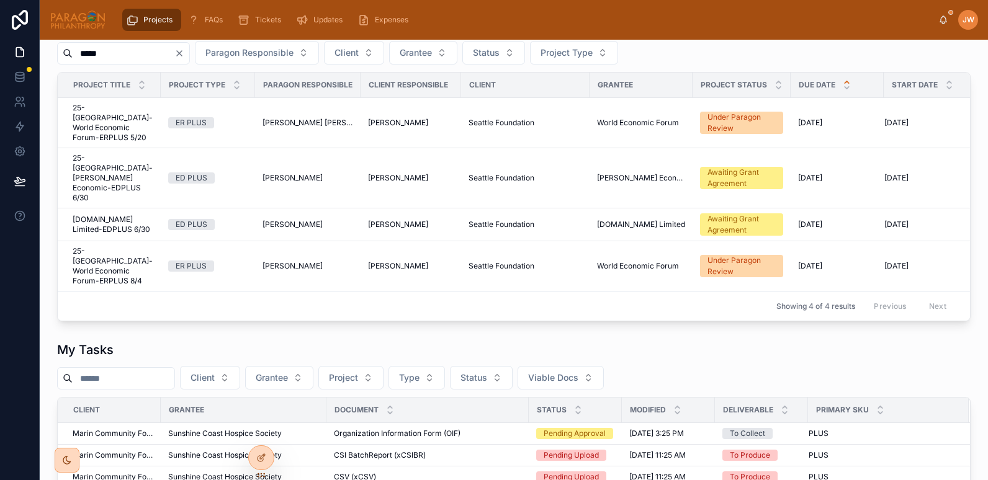
scroll to position [207, 0]
click at [115, 163] on span "25-SEATTLE-Yalla Rinkeby Economic-EDPLUS 6/30" at bounding box center [113, 179] width 81 height 50
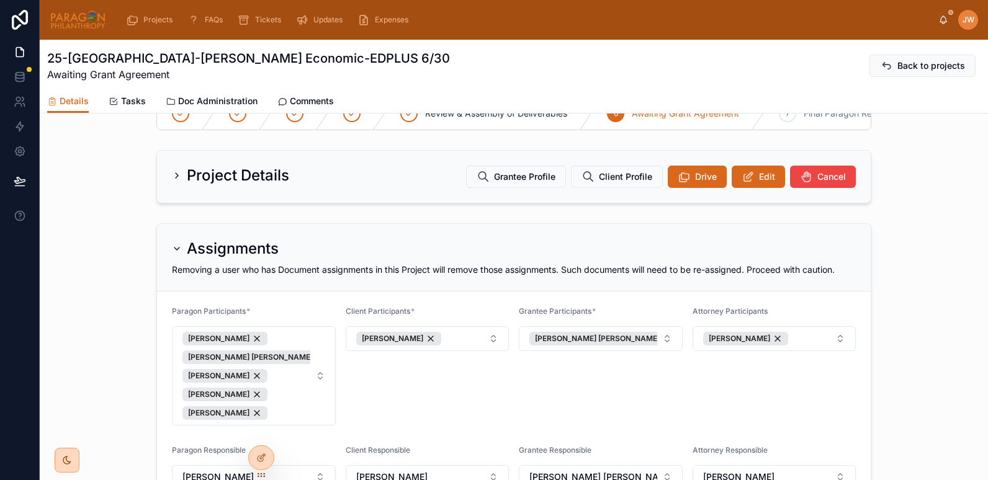
scroll to position [245, 0]
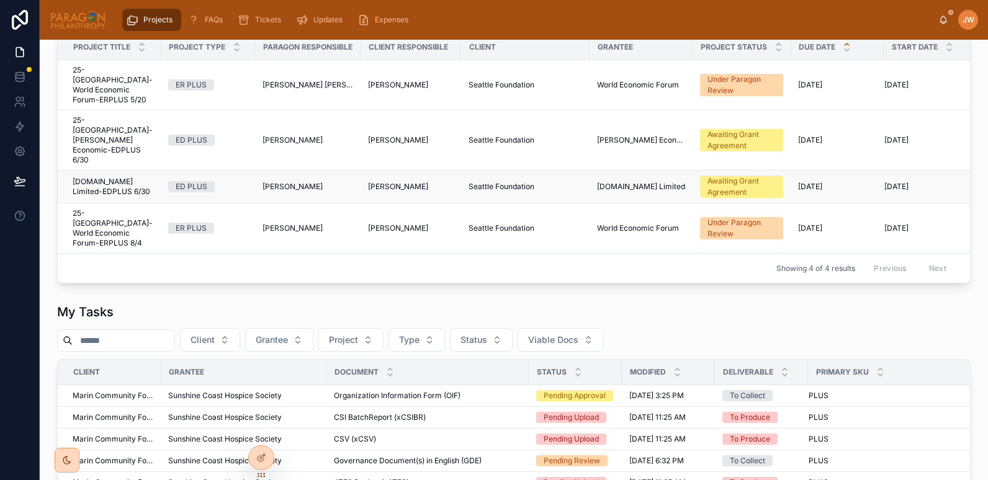
click at [86, 177] on span "25-SEATTLE-SpecialEffect.org.uk Limited-EDPLUS 6/30" at bounding box center [113, 187] width 81 height 20
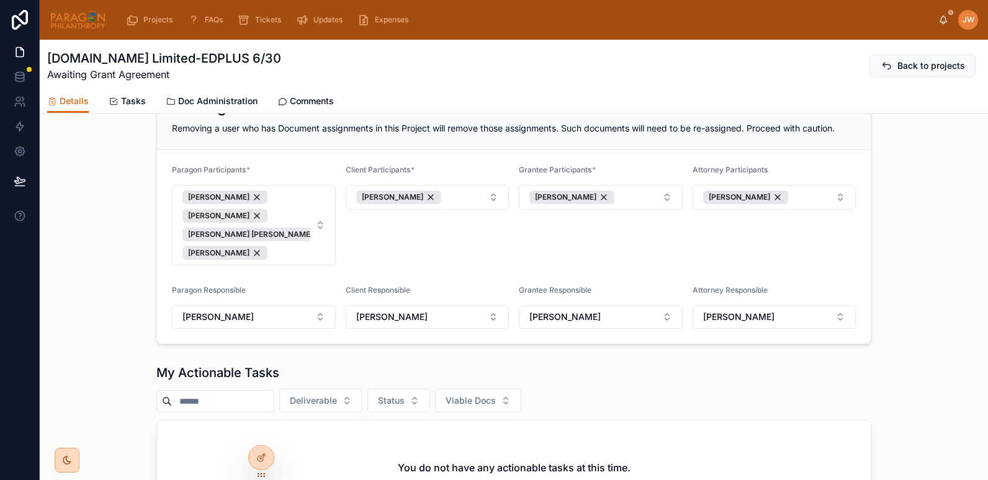
scroll to position [341, 0]
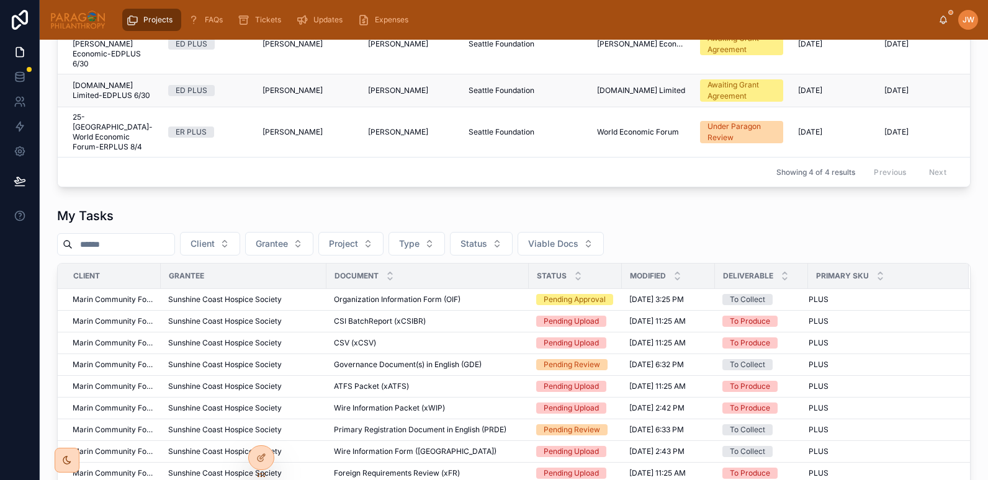
click at [126, 81] on span "[DOMAIN_NAME] Limited-EDPLUS 6/30" at bounding box center [113, 91] width 81 height 20
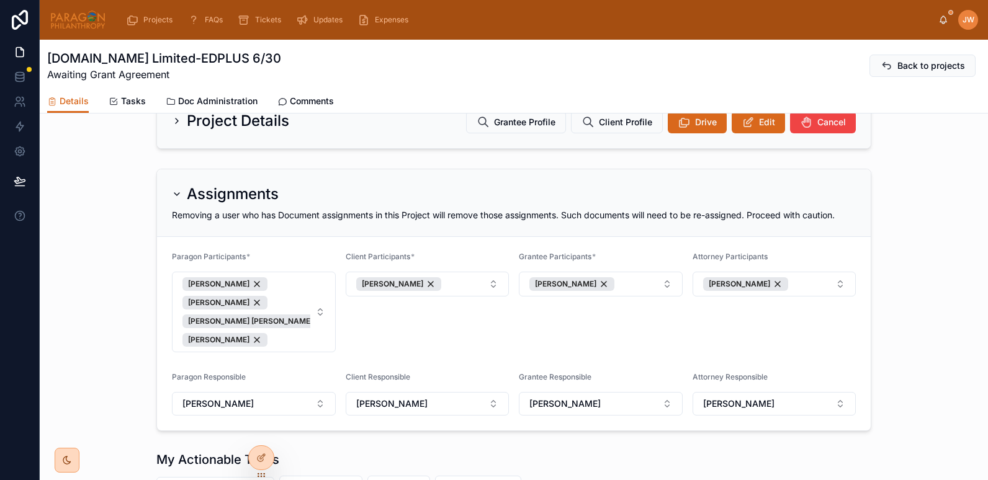
scroll to position [254, 0]
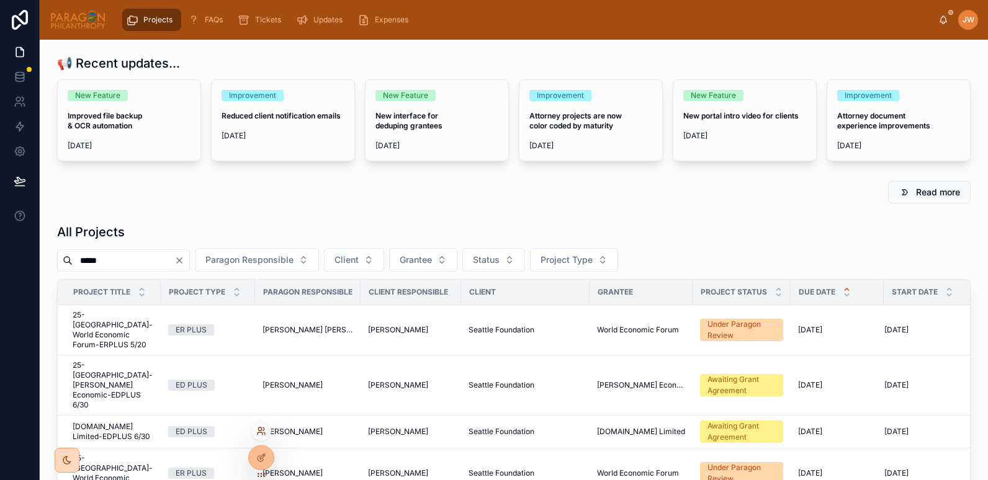
click at [260, 429] on icon at bounding box center [261, 431] width 10 height 10
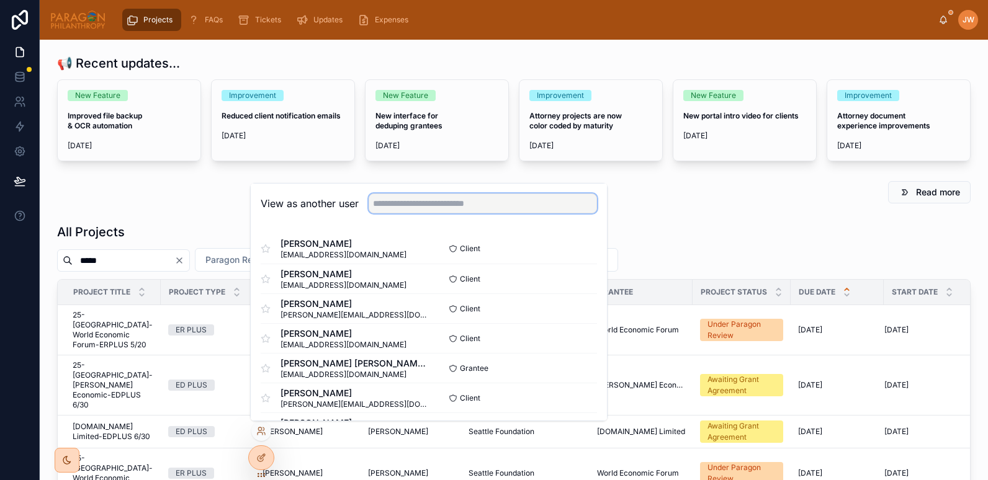
click at [382, 204] on input "text" at bounding box center [483, 204] width 228 height 20
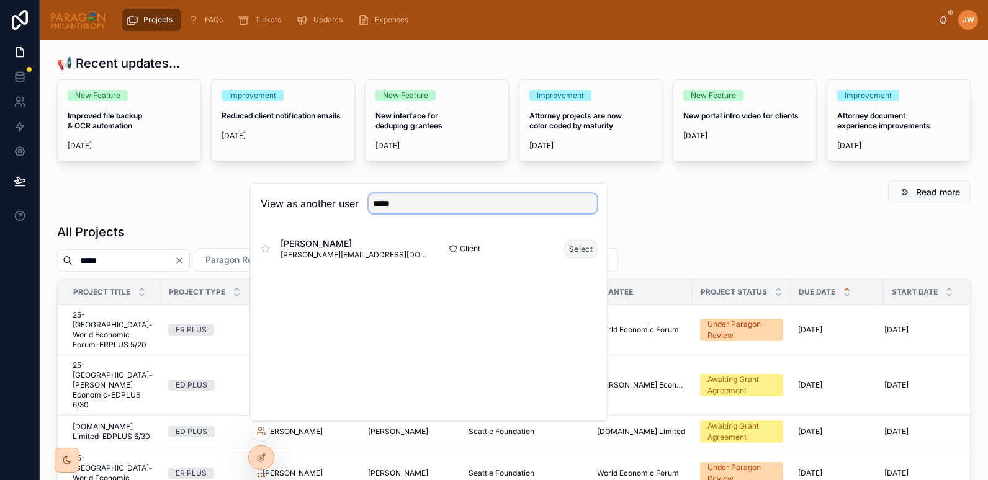
type input "*****"
click at [573, 250] on button "Select" at bounding box center [581, 249] width 32 height 18
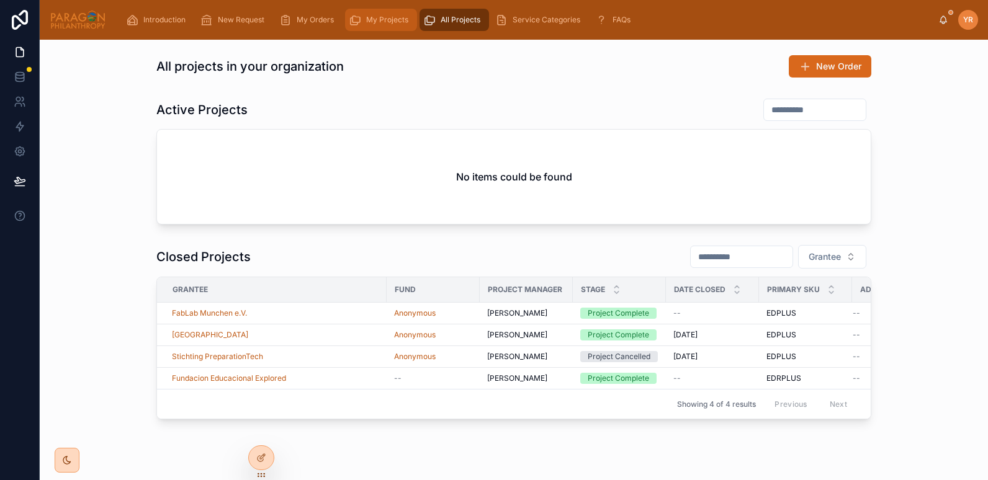
click at [378, 21] on span "My Projects" at bounding box center [387, 20] width 42 height 10
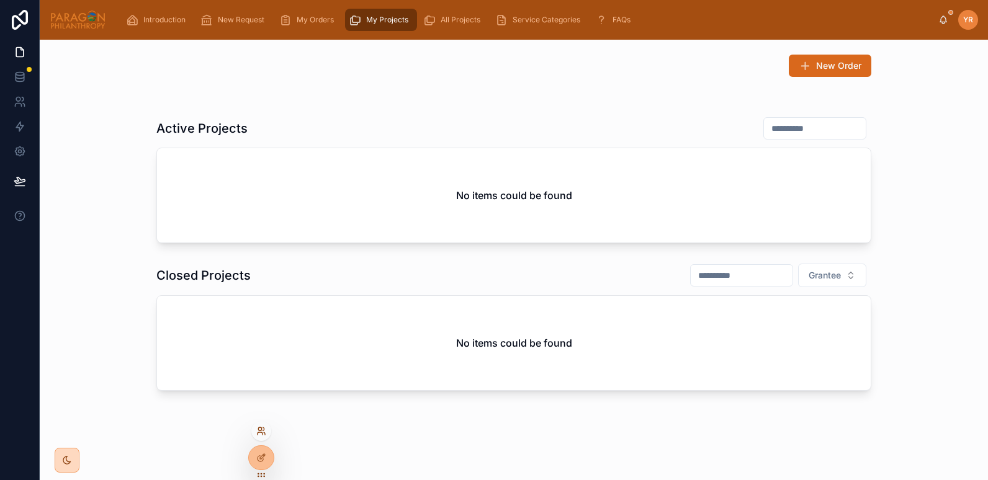
click at [261, 431] on icon at bounding box center [261, 431] width 10 height 10
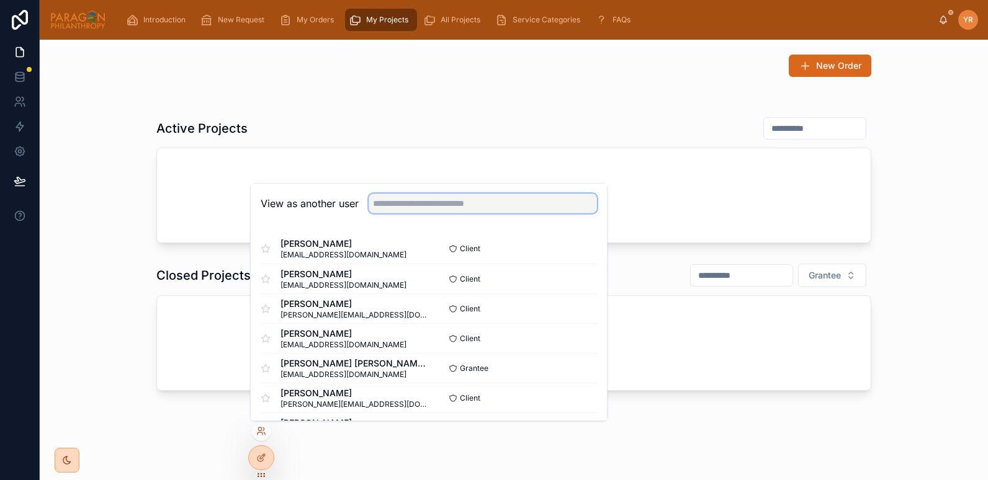
click at [398, 211] on input "text" at bounding box center [483, 204] width 228 height 20
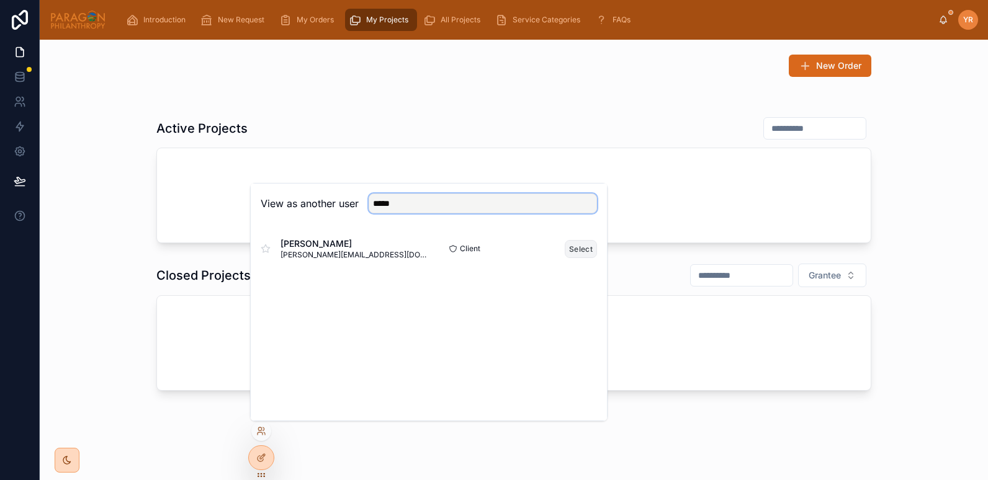
type input "*****"
click at [584, 250] on button "Select" at bounding box center [581, 249] width 32 height 18
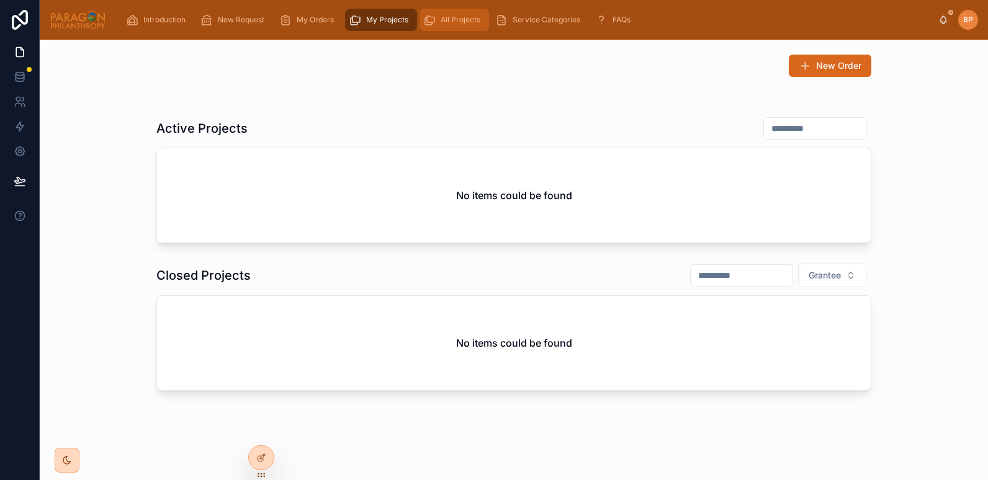
click at [428, 24] on icon "scrollable content" at bounding box center [429, 20] width 12 height 12
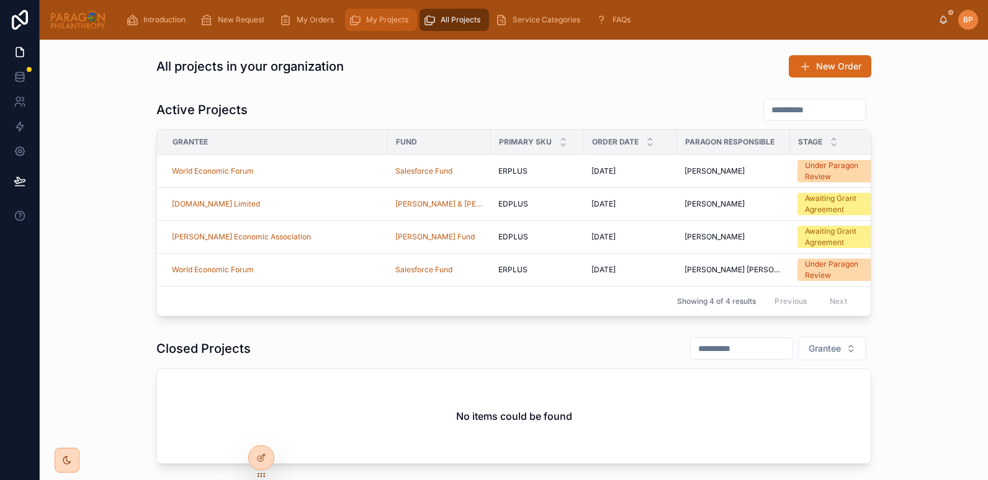
click at [385, 20] on span "My Projects" at bounding box center [387, 20] width 42 height 10
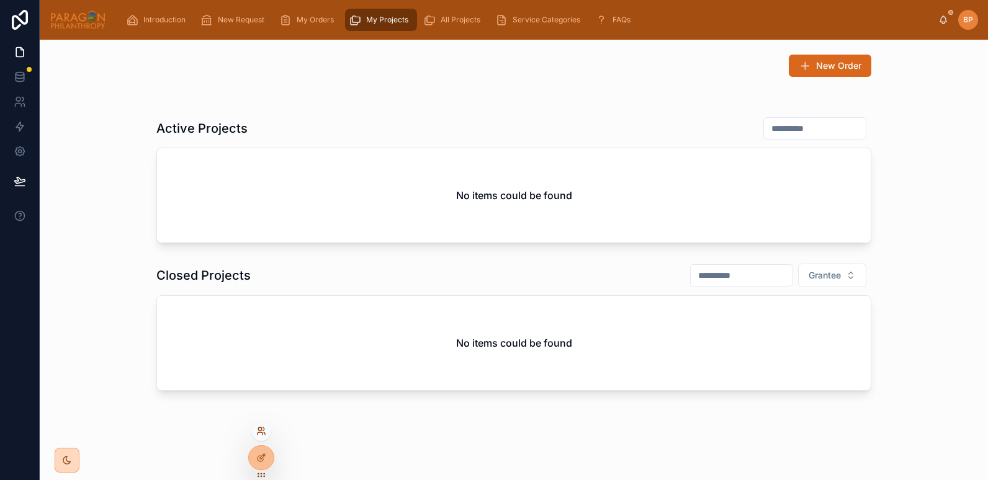
click at [260, 435] on icon at bounding box center [261, 431] width 10 height 10
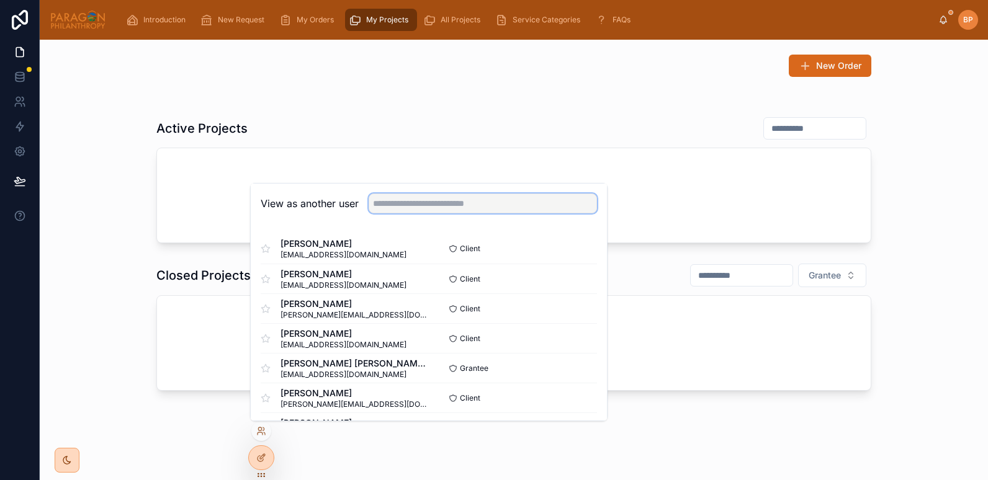
click at [387, 209] on input "text" at bounding box center [483, 204] width 228 height 20
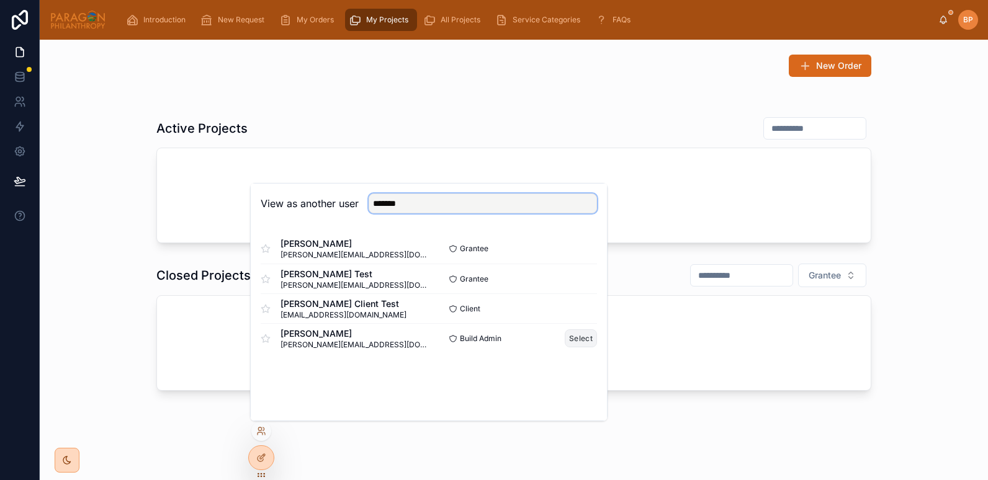
type input "*******"
click at [572, 334] on button "Select" at bounding box center [581, 339] width 32 height 18
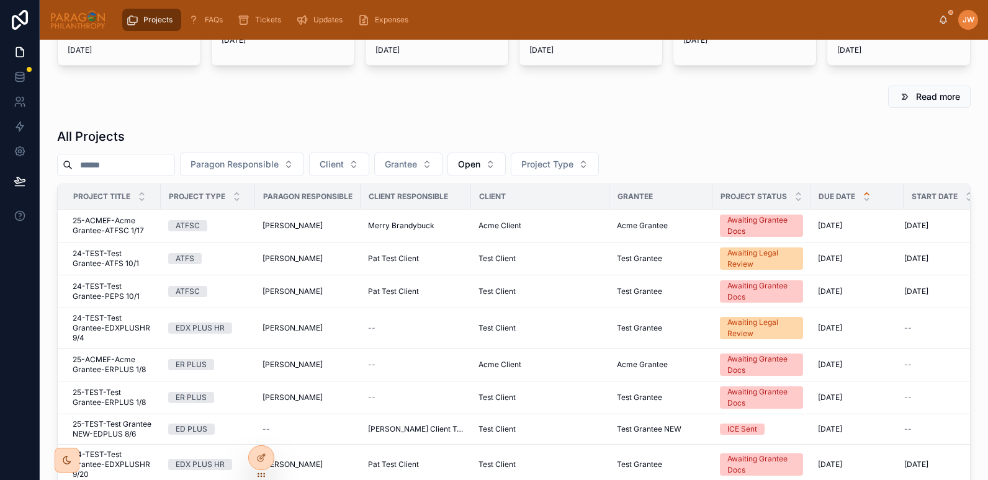
scroll to position [99, 0]
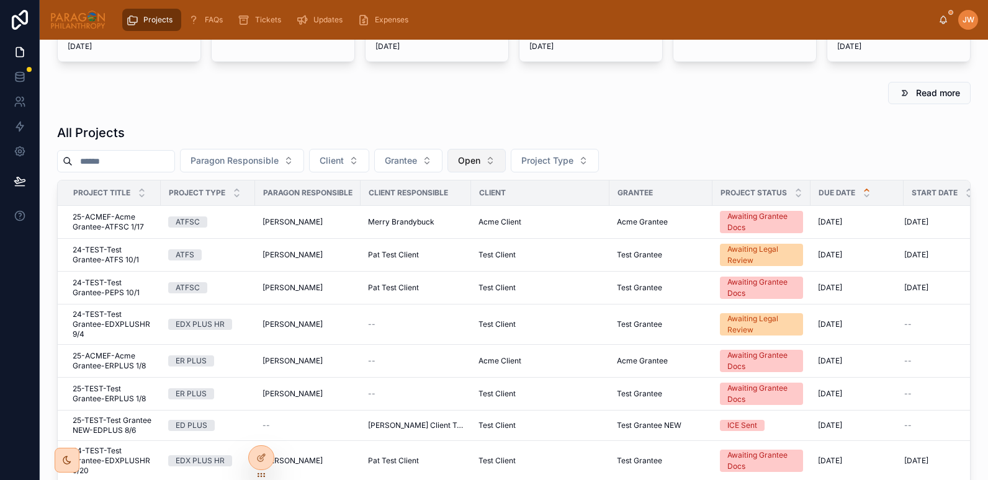
click at [506, 160] on button "Open" at bounding box center [476, 161] width 58 height 24
click at [452, 211] on div "None" at bounding box center [508, 211] width 149 height 20
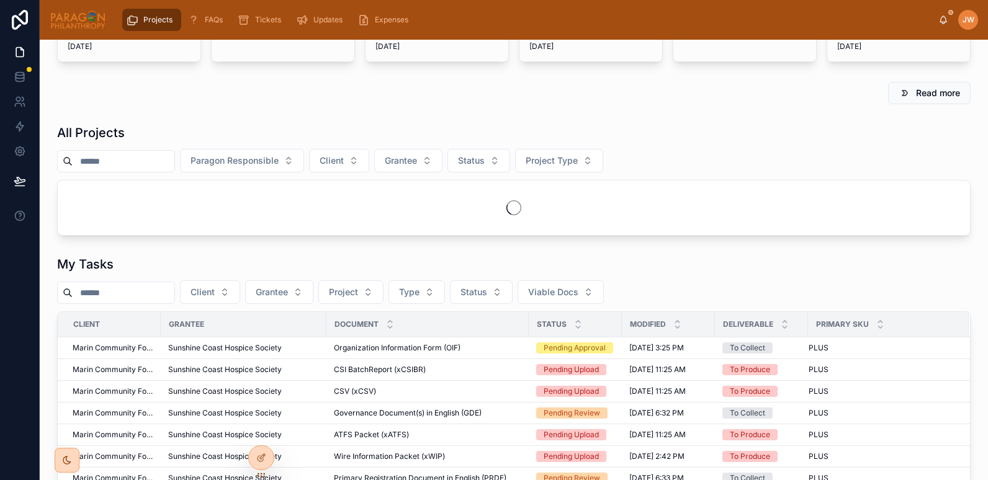
click at [160, 162] on input "text" at bounding box center [124, 161] width 102 height 17
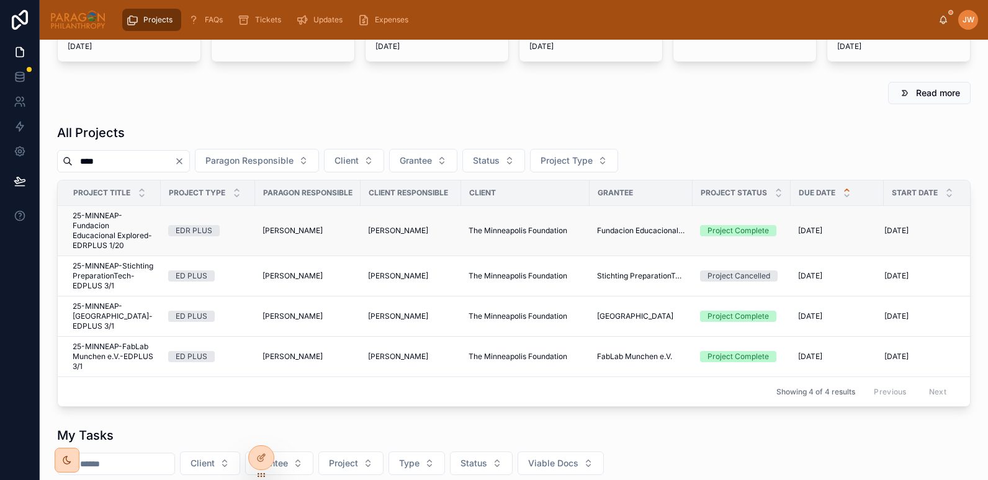
type input "****"
click at [100, 245] on span "25-MINNEAP-Fundacion Educacional Explored-EDRPLUS 1/20" at bounding box center [113, 231] width 81 height 40
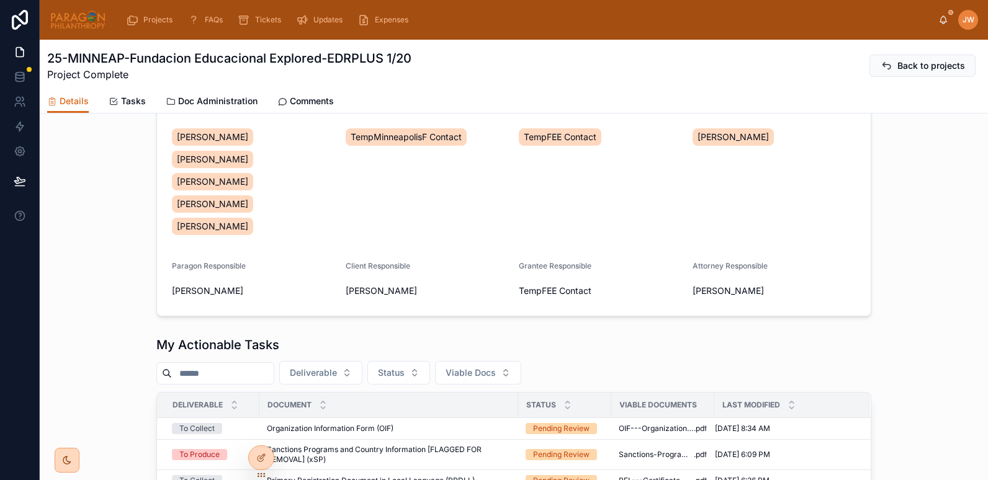
scroll to position [238, 0]
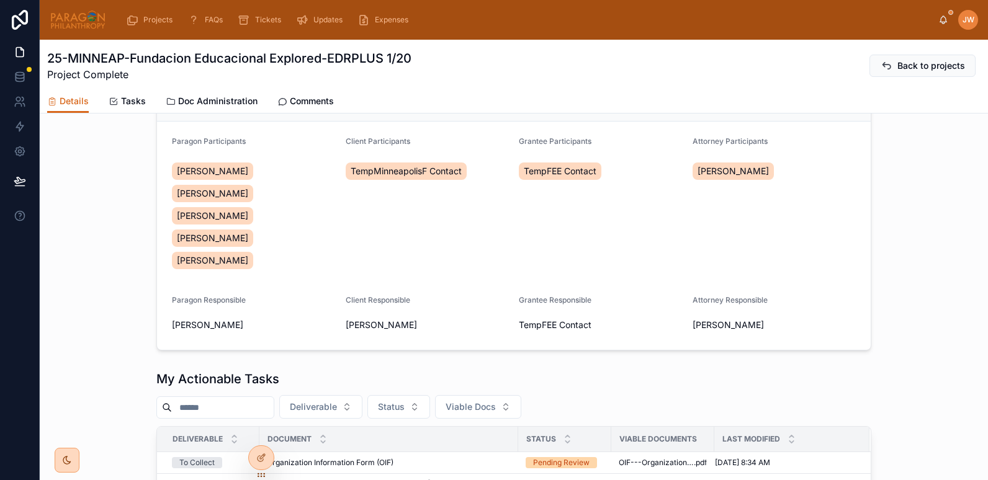
click at [400, 169] on span "TempMinneapolisF Contact" at bounding box center [406, 171] width 111 height 12
click at [456, 173] on span "TempMinneapolisF Contact" at bounding box center [406, 171] width 111 height 12
click at [413, 171] on span "TempMinneapolisF Contact" at bounding box center [406, 171] width 111 height 12
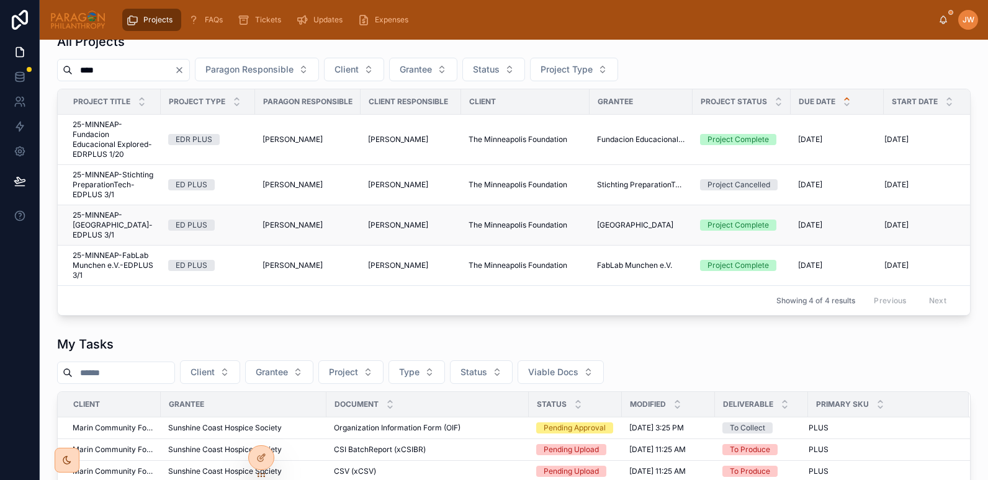
click at [96, 221] on span "25-MINNEAP-[GEOGRAPHIC_DATA]-EDPLUS 3/1" at bounding box center [113, 225] width 81 height 30
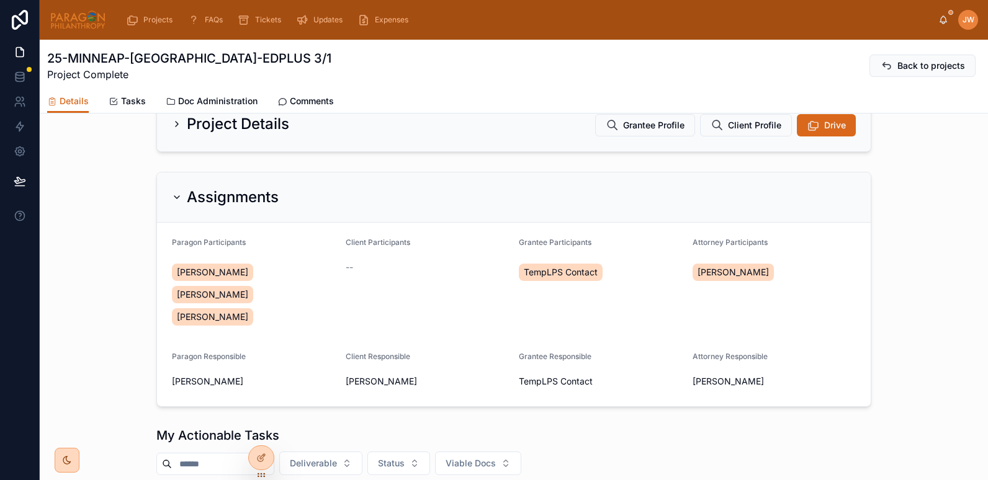
scroll to position [207, 0]
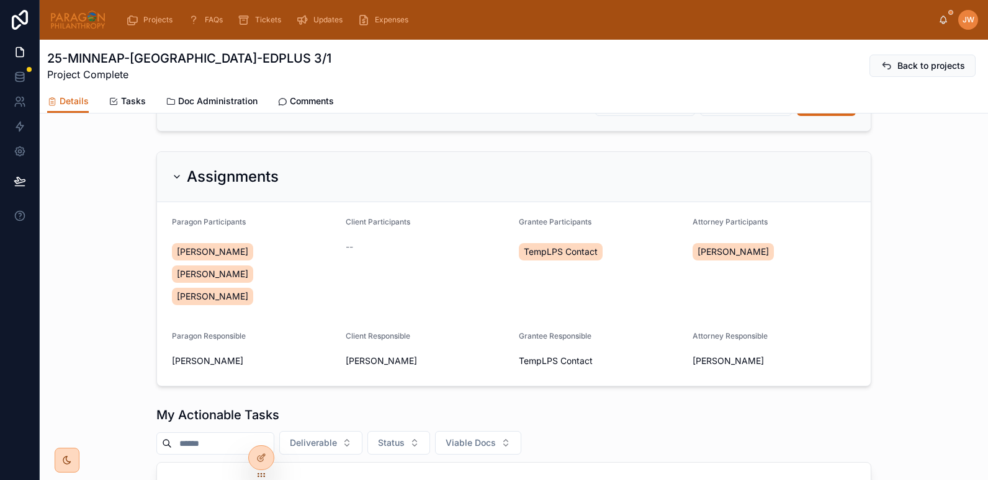
click at [407, 248] on div "--" at bounding box center [428, 247] width 164 height 12
click at [263, 426] on icon at bounding box center [261, 431] width 10 height 10
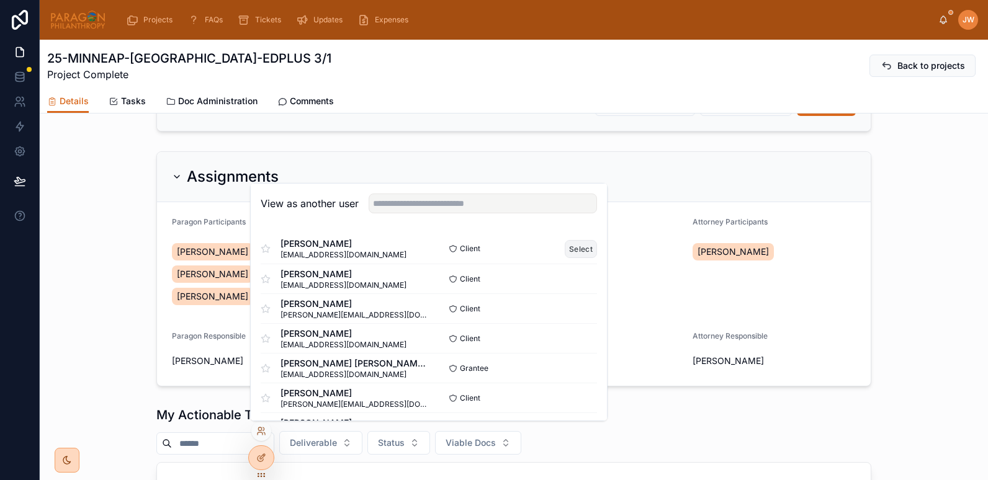
click at [568, 250] on button "Select" at bounding box center [581, 249] width 32 height 18
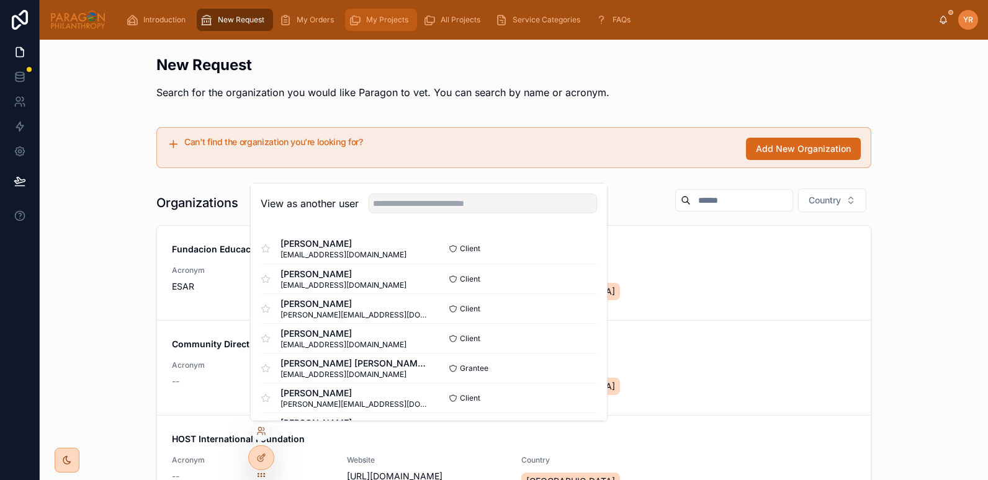
click at [383, 11] on div "My Projects" at bounding box center [381, 20] width 65 height 20
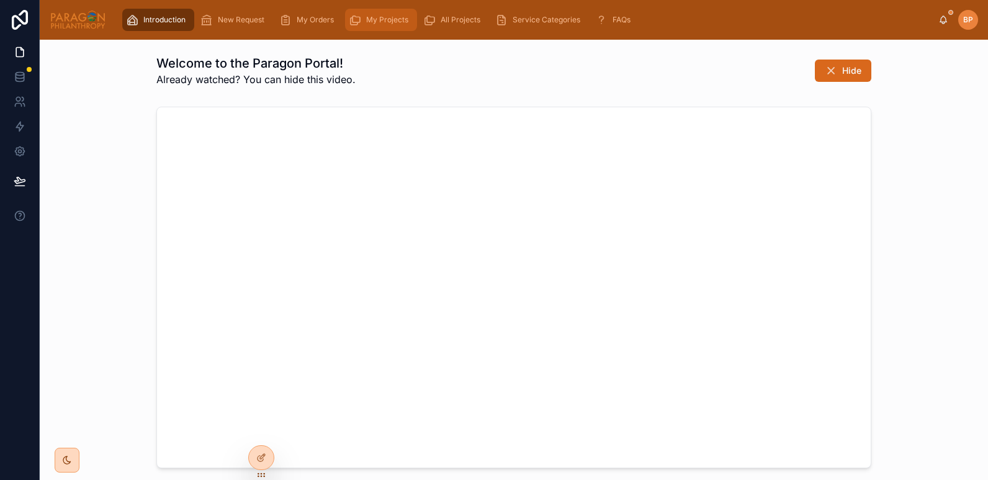
click at [367, 16] on span "My Projects" at bounding box center [387, 20] width 42 height 10
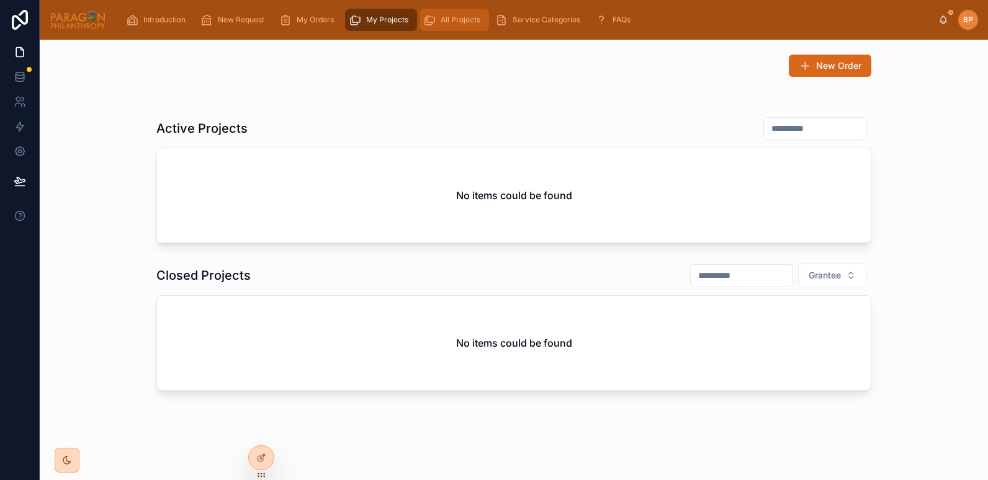
click at [443, 26] on div "All Projects" at bounding box center [454, 20] width 62 height 20
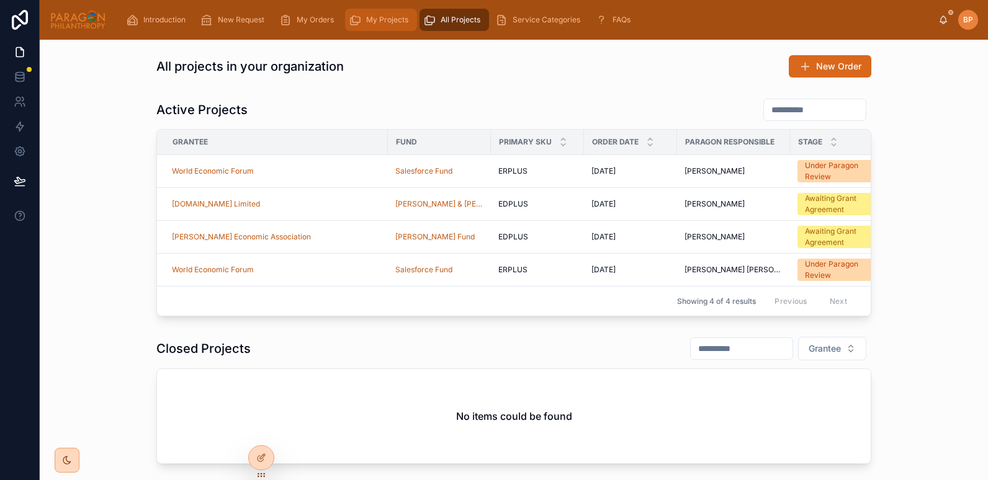
click at [375, 23] on span "My Projects" at bounding box center [387, 20] width 42 height 10
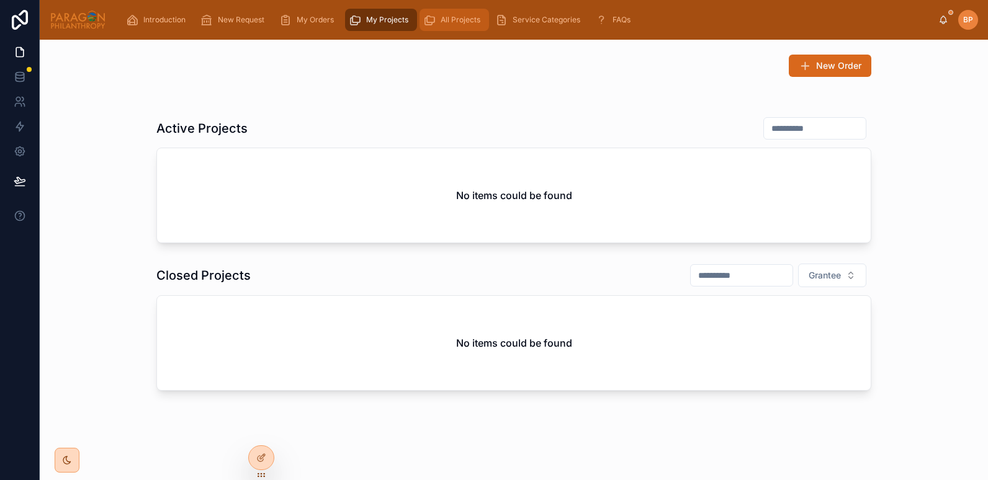
click at [461, 19] on span "All Projects" at bounding box center [461, 20] width 40 height 10
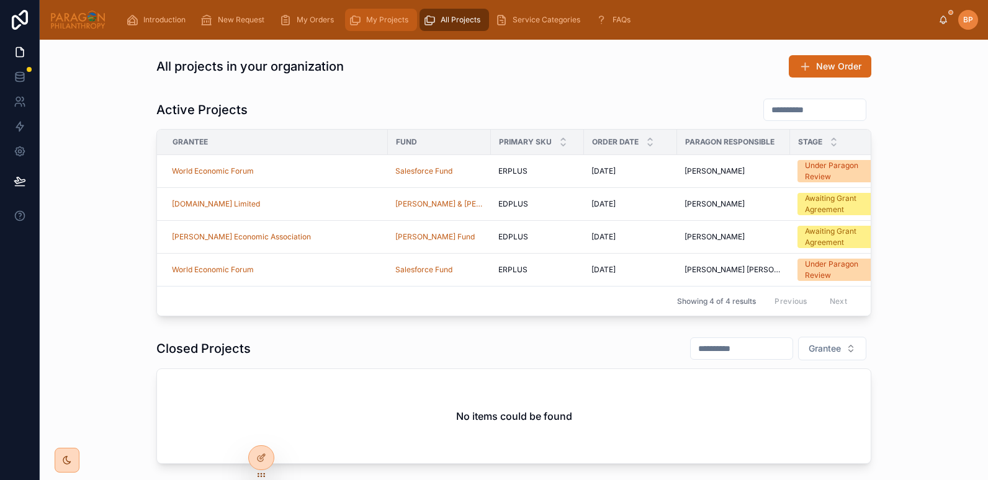
click at [382, 27] on div "My Projects" at bounding box center [381, 20] width 65 height 20
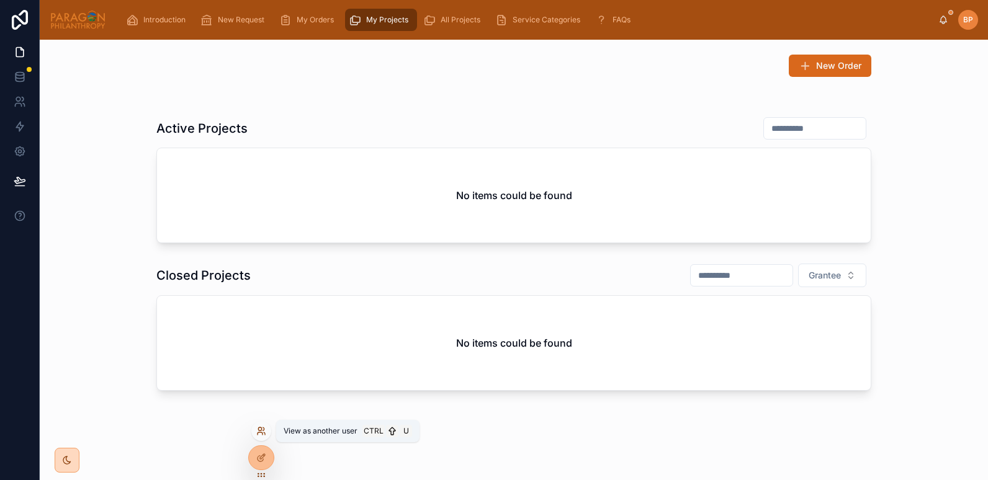
click at [257, 434] on icon at bounding box center [261, 431] width 10 height 10
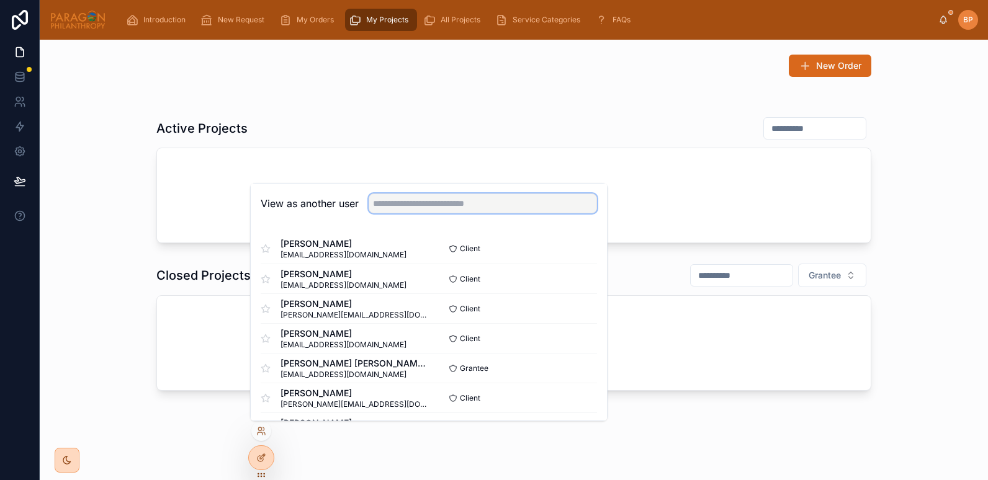
click at [387, 204] on input "text" at bounding box center [483, 204] width 228 height 20
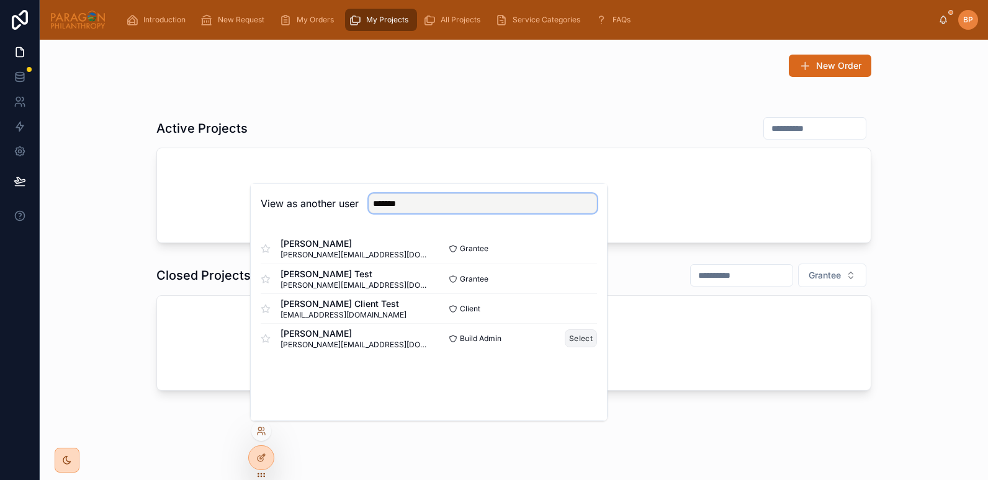
type input "*******"
click at [575, 339] on button "Select" at bounding box center [581, 339] width 32 height 18
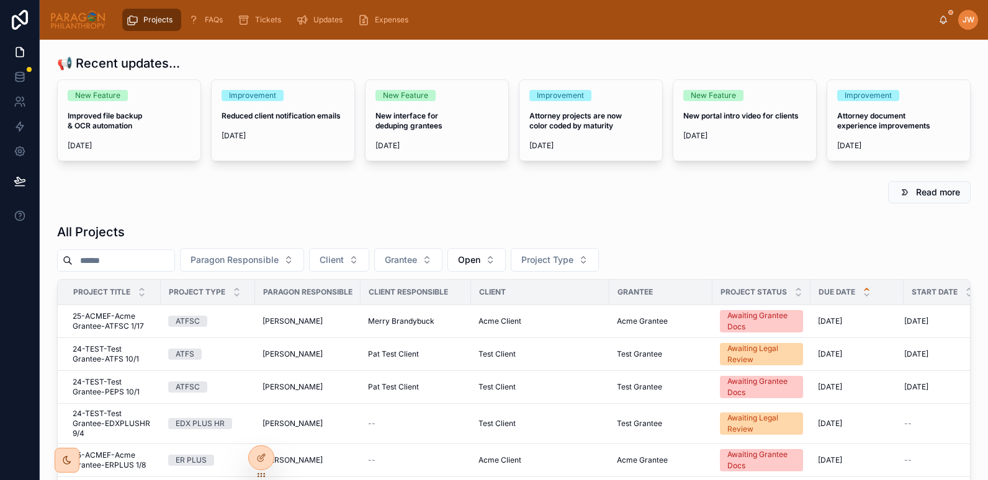
click at [480, 261] on span "Open" at bounding box center [469, 260] width 22 height 12
click at [456, 310] on div "None" at bounding box center [508, 310] width 149 height 20
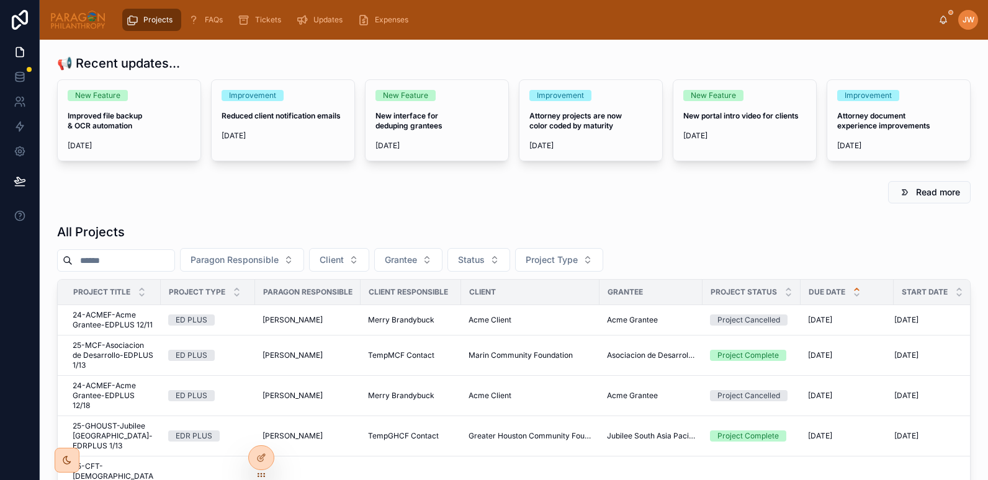
click at [174, 259] on input "text" at bounding box center [124, 260] width 102 height 17
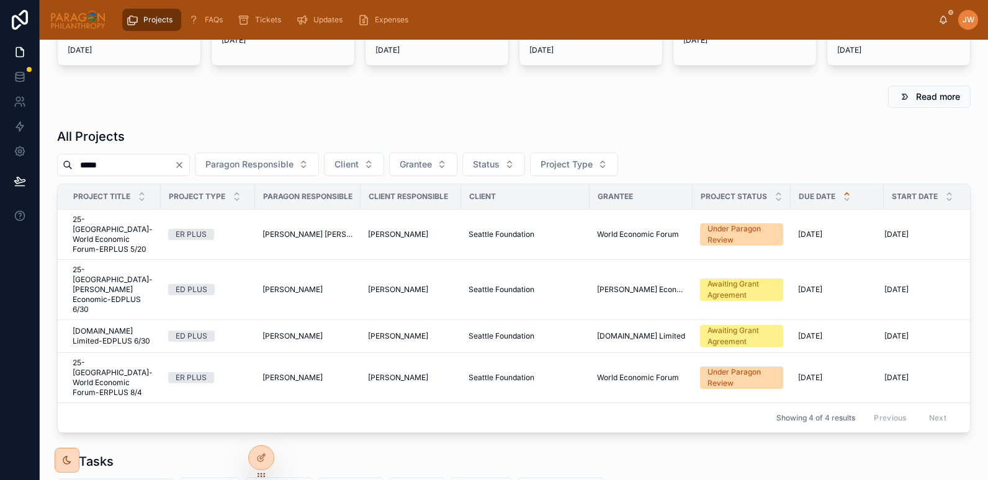
scroll to position [96, 0]
type input "*****"
click at [91, 264] on span "25-[GEOGRAPHIC_DATA]-[PERSON_NAME] Economic-EDPLUS 6/30" at bounding box center [113, 289] width 81 height 50
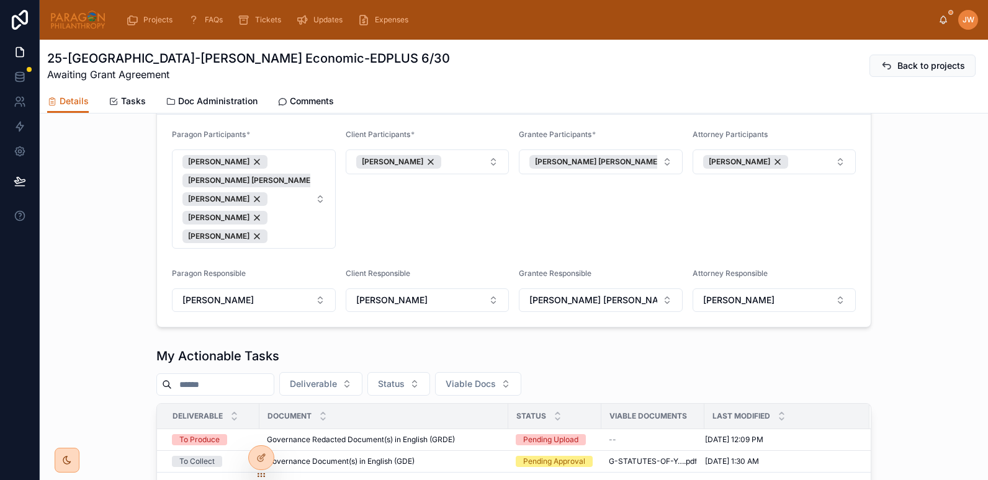
scroll to position [315, 0]
click at [436, 168] on div "[PERSON_NAME]" at bounding box center [398, 162] width 85 height 14
click at [388, 167] on button "Select Button" at bounding box center [428, 159] width 164 height 21
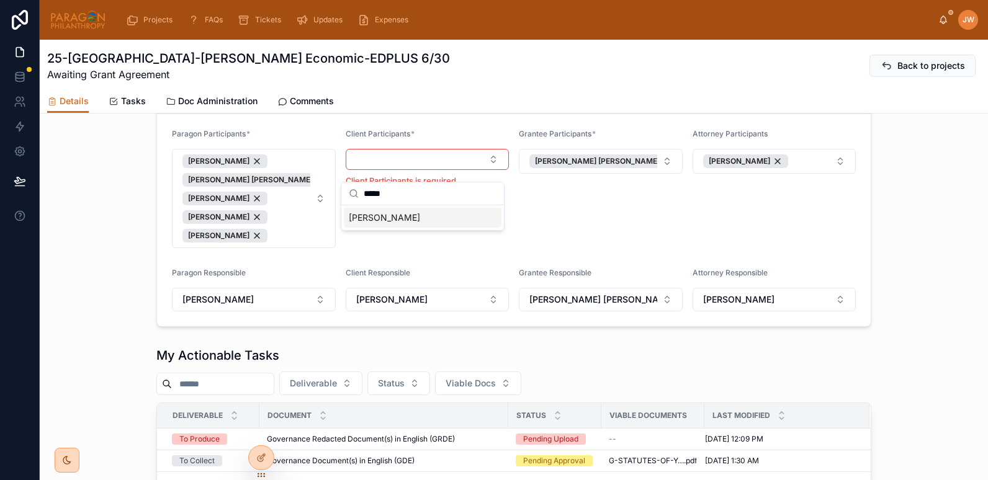
type input "*****"
click at [382, 213] on span "[PERSON_NAME]" at bounding box center [384, 218] width 71 height 12
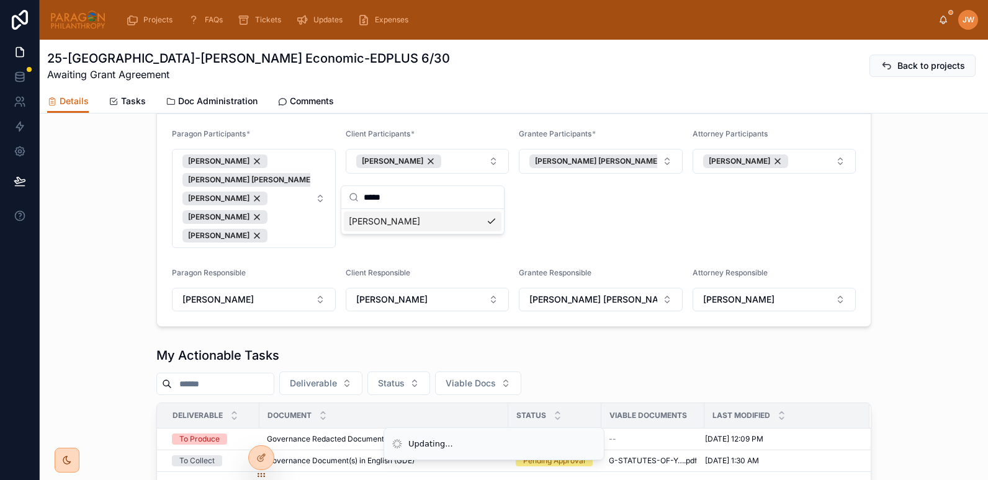
click at [572, 228] on div "Grantee Participants * Ann Kristin Söderblad" at bounding box center [601, 188] width 164 height 119
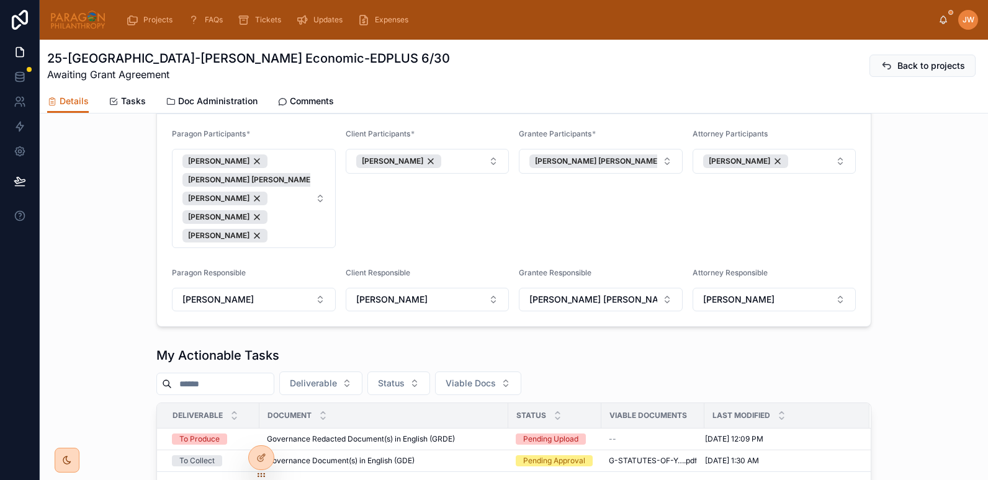
click at [70, 24] on img at bounding box center [78, 20] width 56 height 20
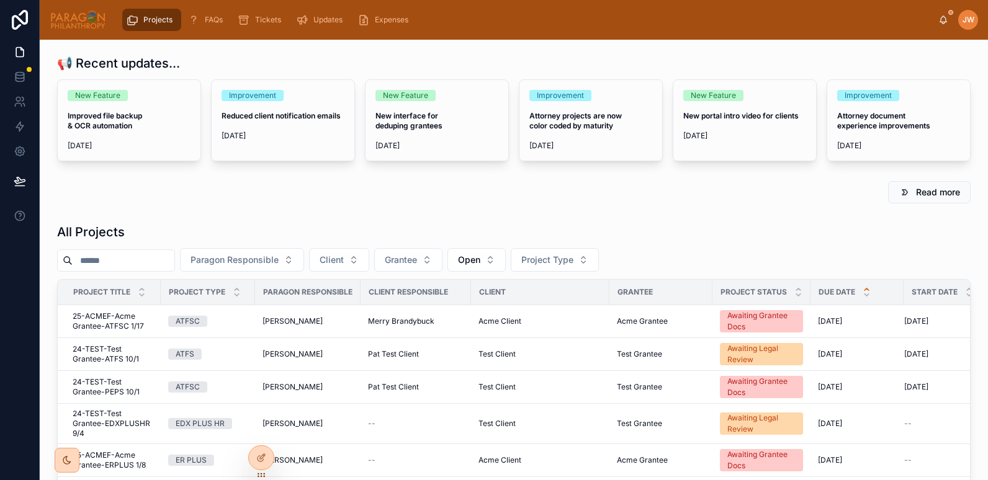
click at [134, 258] on input "text" at bounding box center [124, 260] width 102 height 17
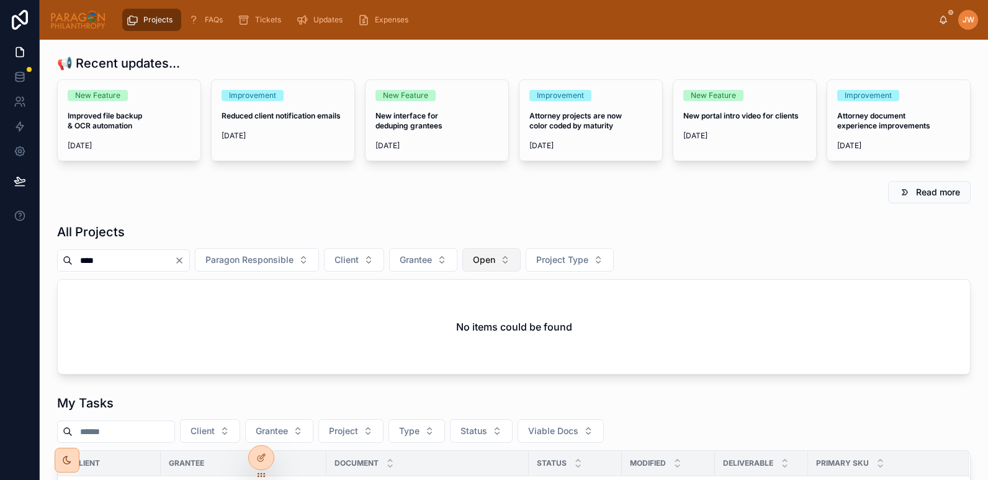
type input "****"
click at [521, 260] on button "Open" at bounding box center [491, 260] width 58 height 24
click at [464, 321] on div "Open" at bounding box center [523, 330] width 149 height 20
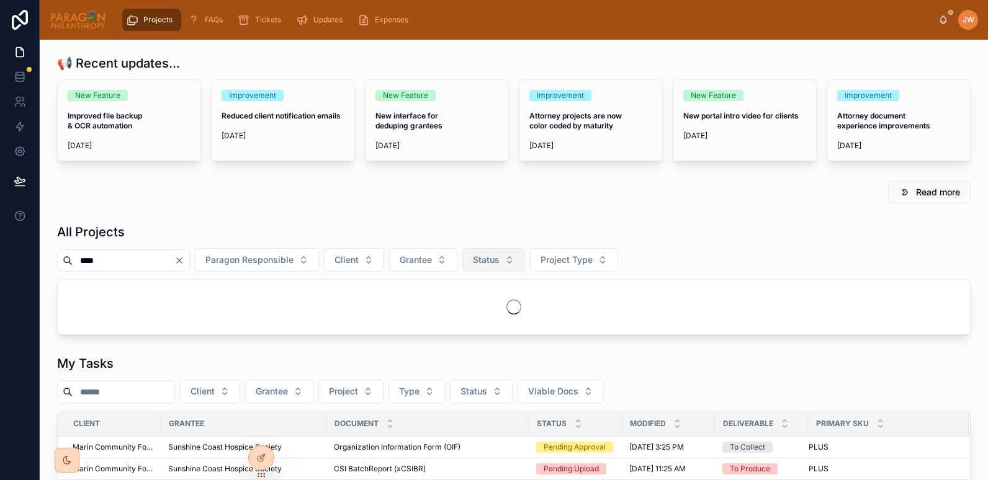
click at [500, 259] on span "Status" at bounding box center [486, 260] width 27 height 12
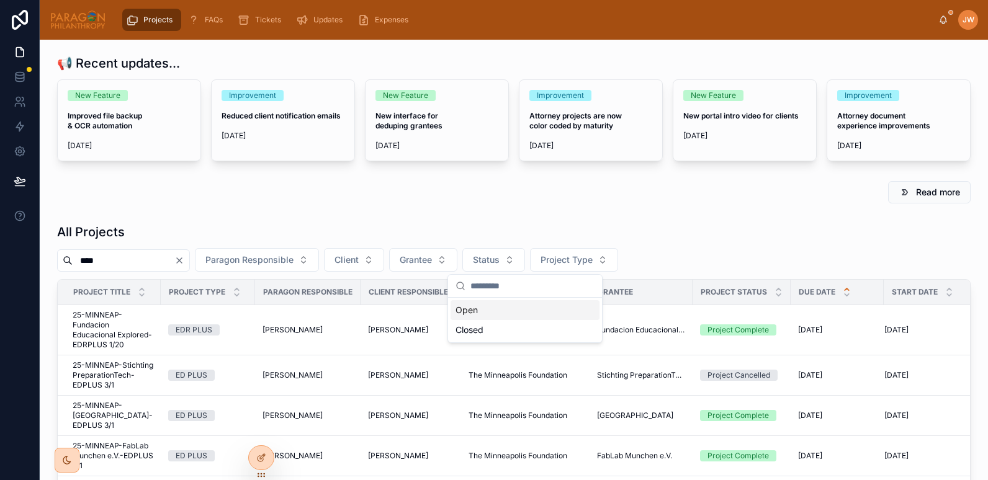
click at [416, 204] on div "Read more" at bounding box center [514, 192] width 929 height 32
click at [93, 390] on td "25-MINNEAP-Stichting PreparationTech-EDPLUS 3/1 25-MINNEAP-Stichting Preparatio…" at bounding box center [109, 376] width 103 height 40
click at [98, 412] on span "25-MINNEAP-Lilleshall Primary School-EDPLUS 3/1" at bounding box center [113, 416] width 81 height 30
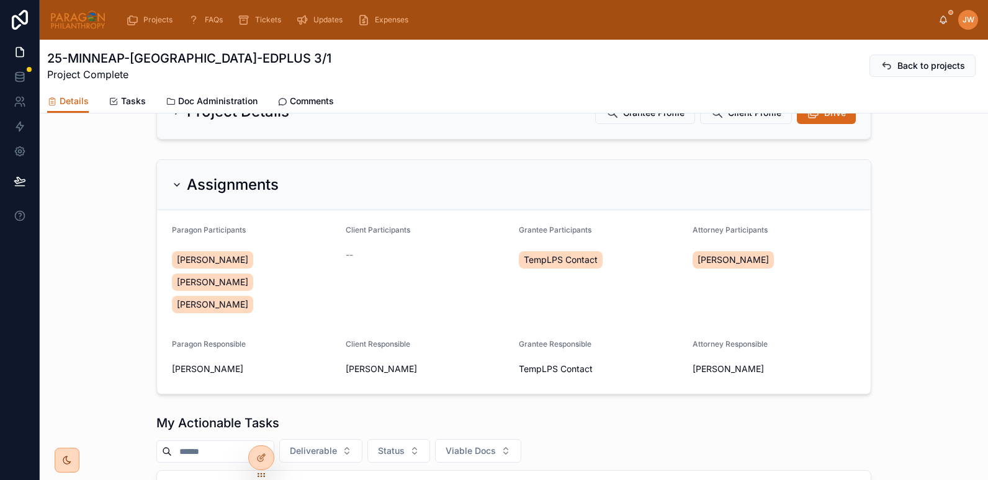
scroll to position [201, 0]
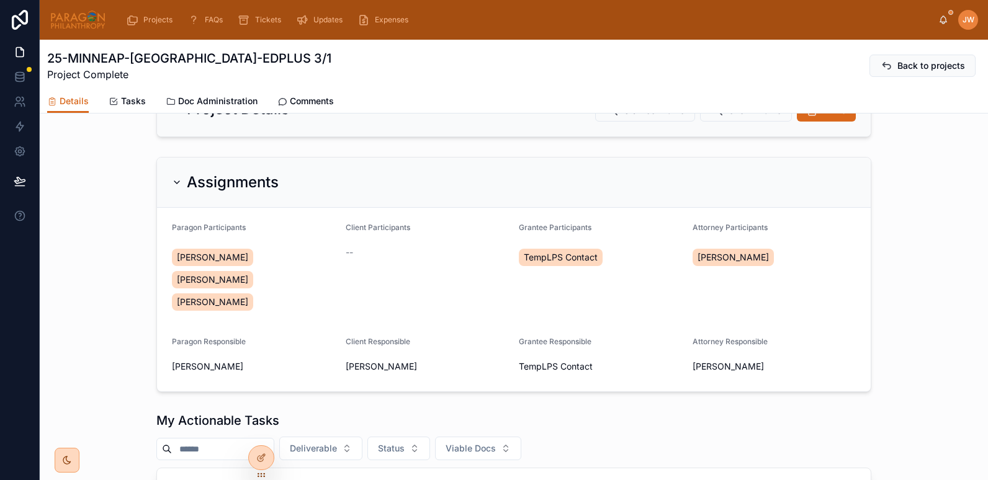
click at [359, 253] on div "--" at bounding box center [428, 252] width 164 height 12
click at [346, 253] on span "--" at bounding box center [349, 252] width 7 height 12
click at [349, 248] on div "--" at bounding box center [428, 252] width 164 height 12
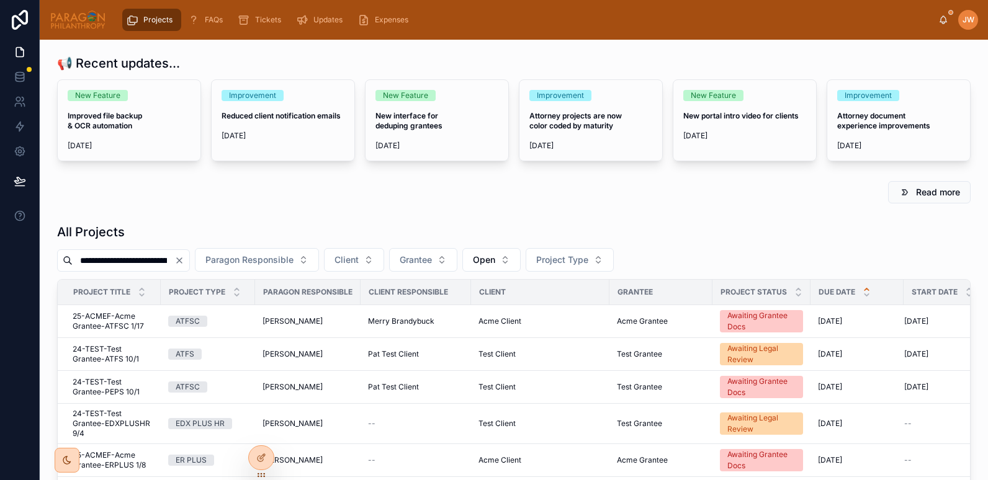
scroll to position [0, 63]
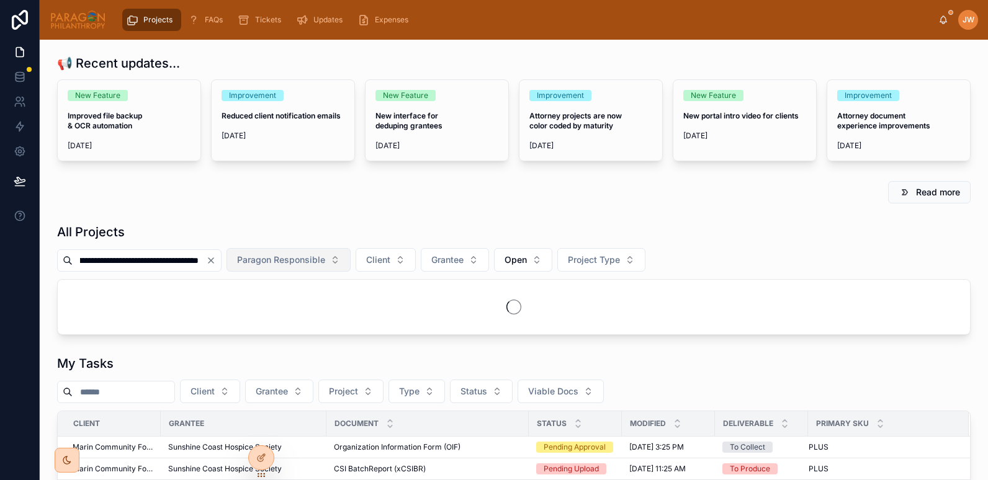
drag, startPoint x: 187, startPoint y: 261, endPoint x: 259, endPoint y: 258, distance: 71.4
click at [259, 258] on div "**********" at bounding box center [514, 260] width 914 height 24
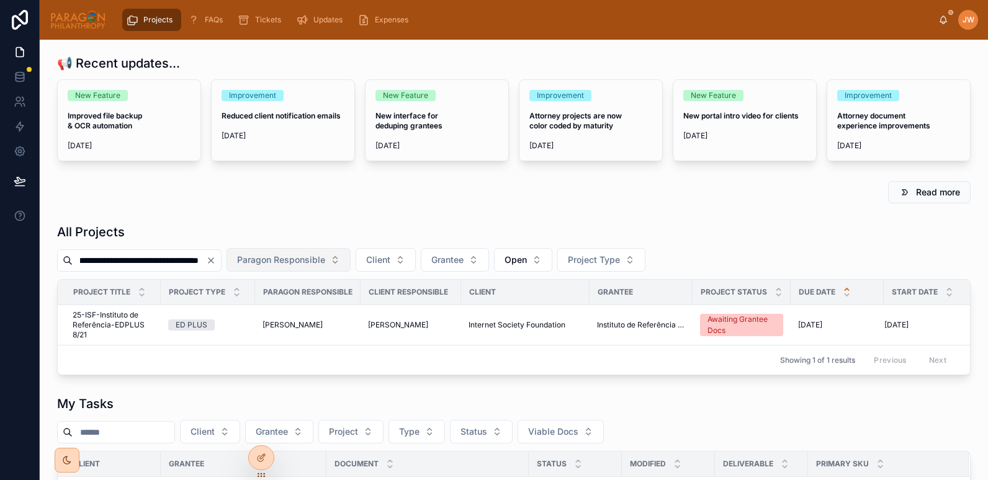
scroll to position [0, 51]
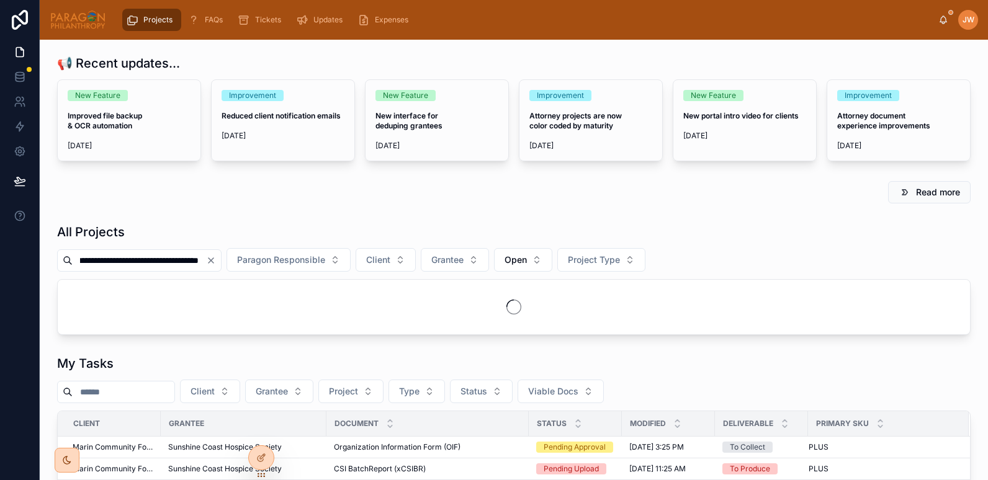
type input "**********"
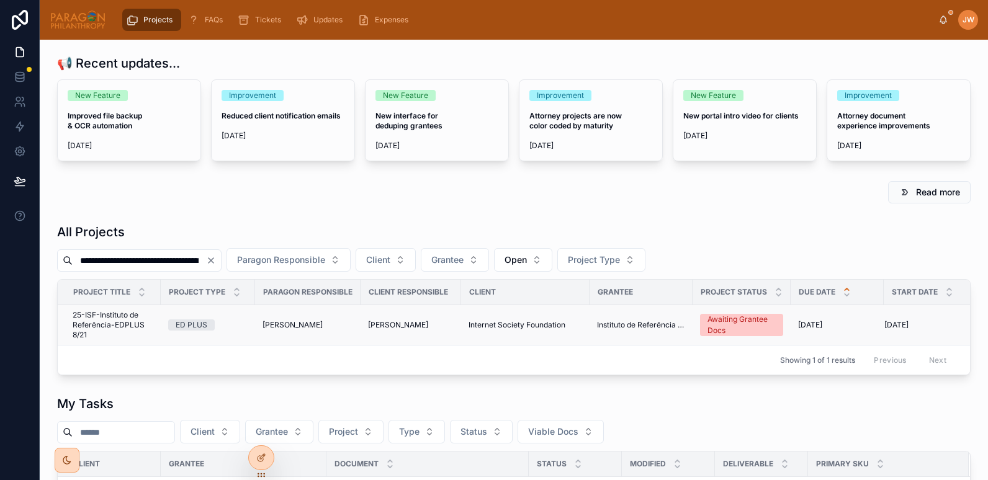
click at [101, 317] on span "25-ISF-Instituto de Referência-EDPLUS 8/21" at bounding box center [113, 325] width 81 height 30
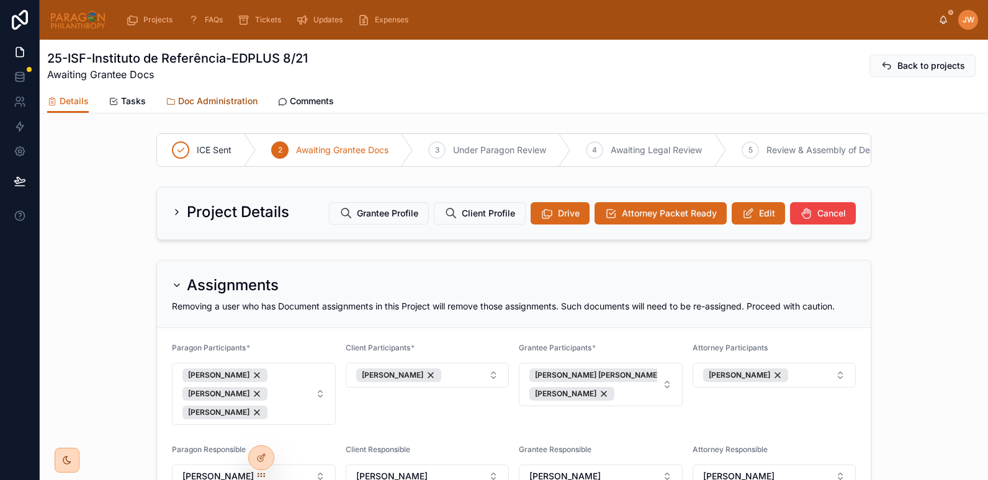
click at [213, 104] on span "Doc Administration" at bounding box center [217, 101] width 79 height 12
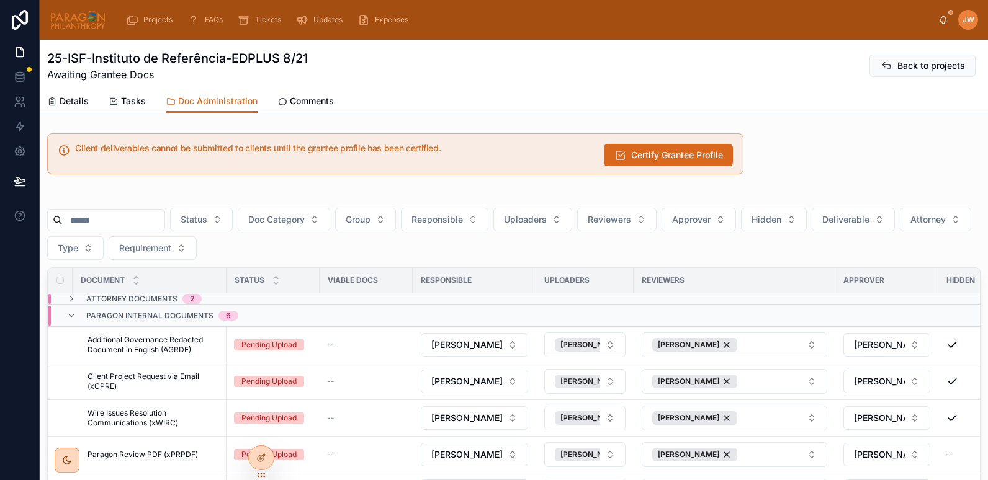
click at [91, 220] on input "text" at bounding box center [114, 220] width 102 height 17
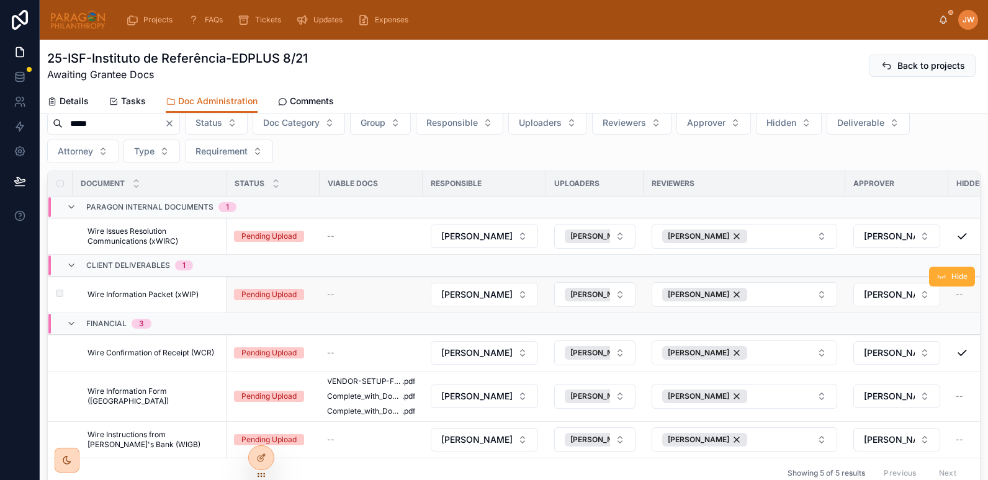
scroll to position [97, 0]
type input "****"
click at [116, 393] on span "Wire Information Form ([GEOGRAPHIC_DATA])" at bounding box center [154, 396] width 132 height 20
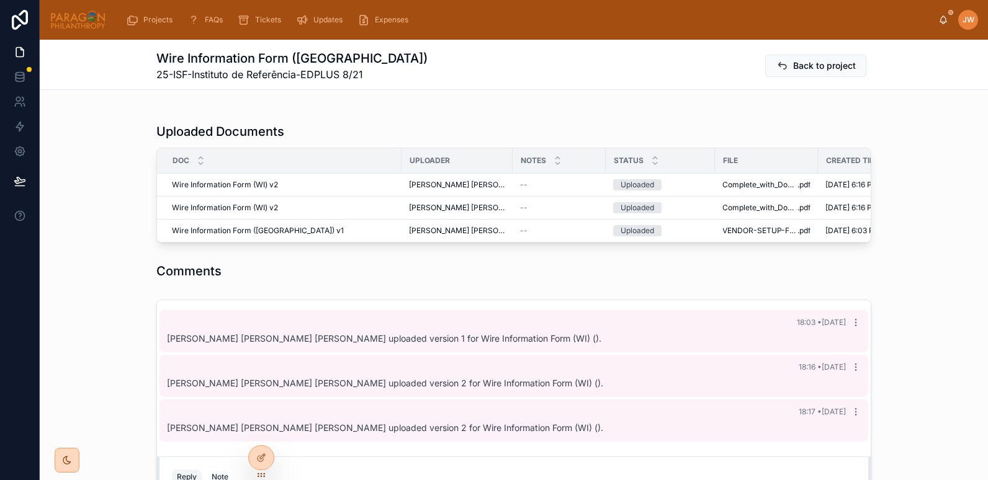
scroll to position [292, 0]
click at [257, 431] on icon at bounding box center [261, 431] width 10 height 10
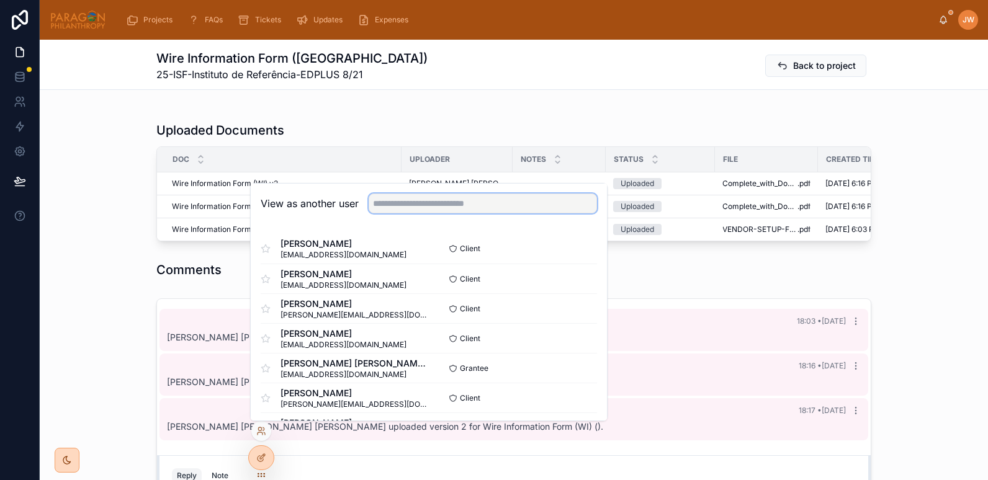
click at [413, 200] on input "text" at bounding box center [483, 204] width 228 height 20
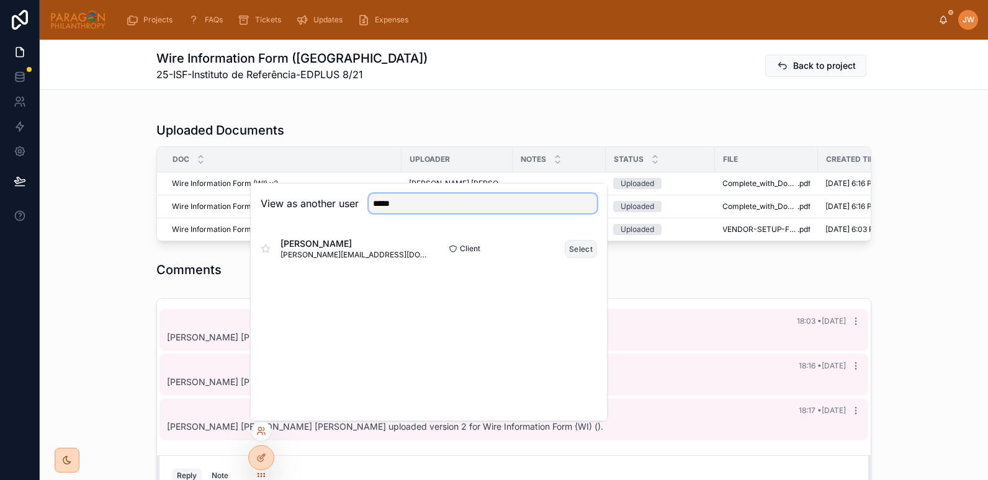
type input "*****"
click at [577, 246] on button "Select" at bounding box center [581, 249] width 32 height 18
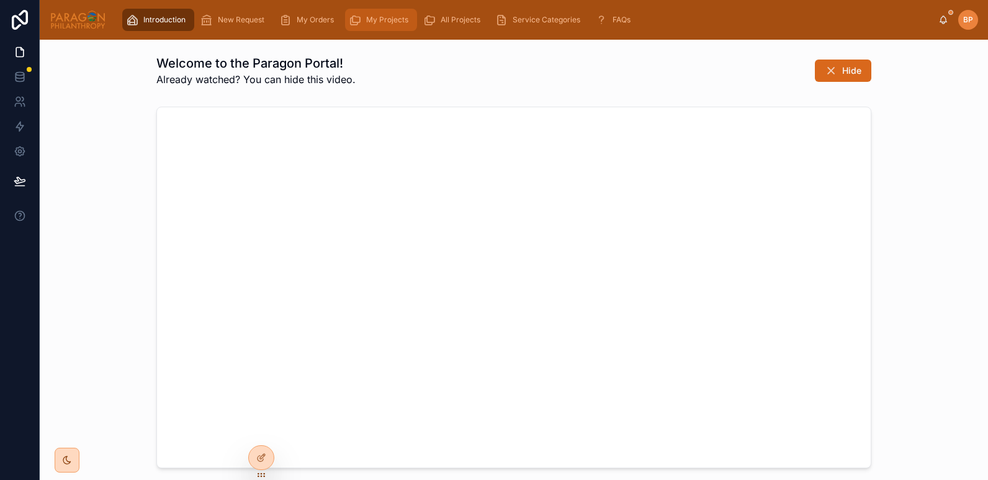
click at [380, 27] on div "My Projects" at bounding box center [381, 20] width 65 height 20
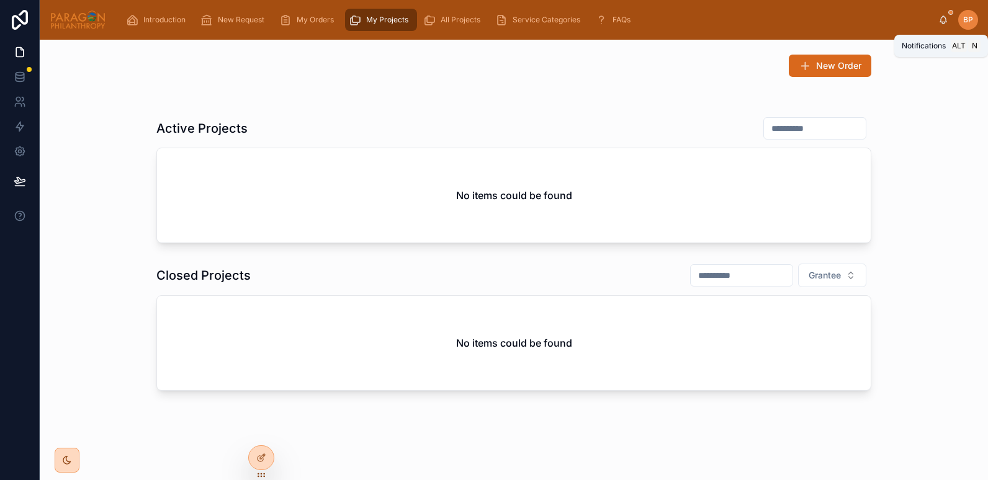
click at [942, 20] on icon at bounding box center [943, 20] width 10 height 10
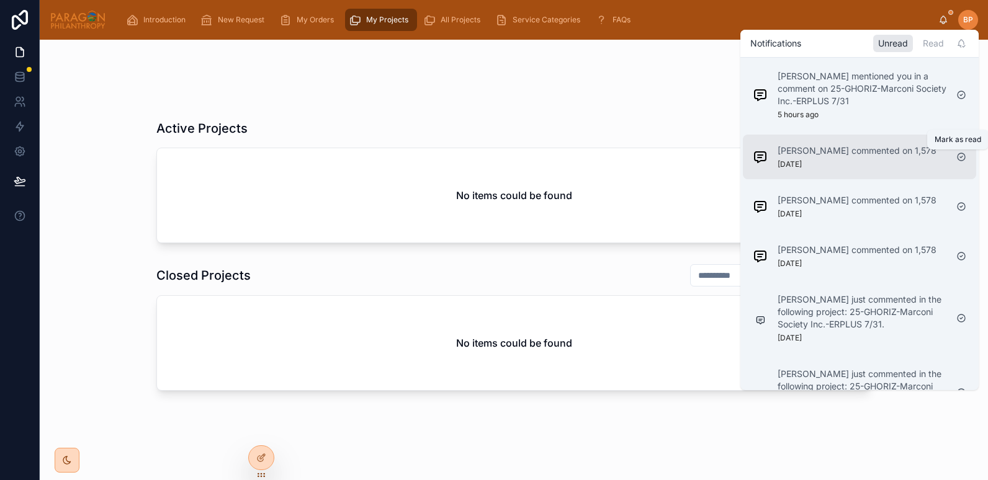
click at [961, 158] on icon at bounding box center [961, 157] width 2 height 2
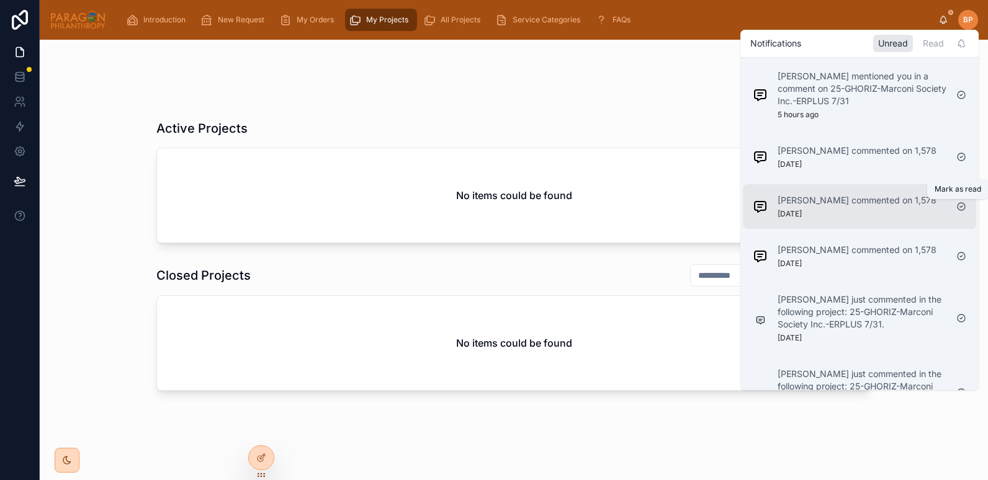
click at [961, 204] on icon at bounding box center [961, 207] width 10 height 10
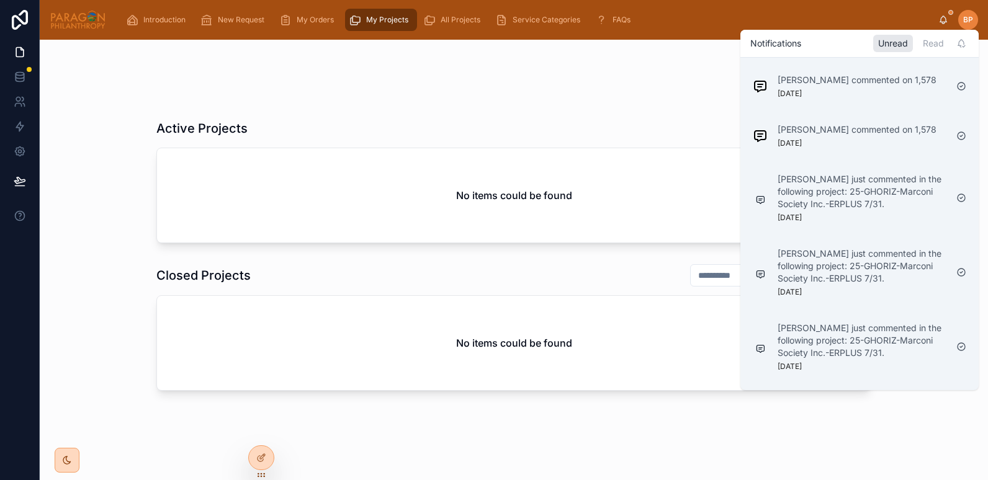
scroll to position [120, 0]
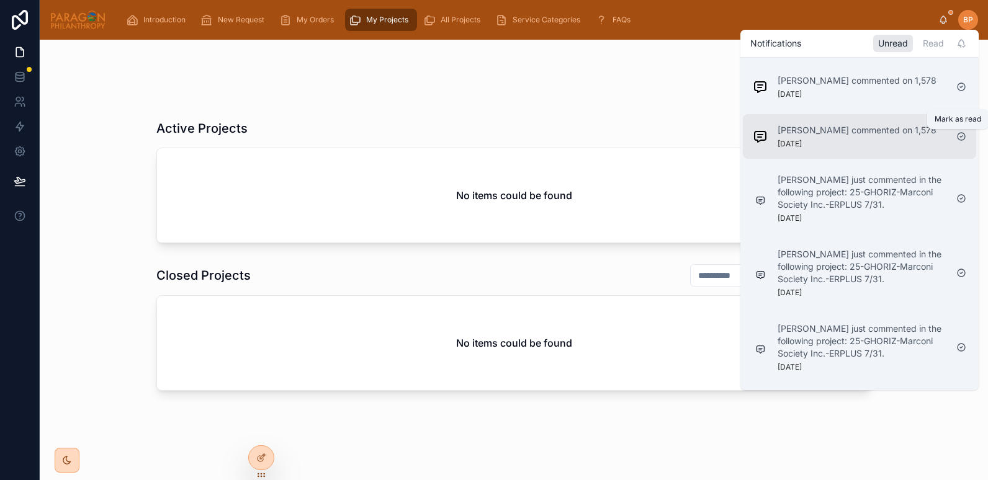
click at [961, 134] on icon at bounding box center [961, 137] width 10 height 10
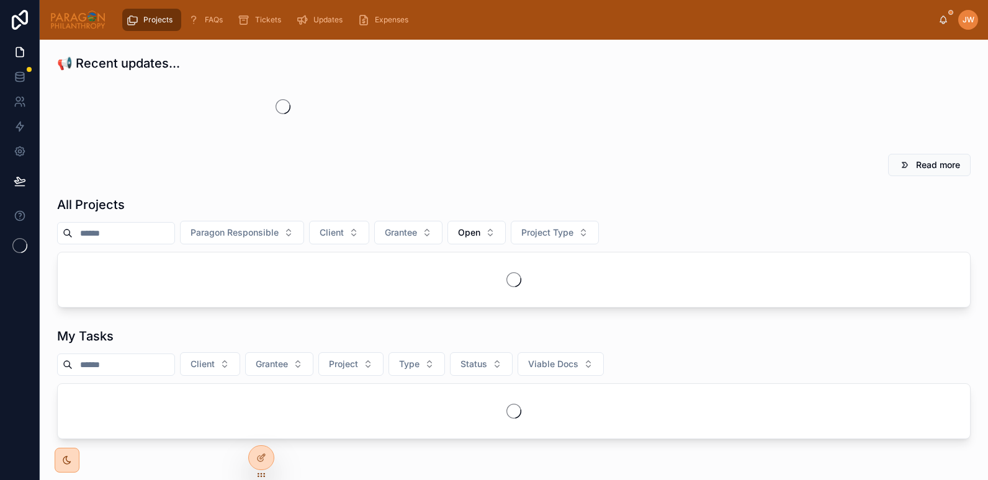
click at [104, 239] on input "text" at bounding box center [124, 233] width 102 height 17
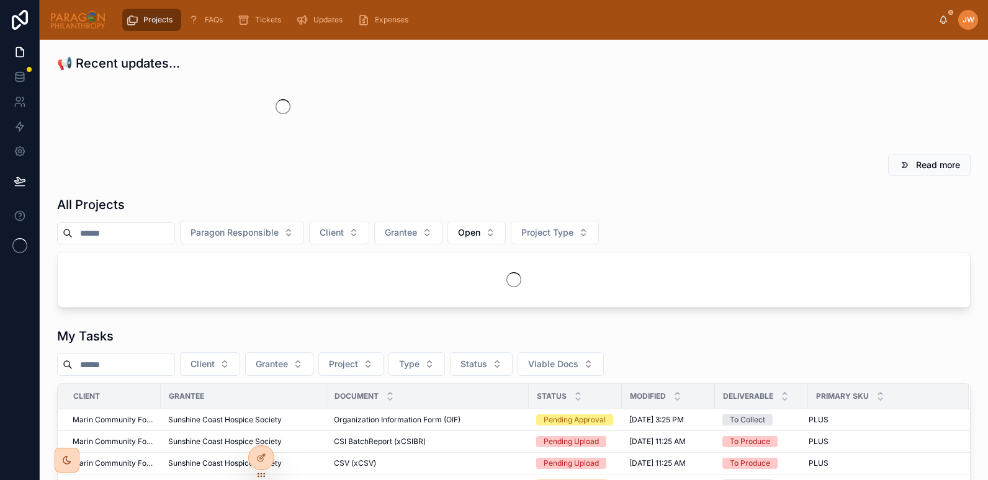
paste input "**********"
type input "**********"
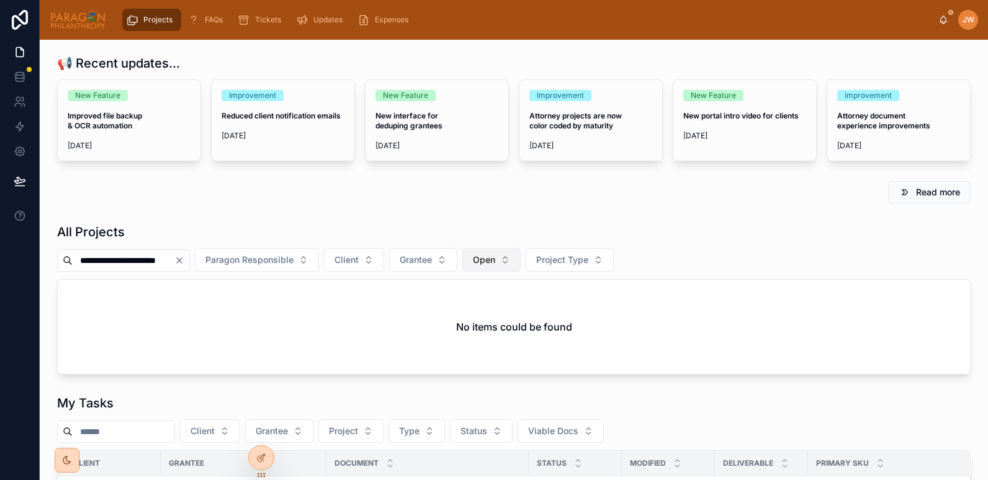
click at [495, 259] on span "Open" at bounding box center [484, 260] width 22 height 12
click at [464, 307] on div "None" at bounding box center [523, 310] width 149 height 20
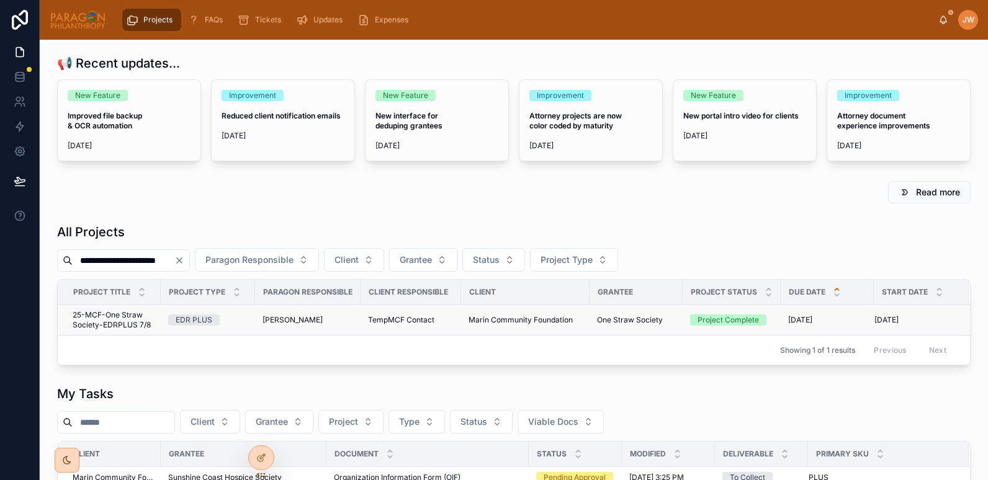
click at [106, 320] on span "25-MCF-One Straw Society-EDRPLUS 7/8" at bounding box center [113, 320] width 81 height 20
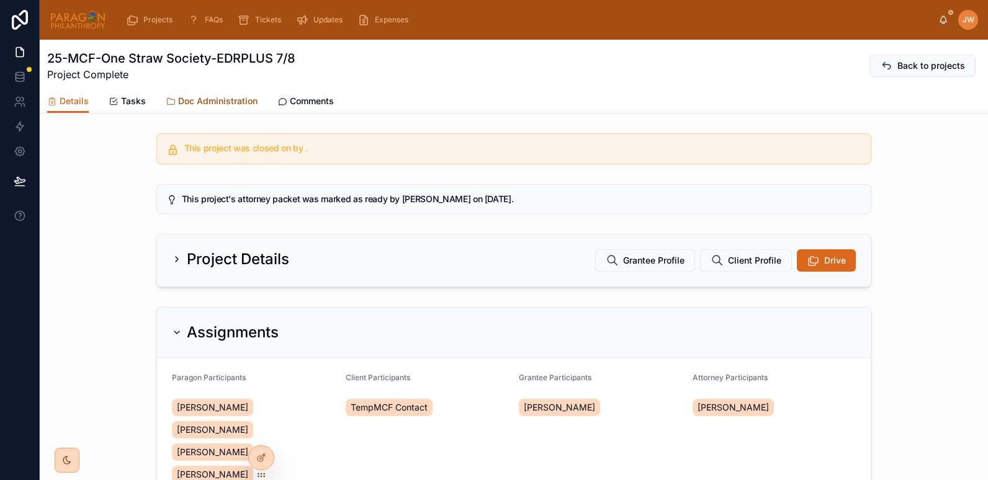
click at [213, 101] on span "Doc Administration" at bounding box center [217, 101] width 79 height 12
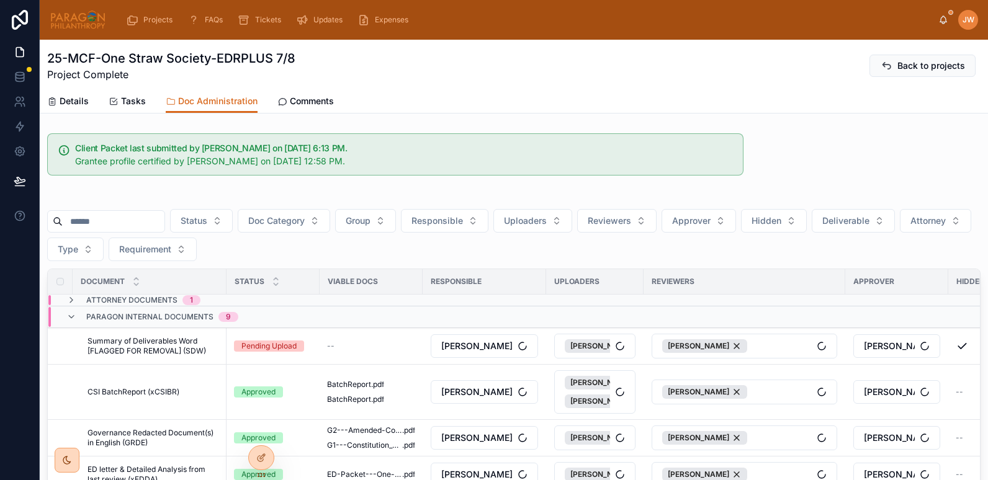
click at [124, 220] on input "text" at bounding box center [114, 221] width 102 height 17
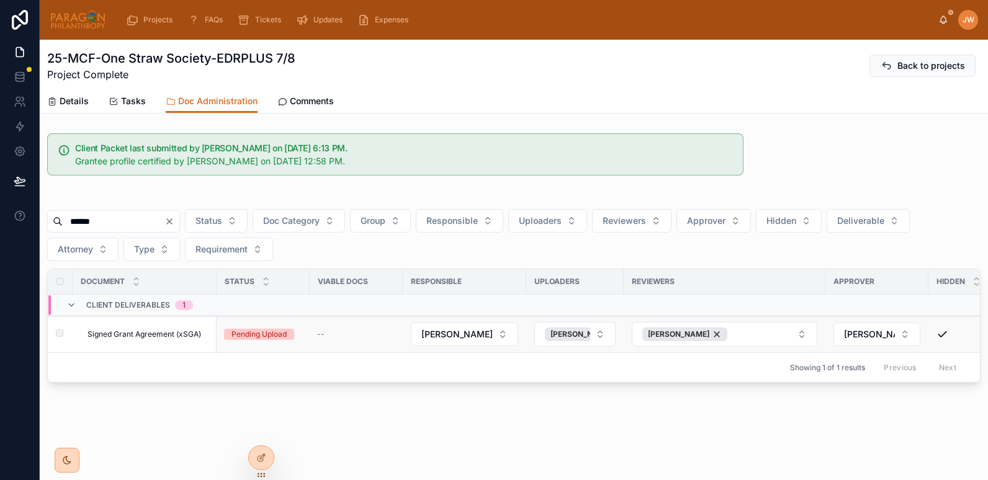
type input "******"
drag, startPoint x: 125, startPoint y: 335, endPoint x: 202, endPoint y: 336, distance: 76.4
click at [202, 336] on td "Signed Grant Agreement (xSGA) Signed Grant Agreement (xSGA)" at bounding box center [145, 335] width 144 height 37
click at [197, 335] on span "Signed Grant Agreement (xSGA)" at bounding box center [145, 335] width 114 height 10
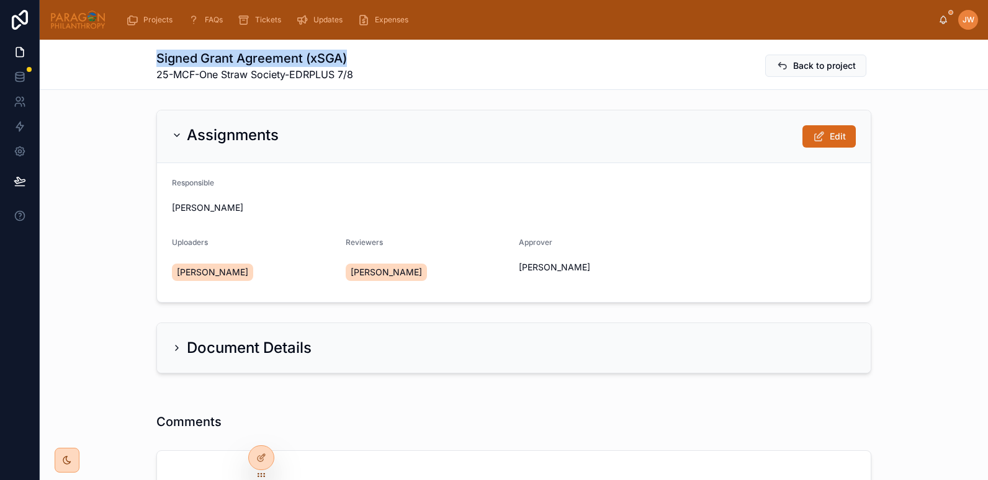
drag, startPoint x: 151, startPoint y: 57, endPoint x: 362, endPoint y: 61, distance: 211.1
click at [362, 61] on div "Signed Grant Agreement (xSGA) 25-MCF-One Straw Society-EDRPLUS 7/8 Back to proj…" at bounding box center [513, 66] width 715 height 32
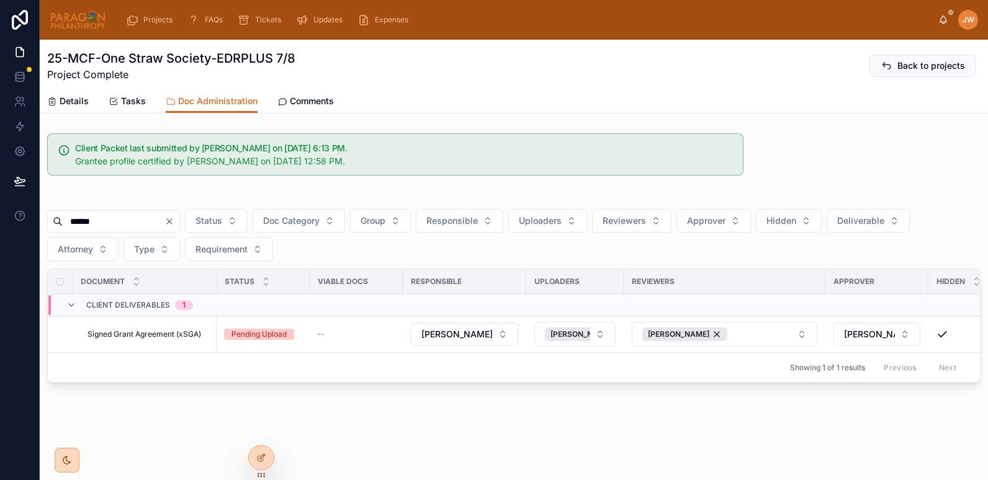
click at [73, 23] on img at bounding box center [78, 20] width 56 height 20
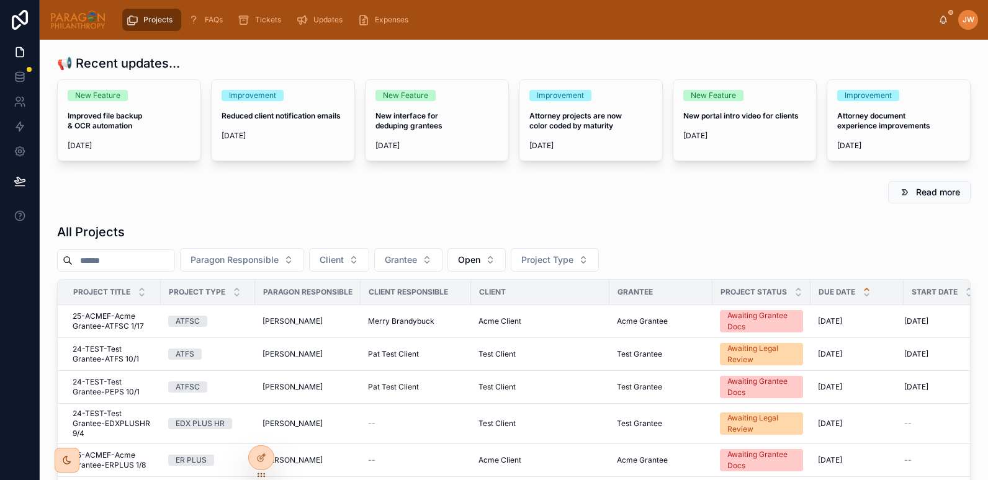
click at [97, 266] on input "text" at bounding box center [124, 260] width 102 height 17
paste input "**********"
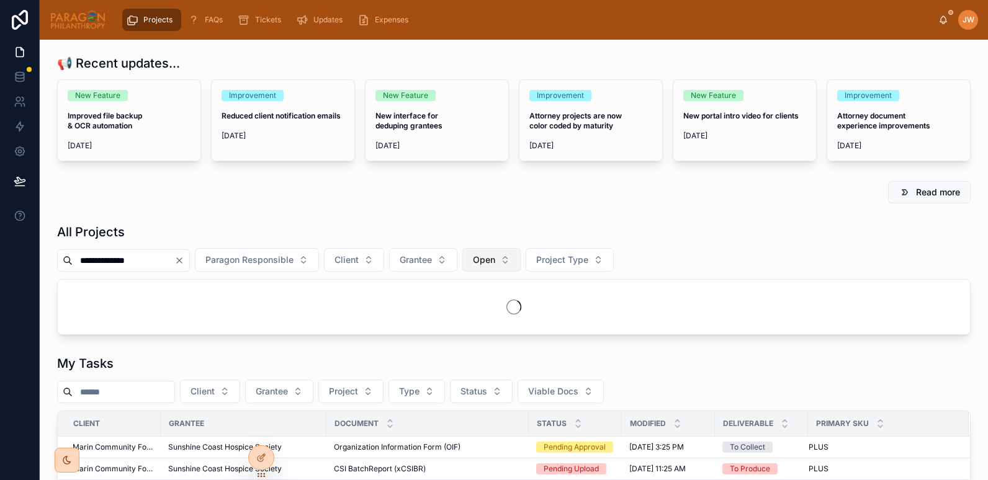
click at [521, 258] on button "Open" at bounding box center [491, 260] width 58 height 24
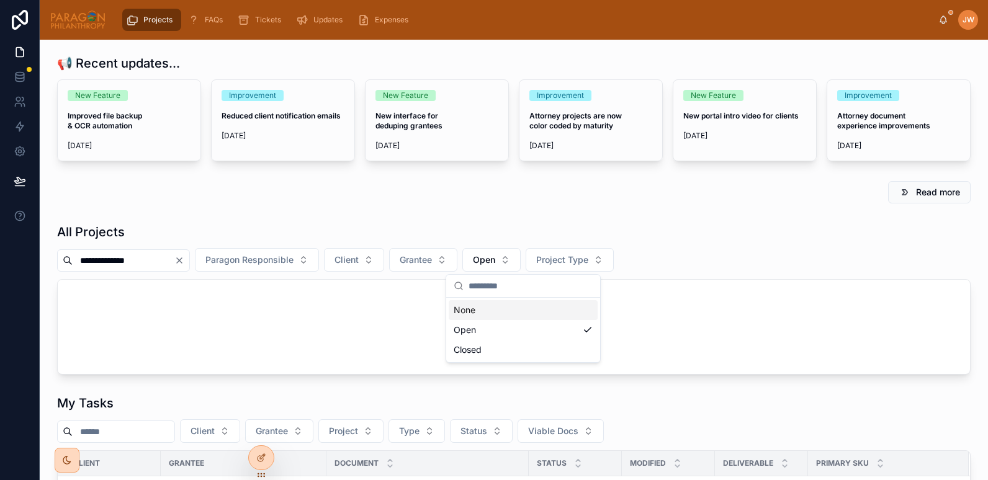
click at [473, 311] on div "None" at bounding box center [523, 310] width 149 height 20
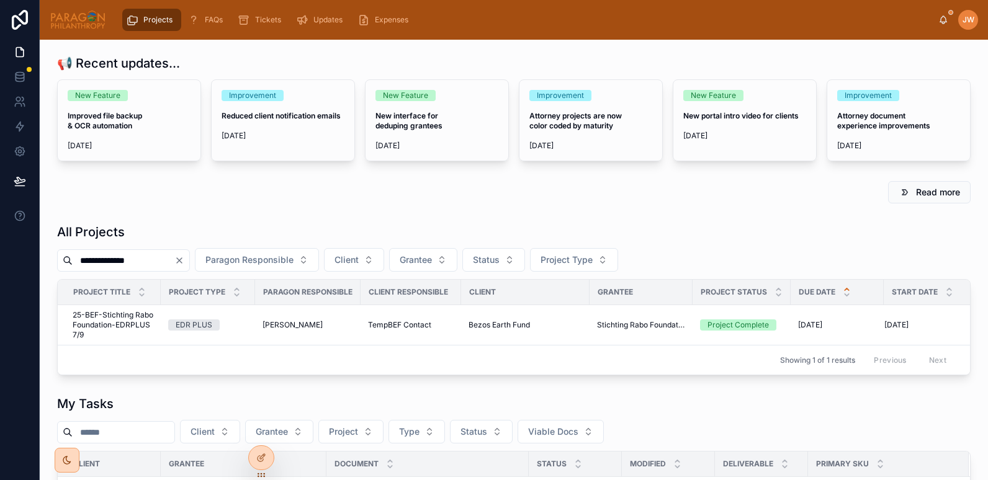
drag, startPoint x: 148, startPoint y: 263, endPoint x: 38, endPoint y: 261, distance: 109.9
click at [38, 261] on div "**********" at bounding box center [494, 240] width 988 height 480
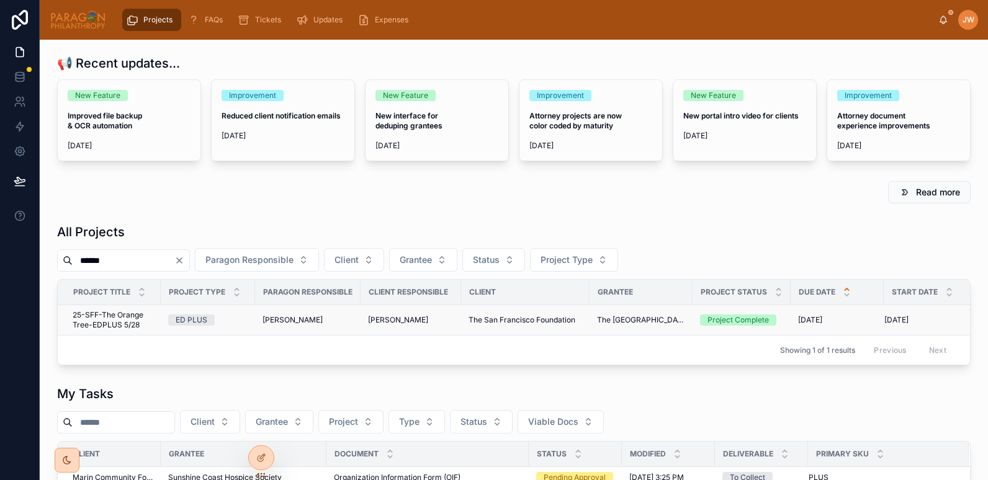
type input "******"
click at [94, 323] on span "25-SFF-The Orange Tree-EDPLUS 5/28" at bounding box center [113, 320] width 81 height 20
